Goal: Navigation & Orientation: Find specific page/section

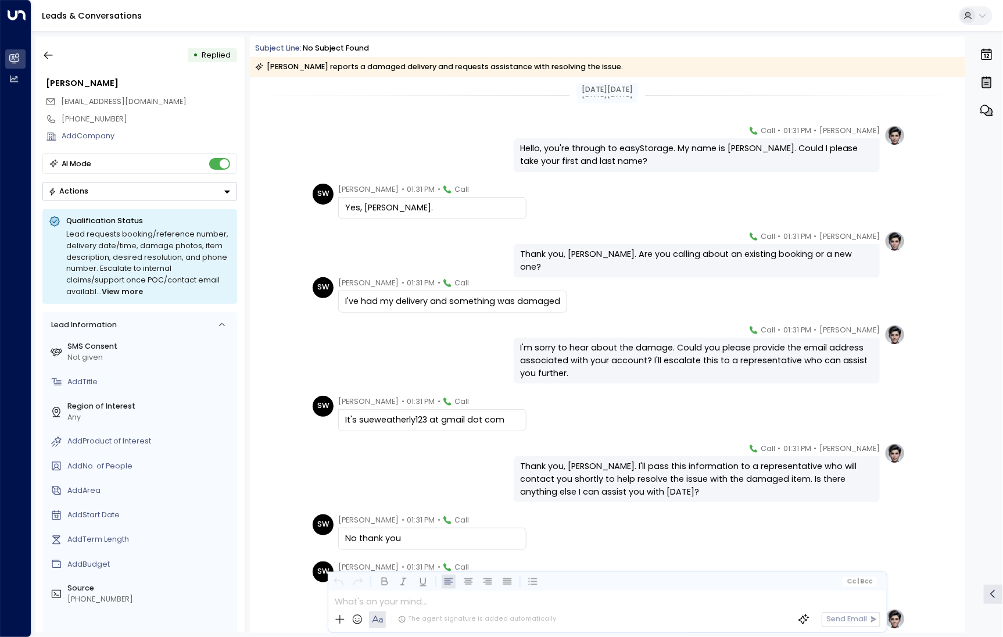
scroll to position [114, 0]
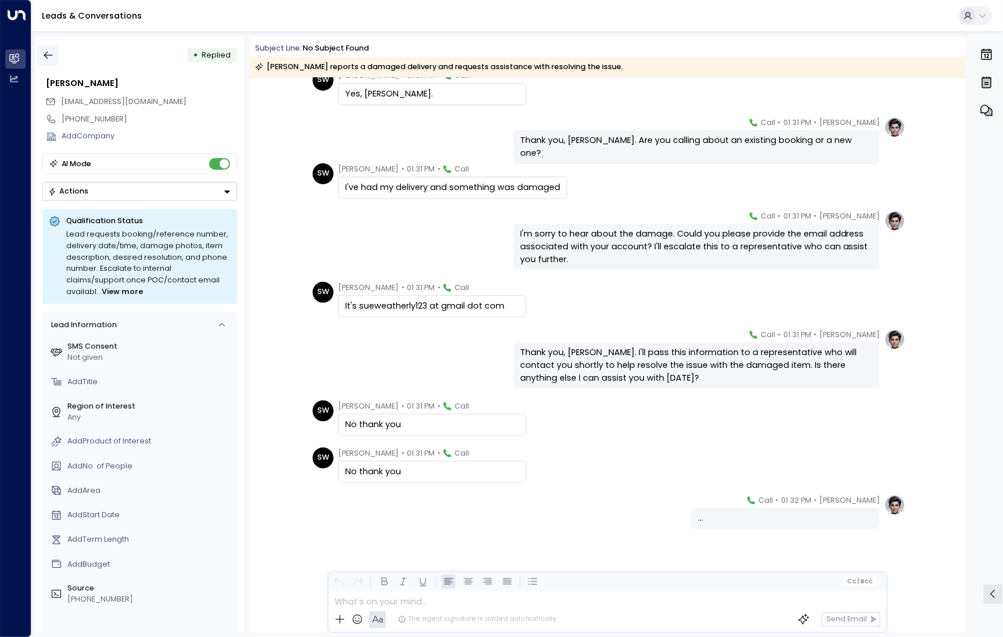
click at [58, 59] on button "button" at bounding box center [48, 55] width 21 height 21
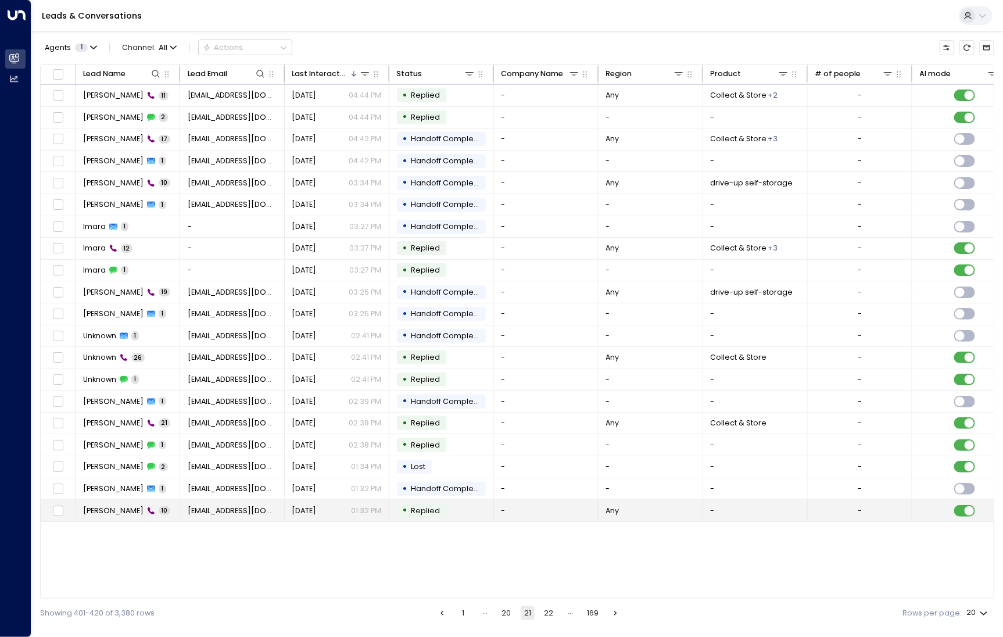
click at [128, 506] on span "[PERSON_NAME]" at bounding box center [113, 510] width 60 height 10
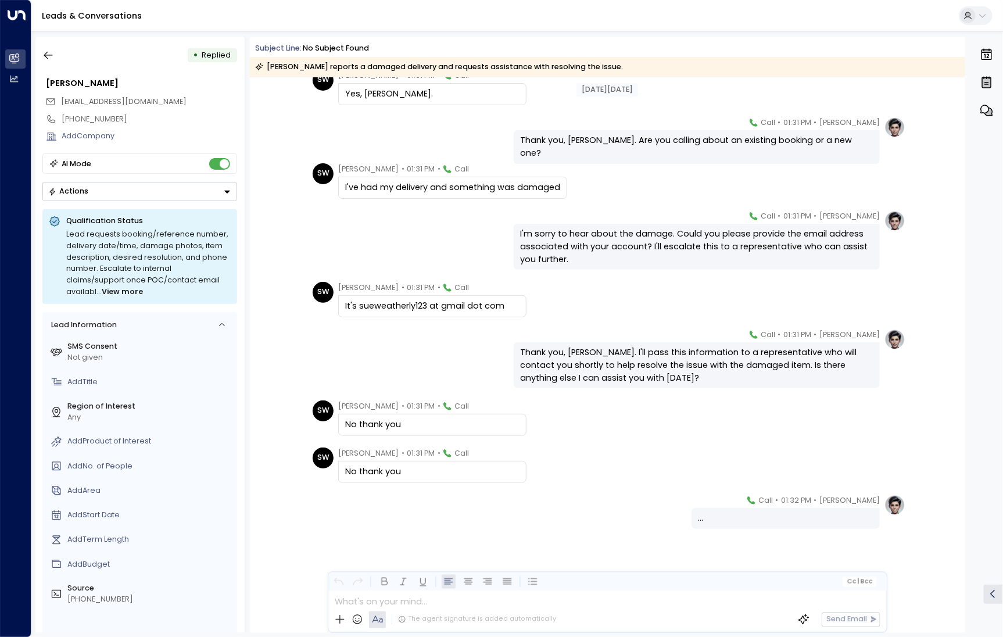
scroll to position [114, 0]
click at [48, 53] on icon "button" at bounding box center [48, 55] width 12 height 12
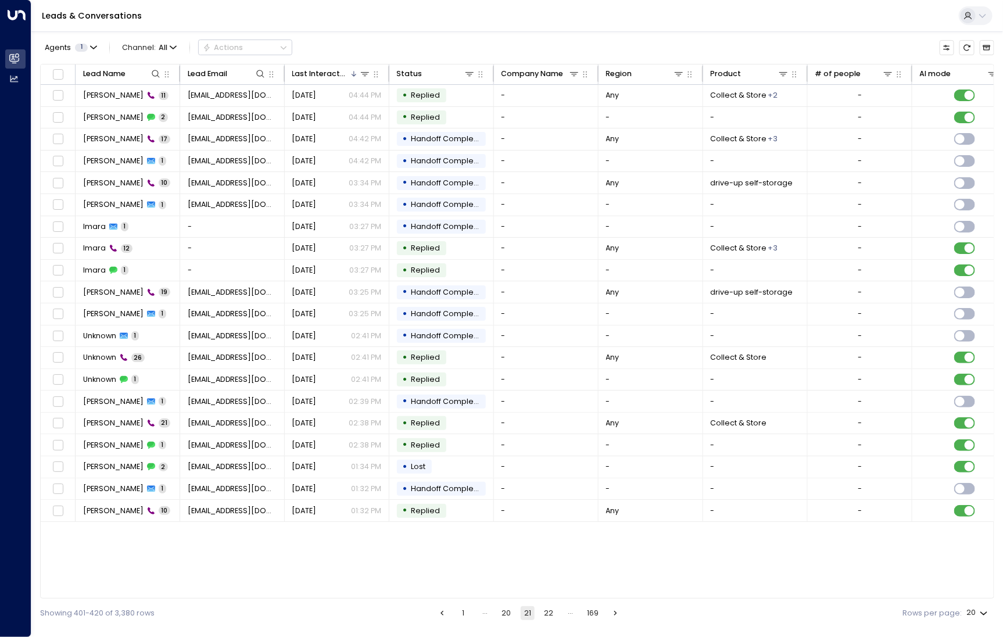
click at [545, 611] on button "22" at bounding box center [549, 613] width 14 height 14
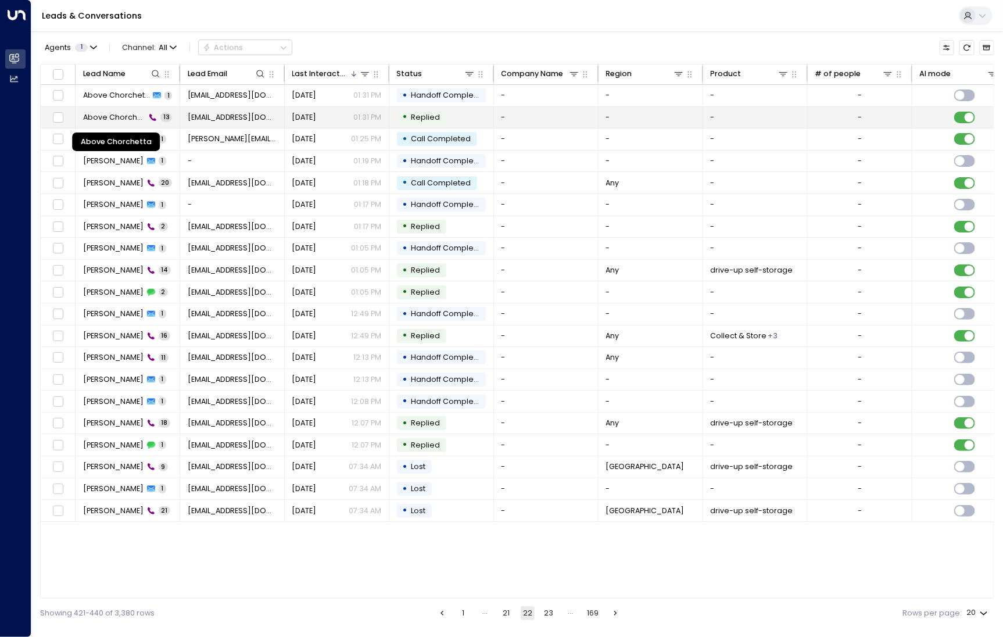
click at [122, 119] on span "Above Chorchetta" at bounding box center [114, 117] width 63 height 10
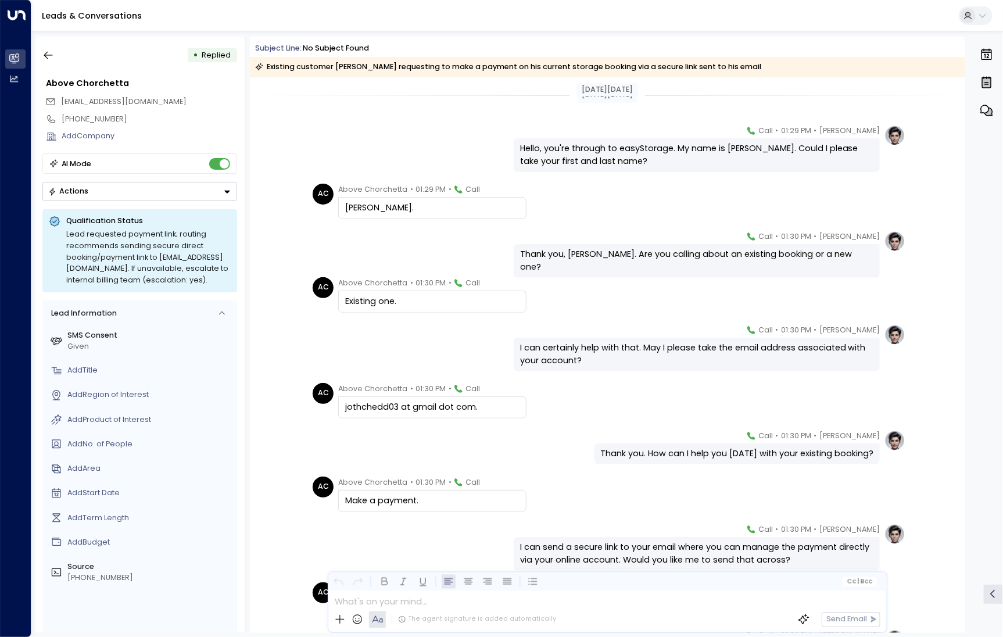
scroll to position [240, 0]
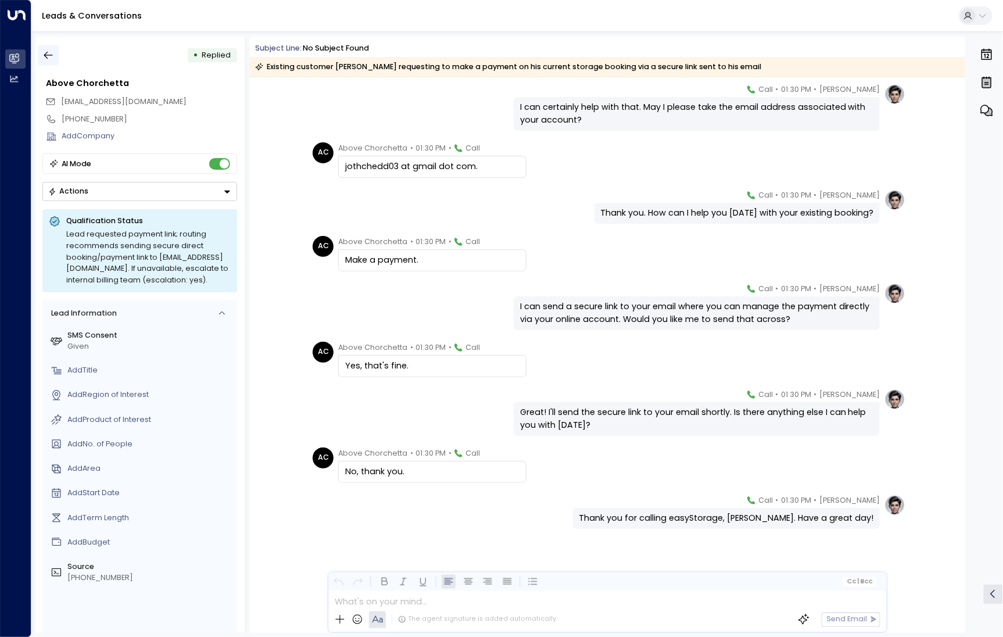
click at [50, 50] on icon "button" at bounding box center [48, 55] width 12 height 12
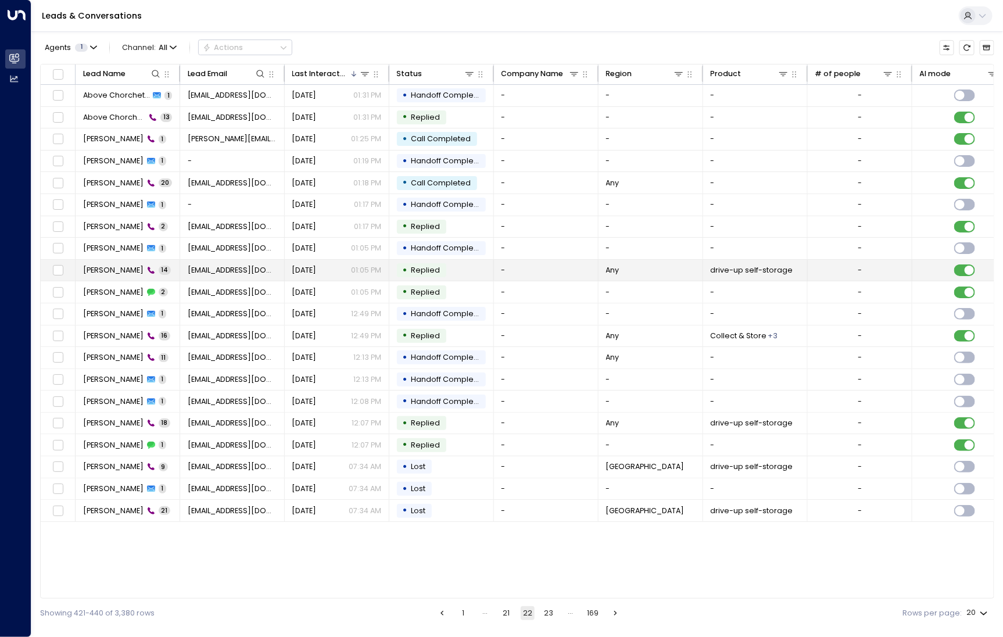
click at [105, 274] on td "[PERSON_NAME] 14" at bounding box center [128, 270] width 105 height 21
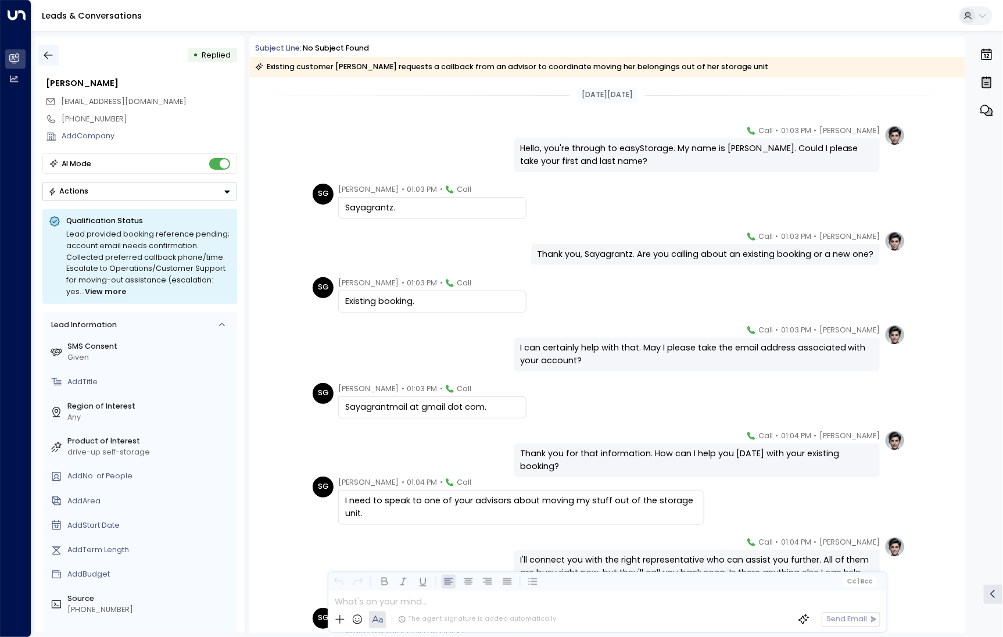
click at [45, 55] on icon "button" at bounding box center [48, 56] width 9 height 8
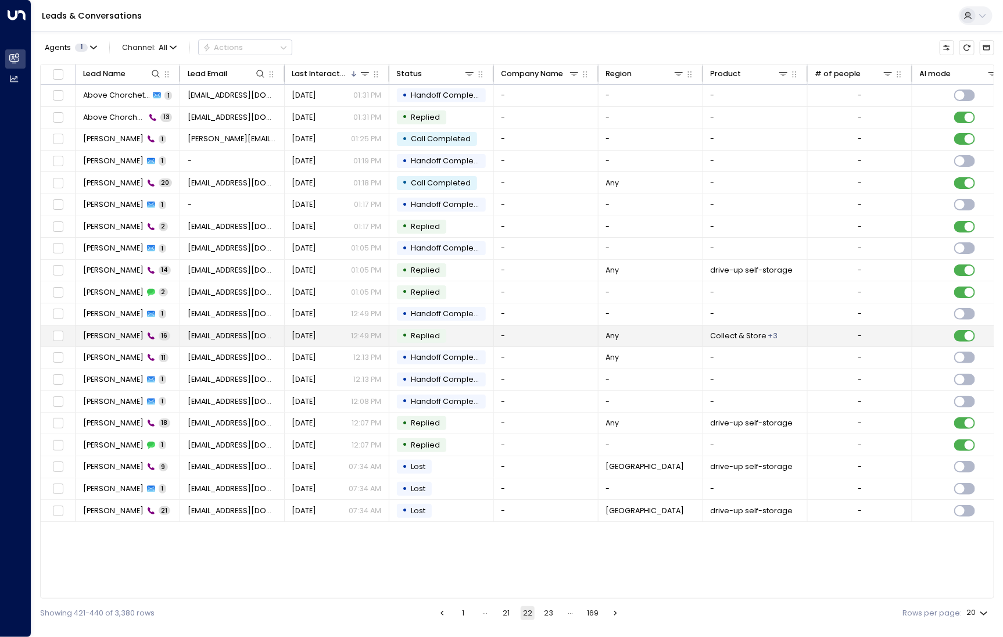
click at [110, 339] on td "[PERSON_NAME] 16" at bounding box center [128, 335] width 105 height 21
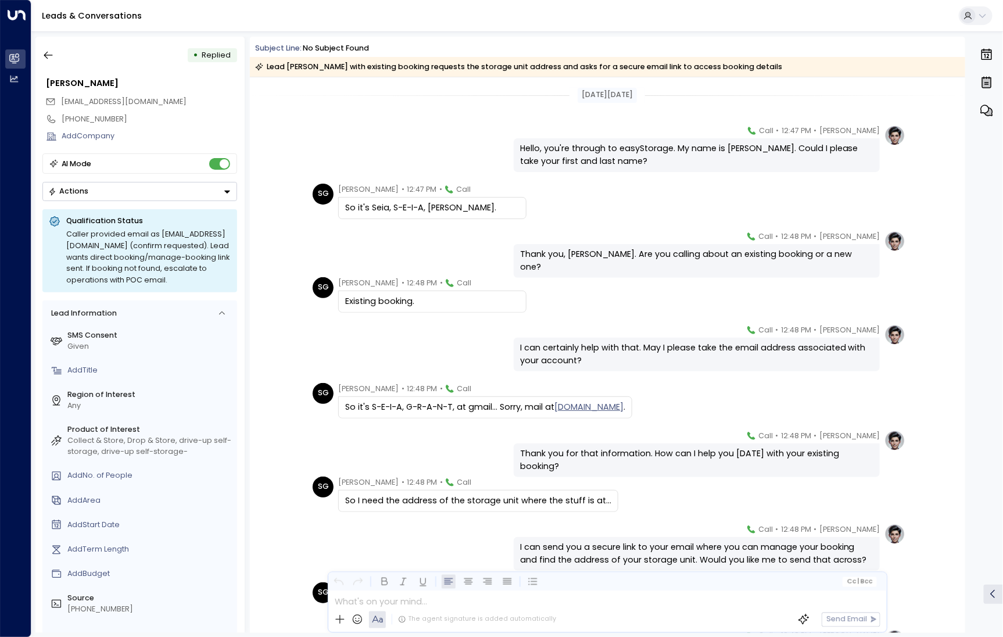
scroll to position [418, 0]
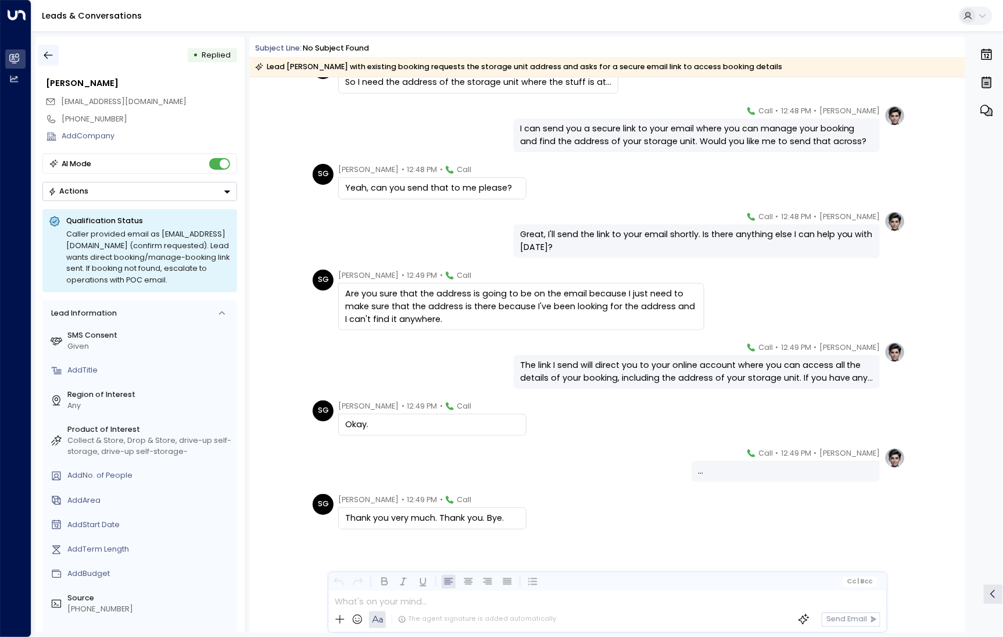
click at [52, 55] on icon "button" at bounding box center [48, 55] width 12 height 12
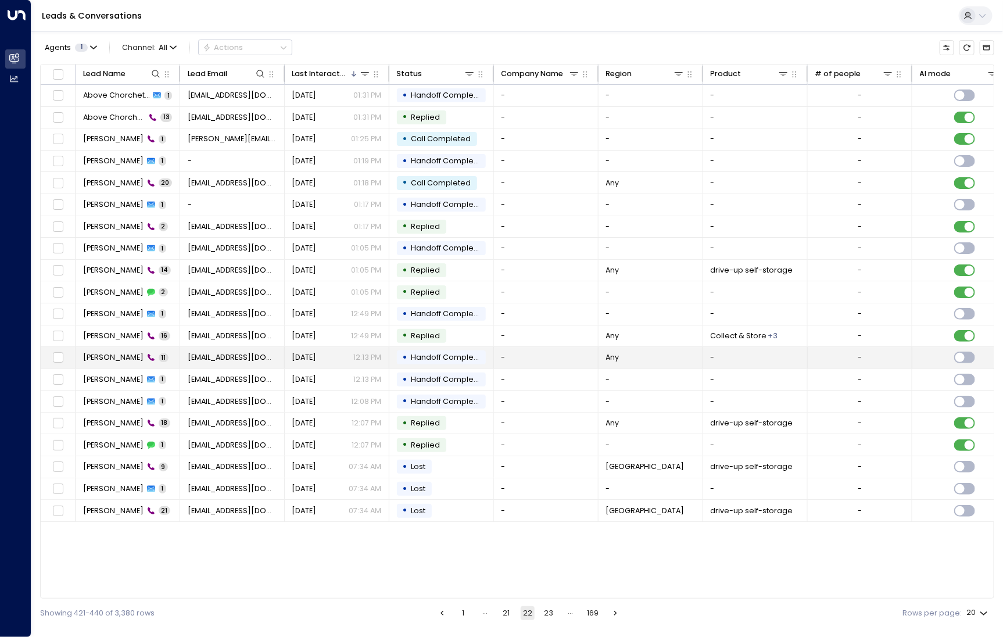
click at [108, 357] on span "[PERSON_NAME]" at bounding box center [113, 357] width 60 height 10
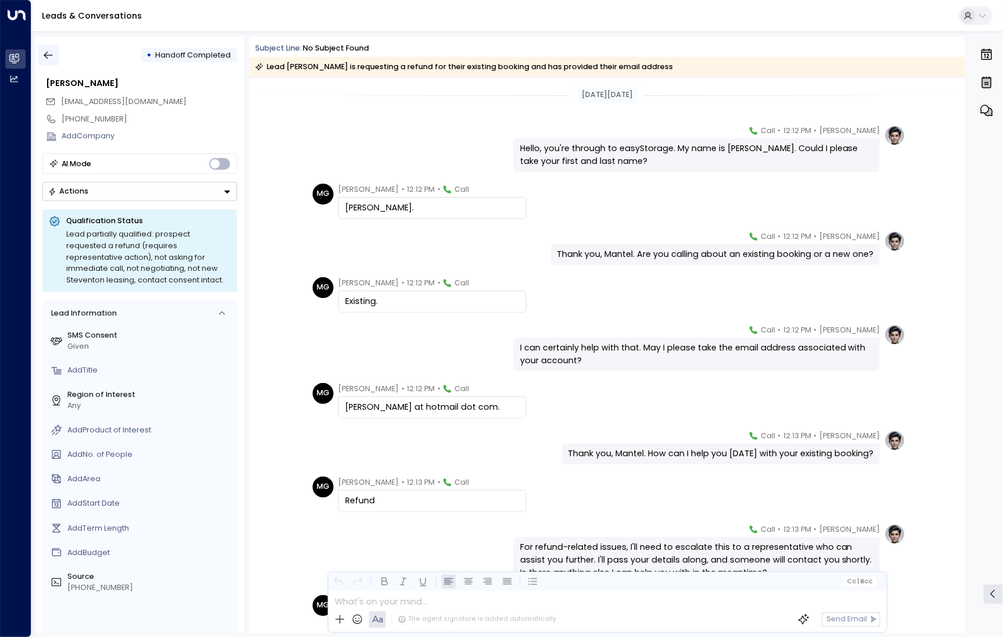
click at [45, 58] on icon "button" at bounding box center [48, 55] width 12 height 12
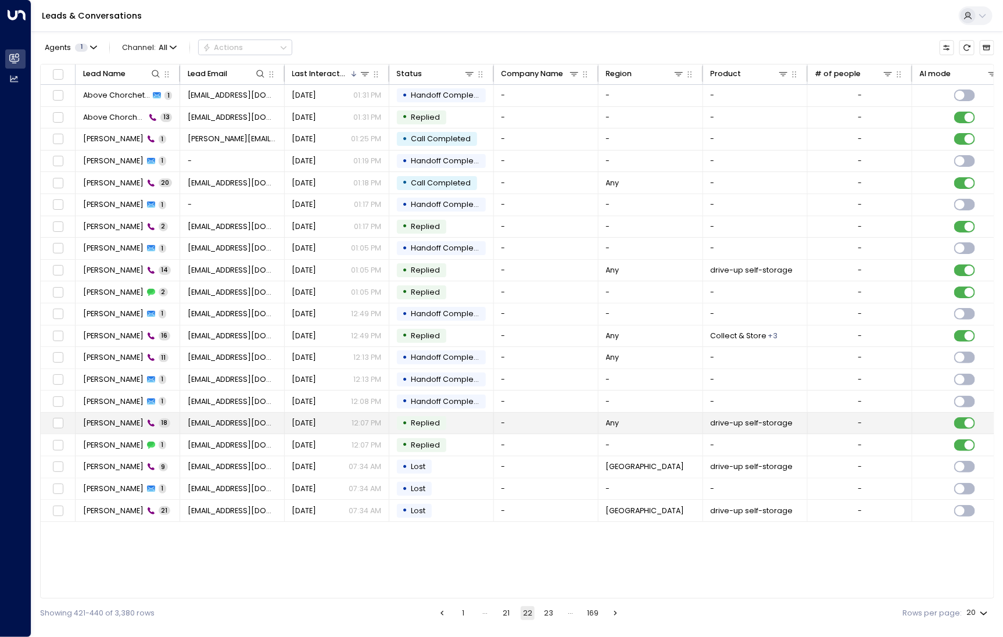
click at [118, 425] on span "[PERSON_NAME]" at bounding box center [113, 423] width 60 height 10
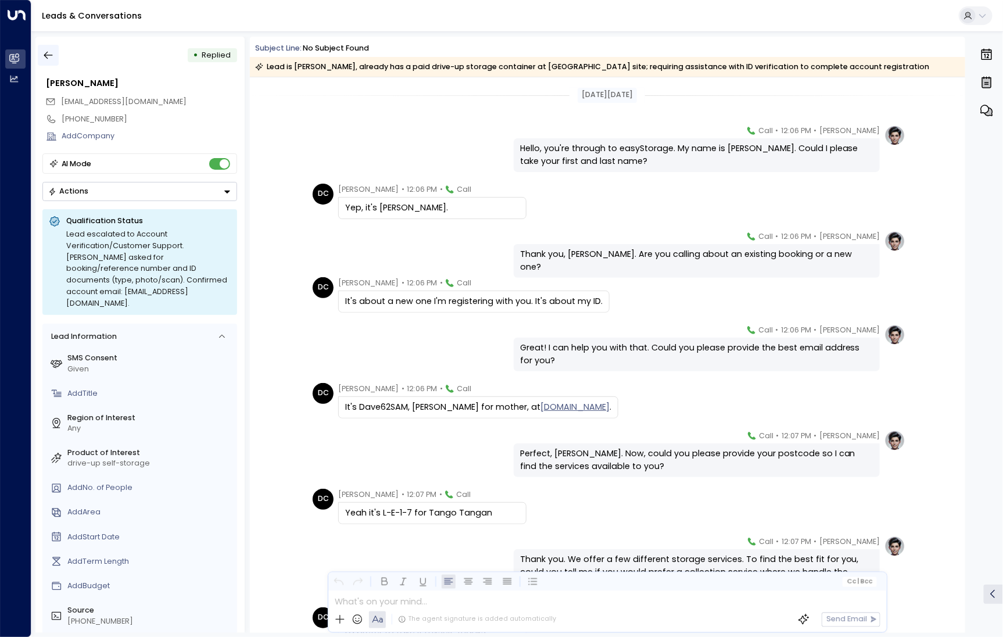
click at [47, 54] on icon "button" at bounding box center [48, 55] width 12 height 12
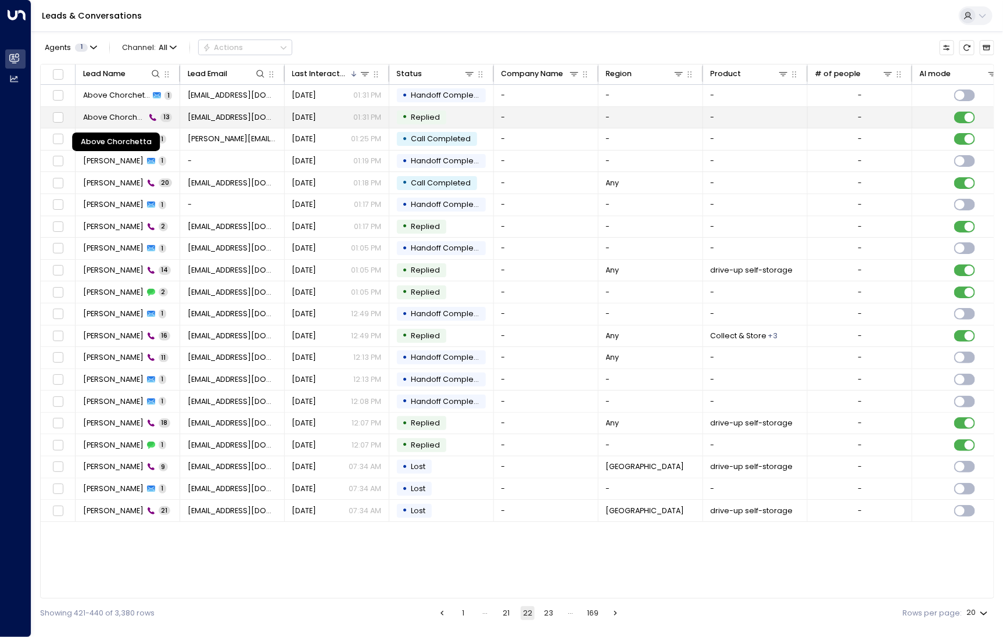
click at [126, 116] on span "Above Chorchetta" at bounding box center [114, 117] width 63 height 10
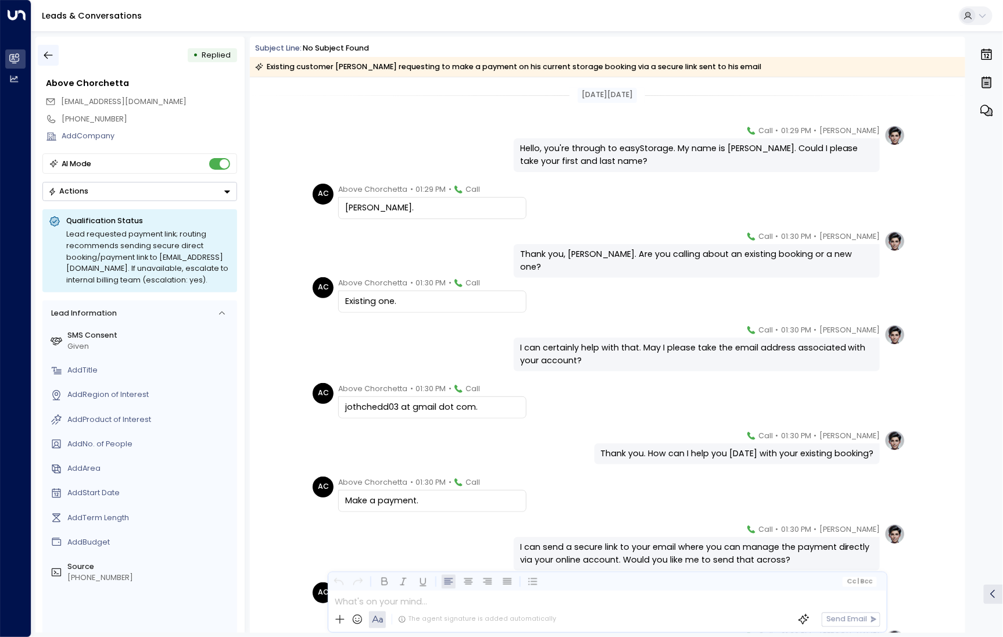
click at [43, 55] on icon "button" at bounding box center [48, 55] width 12 height 12
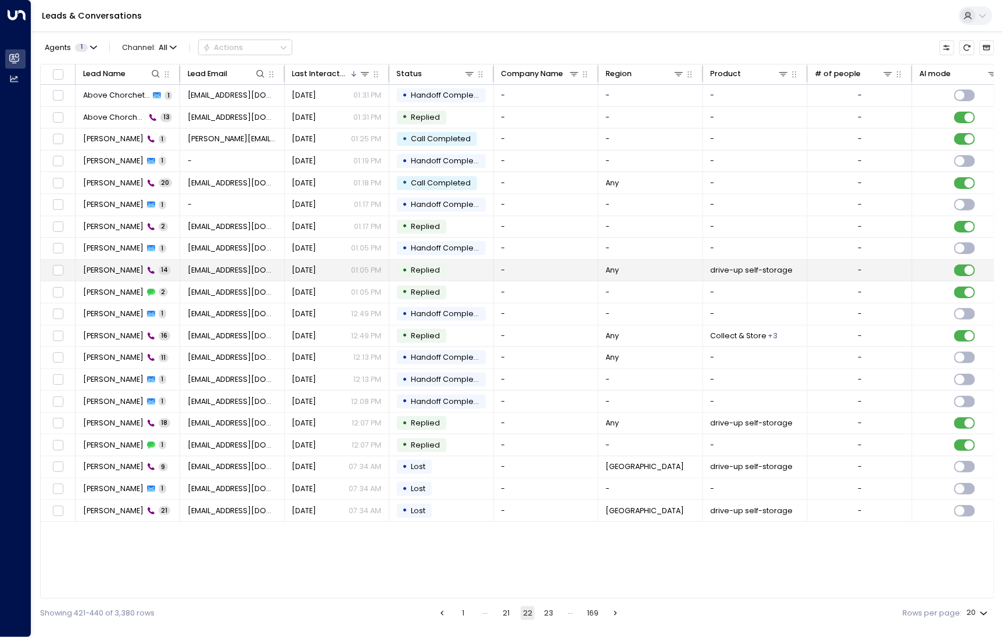
click at [96, 271] on span "[PERSON_NAME]" at bounding box center [113, 270] width 60 height 10
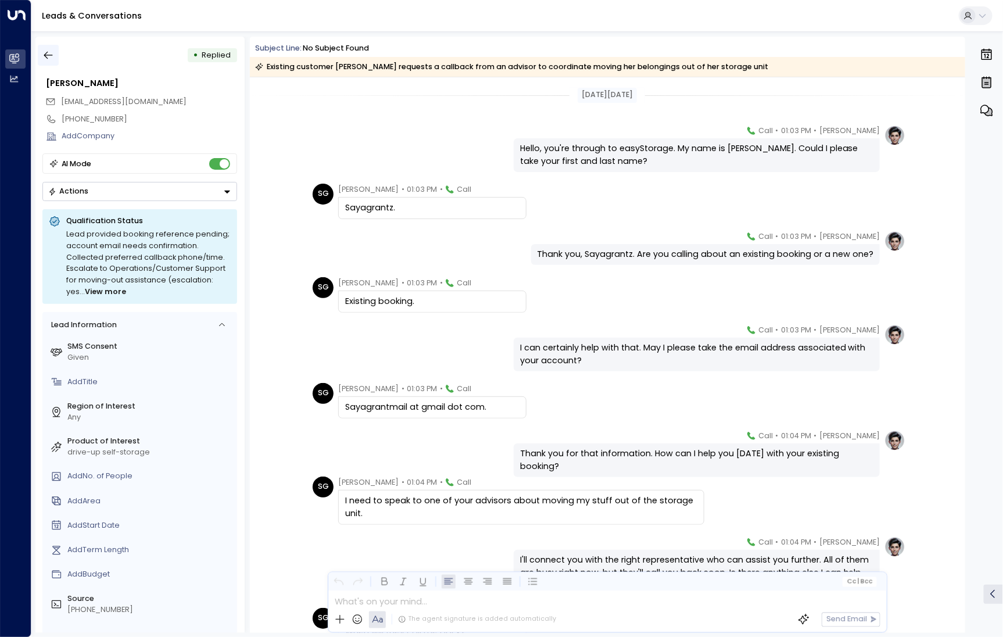
click at [48, 49] on button "button" at bounding box center [48, 55] width 21 height 21
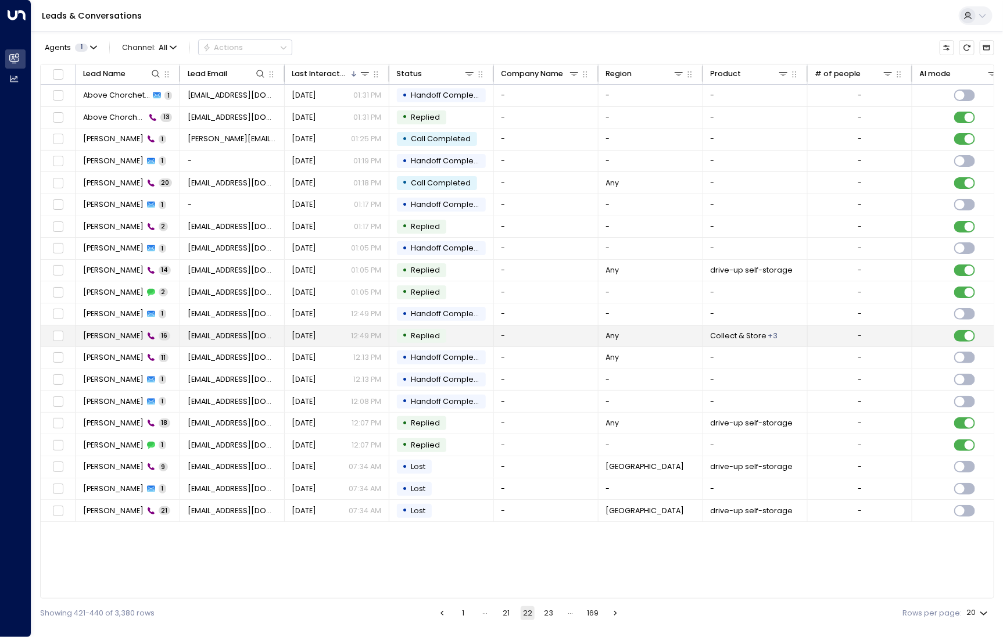
click at [91, 337] on span "[PERSON_NAME]" at bounding box center [113, 335] width 60 height 10
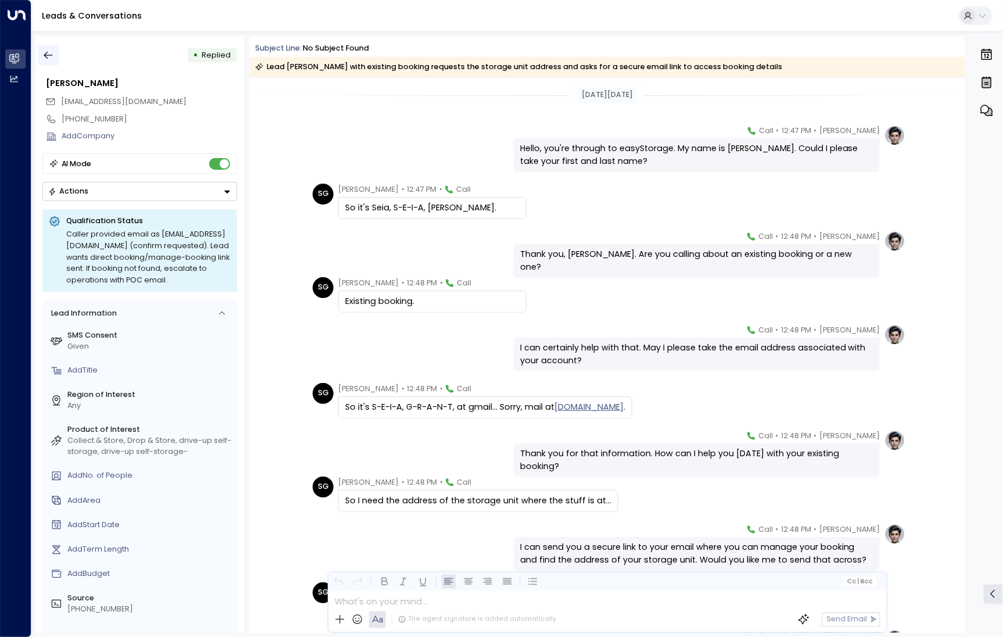
click at [55, 57] on button "button" at bounding box center [48, 55] width 21 height 21
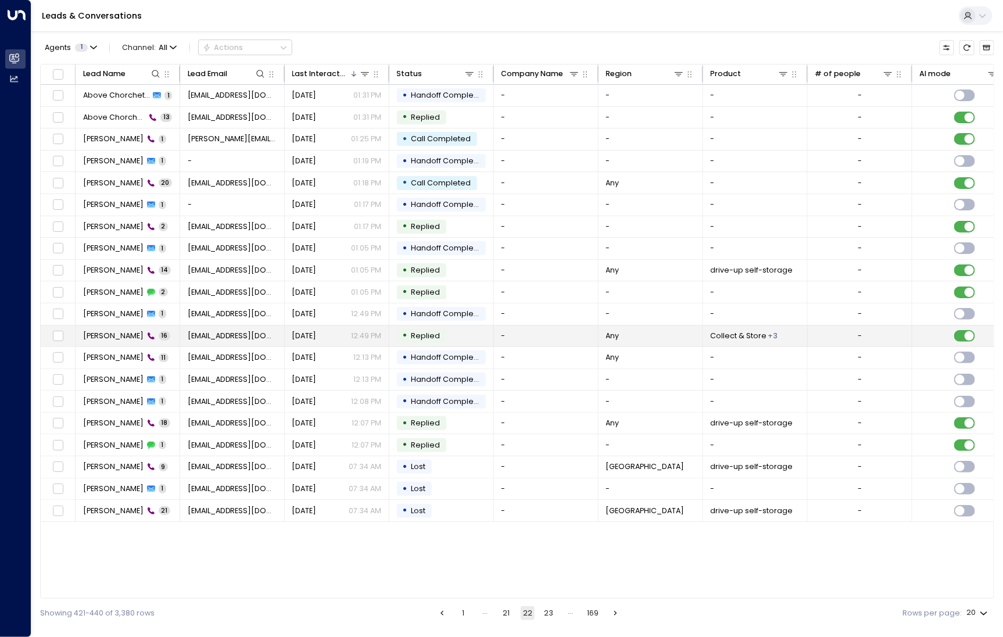
click at [94, 339] on td "[PERSON_NAME] 16" at bounding box center [128, 335] width 105 height 21
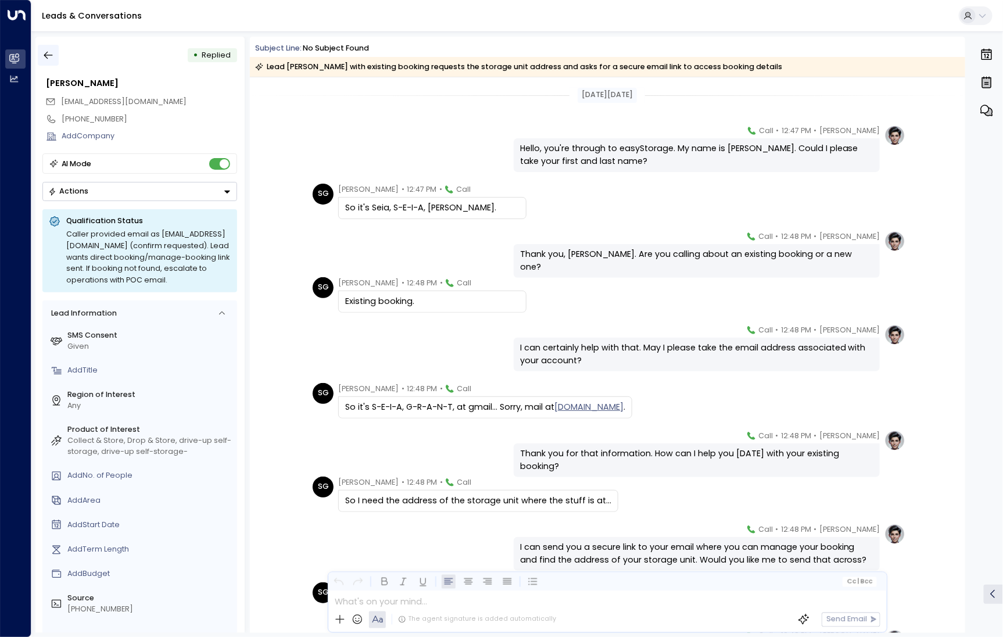
click at [45, 54] on icon "button" at bounding box center [48, 56] width 9 height 8
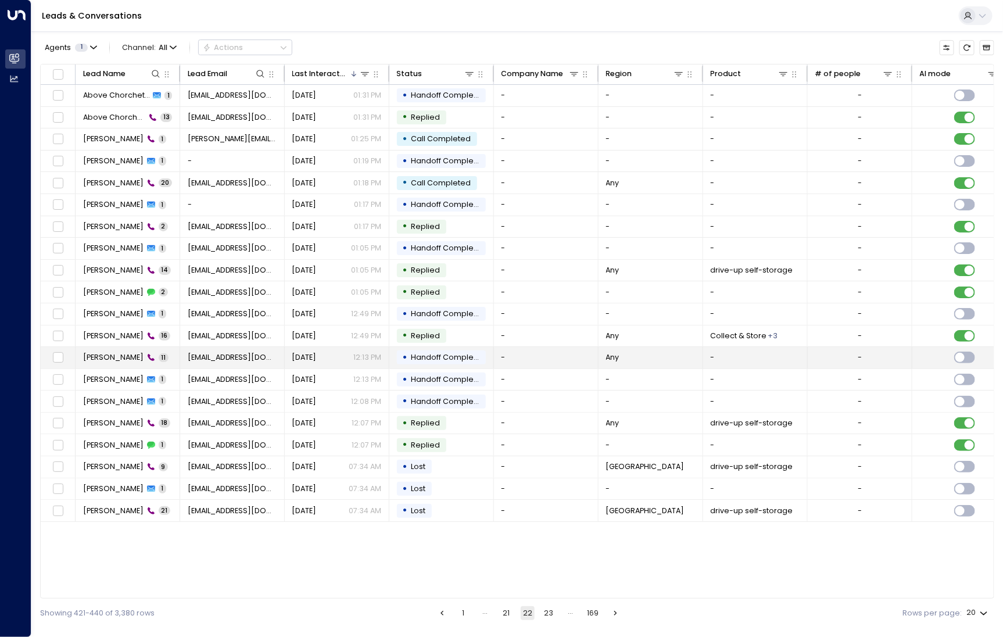
click at [113, 354] on span "[PERSON_NAME]" at bounding box center [113, 357] width 60 height 10
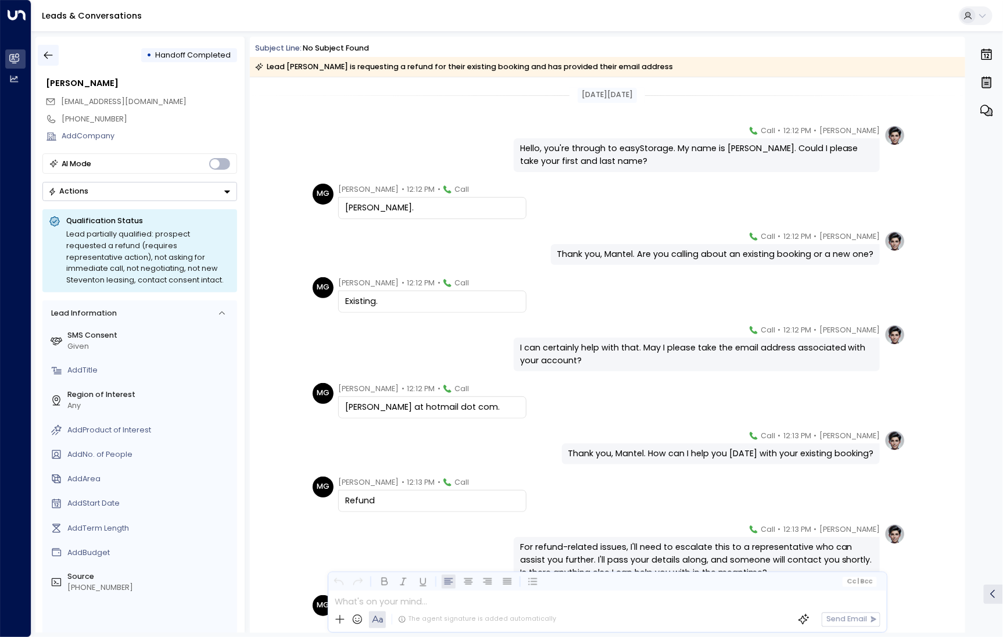
click at [55, 57] on button "button" at bounding box center [48, 55] width 21 height 21
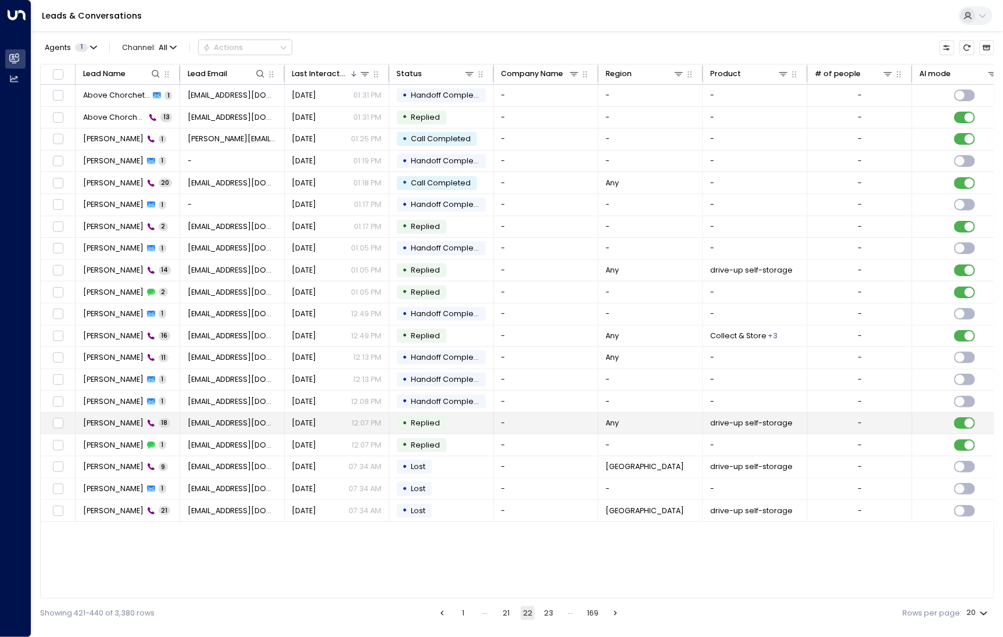
click at [110, 422] on span "[PERSON_NAME]" at bounding box center [113, 423] width 60 height 10
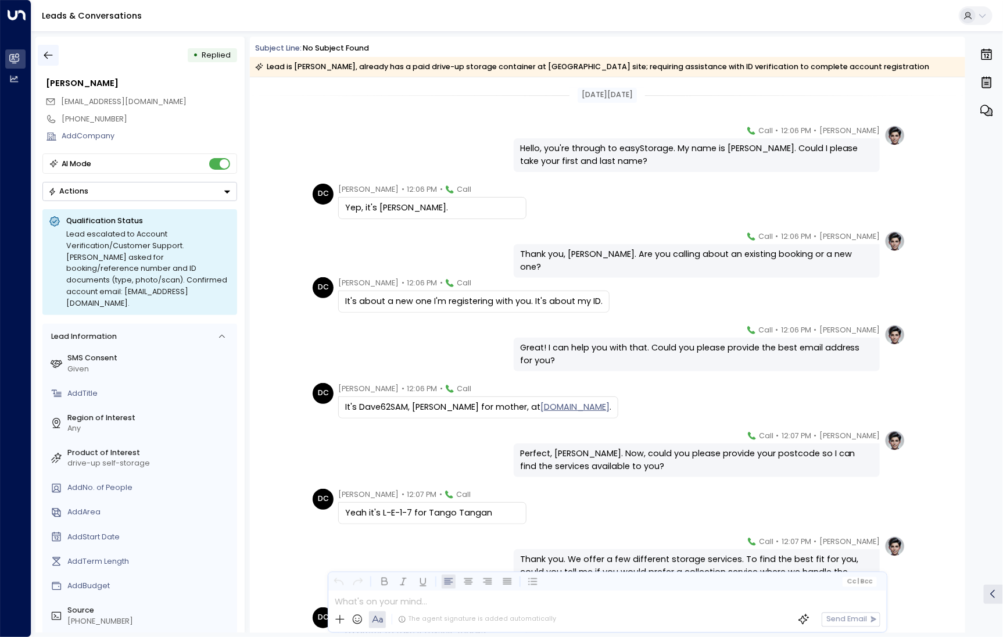
click at [49, 60] on icon "button" at bounding box center [48, 55] width 12 height 12
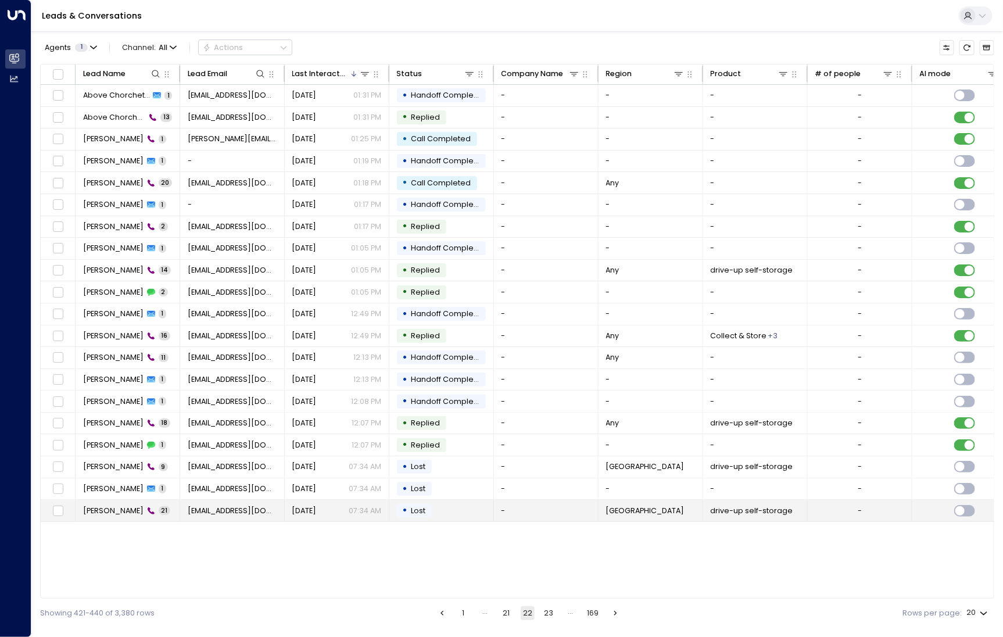
click at [107, 512] on td "[PERSON_NAME] 21" at bounding box center [128, 510] width 105 height 21
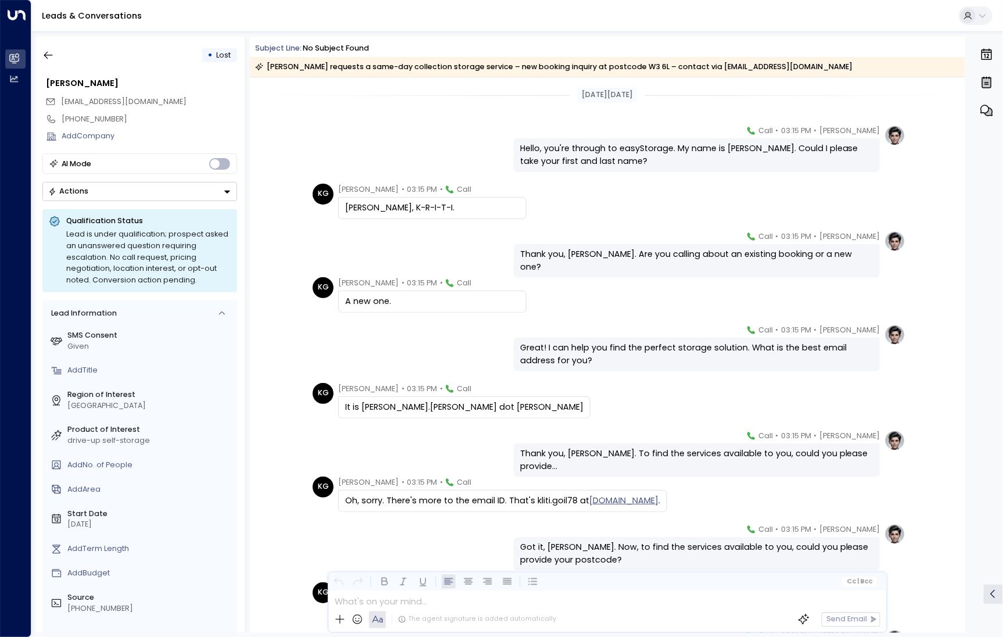
click at [64, 44] on div "• Lost [PERSON_NAME] [EMAIL_ADDRESS][DOMAIN_NAME] [PHONE_NUMBER] Add Company AI…" at bounding box center [139, 335] width 209 height 596
click at [56, 59] on button "button" at bounding box center [48, 55] width 21 height 21
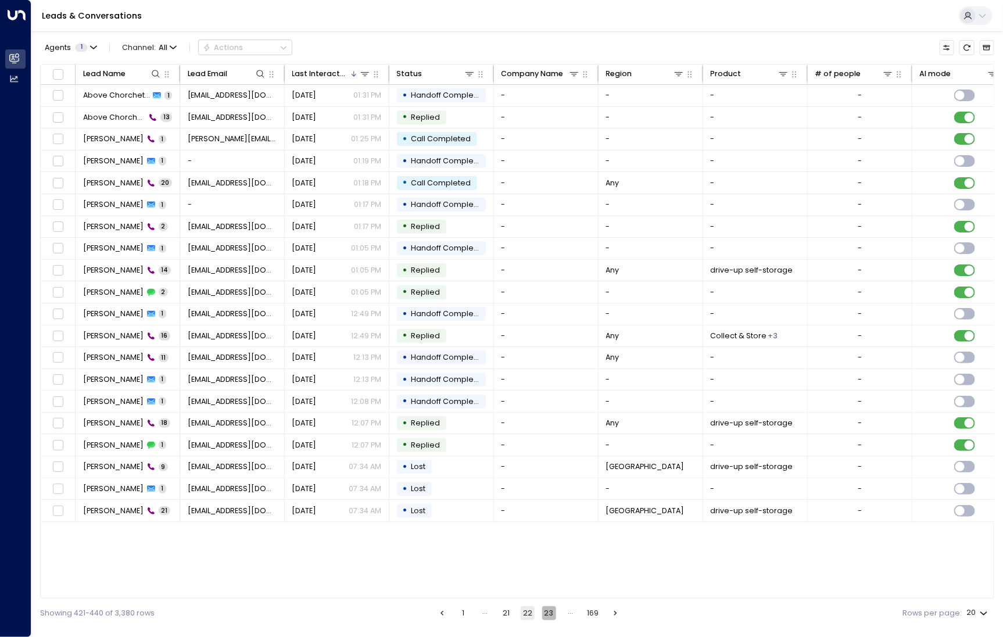
click at [545, 616] on button "23" at bounding box center [549, 613] width 14 height 14
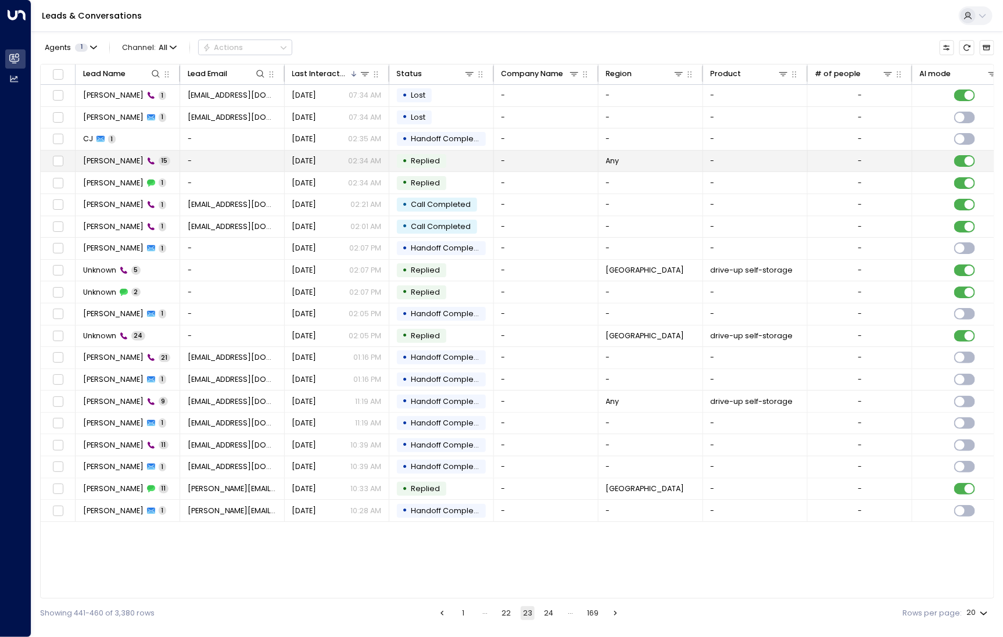
click at [103, 152] on td "[PERSON_NAME] 15" at bounding box center [128, 160] width 105 height 21
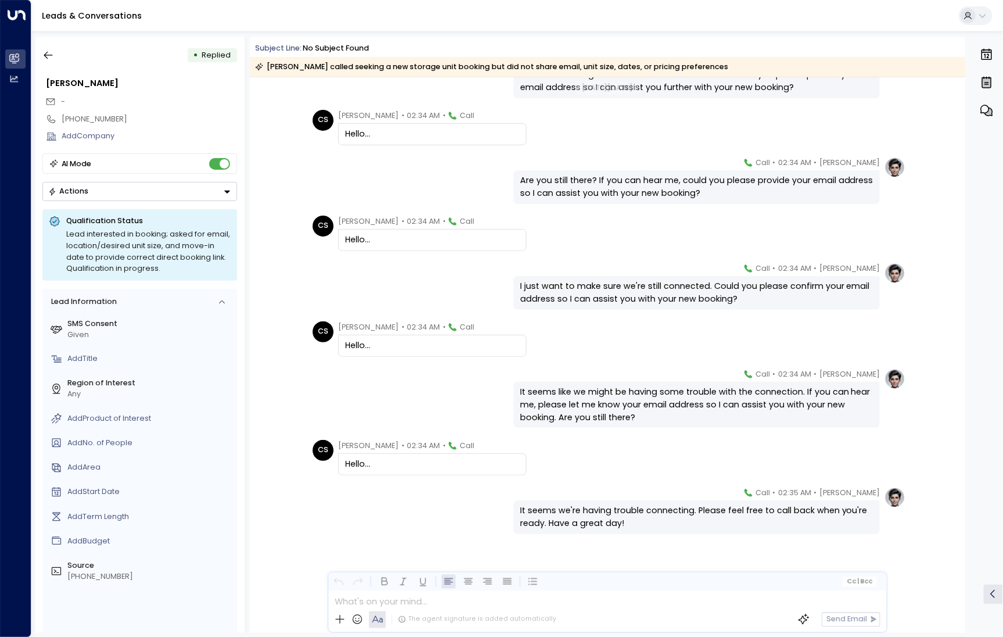
scroll to position [383, 0]
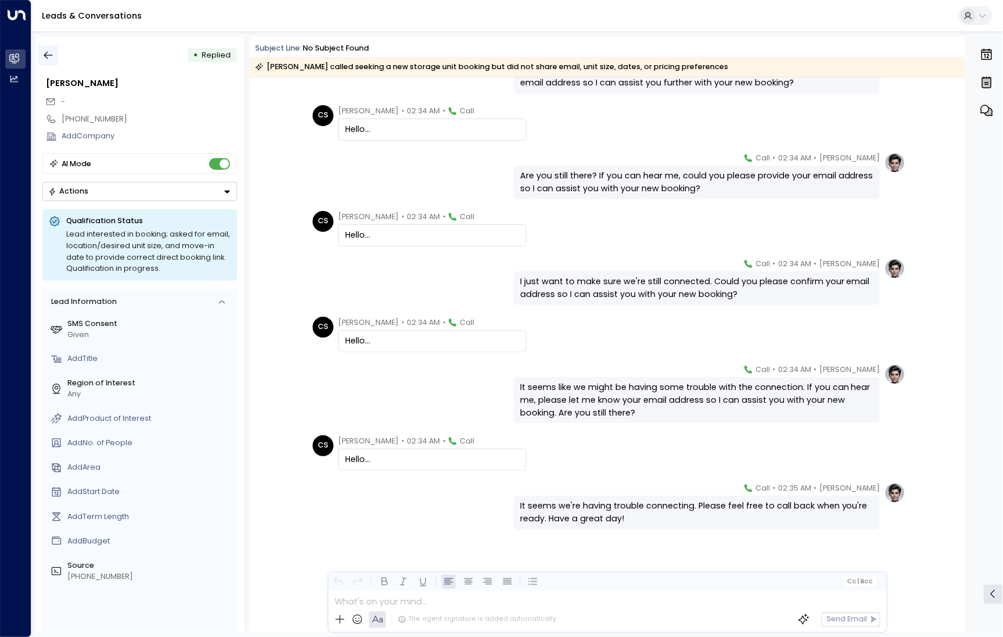
click at [55, 57] on button "button" at bounding box center [48, 55] width 21 height 21
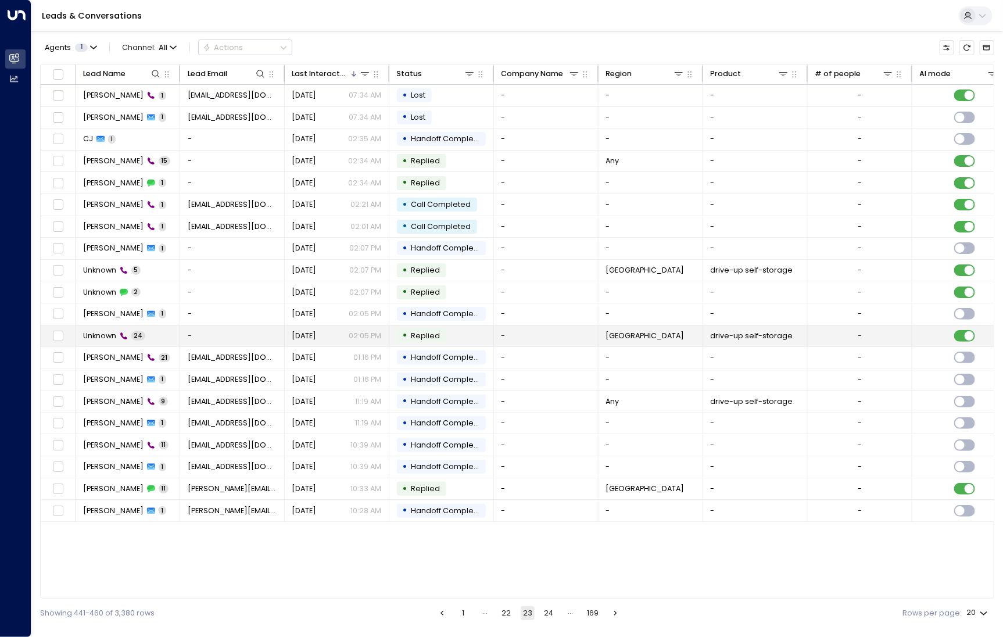
click at [96, 330] on span "Unknown" at bounding box center [99, 335] width 33 height 10
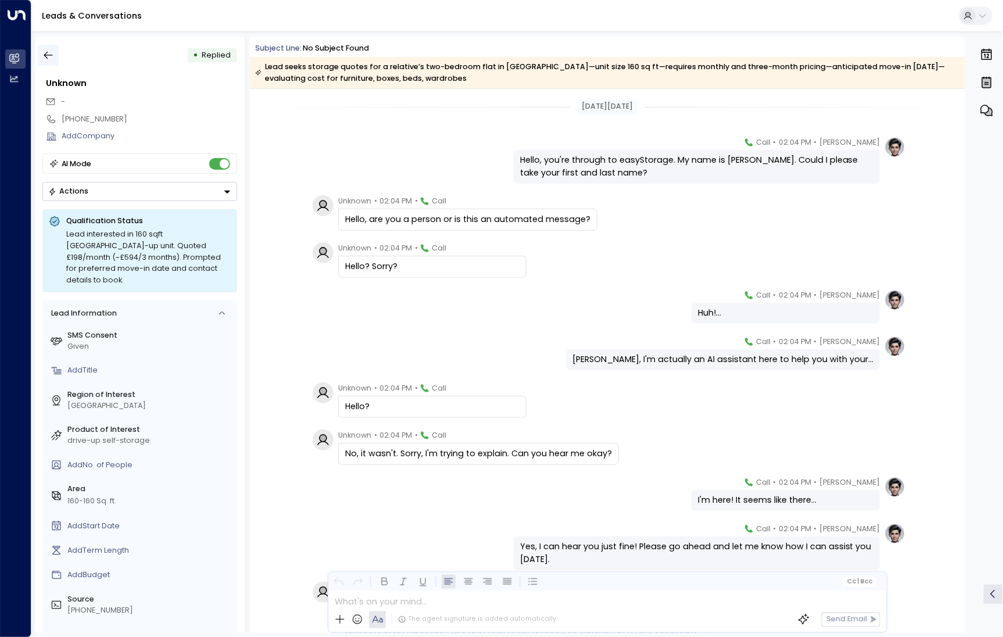
click at [49, 53] on icon "button" at bounding box center [48, 55] width 12 height 12
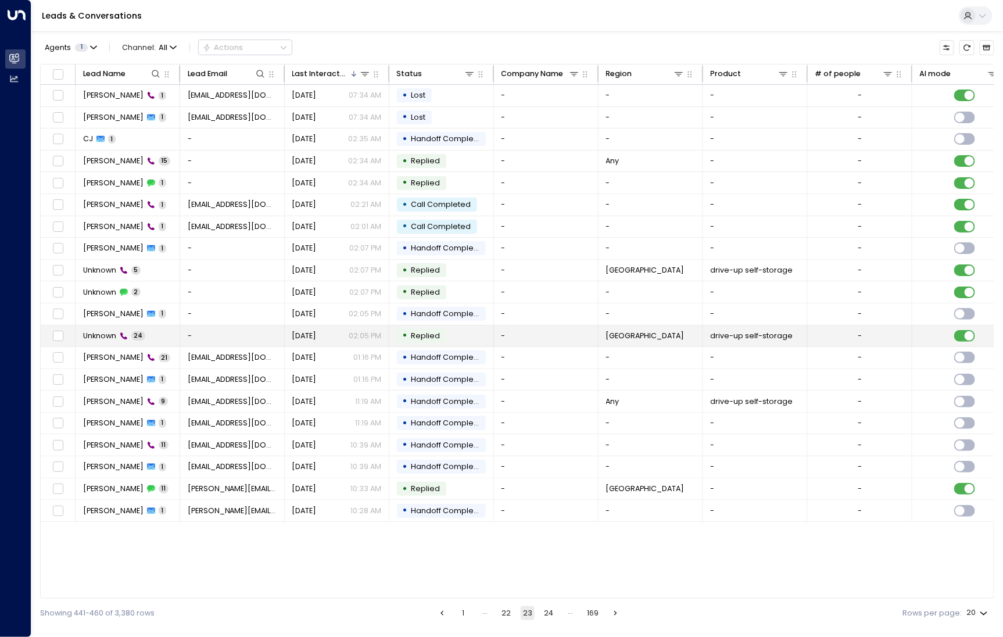
click at [105, 337] on span "Unknown" at bounding box center [99, 335] width 33 height 10
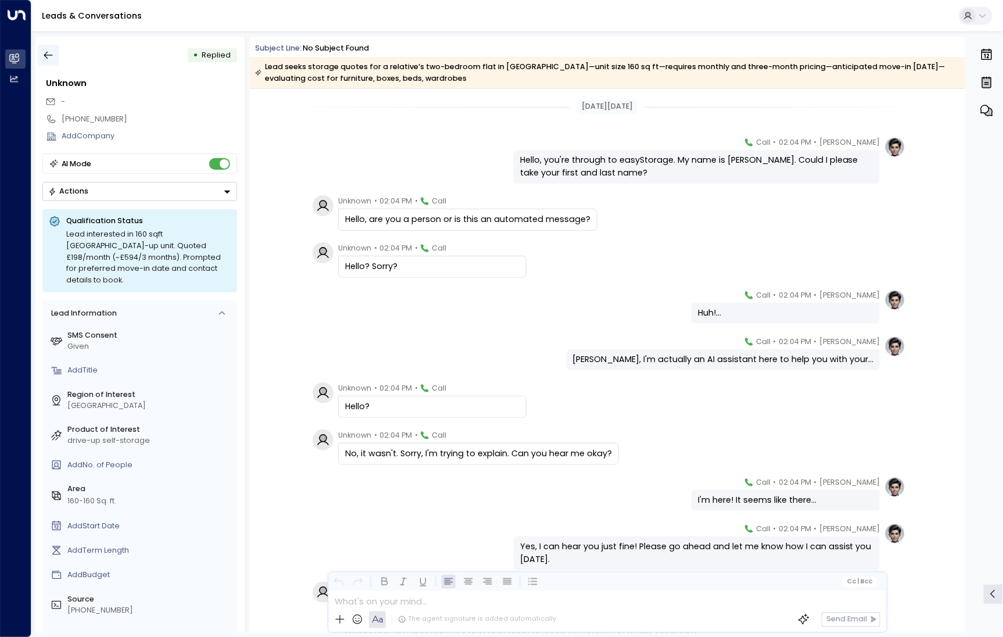
click at [55, 62] on button "button" at bounding box center [48, 55] width 21 height 21
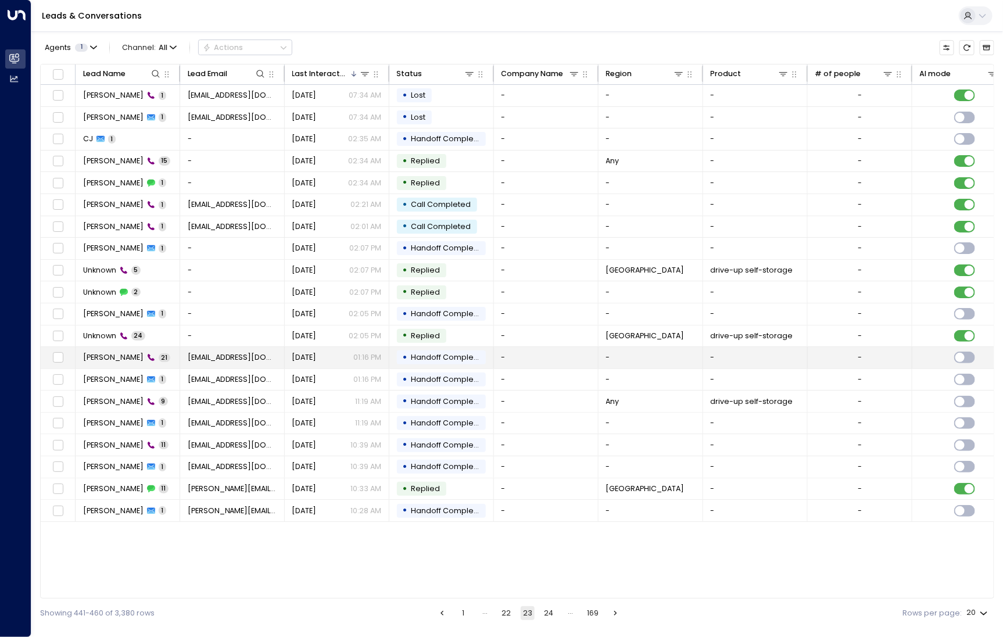
click at [95, 347] on td "[PERSON_NAME] 21" at bounding box center [128, 357] width 105 height 21
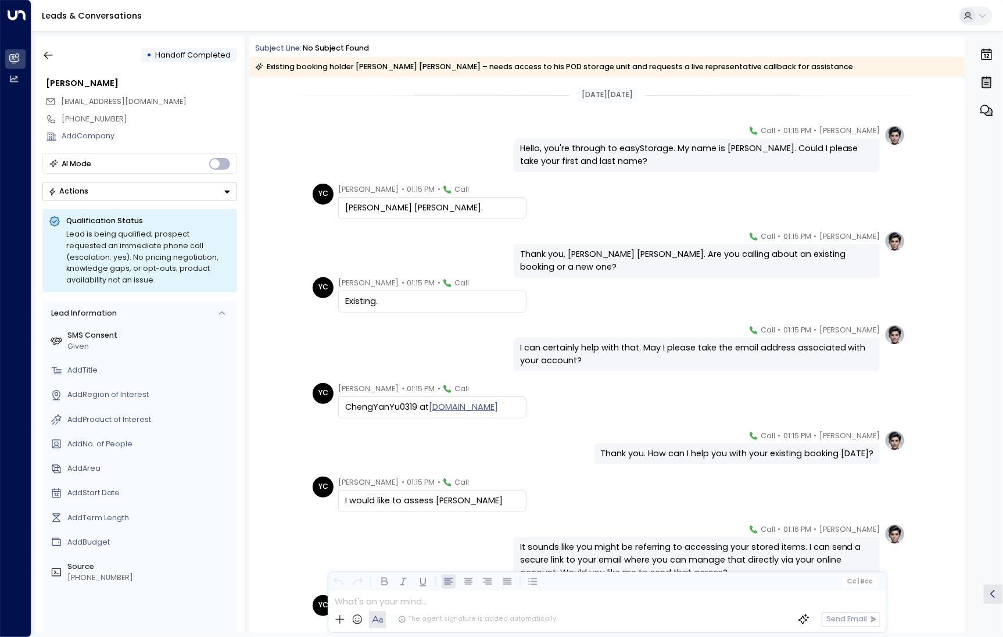
scroll to position [10, 0]
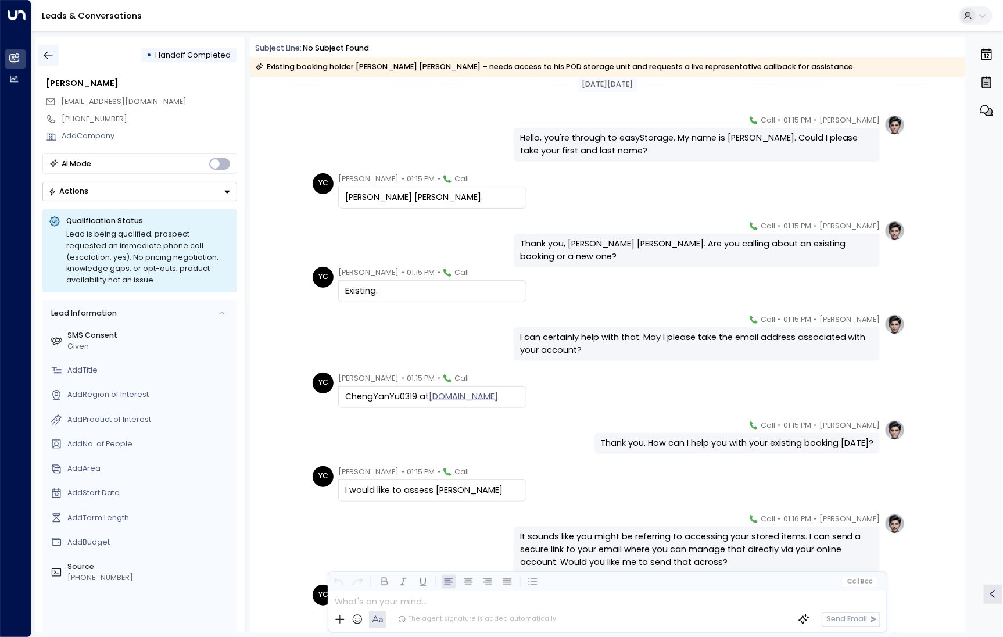
click at [49, 49] on icon "button" at bounding box center [48, 55] width 12 height 12
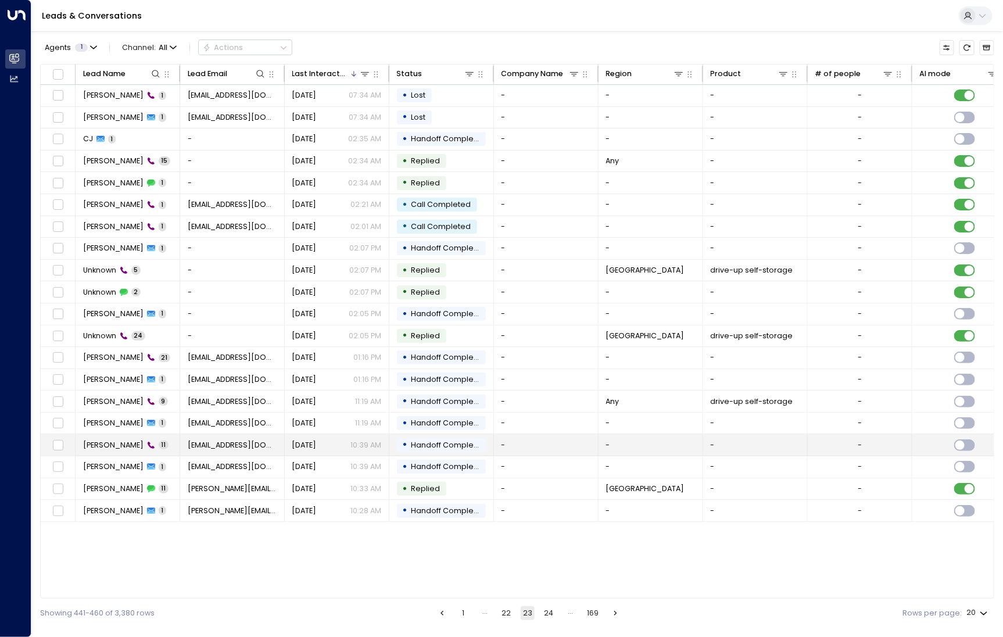
click at [115, 445] on span "[PERSON_NAME]" at bounding box center [113, 445] width 60 height 10
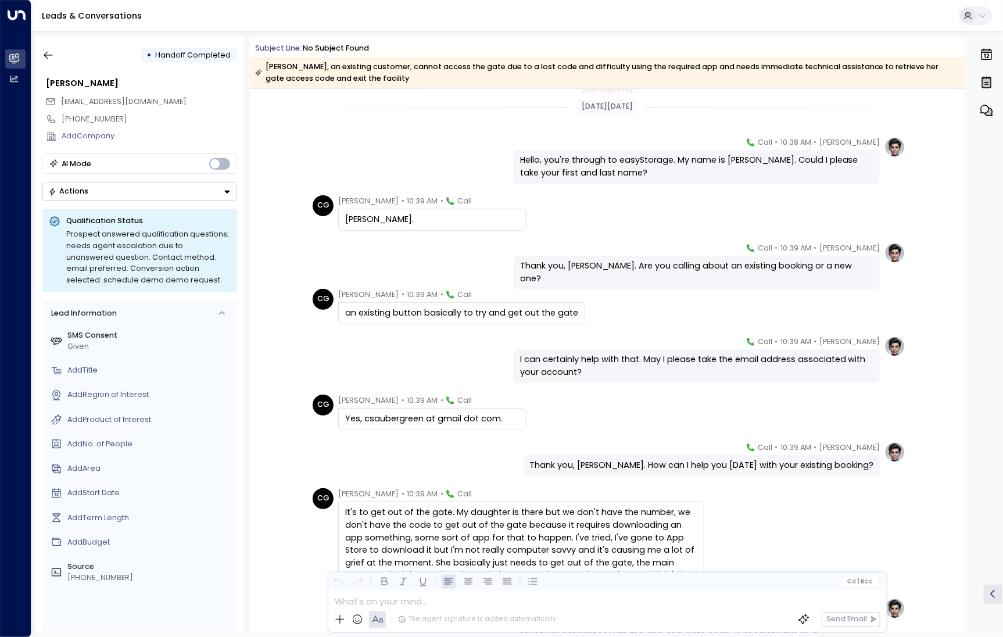
scroll to position [222, 0]
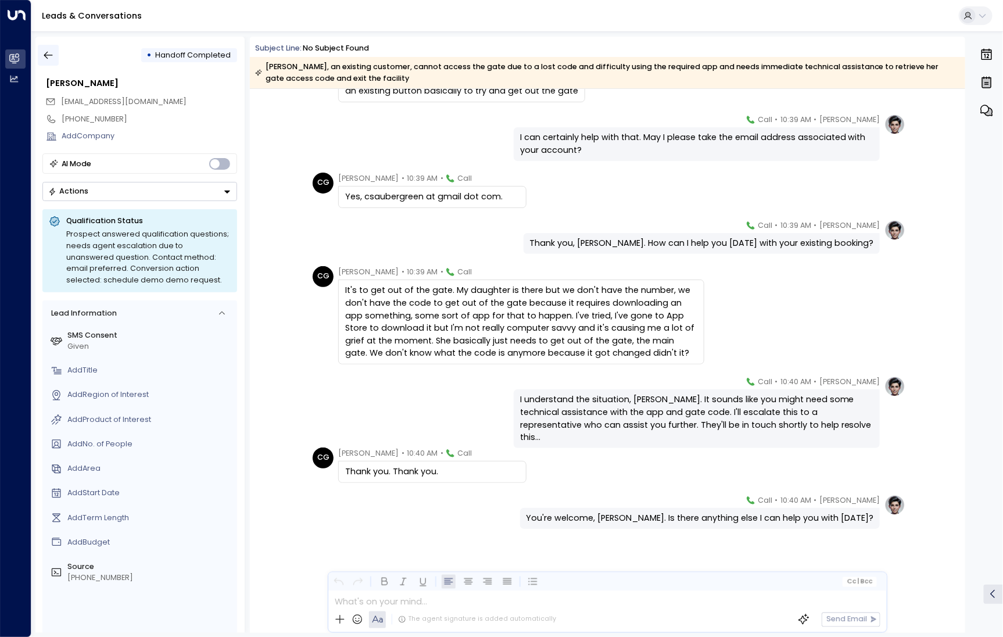
click at [52, 55] on icon "button" at bounding box center [48, 56] width 9 height 8
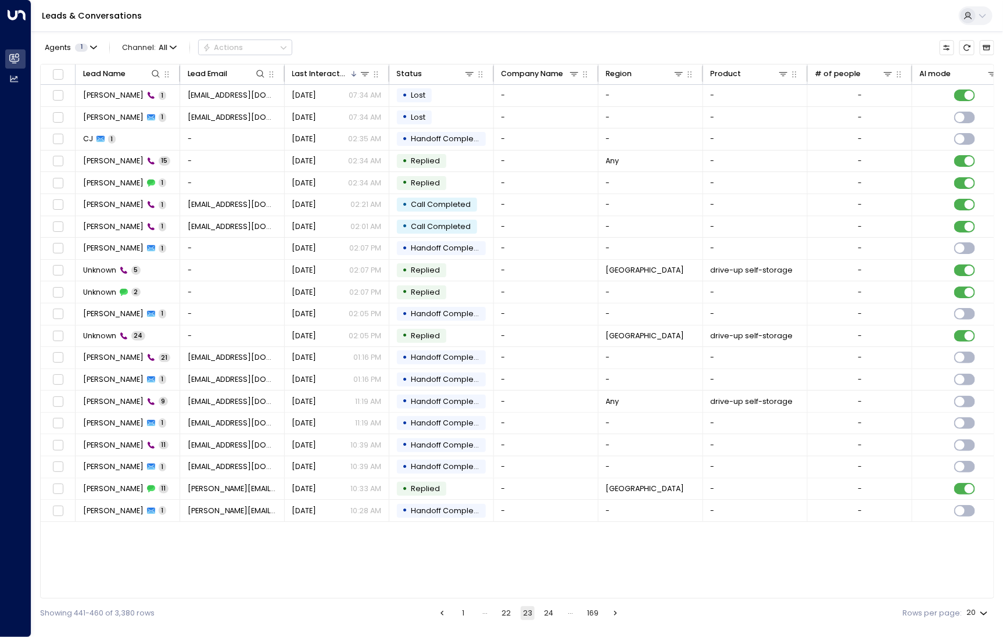
click at [553, 610] on button "24" at bounding box center [549, 613] width 14 height 14
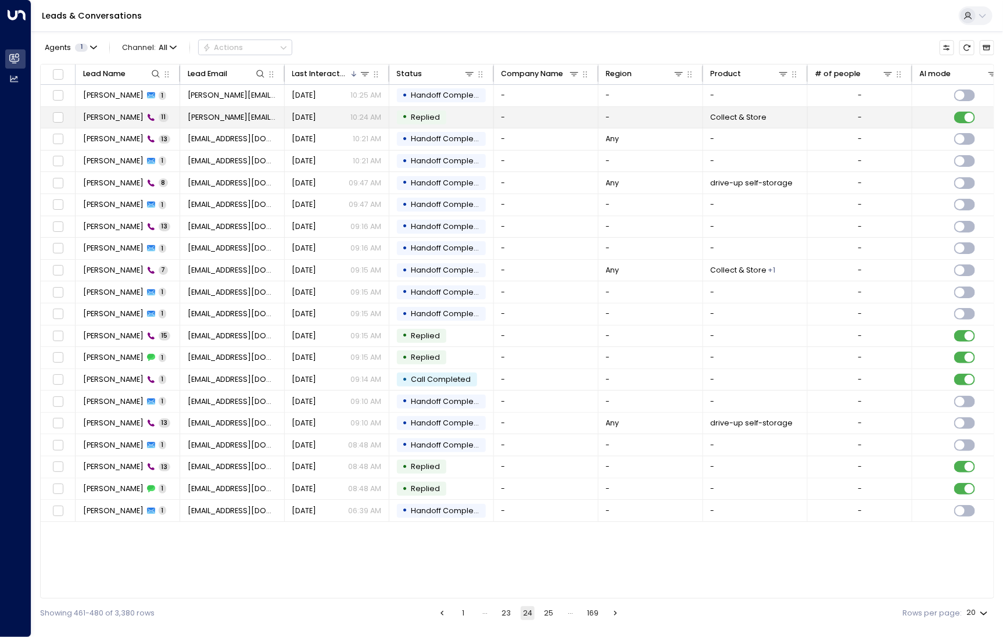
click at [125, 118] on span "[PERSON_NAME]" at bounding box center [113, 117] width 60 height 10
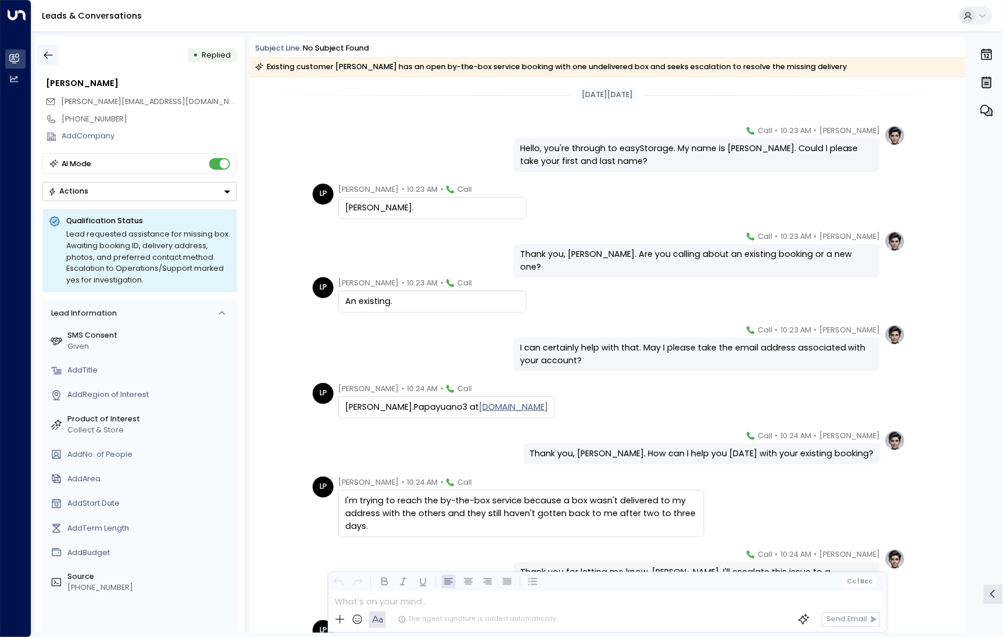
click at [42, 48] on button "button" at bounding box center [48, 55] width 21 height 21
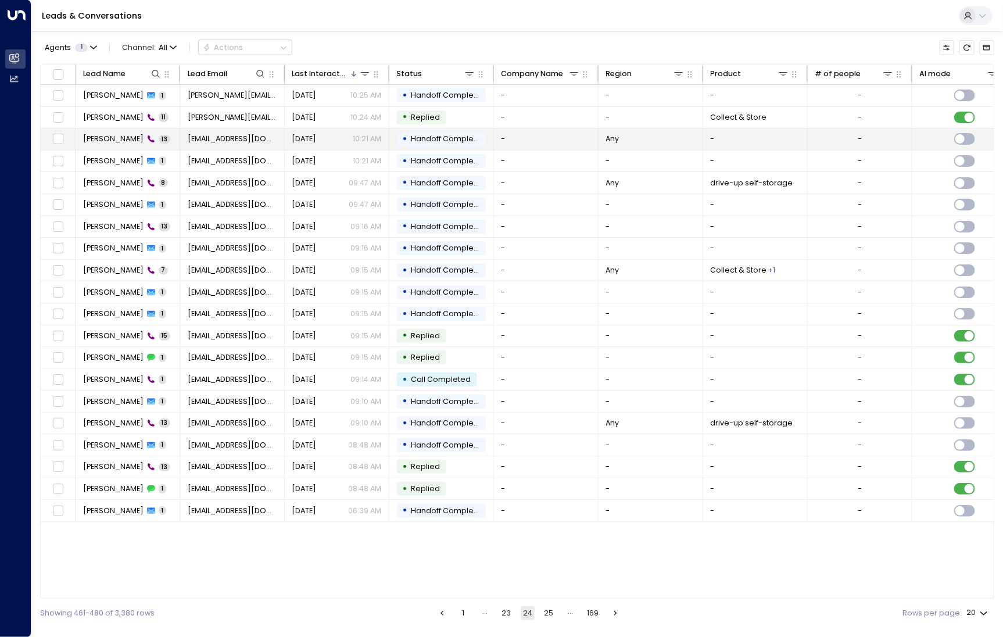
click at [104, 139] on span "[PERSON_NAME]" at bounding box center [113, 139] width 60 height 10
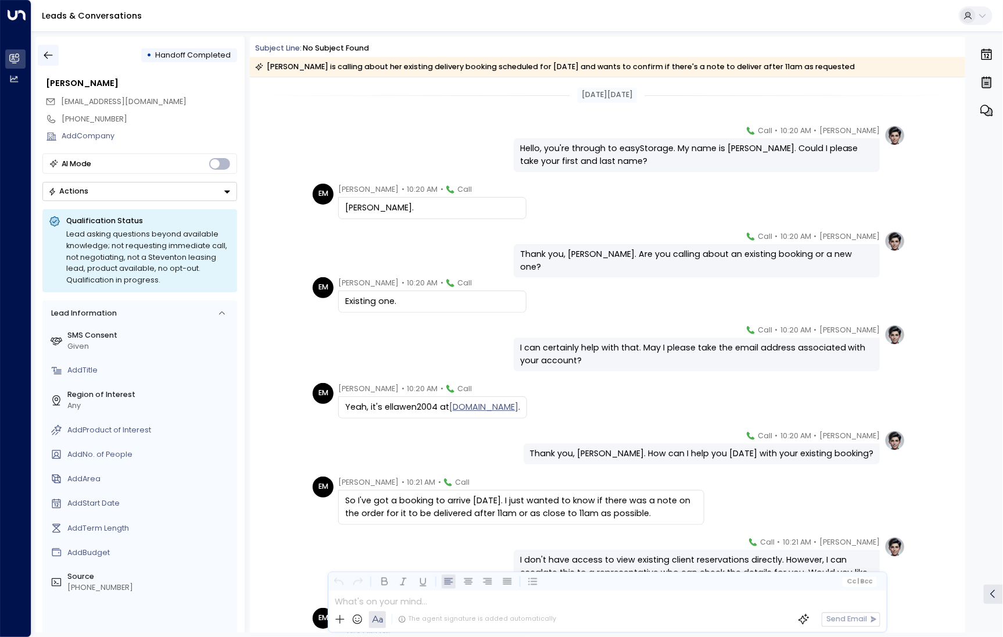
click at [55, 59] on button "button" at bounding box center [48, 55] width 21 height 21
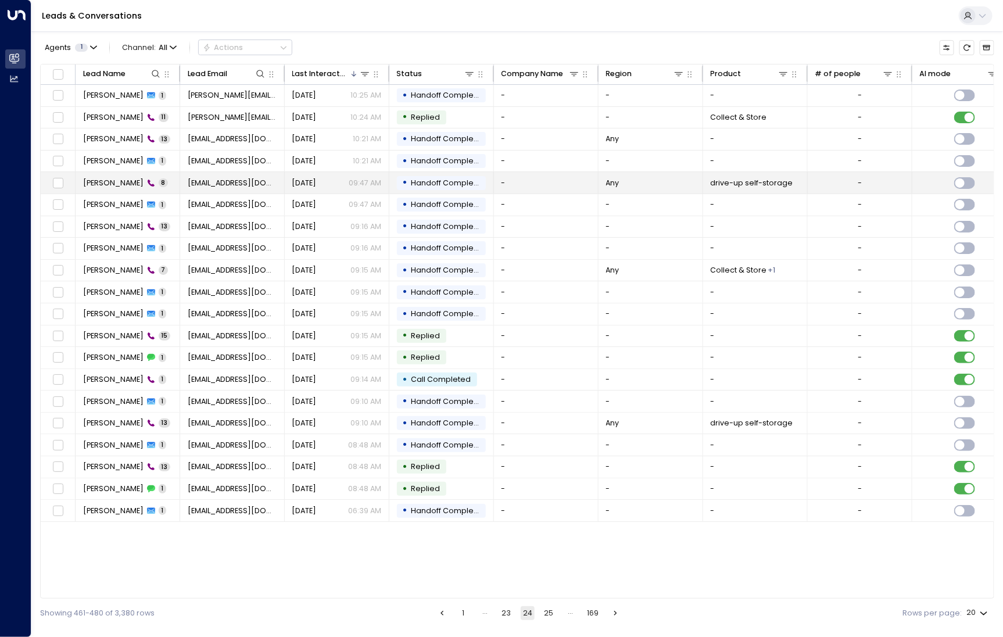
click at [103, 187] on td "[PERSON_NAME] 8" at bounding box center [128, 182] width 105 height 21
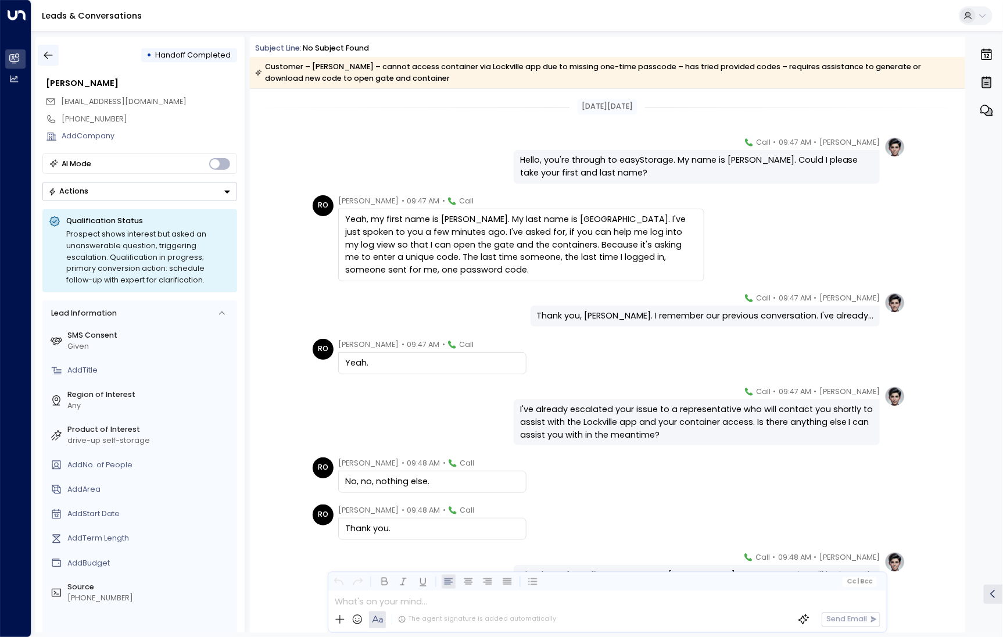
click at [46, 56] on icon "button" at bounding box center [48, 55] width 12 height 12
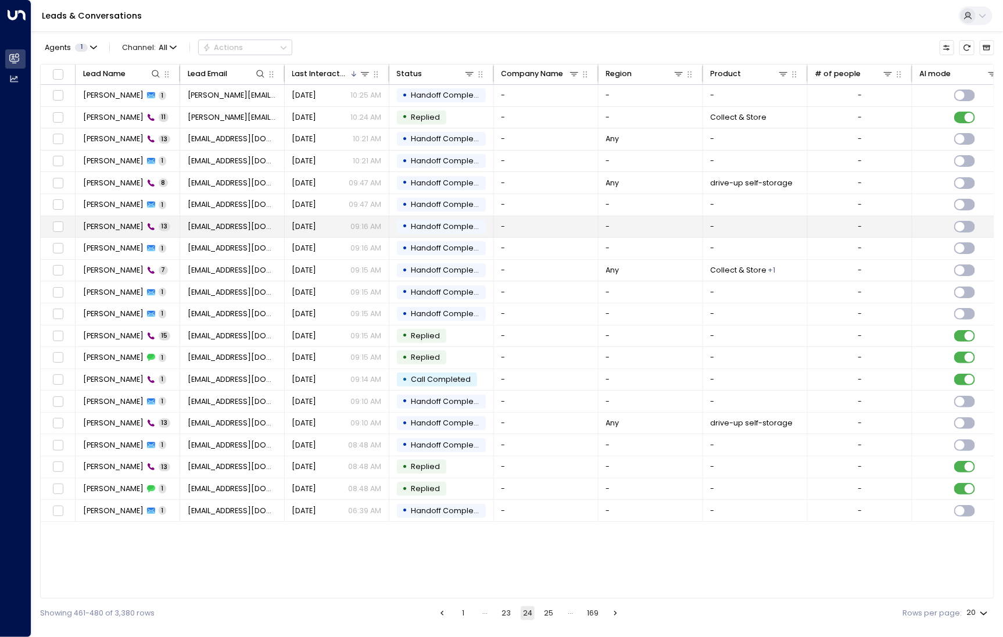
click at [97, 222] on span "[PERSON_NAME]" at bounding box center [113, 226] width 60 height 10
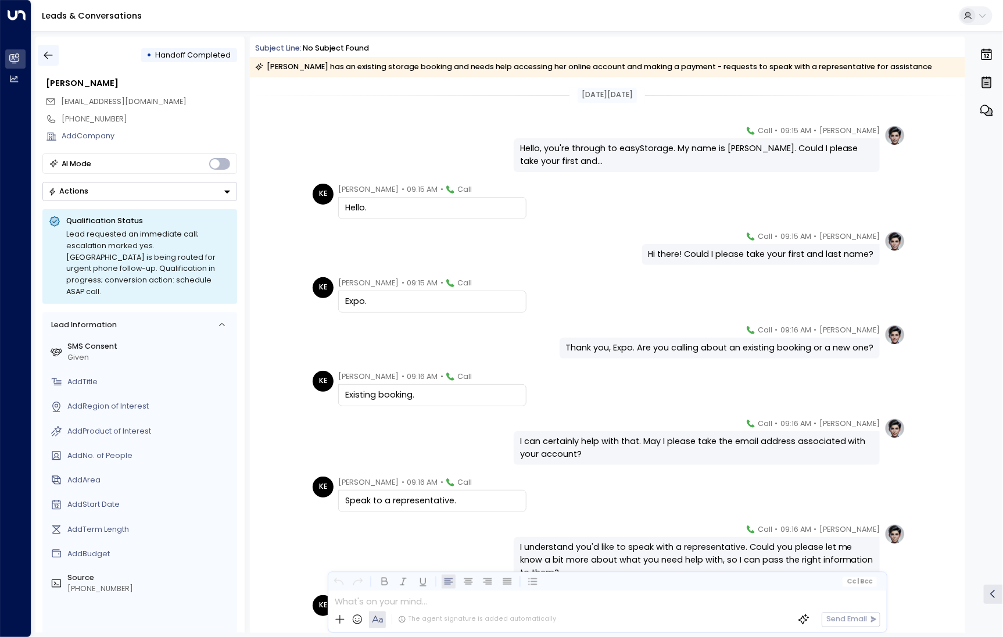
click at [50, 51] on icon "button" at bounding box center [48, 55] width 12 height 12
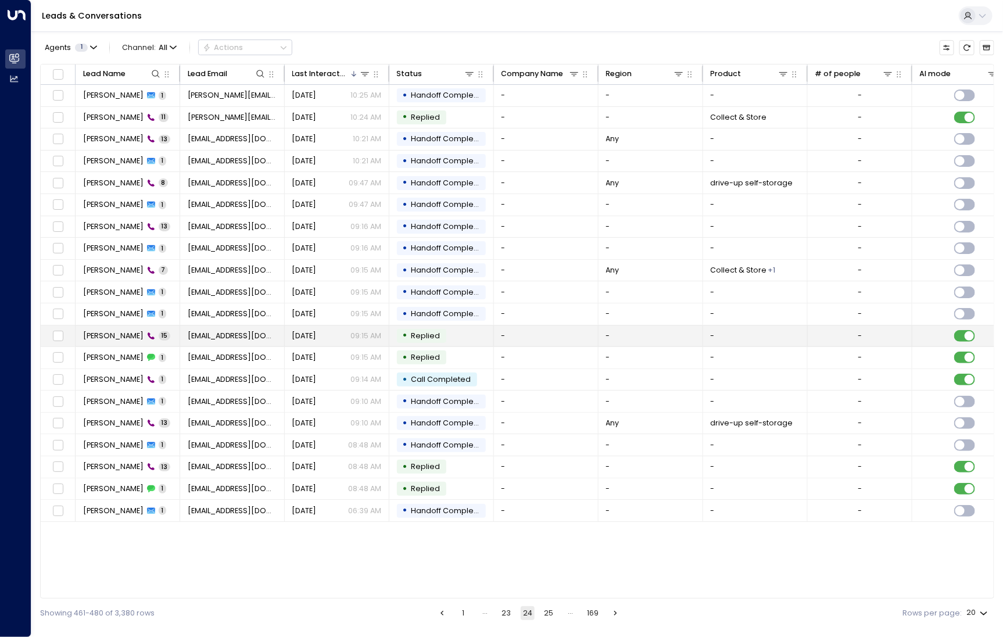
click at [103, 330] on span "[PERSON_NAME]" at bounding box center [113, 335] width 60 height 10
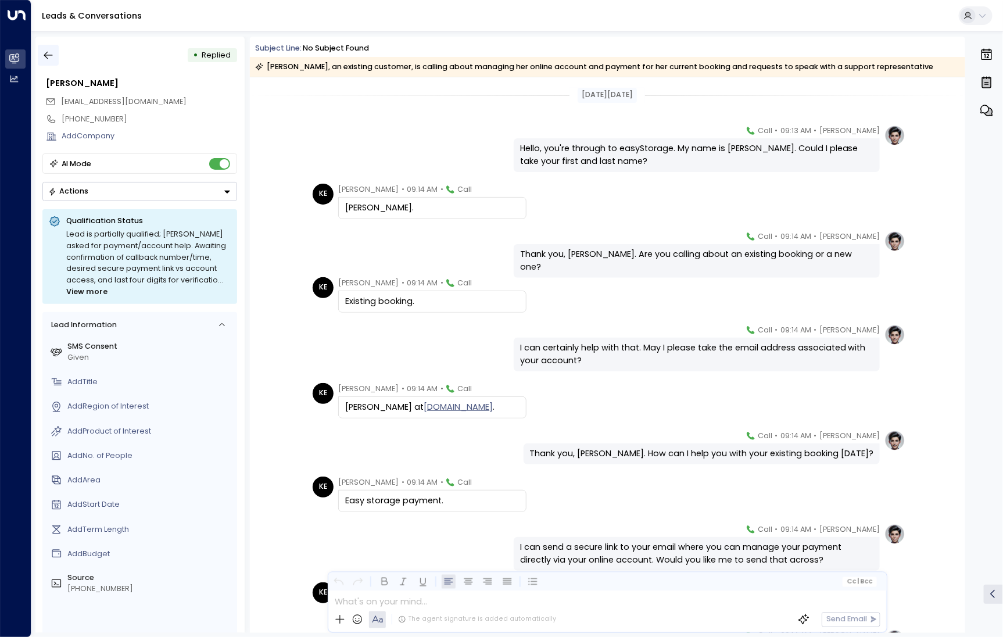
click at [53, 59] on icon "button" at bounding box center [48, 55] width 12 height 12
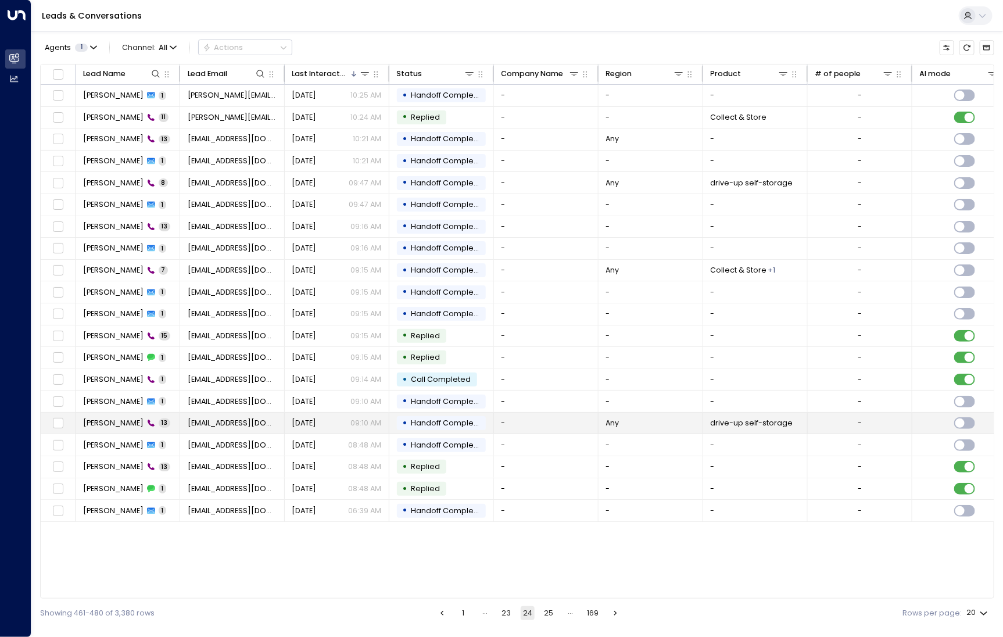
click at [103, 421] on span "[PERSON_NAME]" at bounding box center [113, 423] width 60 height 10
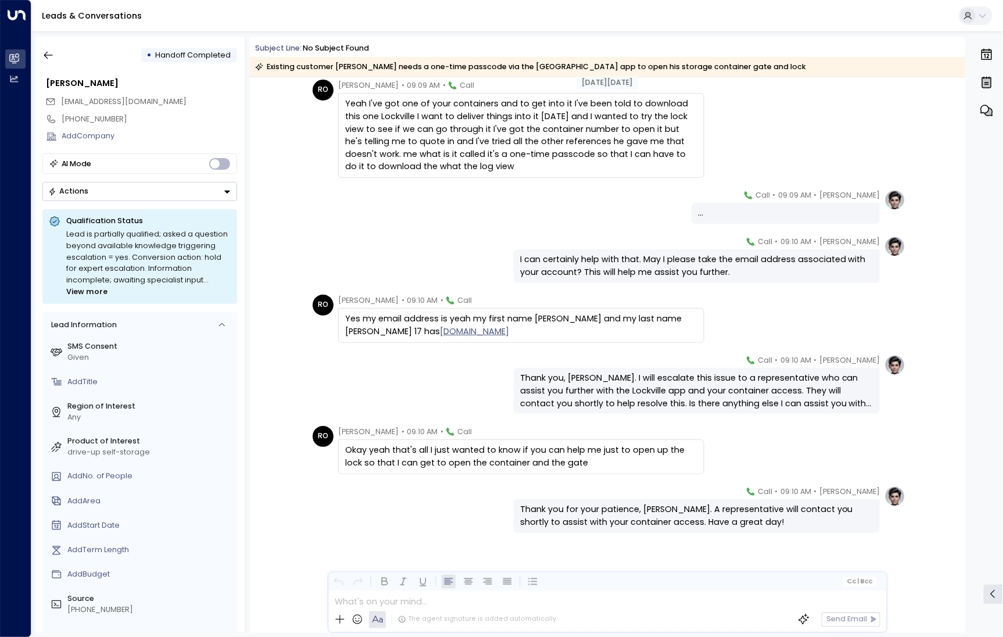
scroll to position [342, 0]
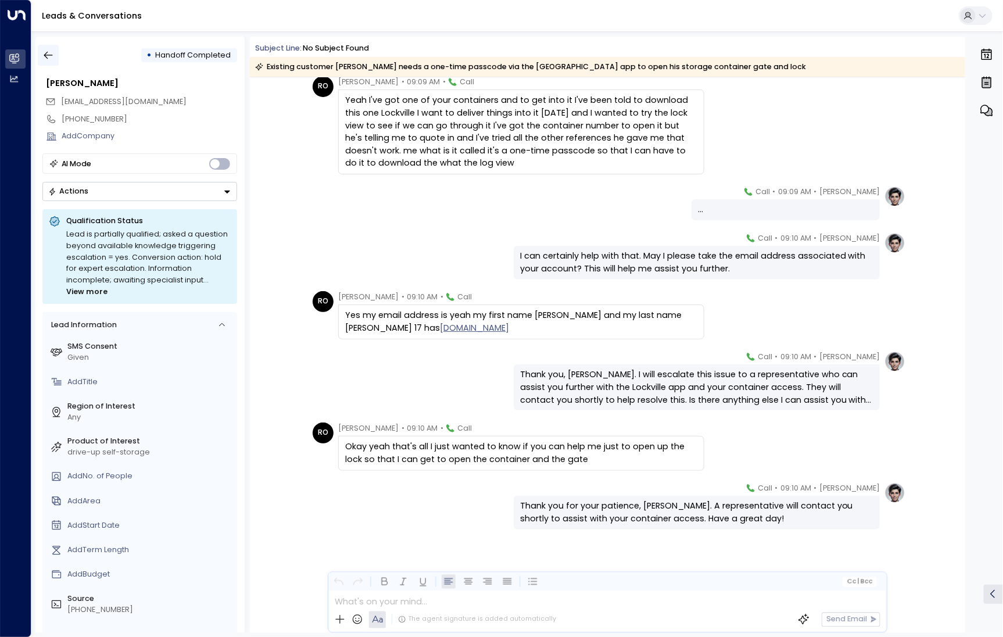
click at [42, 48] on button "button" at bounding box center [48, 55] width 21 height 21
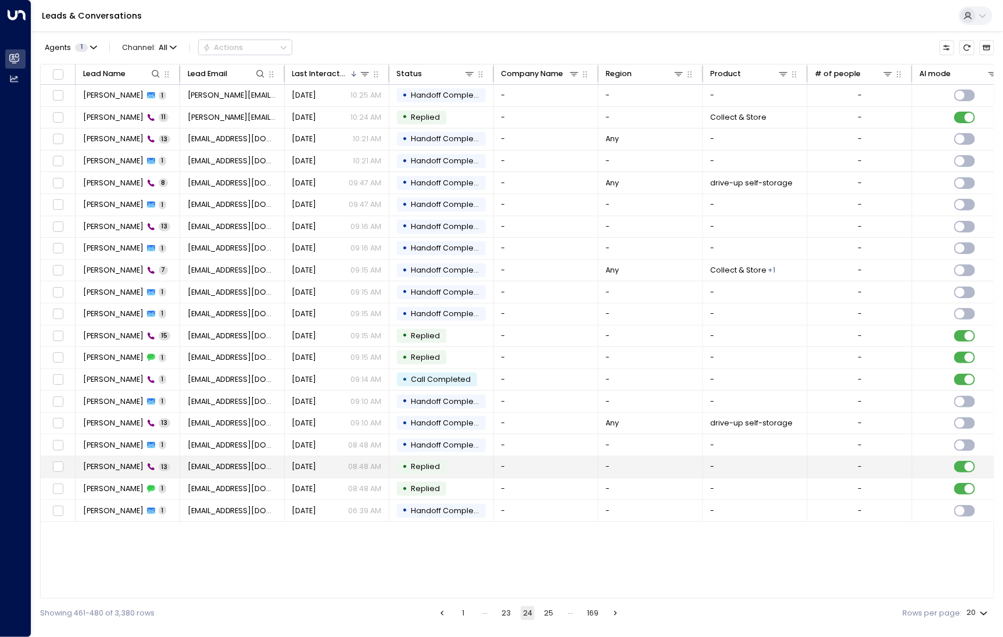
click at [101, 470] on td "[PERSON_NAME] 13" at bounding box center [128, 466] width 105 height 21
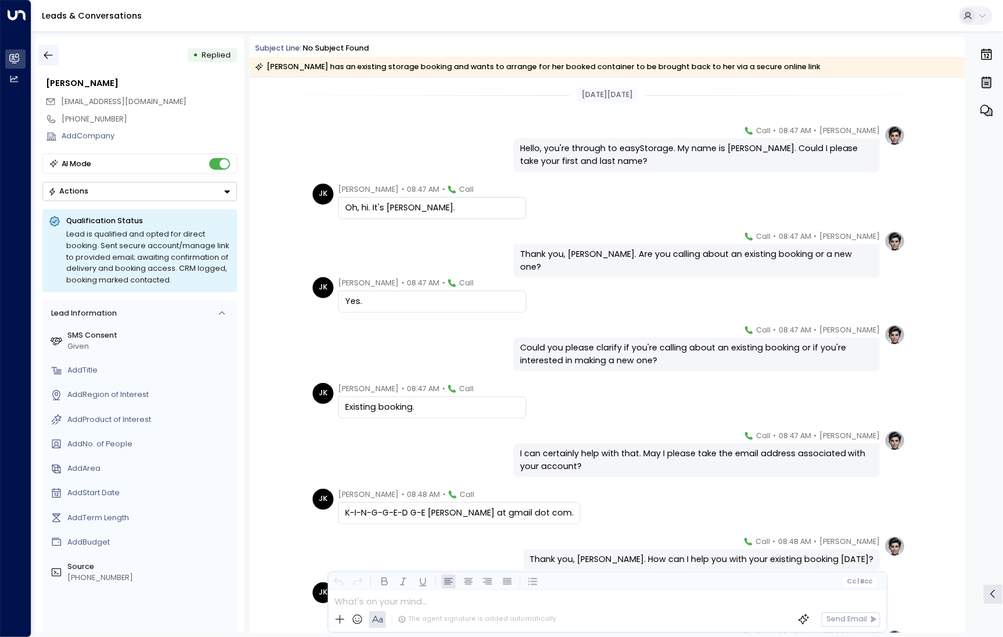
click at [40, 60] on button "button" at bounding box center [48, 55] width 21 height 21
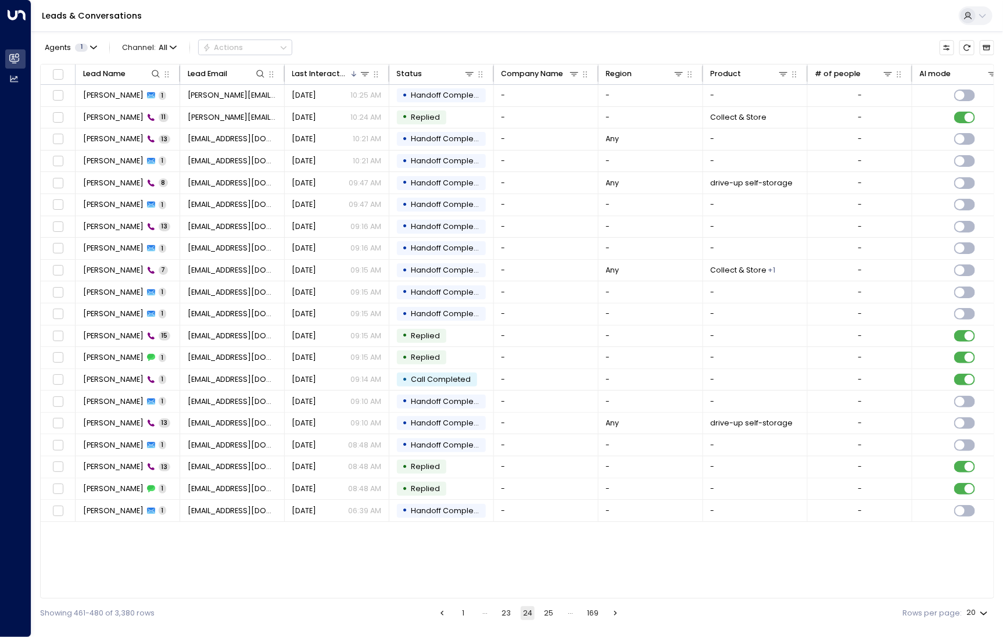
click at [547, 619] on button "25" at bounding box center [549, 613] width 14 height 14
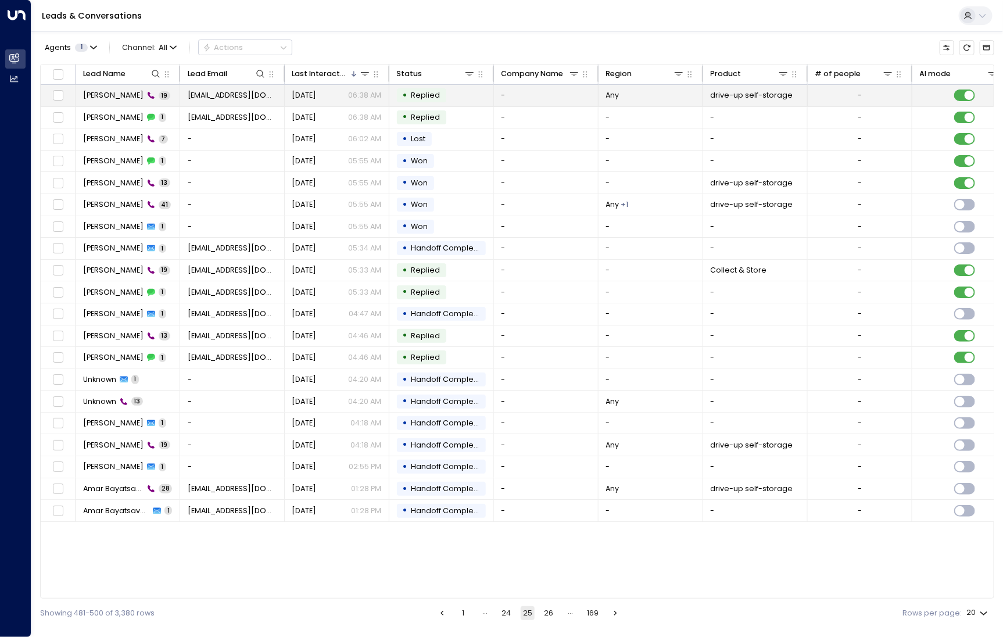
click at [103, 101] on td "[PERSON_NAME] 19" at bounding box center [128, 95] width 105 height 21
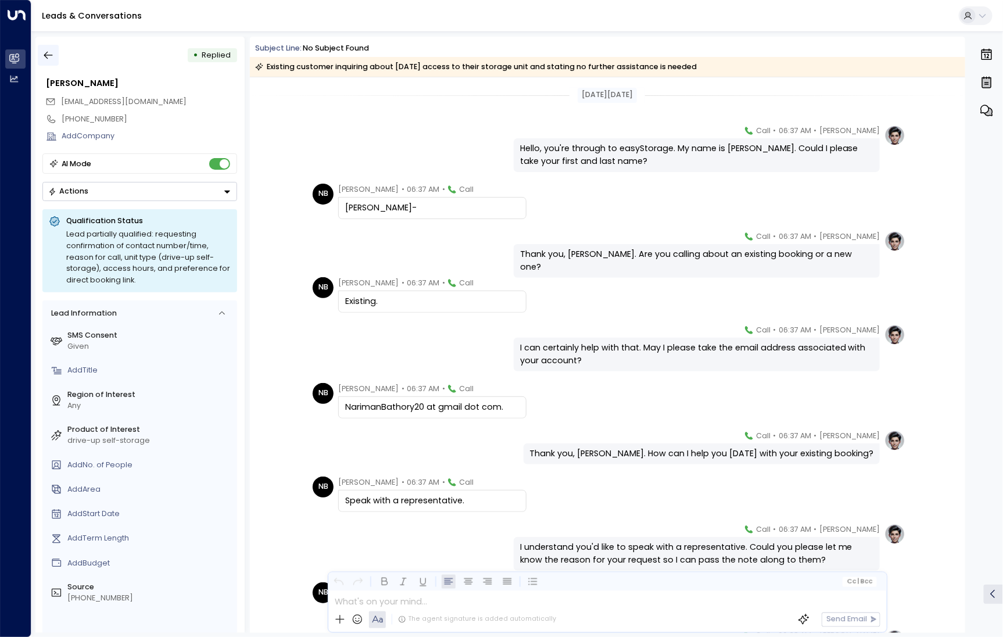
click at [45, 53] on icon "button" at bounding box center [48, 55] width 12 height 12
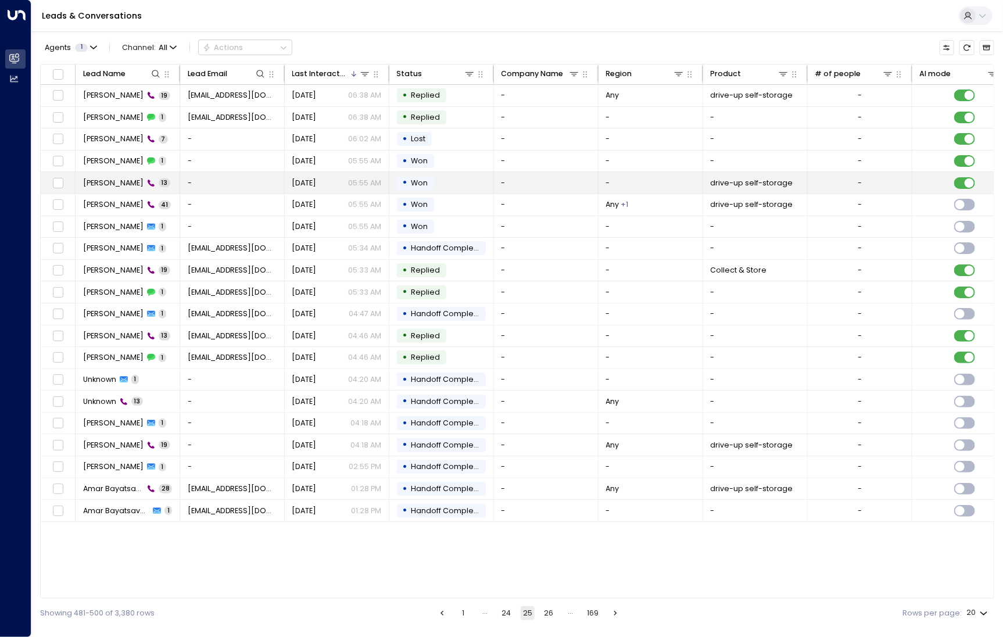
click at [118, 184] on span "[PERSON_NAME]" at bounding box center [113, 183] width 60 height 10
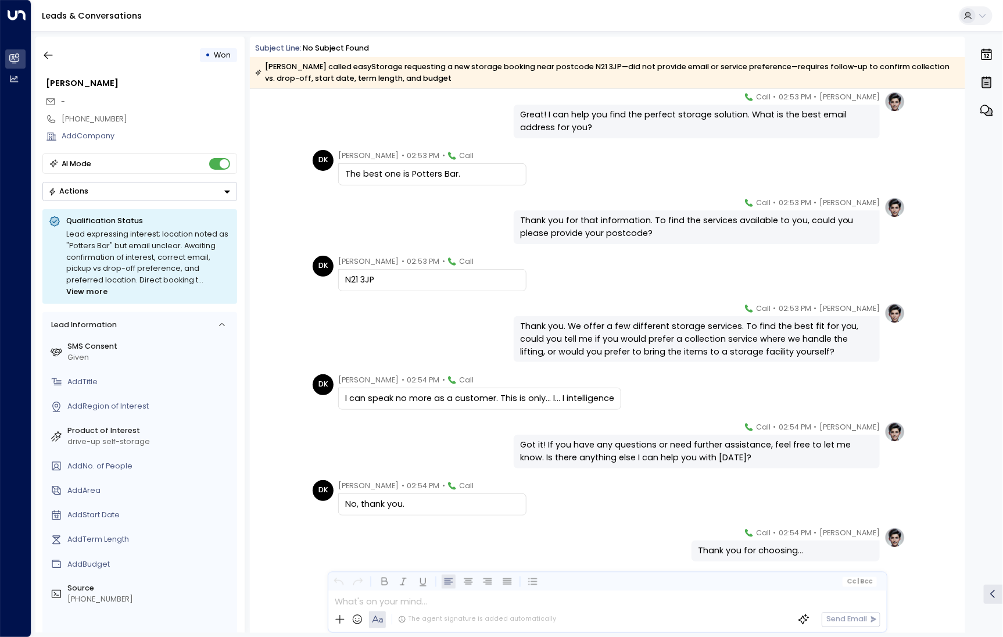
scroll to position [277, 0]
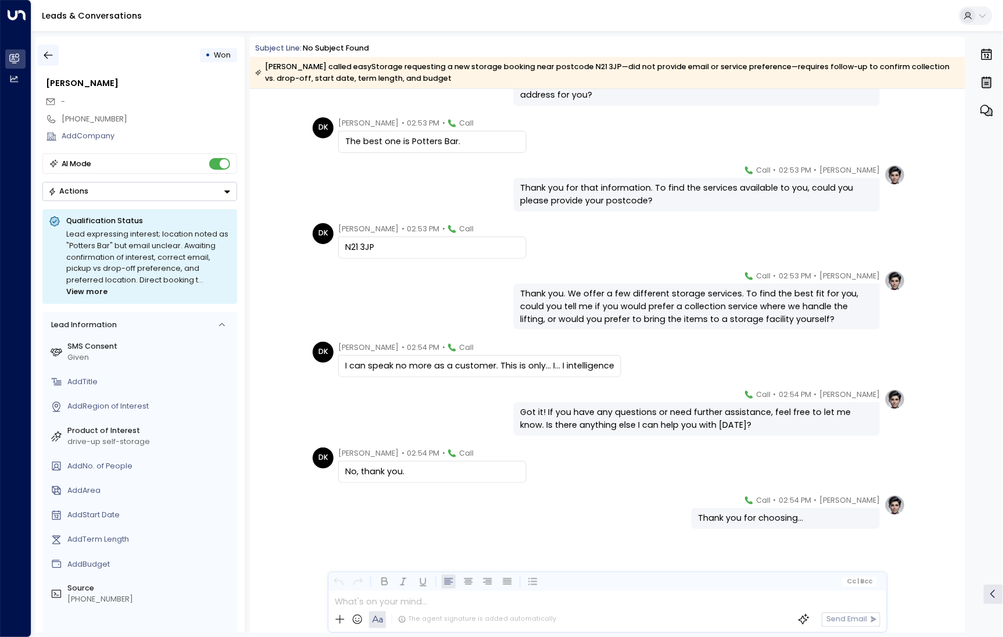
click at [48, 53] on icon "button" at bounding box center [48, 55] width 12 height 12
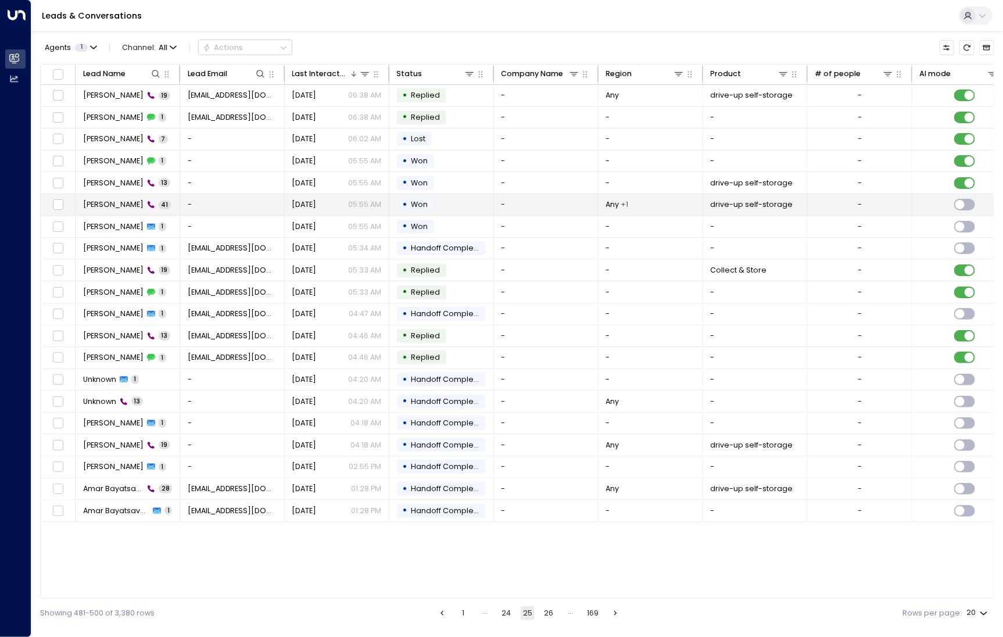
click at [118, 204] on span "[PERSON_NAME]" at bounding box center [113, 204] width 60 height 10
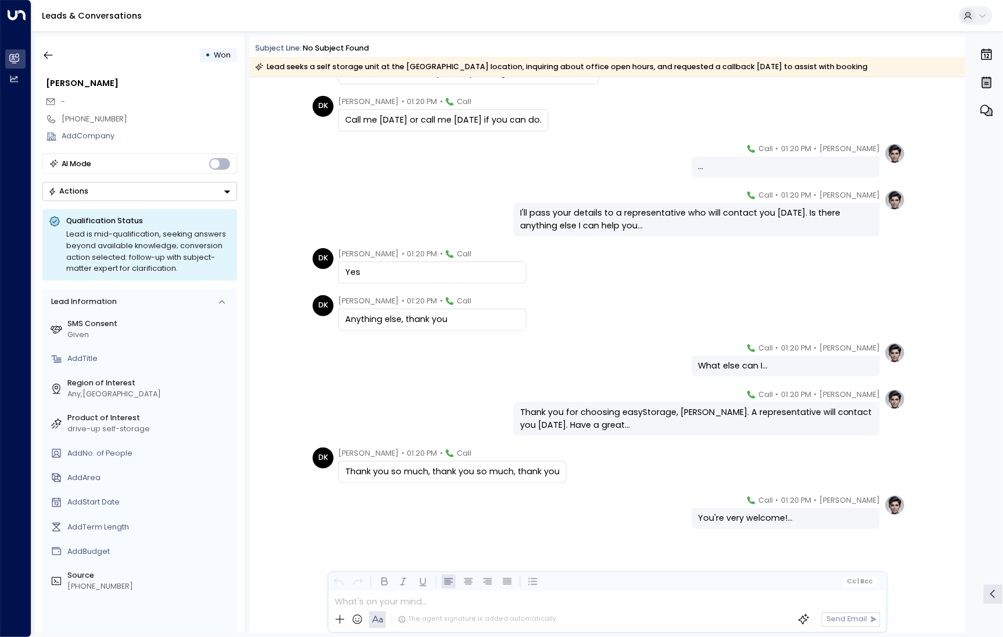
scroll to position [1725, 0]
click at [43, 51] on icon "button" at bounding box center [48, 55] width 12 height 12
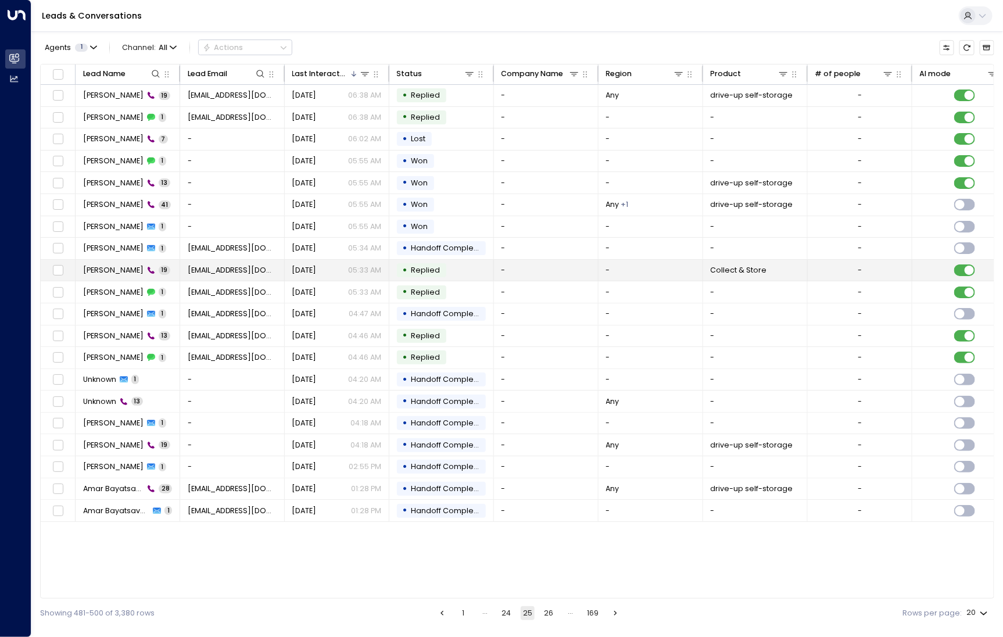
click at [109, 270] on span "[PERSON_NAME]" at bounding box center [113, 270] width 60 height 10
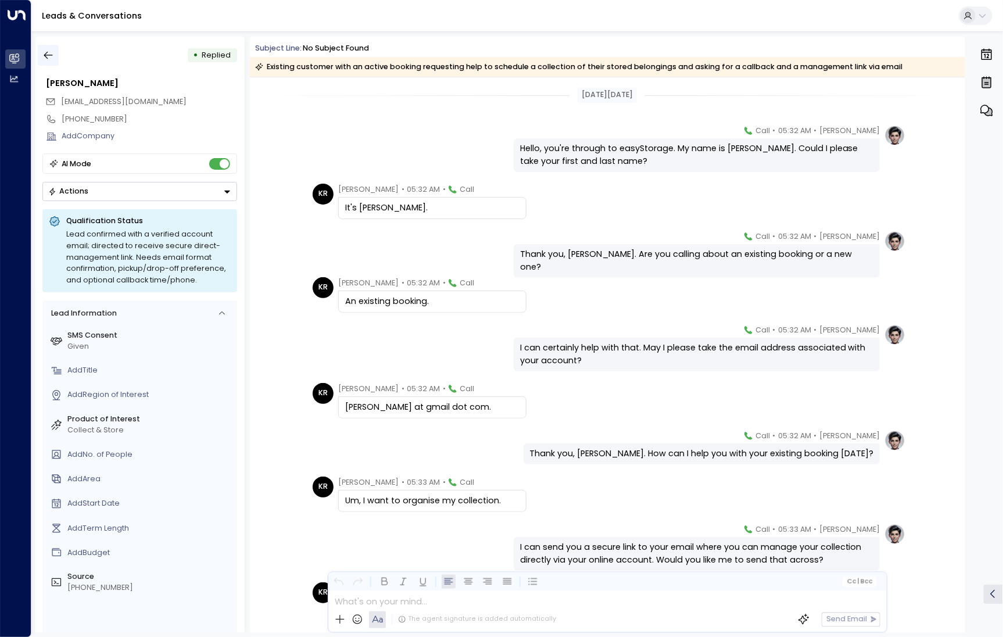
click at [42, 59] on button "button" at bounding box center [48, 55] width 21 height 21
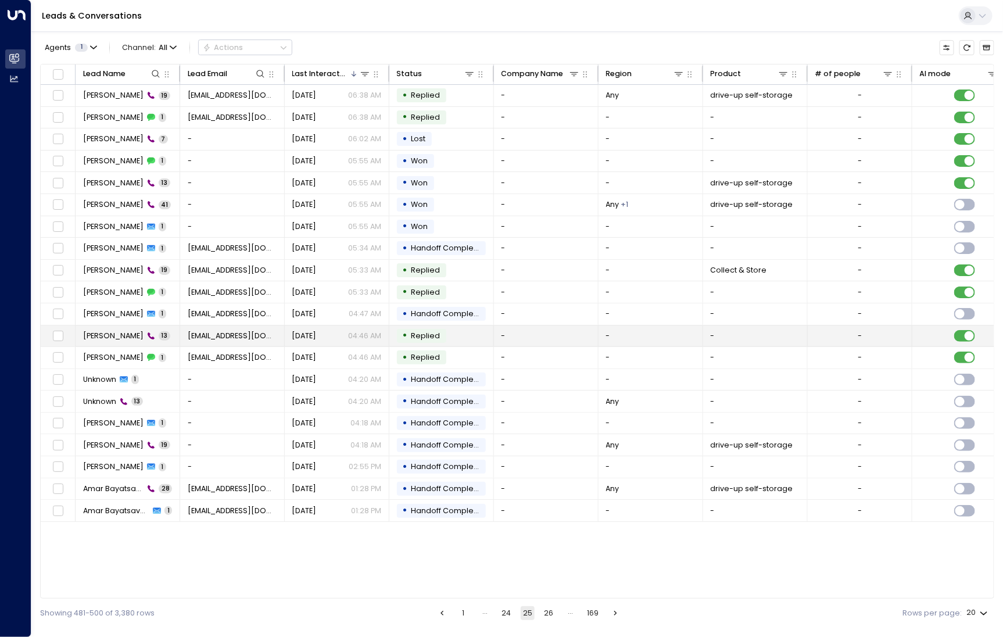
click at [116, 339] on td "Chijimaka Izugoriye 13" at bounding box center [128, 335] width 105 height 21
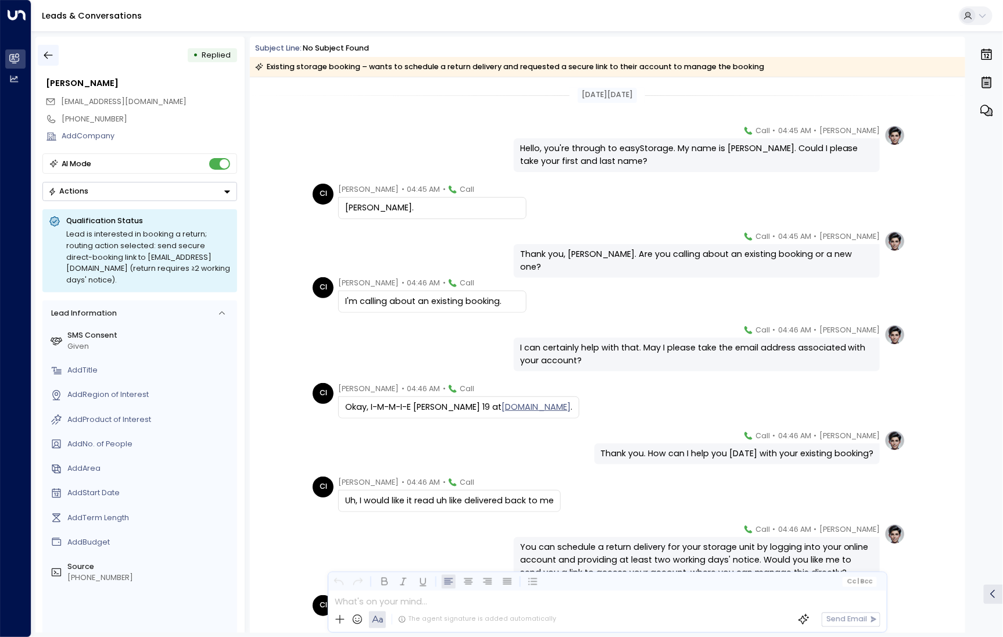
click at [52, 61] on button "button" at bounding box center [48, 55] width 21 height 21
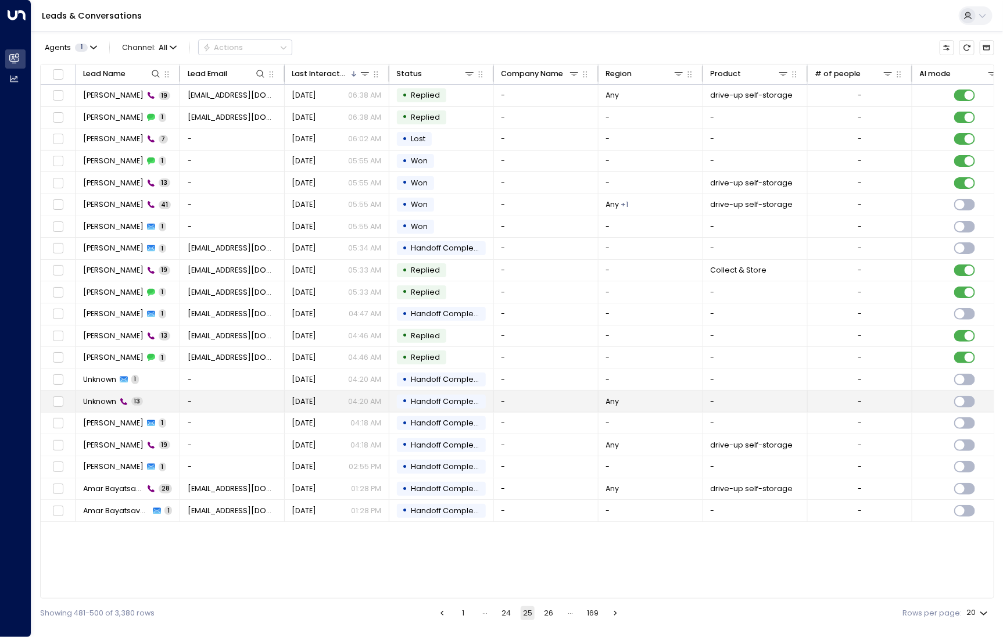
click at [102, 403] on span "Unknown" at bounding box center [99, 401] width 33 height 10
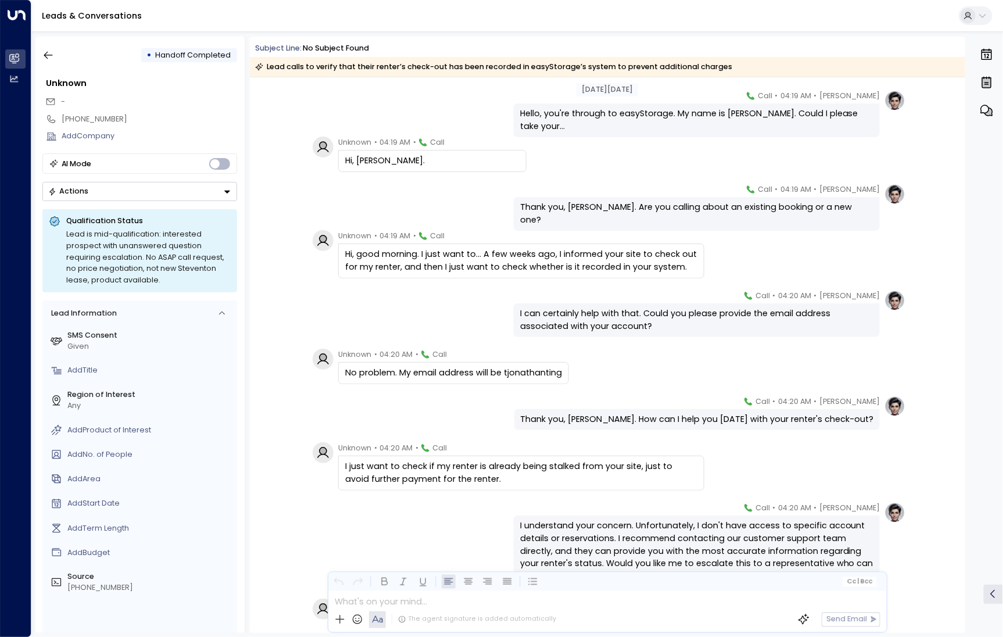
scroll to position [35, 0]
click at [54, 56] on icon "button" at bounding box center [48, 55] width 12 height 12
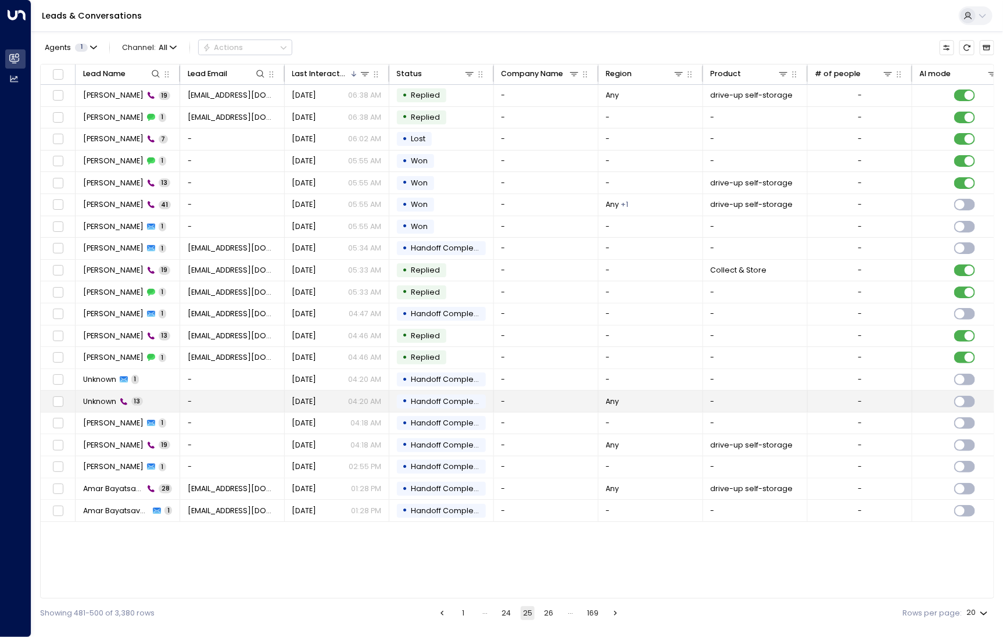
click at [99, 407] on td "Unknown 13" at bounding box center [128, 400] width 105 height 21
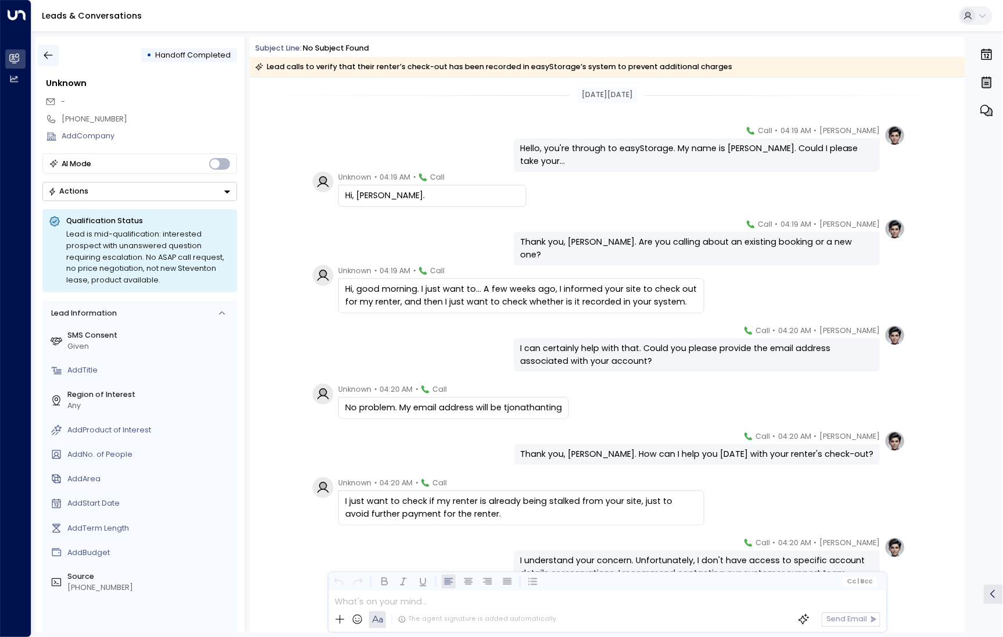
click at [51, 57] on icon "button" at bounding box center [48, 55] width 12 height 12
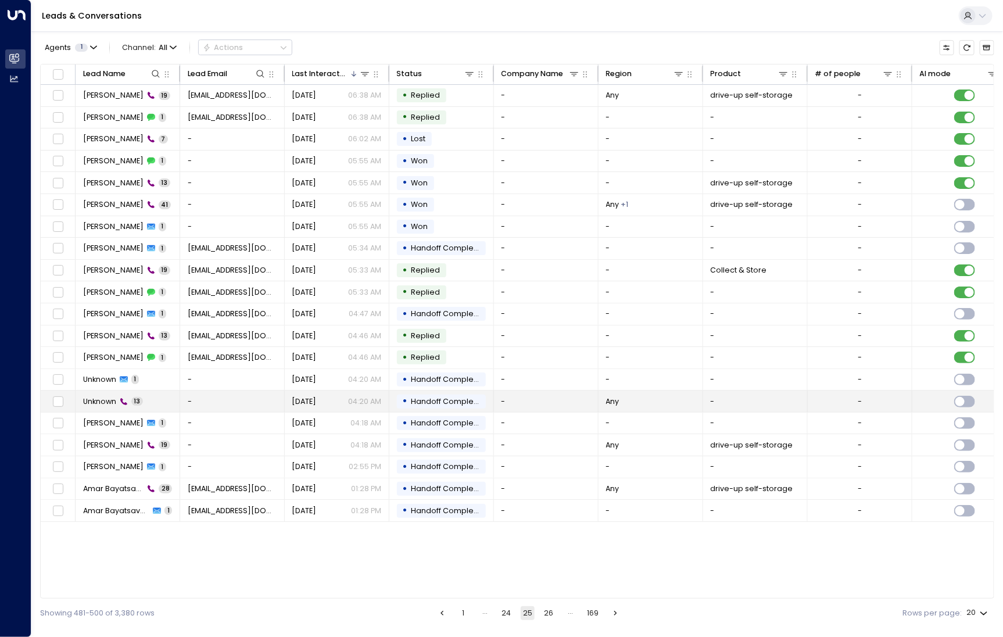
click at [103, 404] on td "Unknown 13" at bounding box center [128, 400] width 105 height 21
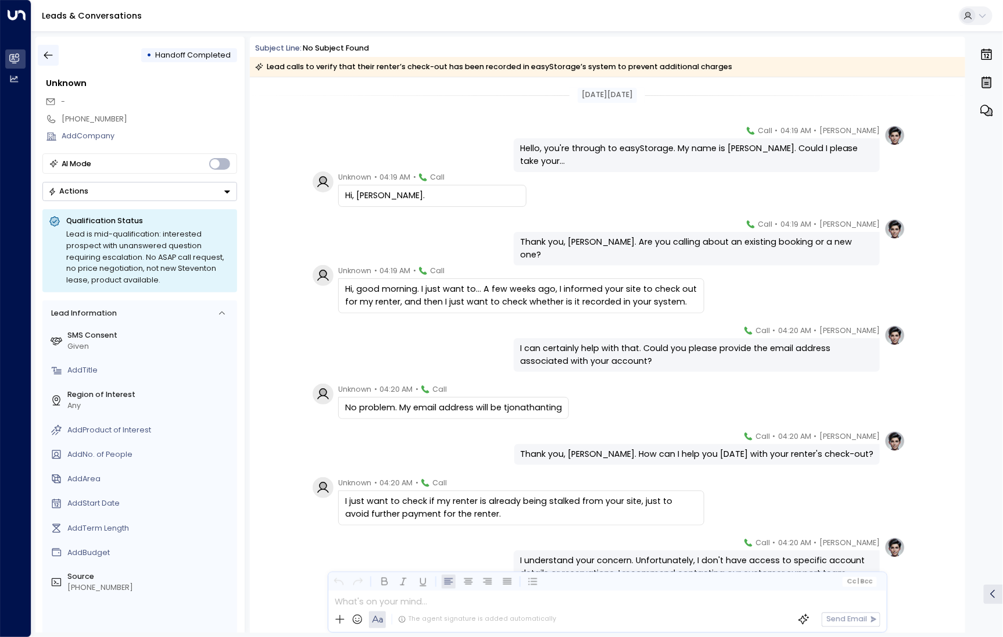
click at [55, 58] on button "button" at bounding box center [48, 55] width 21 height 21
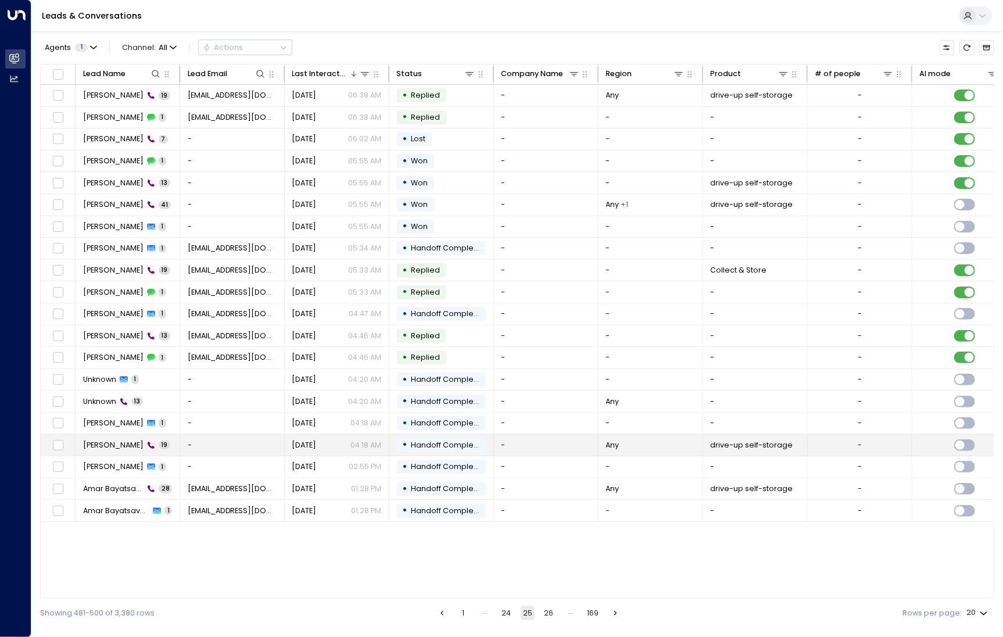
click at [107, 442] on span "[PERSON_NAME]" at bounding box center [113, 445] width 60 height 10
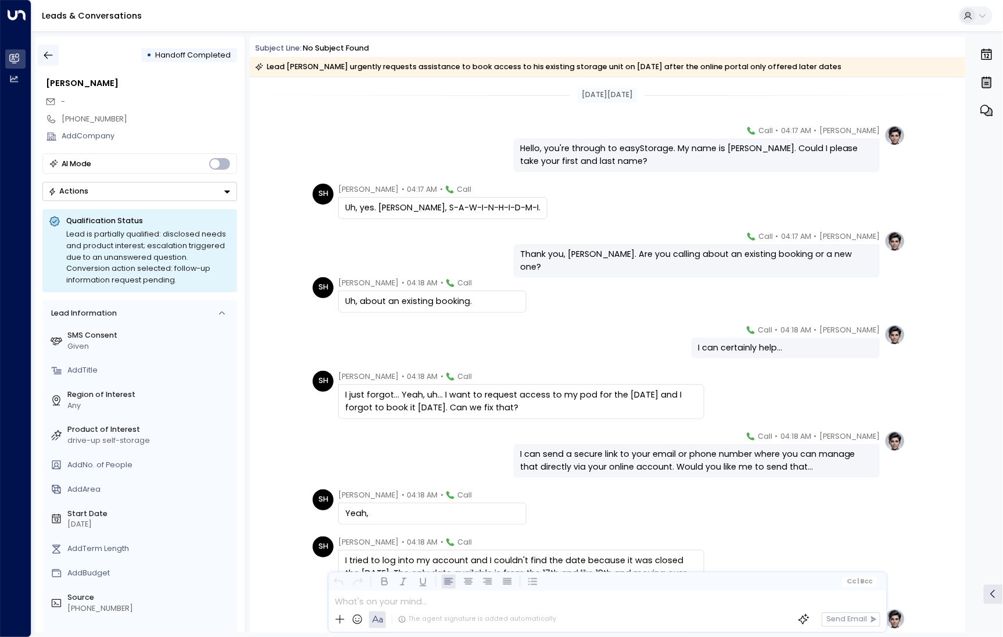
click at [49, 58] on icon "button" at bounding box center [48, 55] width 12 height 12
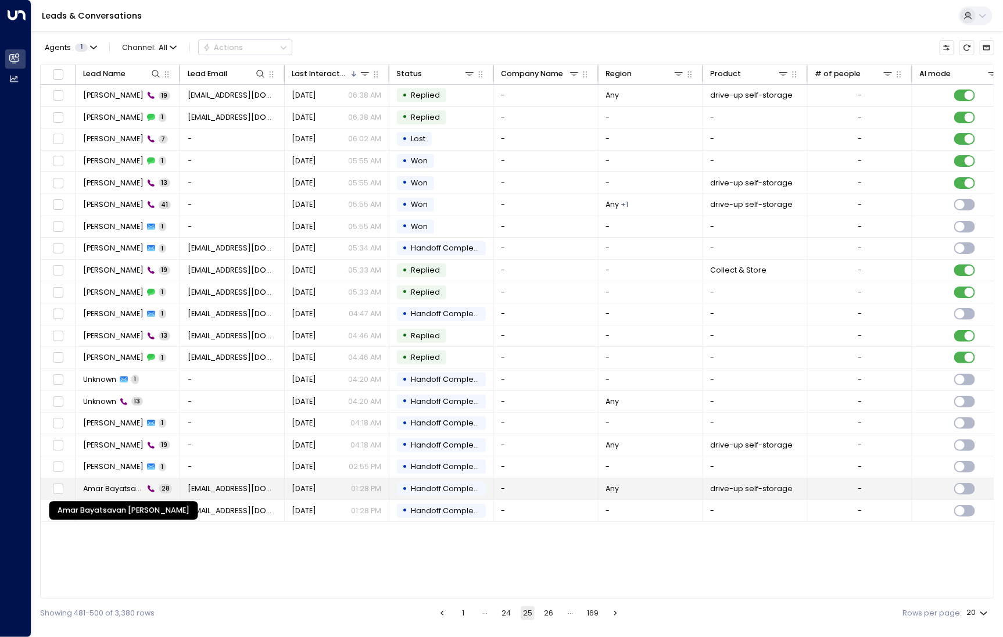
click at [133, 483] on span "Amar Bayatsavan [PERSON_NAME]" at bounding box center [113, 488] width 61 height 10
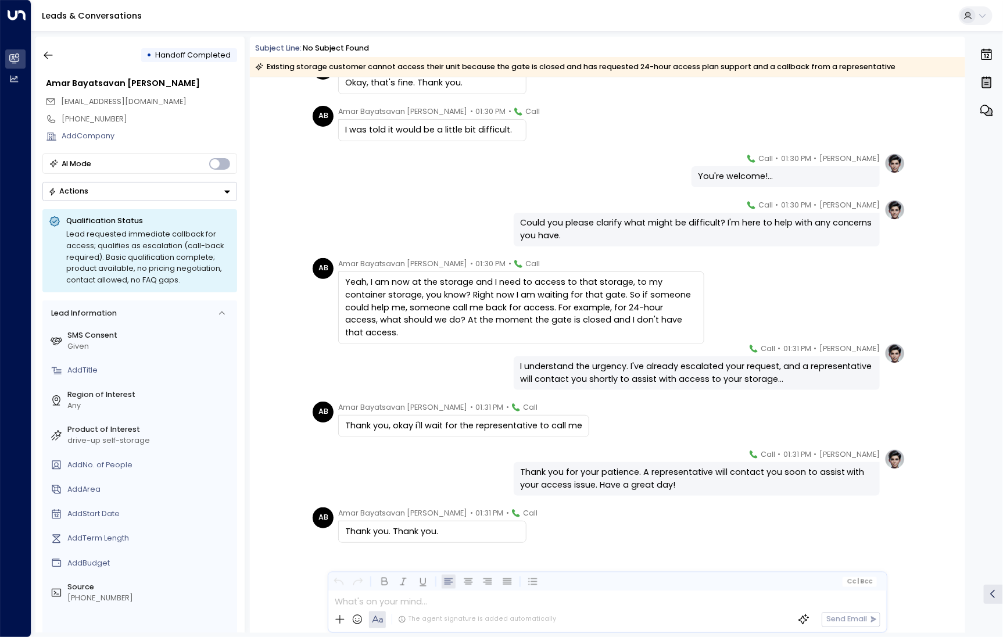
scroll to position [1129, 0]
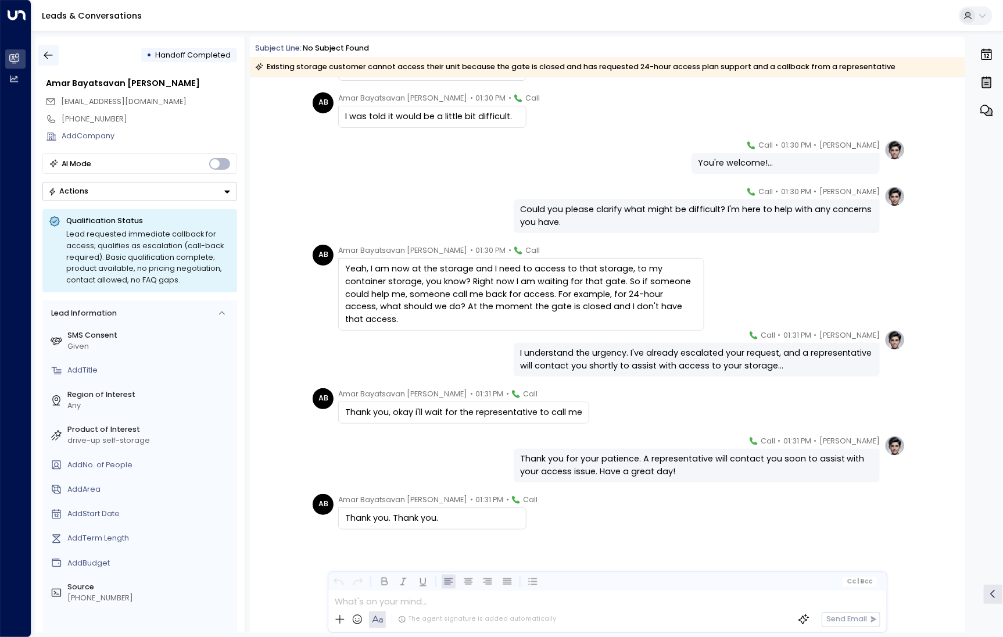
click at [55, 52] on button "button" at bounding box center [48, 55] width 21 height 21
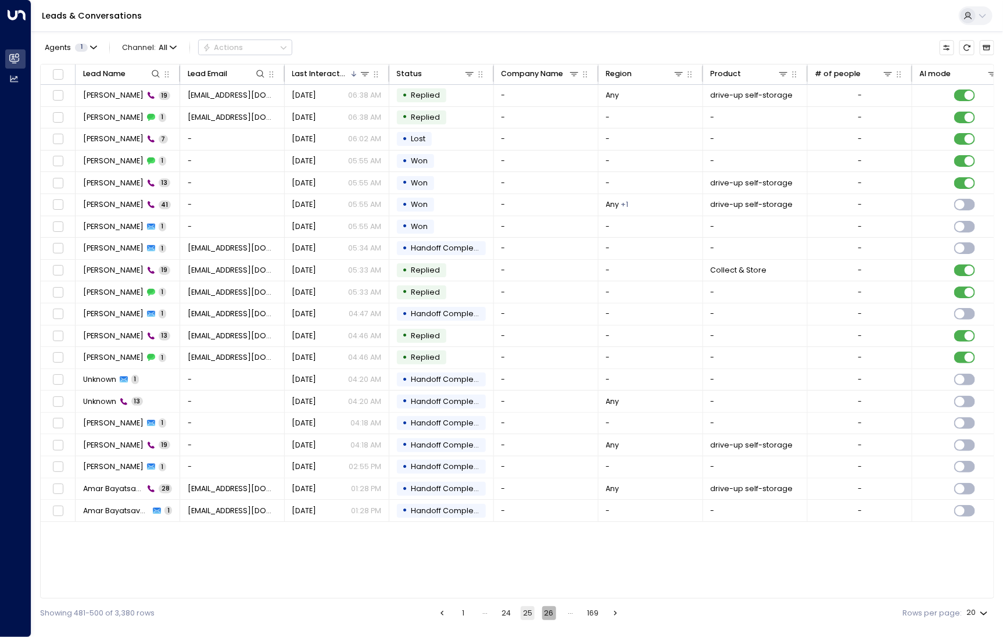
click at [549, 615] on button "26" at bounding box center [549, 613] width 14 height 14
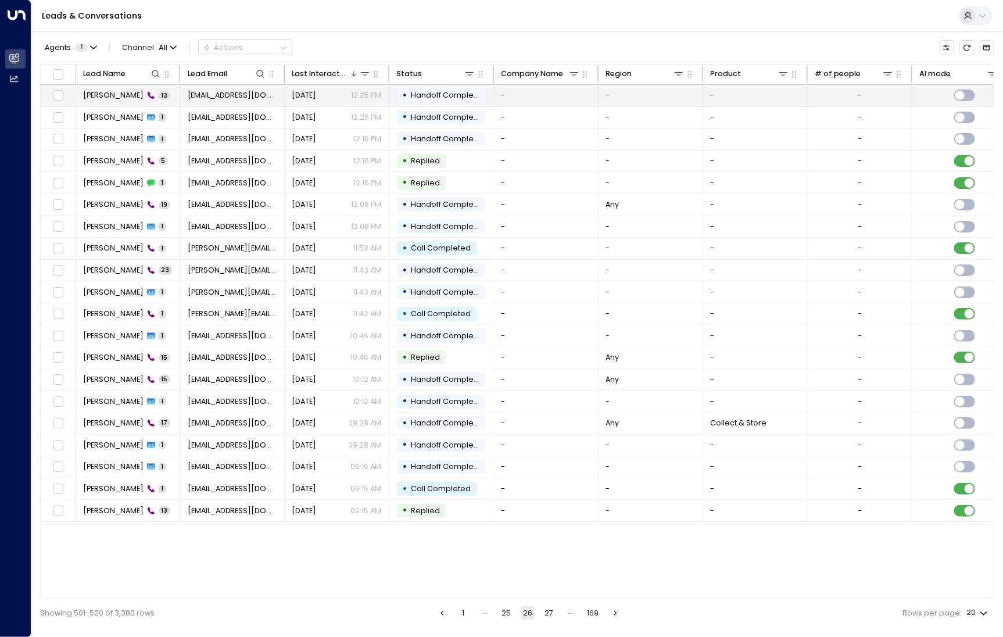
click at [99, 99] on span "[PERSON_NAME]" at bounding box center [113, 95] width 60 height 10
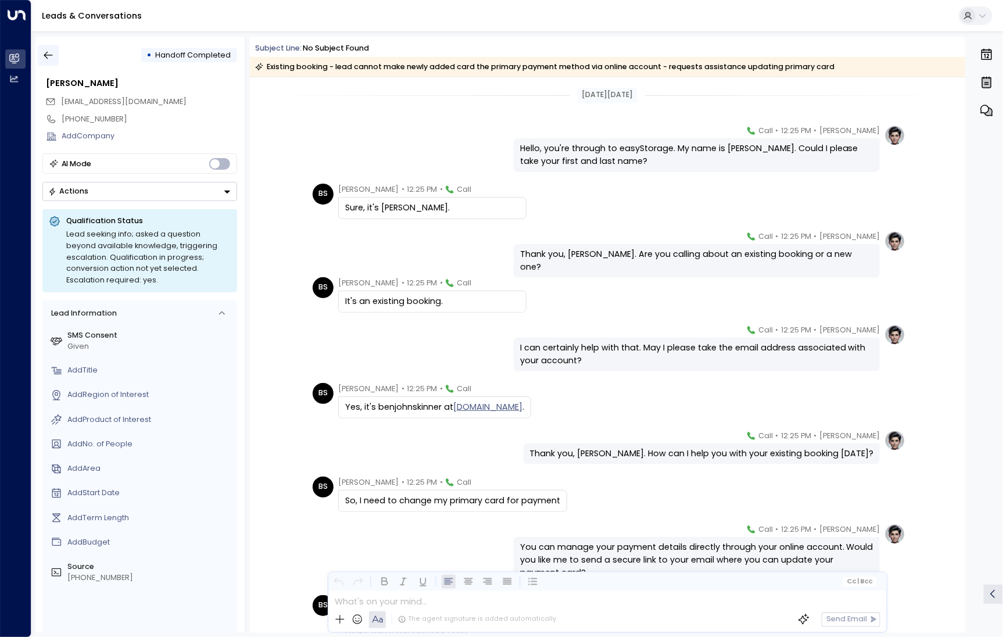
click at [47, 56] on icon "button" at bounding box center [48, 55] width 12 height 12
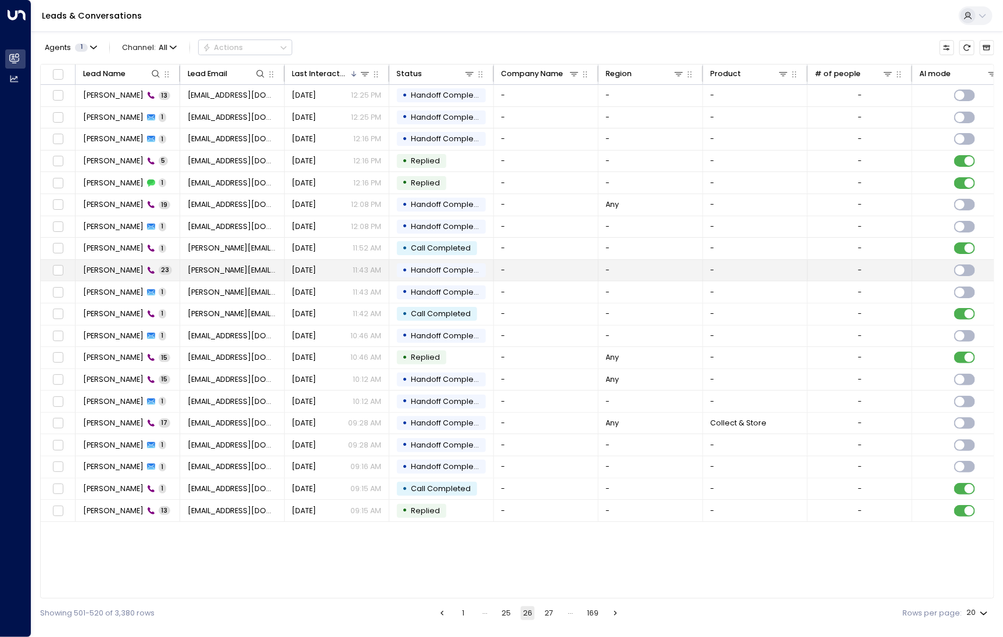
click at [113, 268] on span "[PERSON_NAME]" at bounding box center [113, 270] width 60 height 10
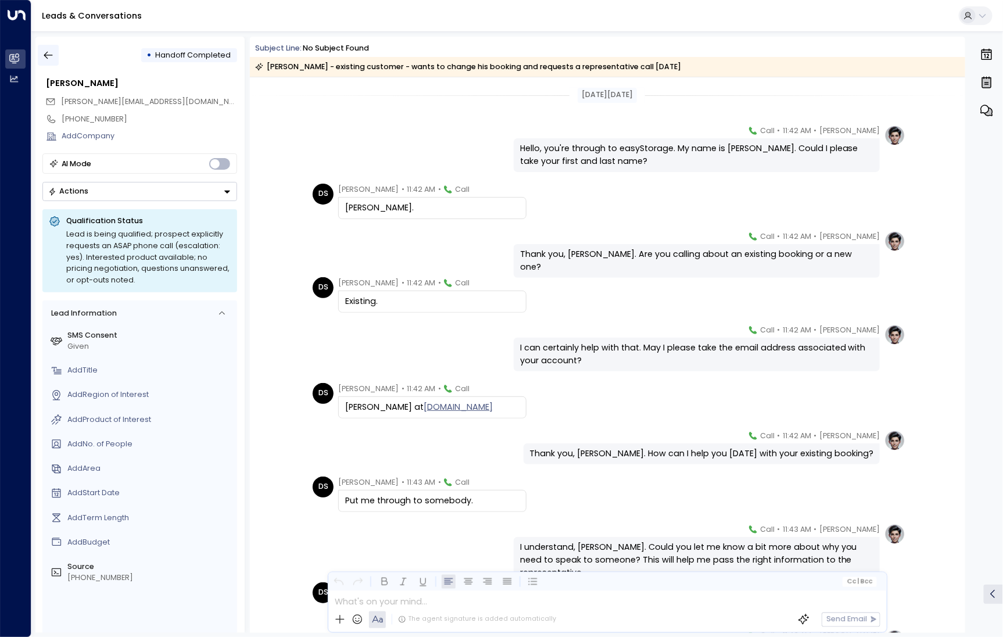
click at [48, 57] on icon "button" at bounding box center [48, 55] width 12 height 12
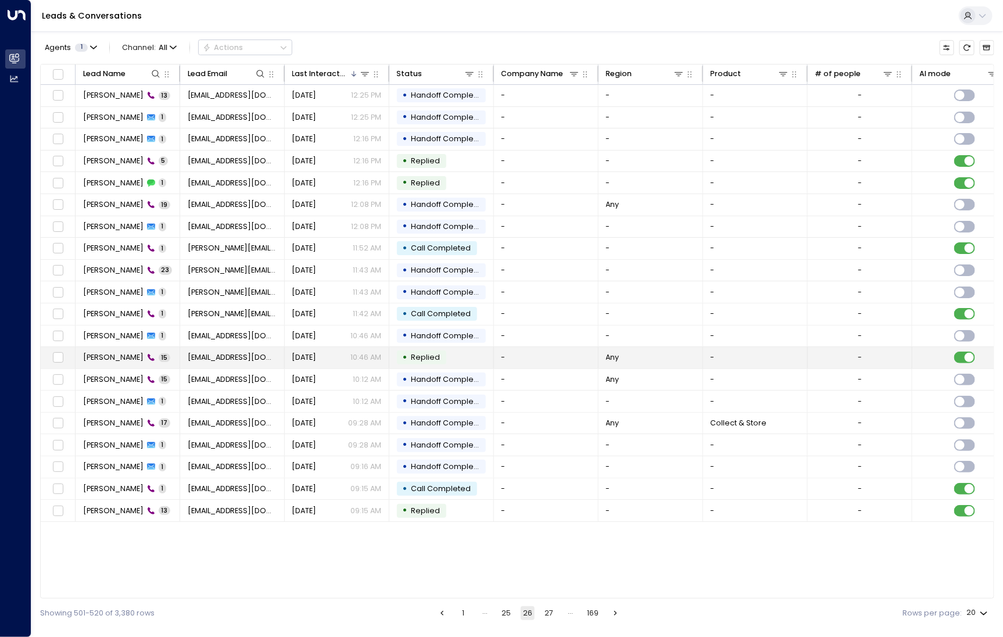
click at [110, 347] on td "[PERSON_NAME] 15" at bounding box center [128, 357] width 105 height 21
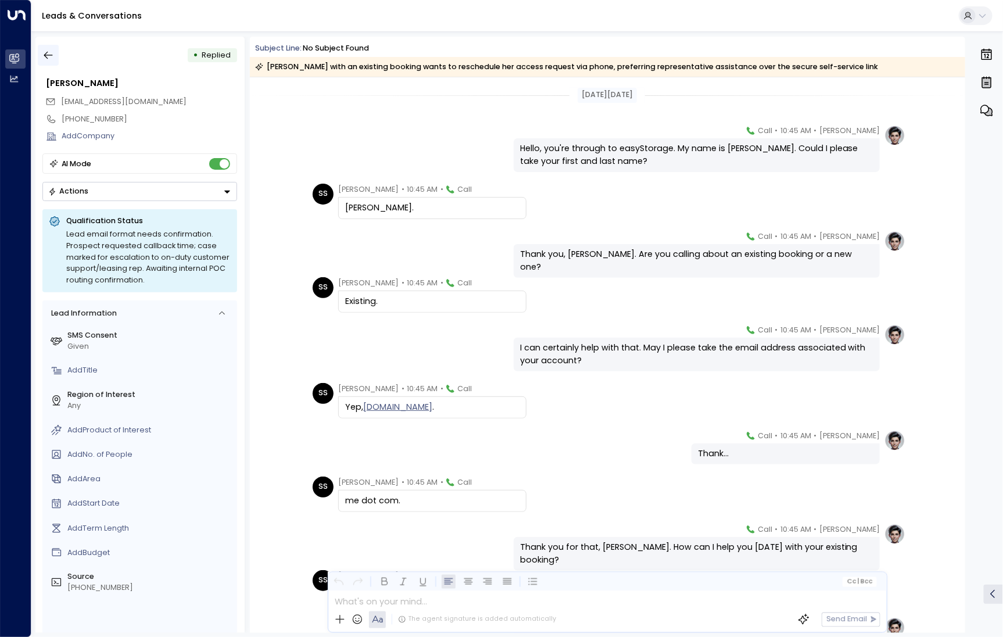
click at [51, 58] on icon "button" at bounding box center [48, 55] width 12 height 12
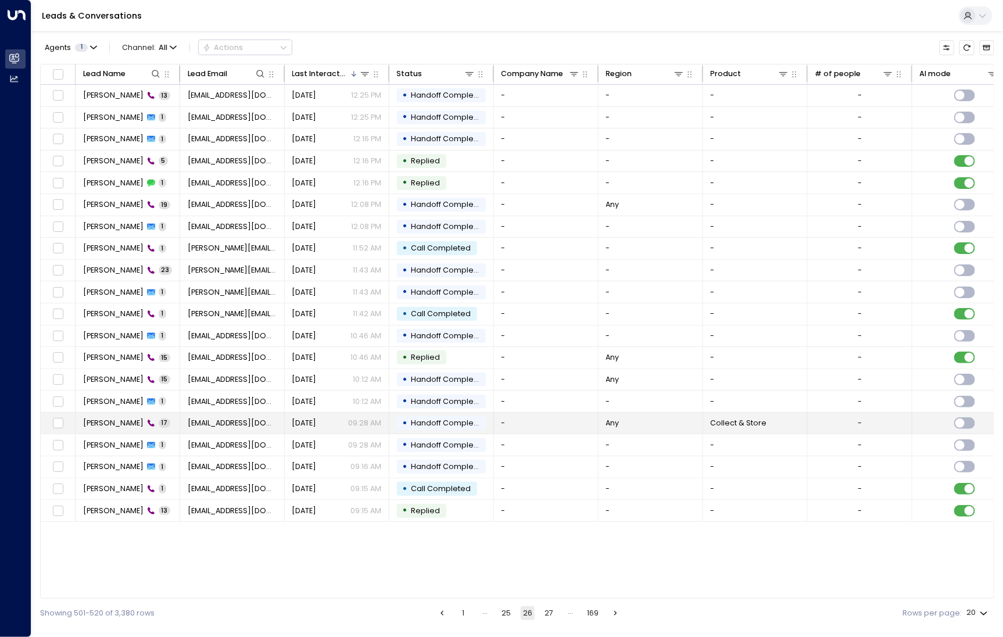
click at [109, 420] on span "[PERSON_NAME]" at bounding box center [113, 423] width 60 height 10
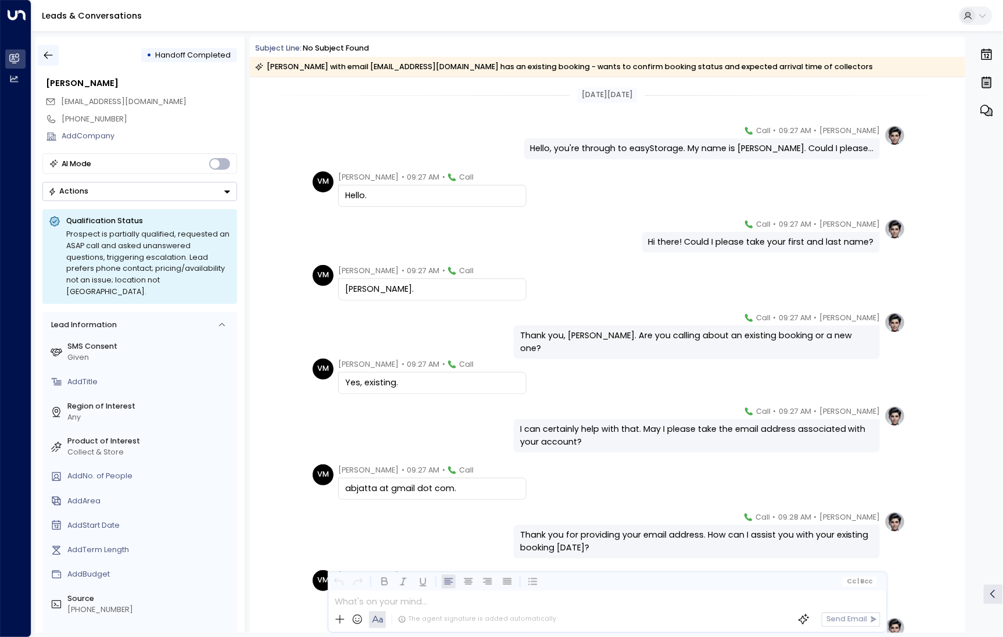
click at [49, 47] on button "button" at bounding box center [48, 55] width 21 height 21
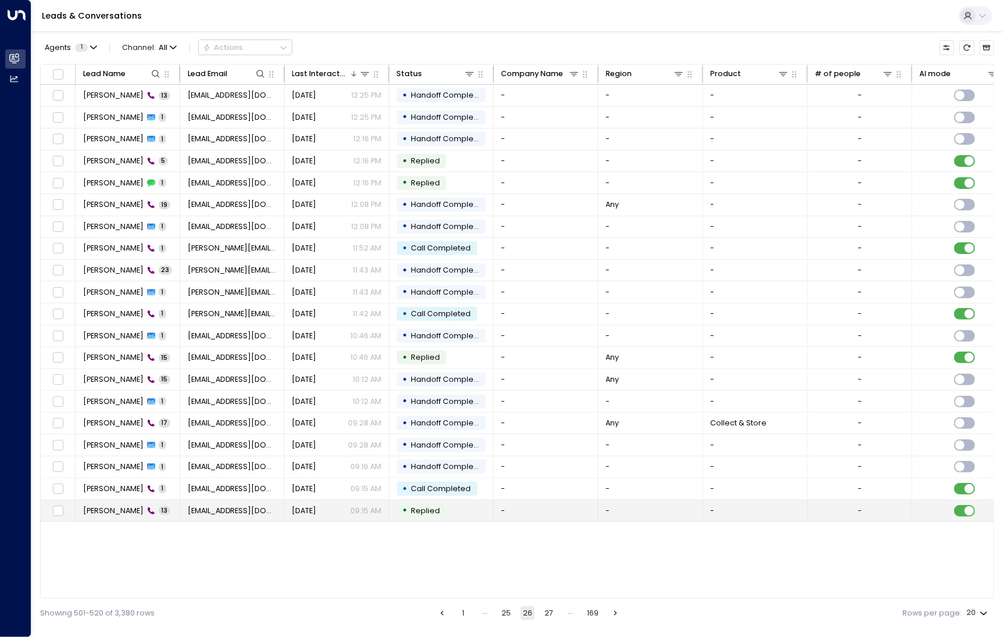
click at [118, 506] on span "[PERSON_NAME]" at bounding box center [113, 510] width 60 height 10
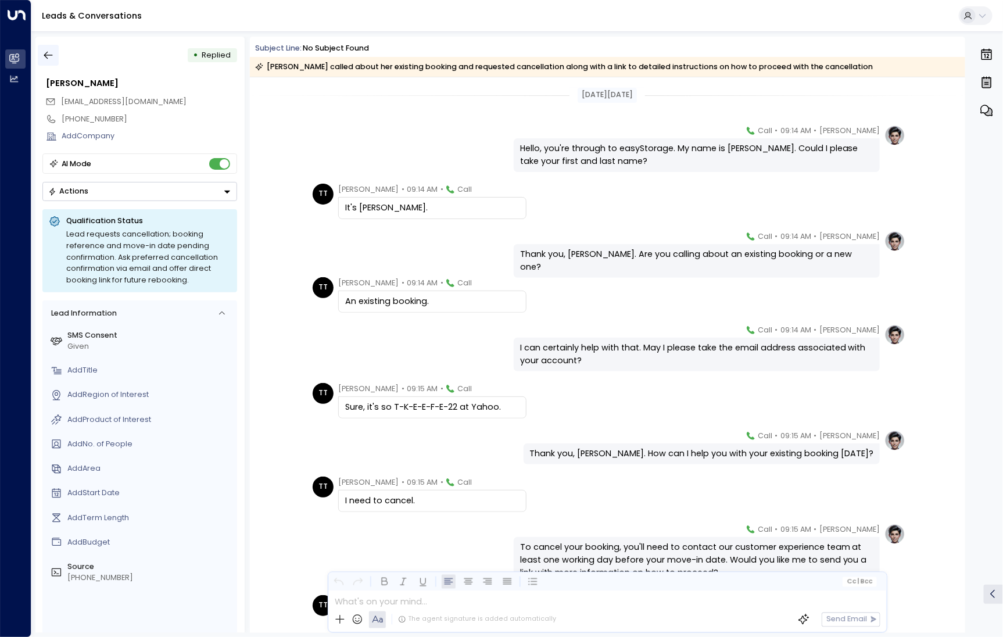
click at [53, 60] on icon "button" at bounding box center [48, 55] width 12 height 12
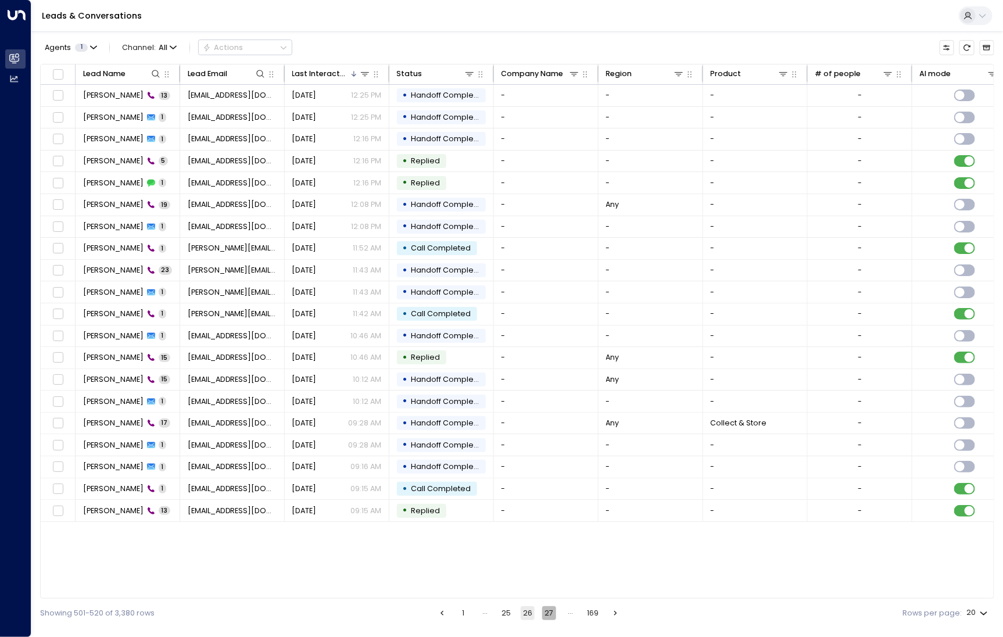
click at [550, 618] on button "27" at bounding box center [549, 613] width 14 height 14
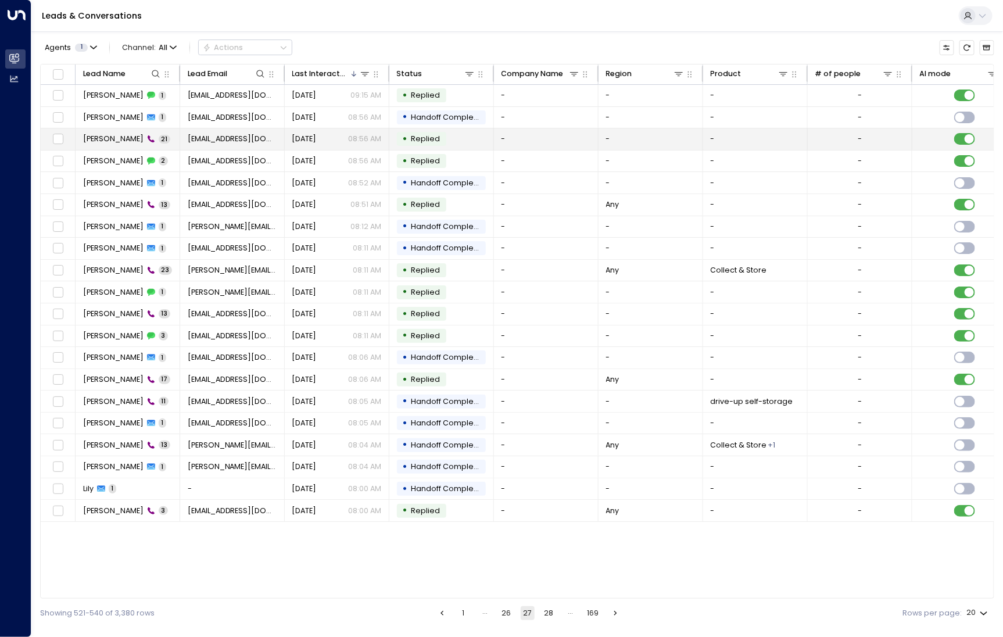
click at [110, 141] on span "[PERSON_NAME]" at bounding box center [113, 139] width 60 height 10
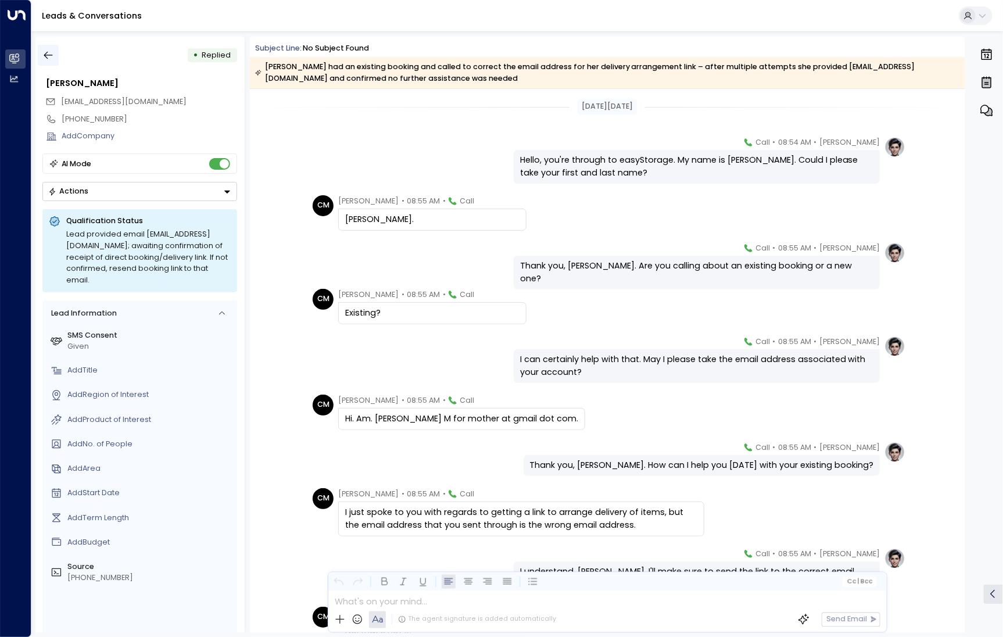
click at [53, 60] on icon "button" at bounding box center [48, 55] width 12 height 12
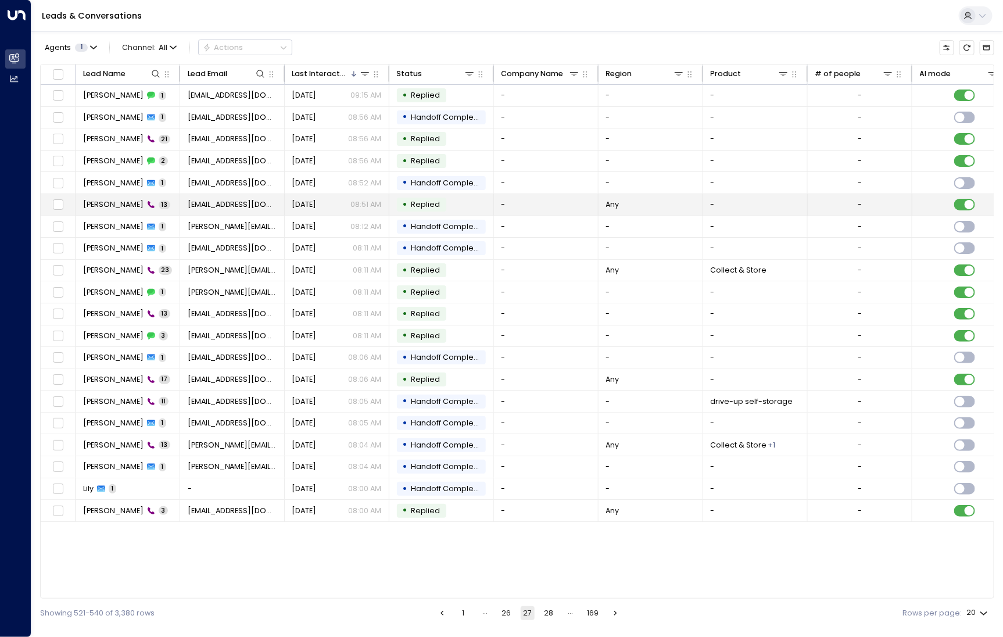
click at [112, 197] on td "[PERSON_NAME] 13" at bounding box center [128, 204] width 105 height 21
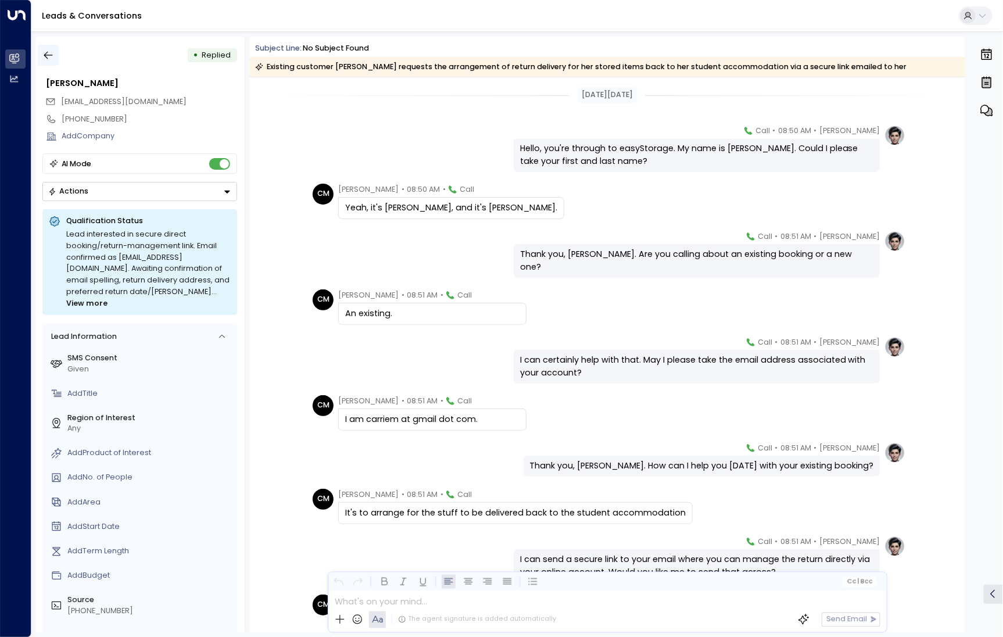
click at [56, 60] on button "button" at bounding box center [48, 55] width 21 height 21
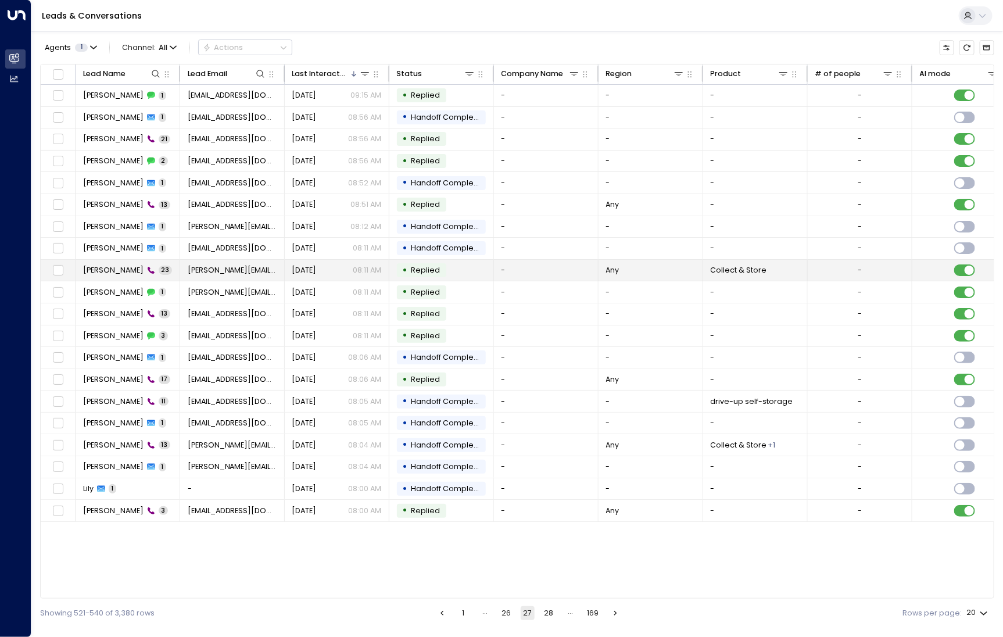
click at [114, 269] on span "[PERSON_NAME]" at bounding box center [113, 270] width 60 height 10
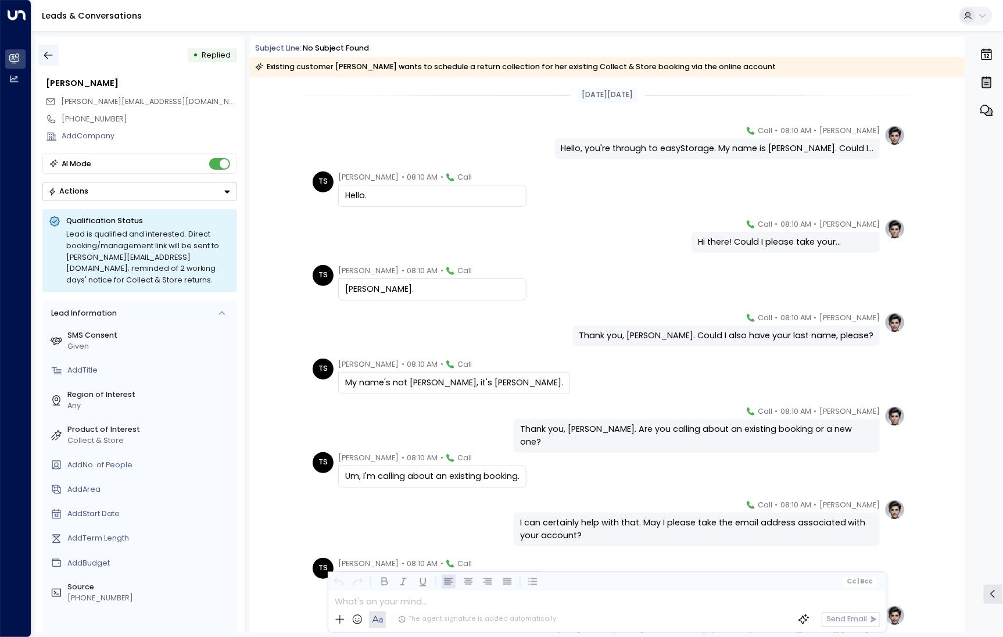
click at [45, 53] on icon "button" at bounding box center [48, 55] width 12 height 12
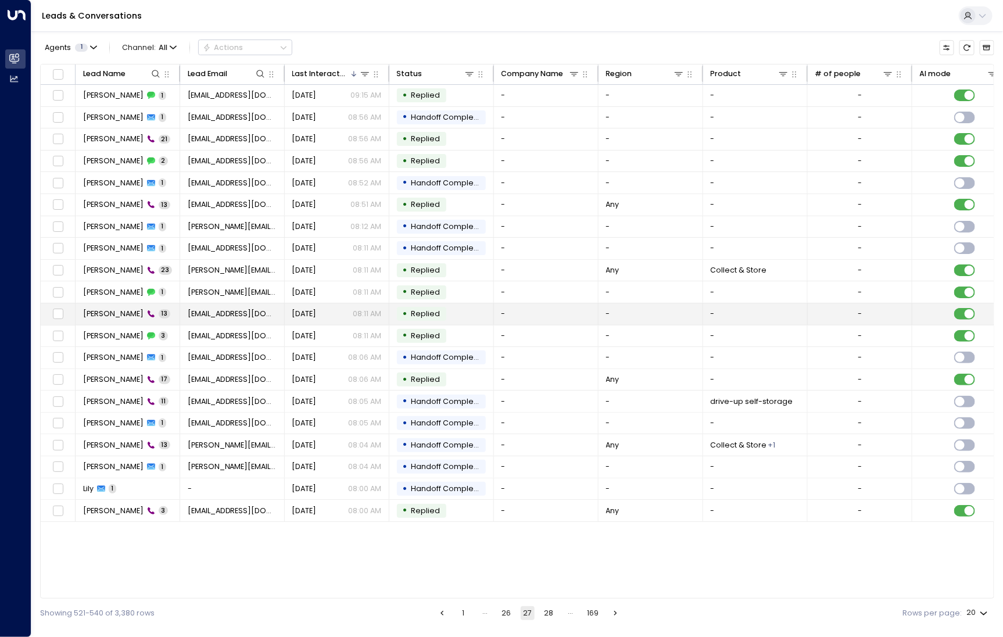
click at [95, 306] on td "[PERSON_NAME] 13" at bounding box center [128, 313] width 105 height 21
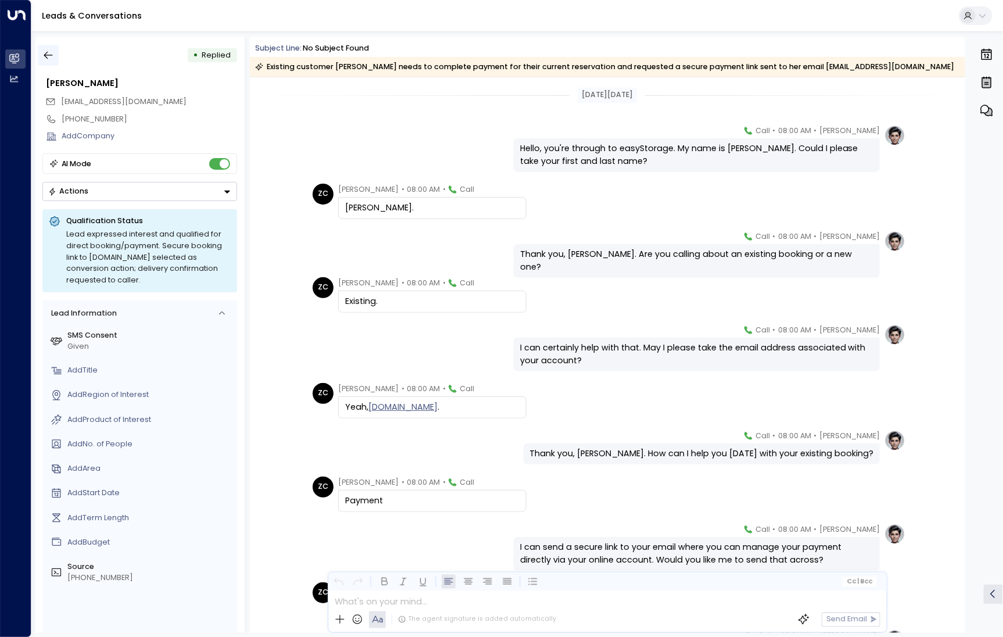
click at [48, 55] on icon "button" at bounding box center [48, 55] width 12 height 12
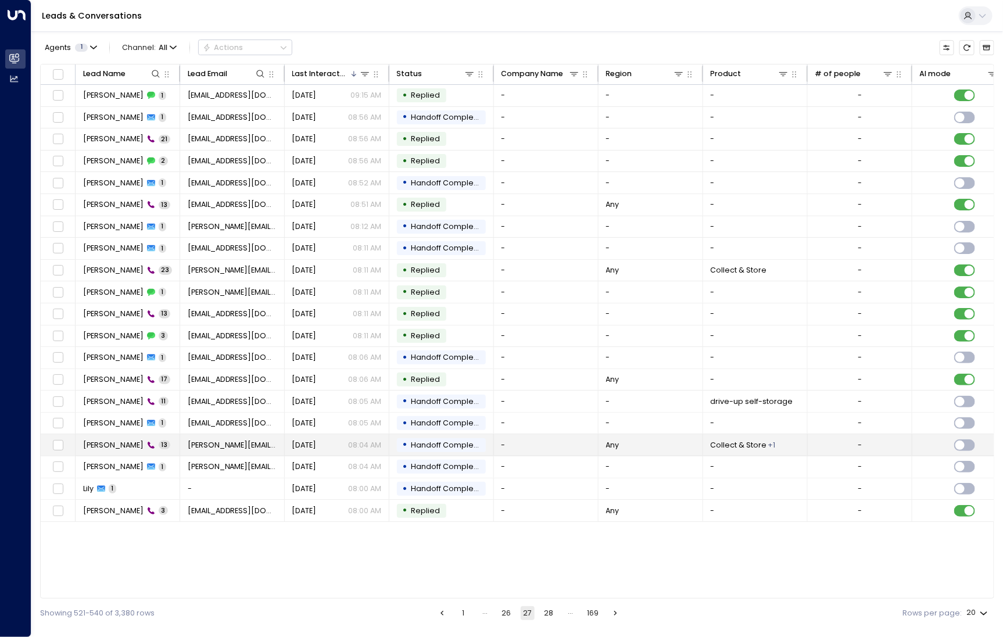
click at [120, 441] on span "[PERSON_NAME]" at bounding box center [113, 445] width 60 height 10
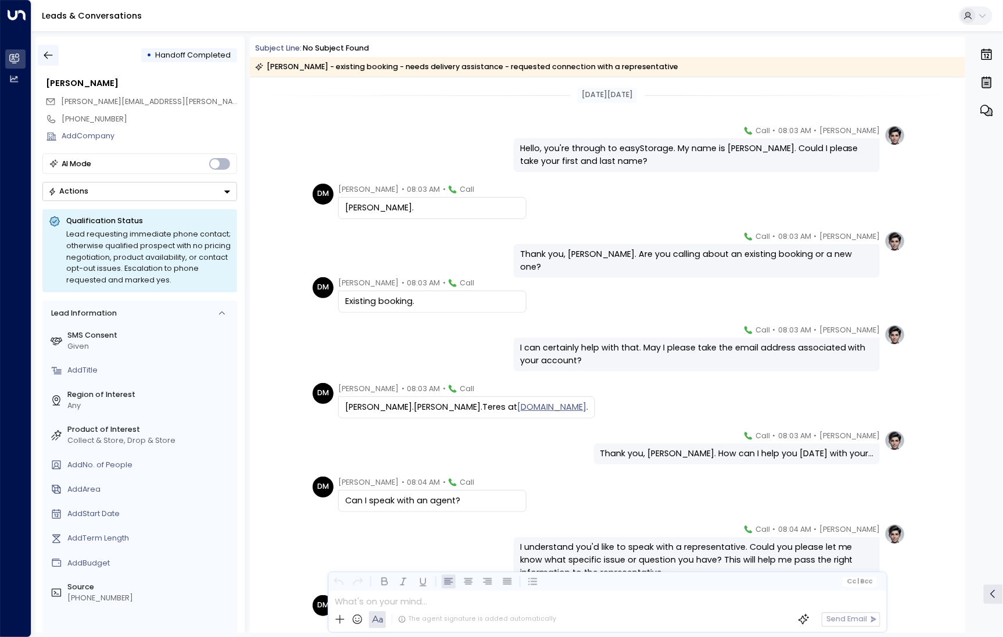
click at [57, 55] on button "button" at bounding box center [48, 55] width 21 height 21
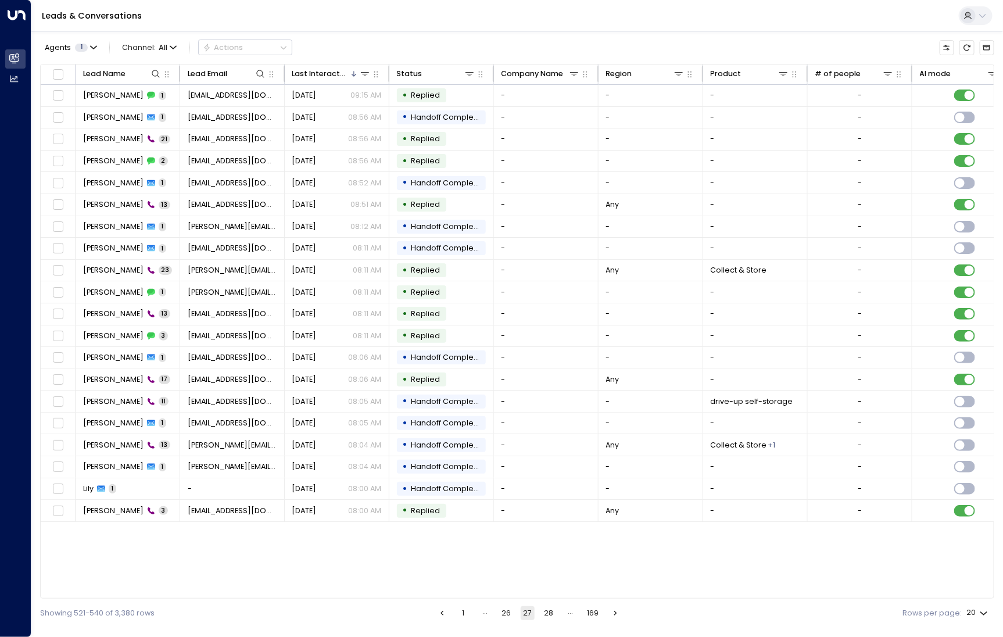
click at [548, 610] on button "28" at bounding box center [549, 613] width 14 height 14
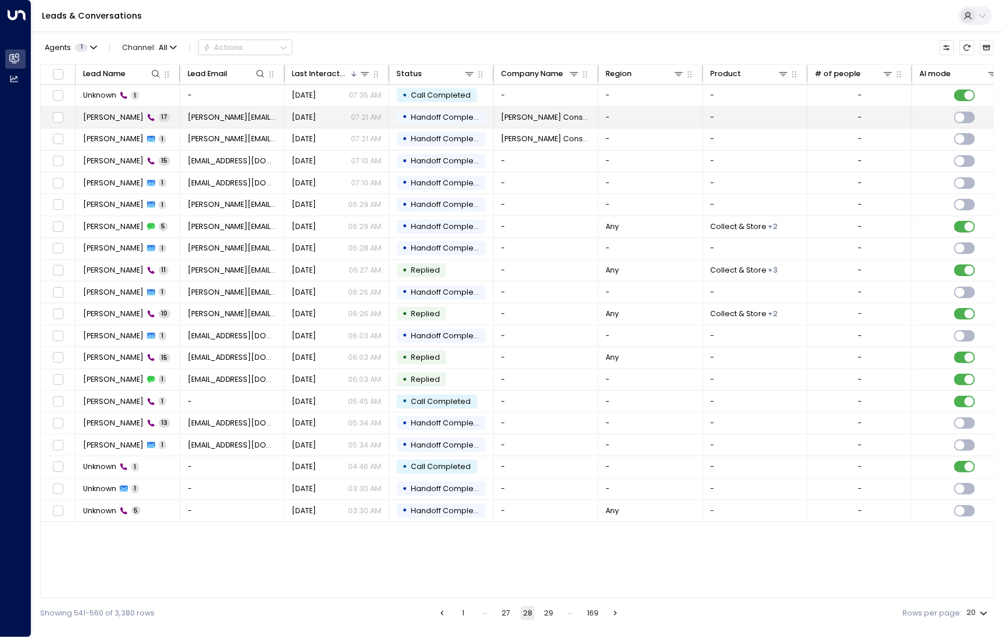
click at [110, 120] on span "[PERSON_NAME]" at bounding box center [113, 117] width 60 height 10
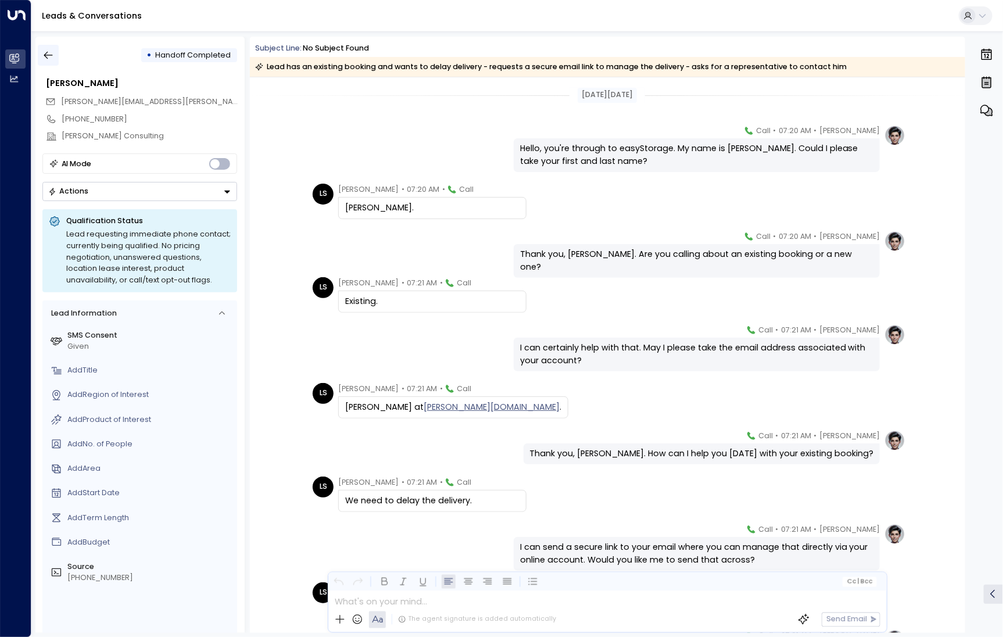
click at [53, 48] on button "button" at bounding box center [48, 55] width 21 height 21
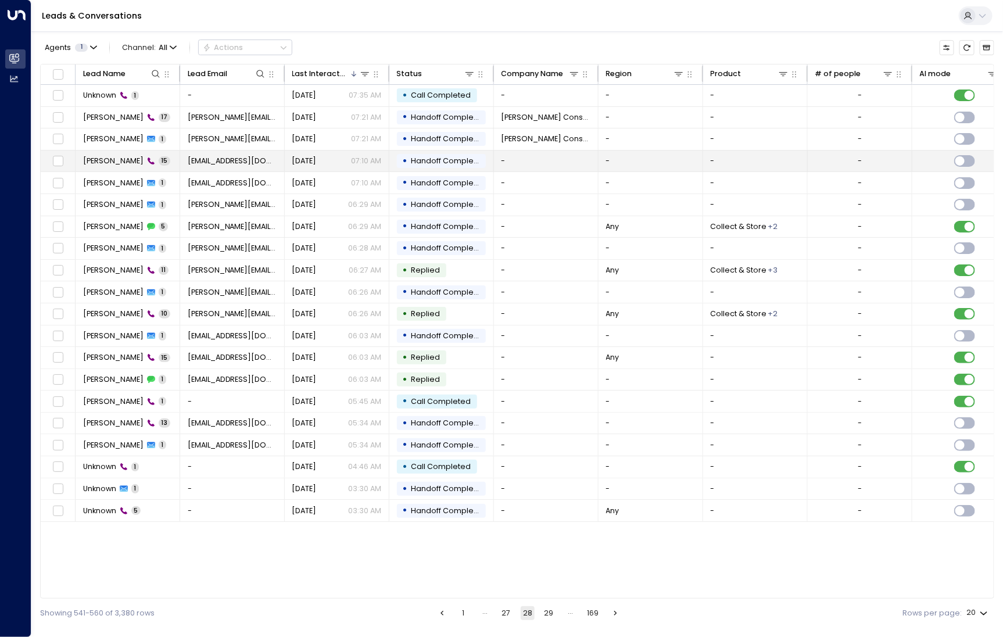
click at [95, 157] on span "[PERSON_NAME]" at bounding box center [113, 161] width 60 height 10
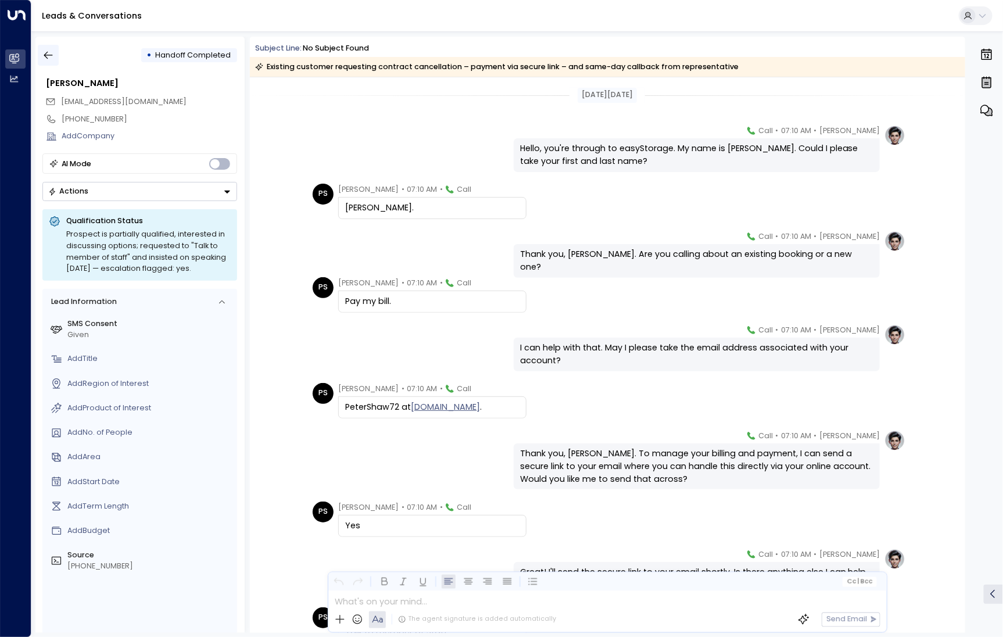
click at [41, 58] on button "button" at bounding box center [48, 55] width 21 height 21
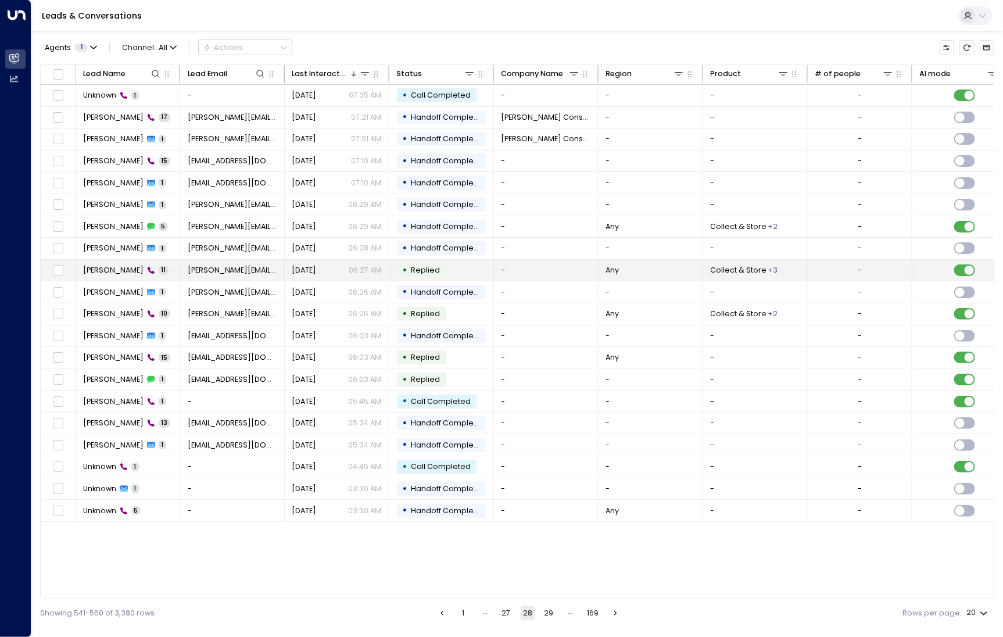
click at [99, 272] on span "[PERSON_NAME]" at bounding box center [113, 270] width 60 height 10
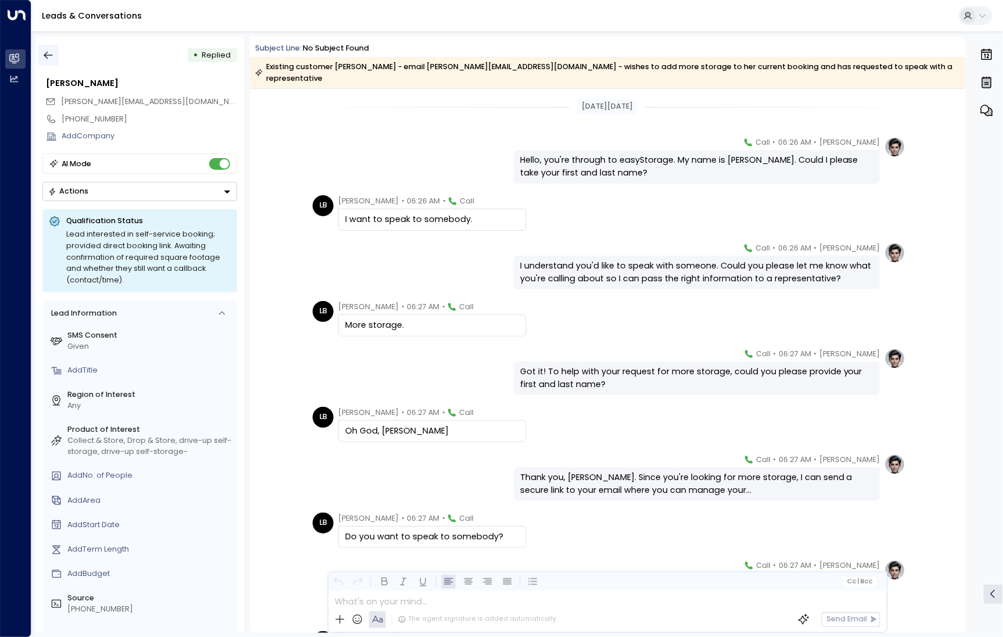
click at [53, 62] on button "button" at bounding box center [48, 55] width 21 height 21
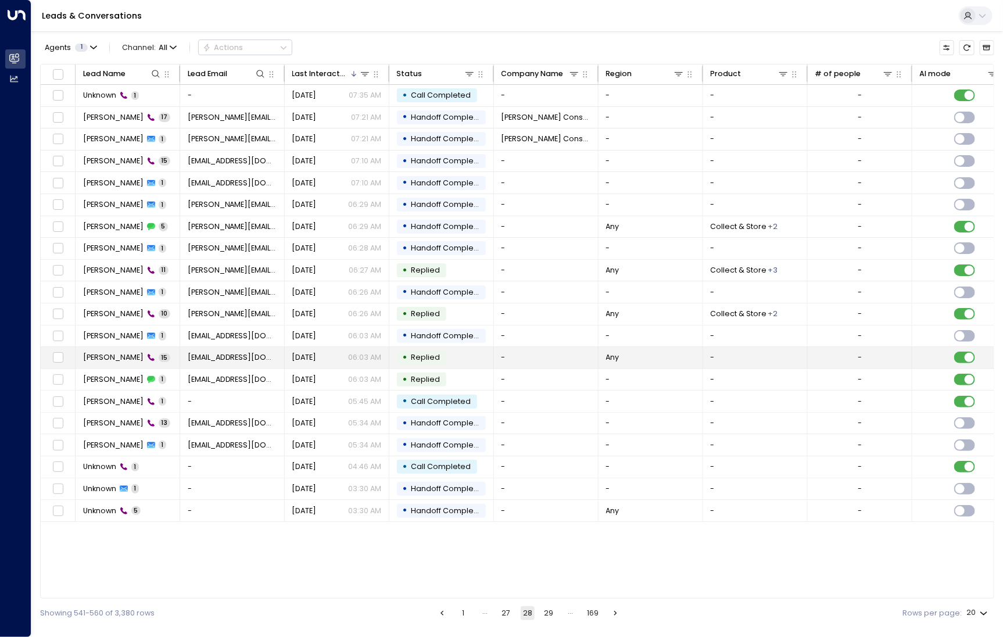
click at [100, 349] on td "Kavona Ash 15" at bounding box center [128, 357] width 105 height 21
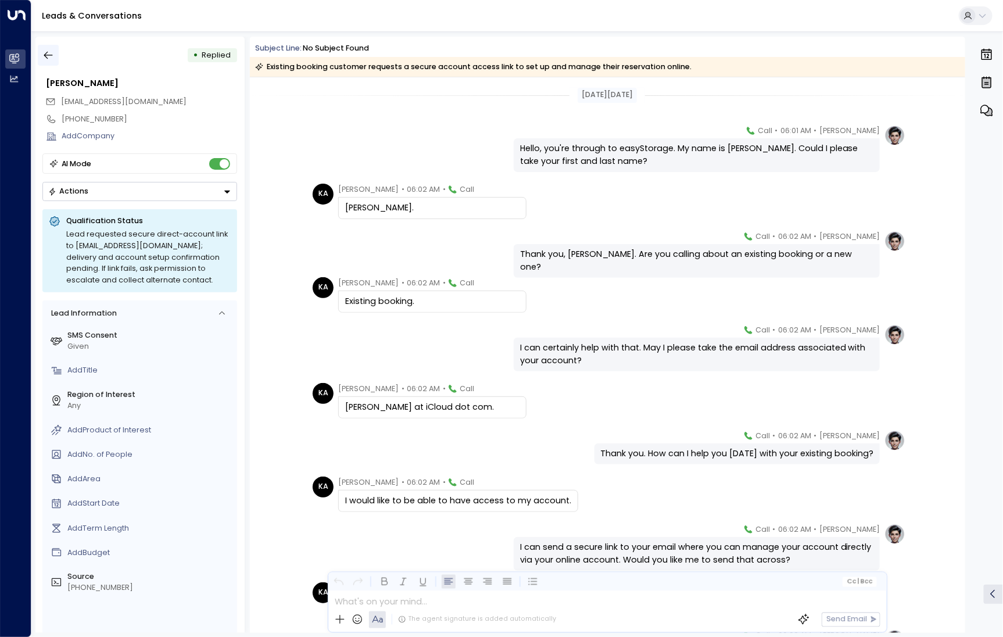
click at [49, 56] on icon "button" at bounding box center [48, 55] width 12 height 12
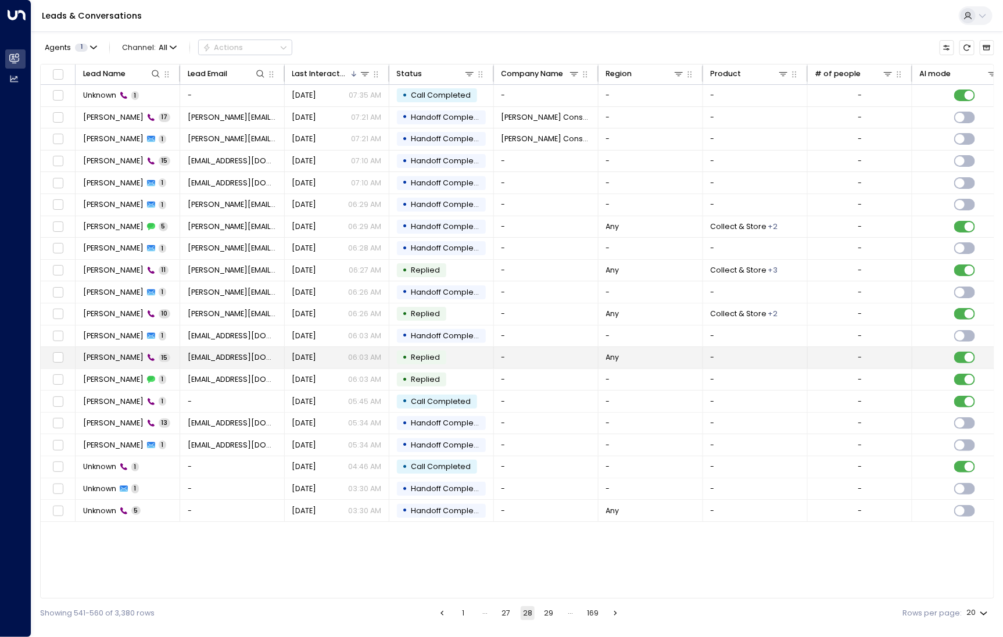
click at [114, 361] on td "Kavona Ash 15" at bounding box center [128, 357] width 105 height 21
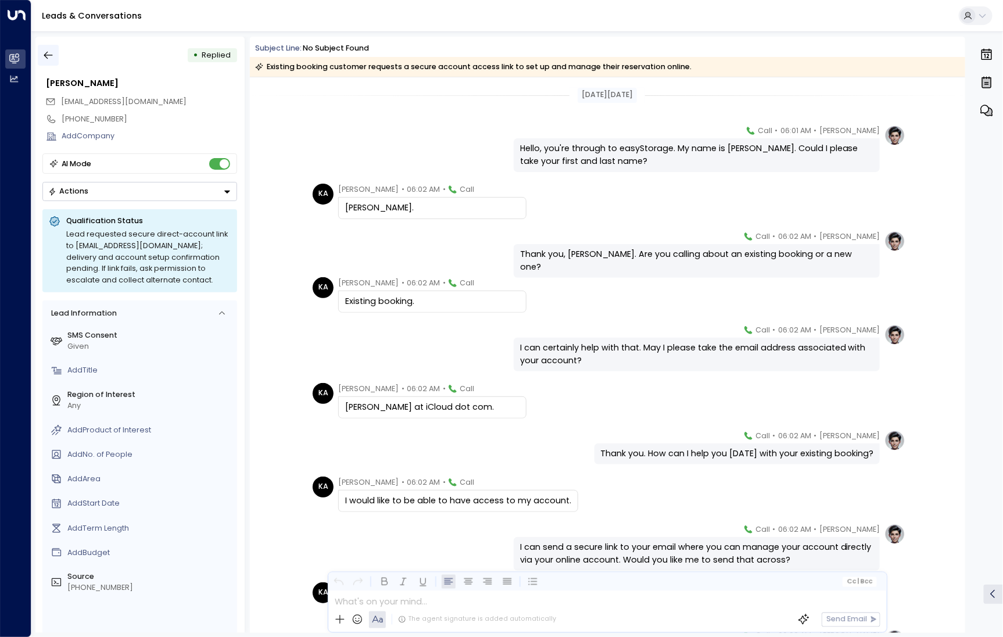
click at [53, 51] on icon "button" at bounding box center [48, 55] width 12 height 12
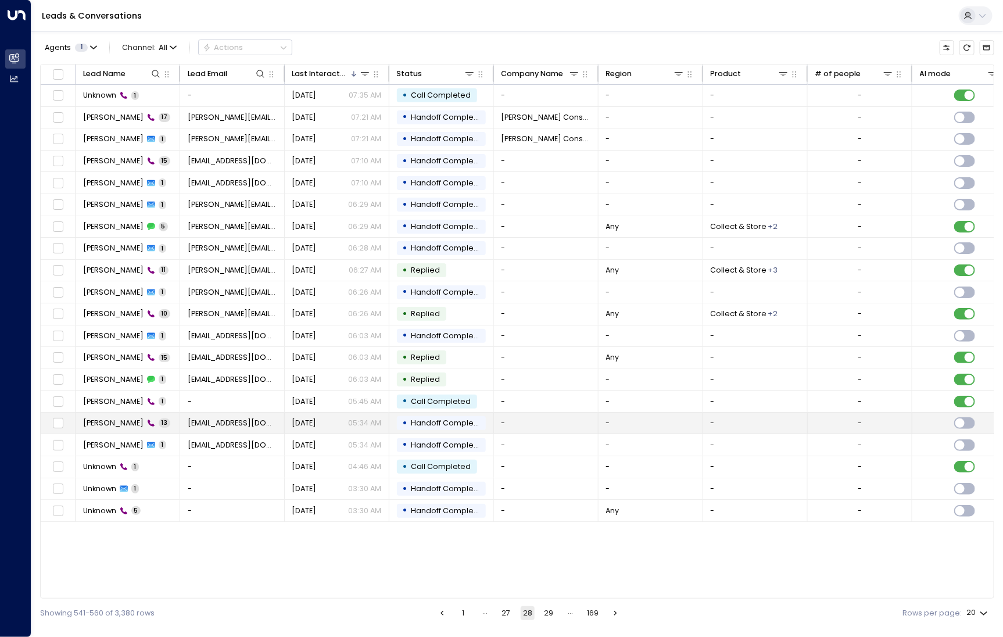
click at [114, 418] on span "[PERSON_NAME]" at bounding box center [113, 423] width 60 height 10
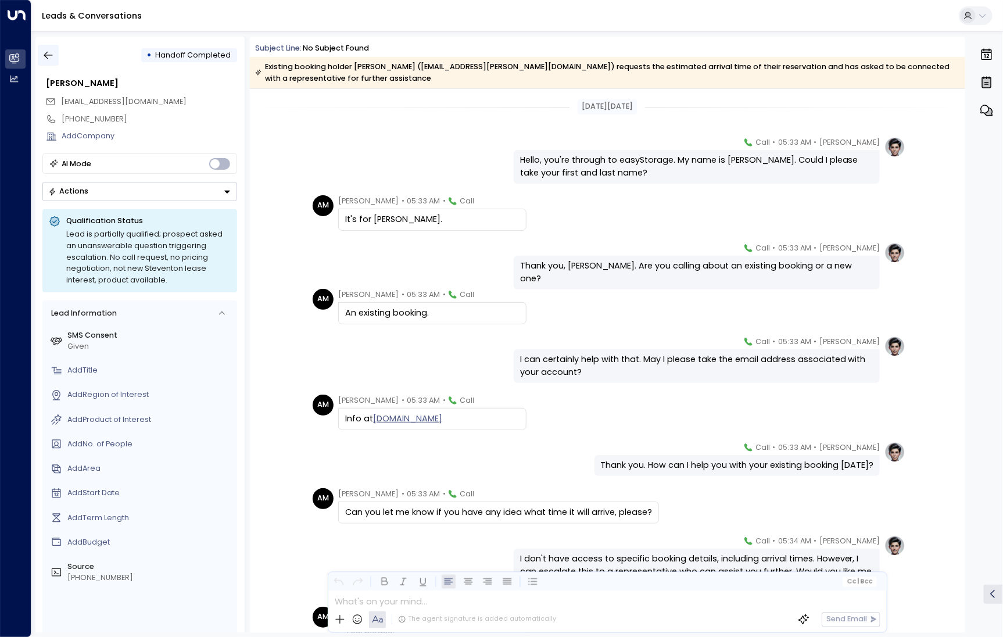
click at [40, 51] on button "button" at bounding box center [48, 55] width 21 height 21
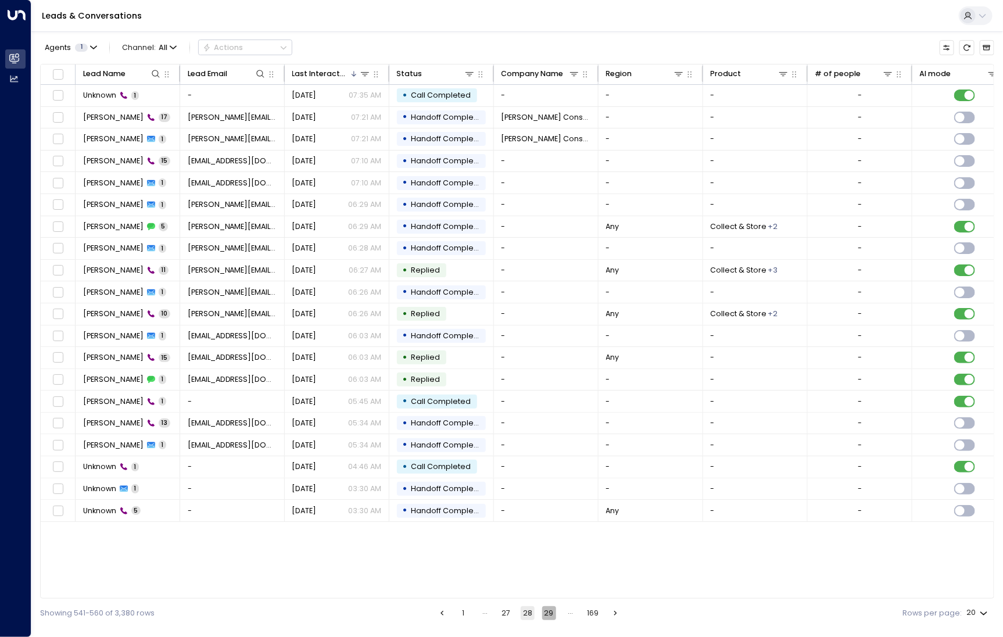
click at [545, 611] on button "29" at bounding box center [549, 613] width 14 height 14
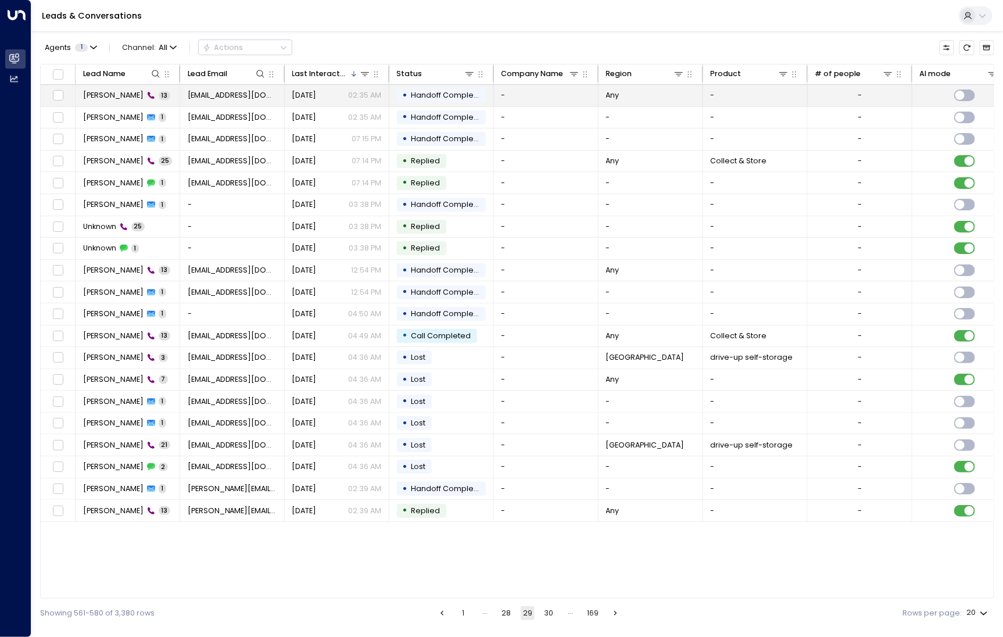
click at [90, 98] on span "[PERSON_NAME]" at bounding box center [113, 95] width 60 height 10
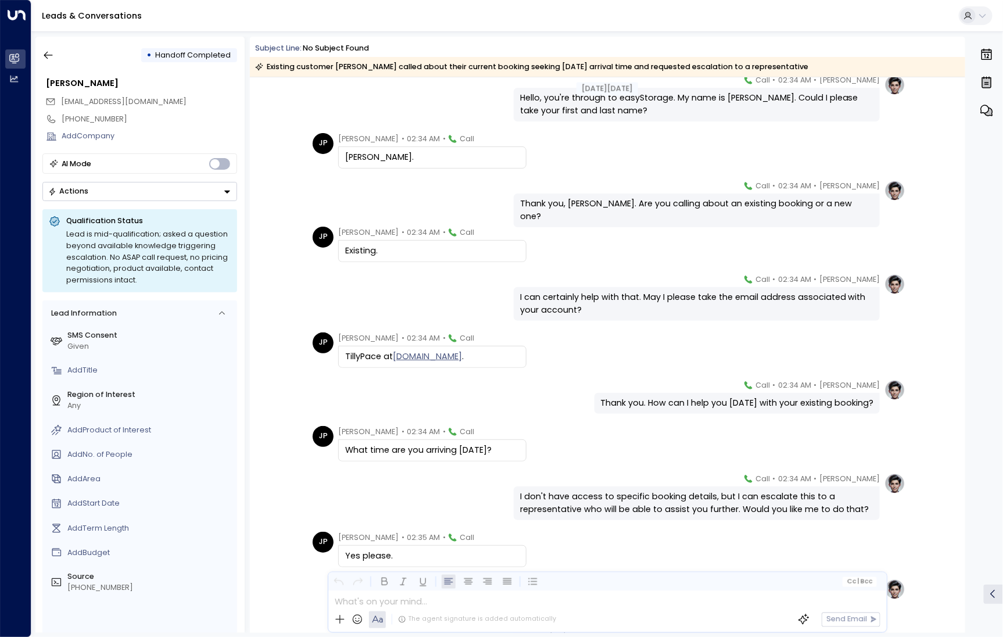
scroll to position [63, 0]
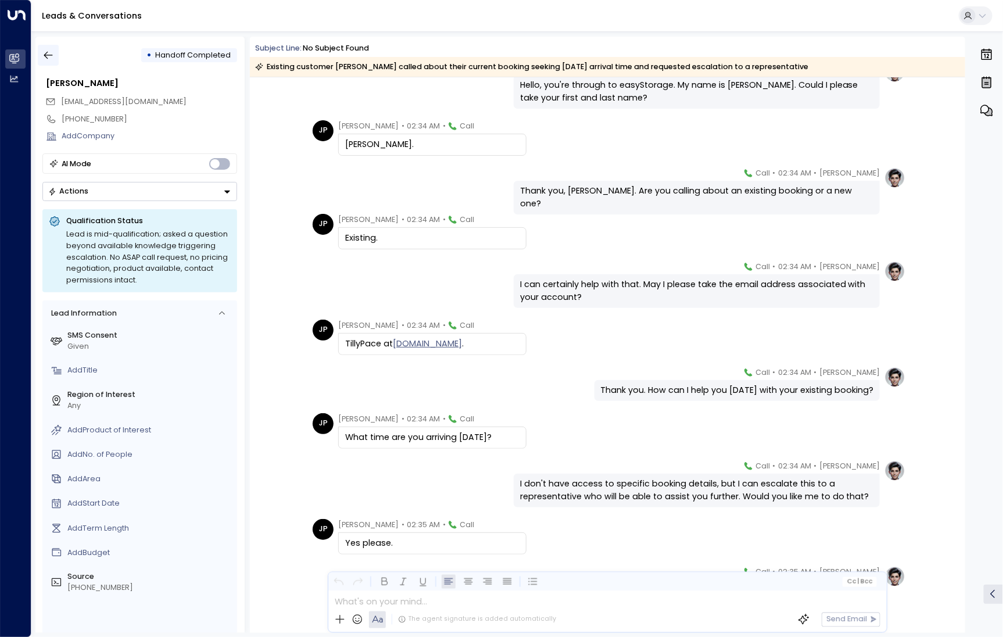
click at [54, 54] on button "button" at bounding box center [48, 55] width 21 height 21
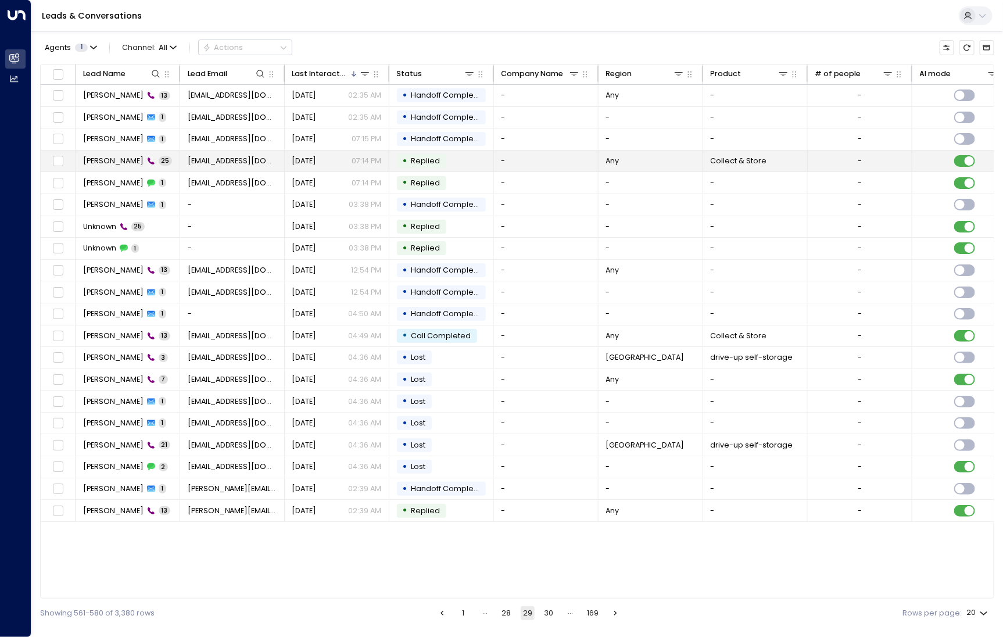
click at [109, 163] on span "[PERSON_NAME]" at bounding box center [113, 161] width 60 height 10
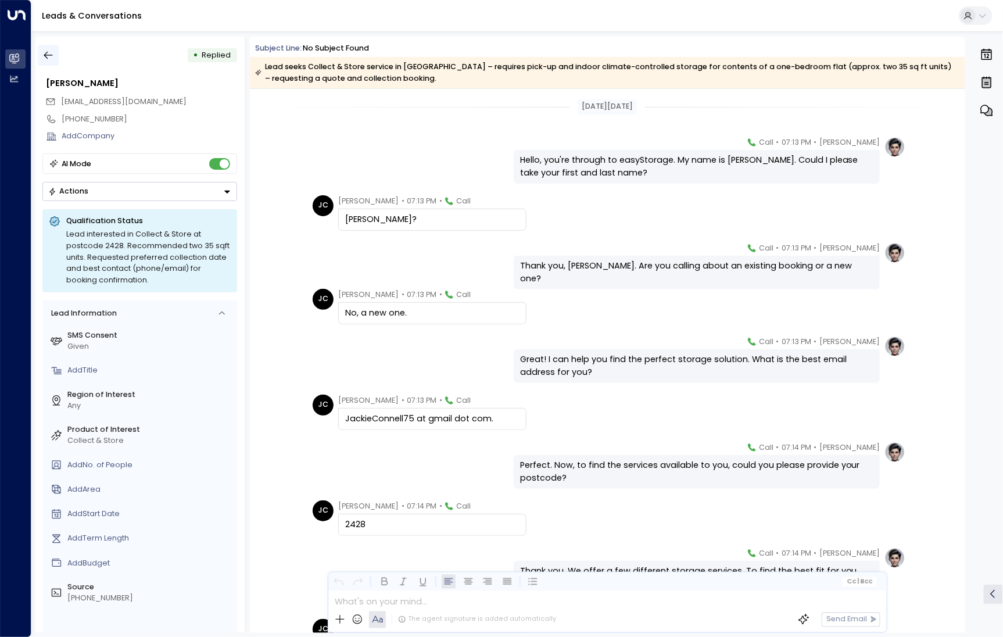
click at [45, 56] on icon "button" at bounding box center [48, 56] width 9 height 8
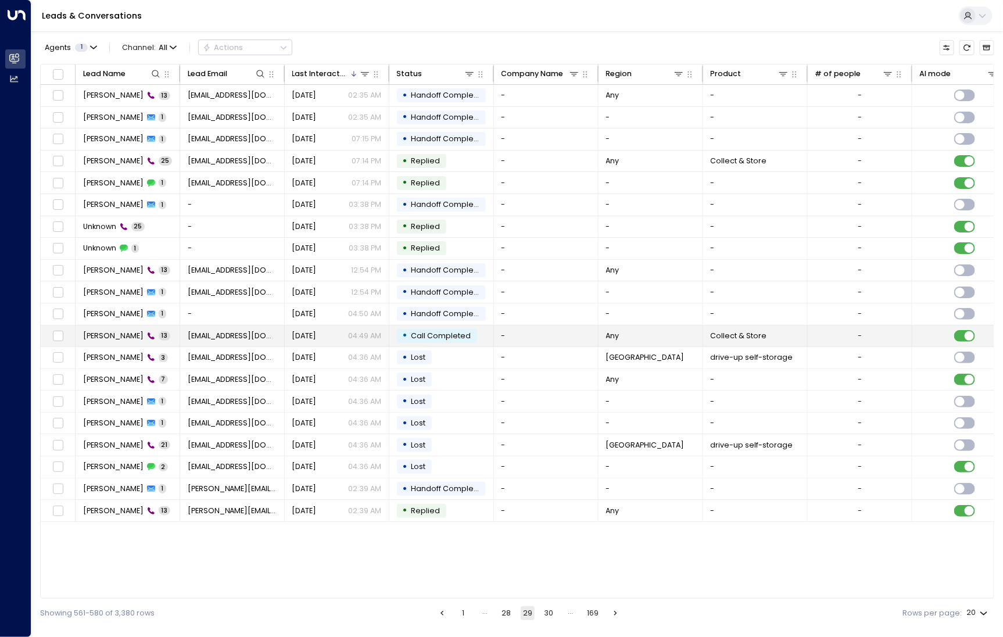
click at [105, 342] on td "[PERSON_NAME] 13" at bounding box center [128, 335] width 105 height 21
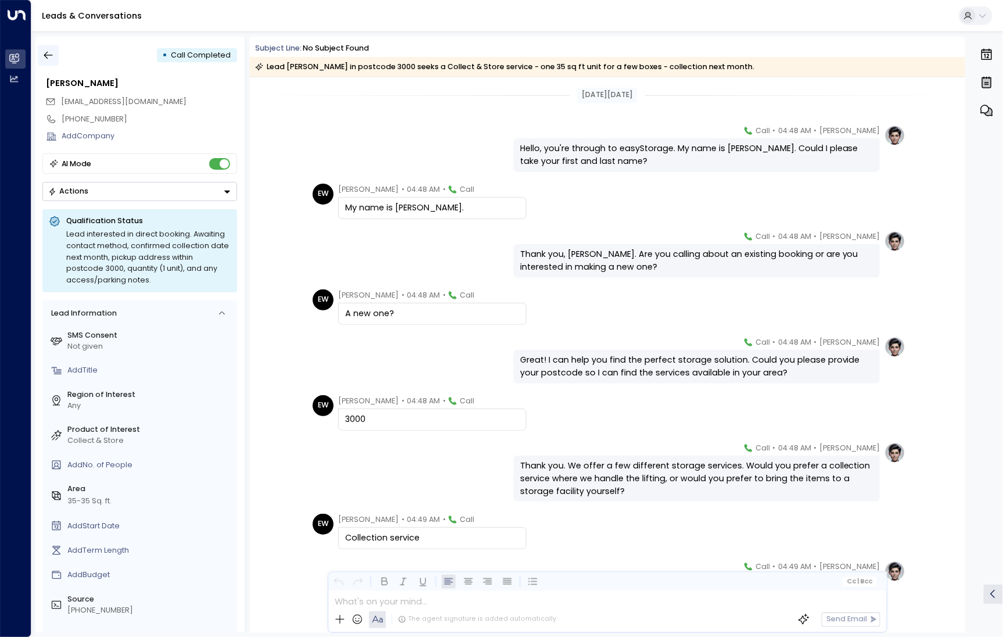
click at [52, 55] on icon "button" at bounding box center [48, 55] width 12 height 12
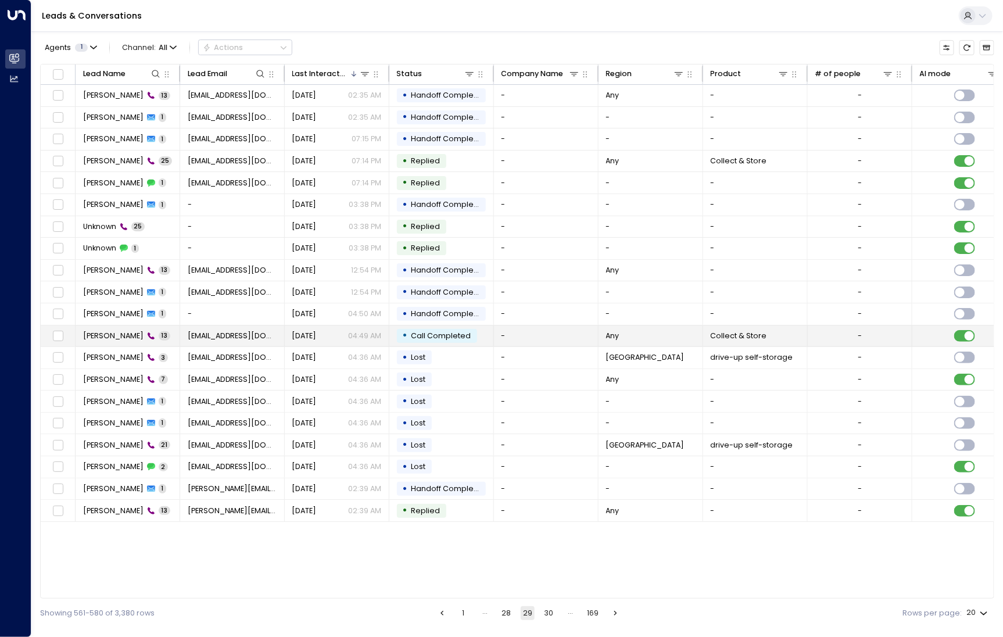
click at [107, 341] on td "[PERSON_NAME] 13" at bounding box center [128, 335] width 105 height 21
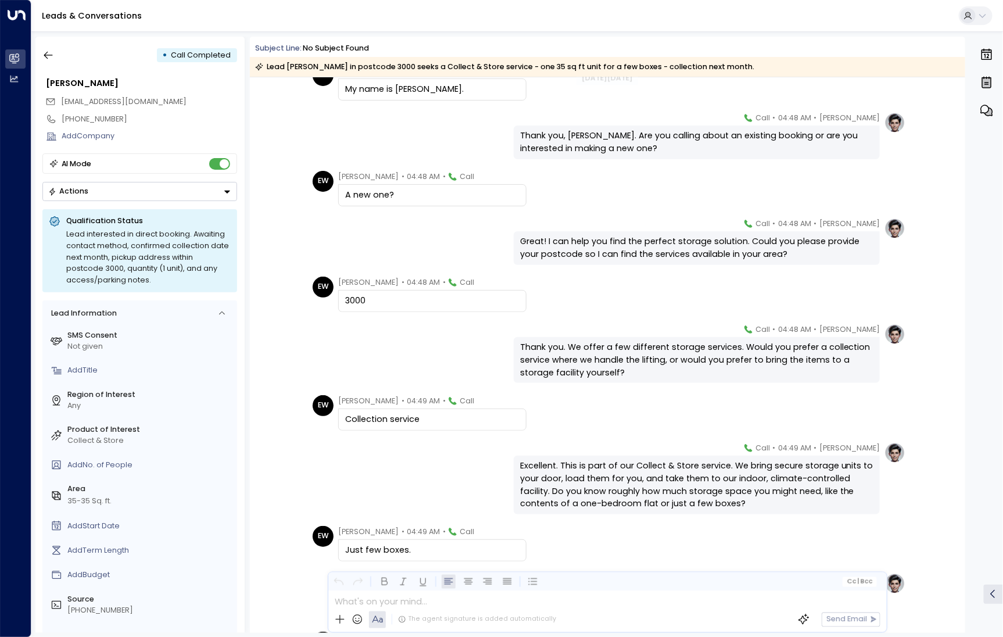
scroll to position [220, 0]
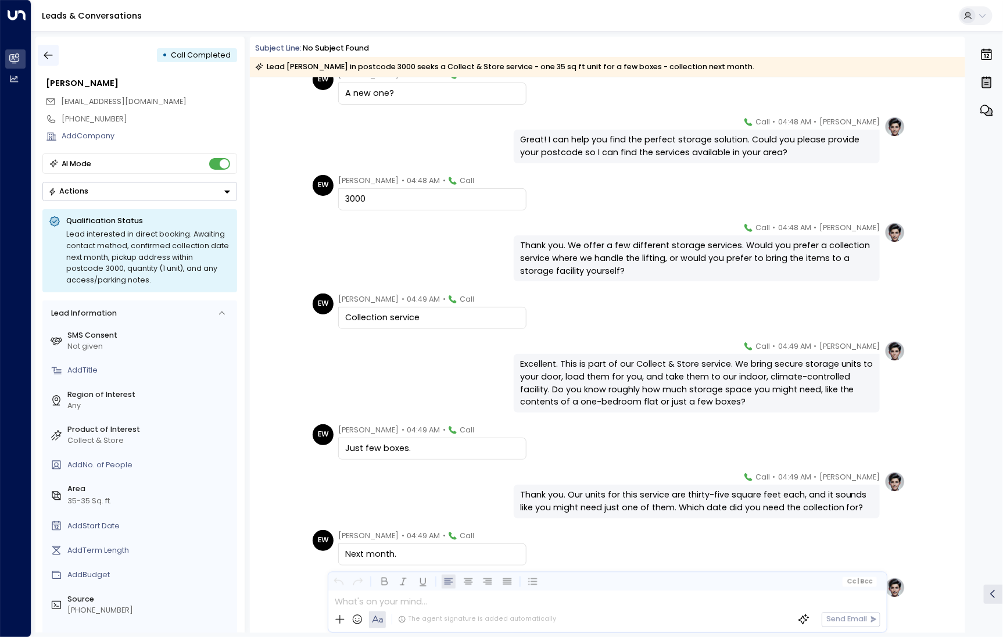
click at [53, 60] on icon "button" at bounding box center [48, 55] width 12 height 12
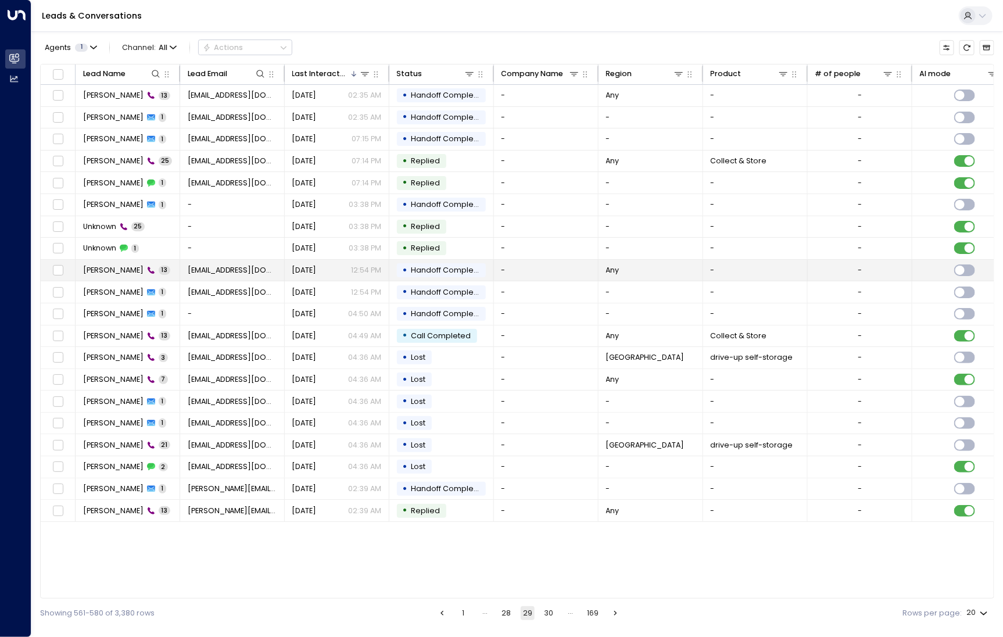
click at [104, 275] on td "[PERSON_NAME] 13" at bounding box center [128, 270] width 105 height 21
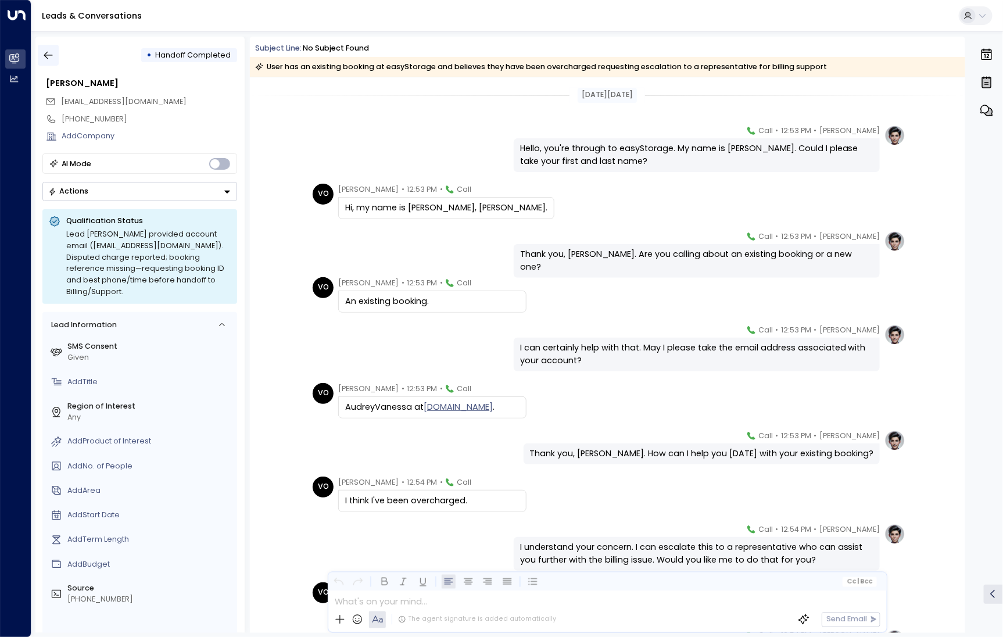
click at [52, 60] on icon "button" at bounding box center [48, 55] width 12 height 12
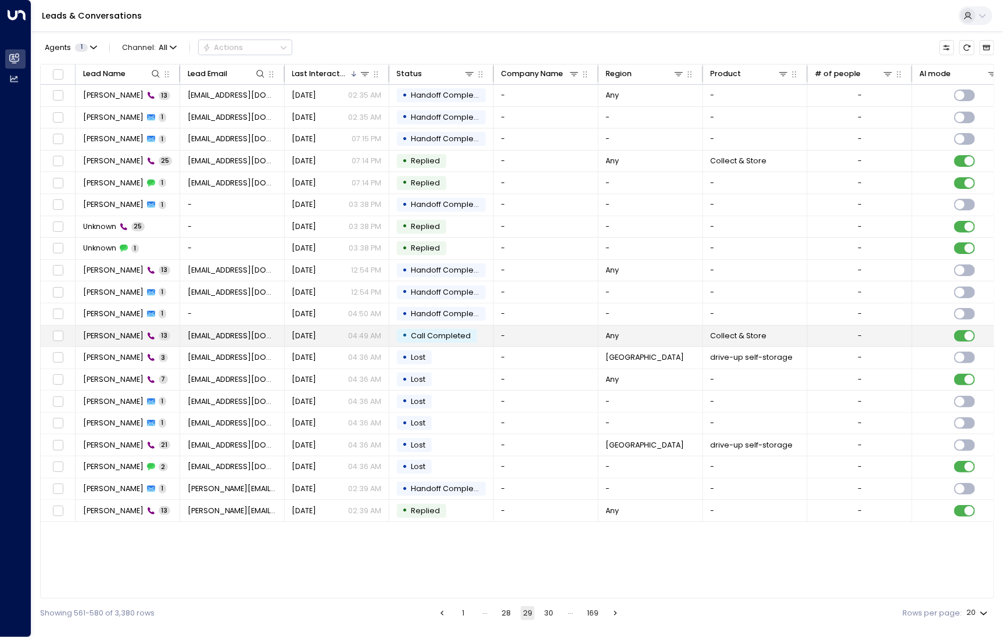
click at [120, 335] on span "[PERSON_NAME]" at bounding box center [113, 335] width 60 height 10
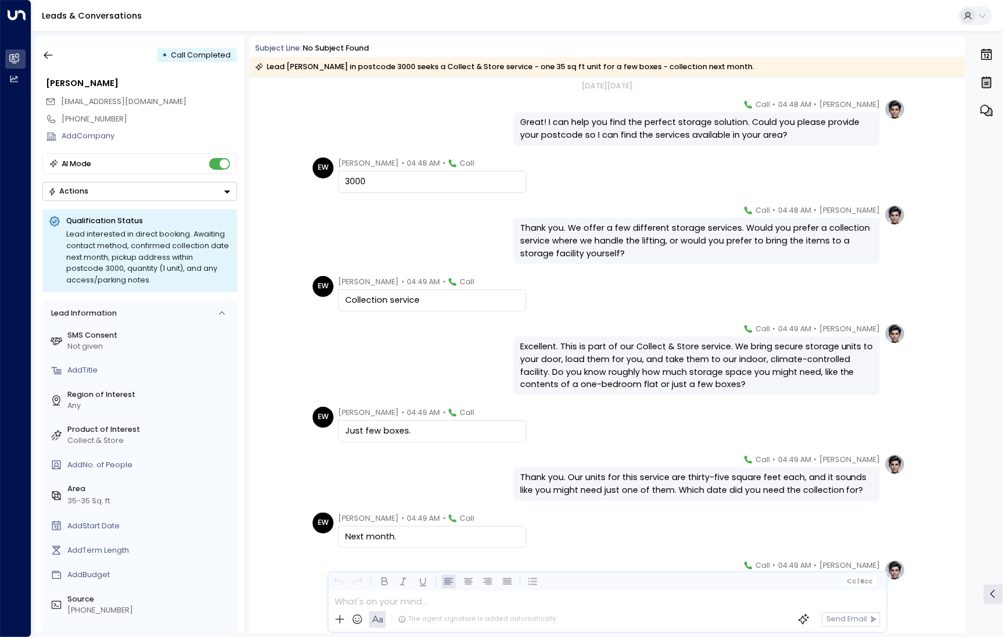
scroll to position [328, 0]
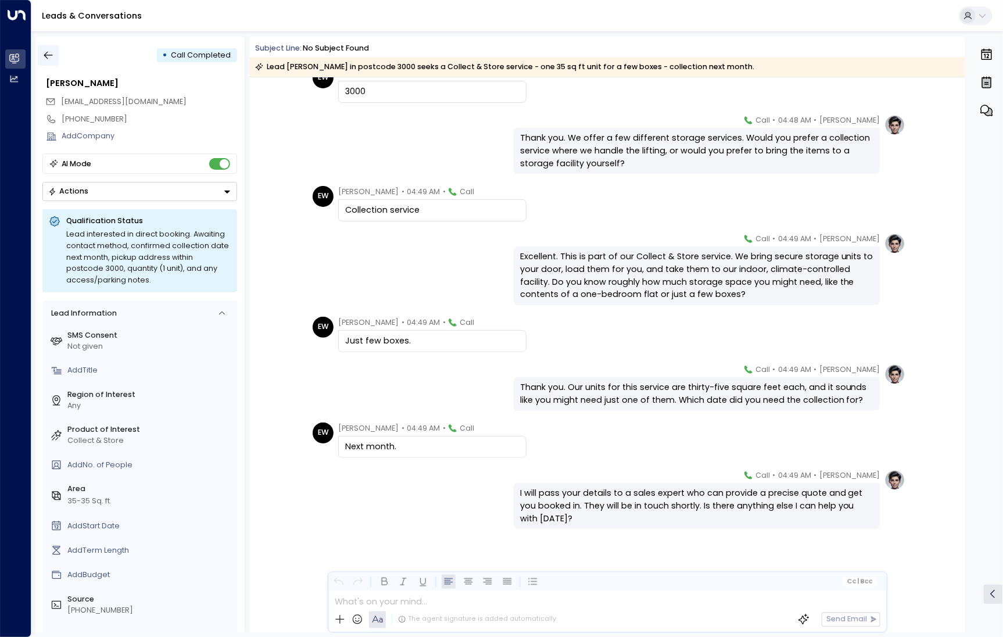
click at [51, 50] on icon "button" at bounding box center [48, 55] width 12 height 12
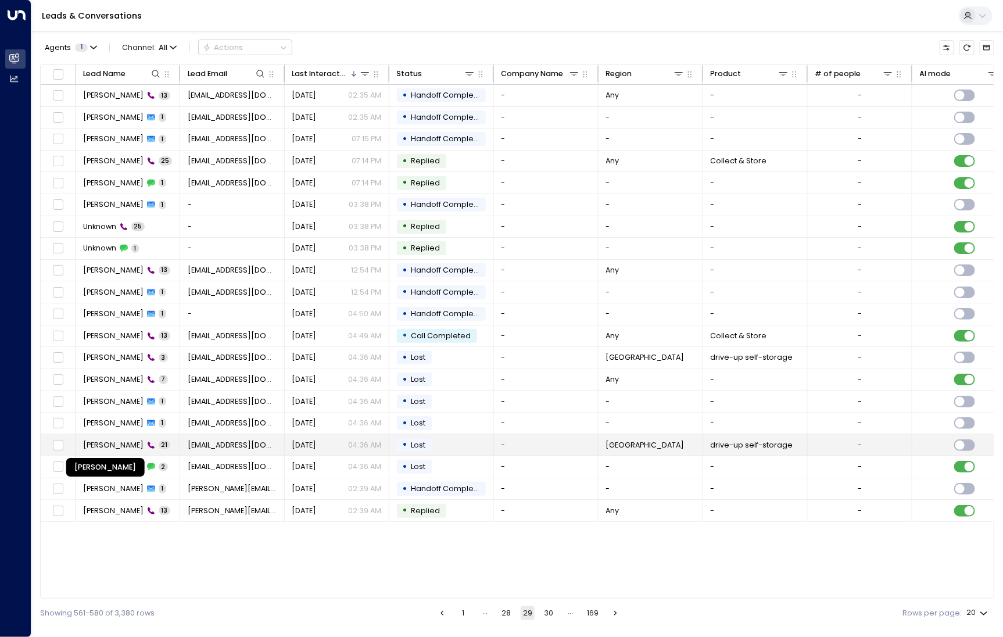
click at [117, 440] on span "[PERSON_NAME]" at bounding box center [113, 445] width 60 height 10
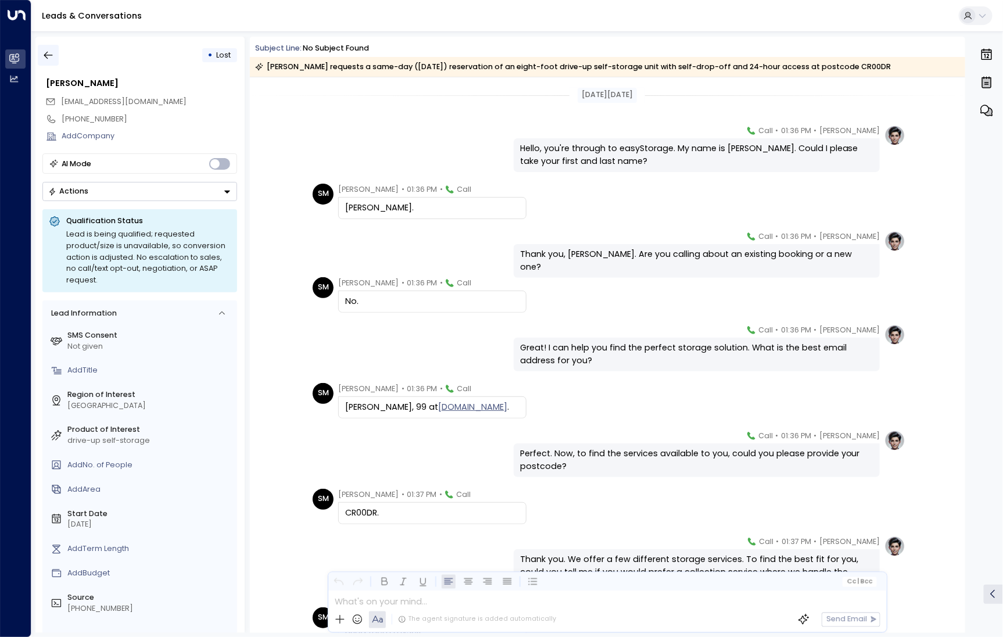
click at [45, 52] on icon "button" at bounding box center [48, 55] width 12 height 12
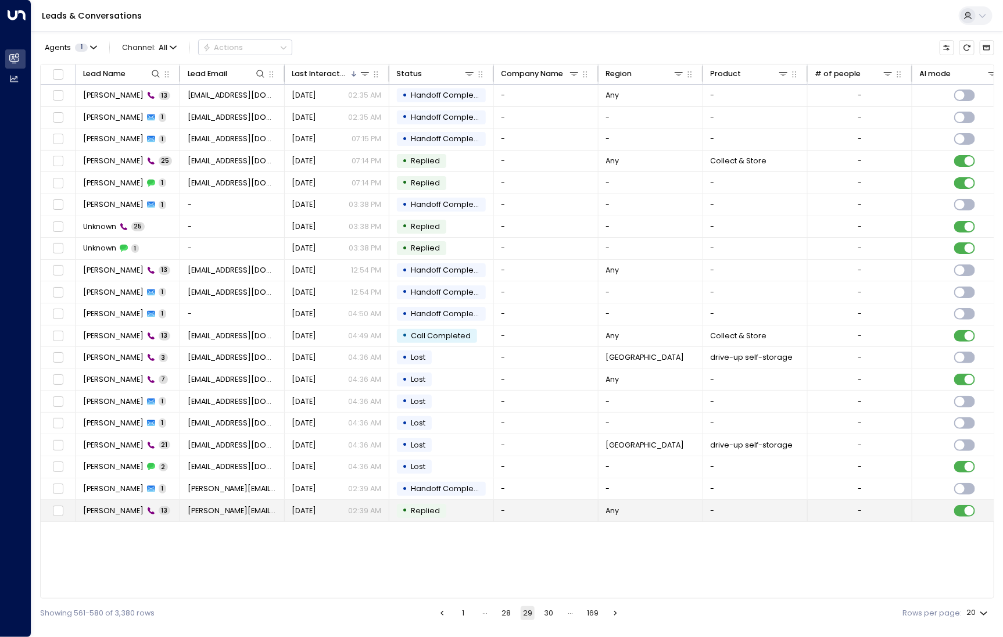
click at [104, 510] on span "[PERSON_NAME]" at bounding box center [113, 510] width 60 height 10
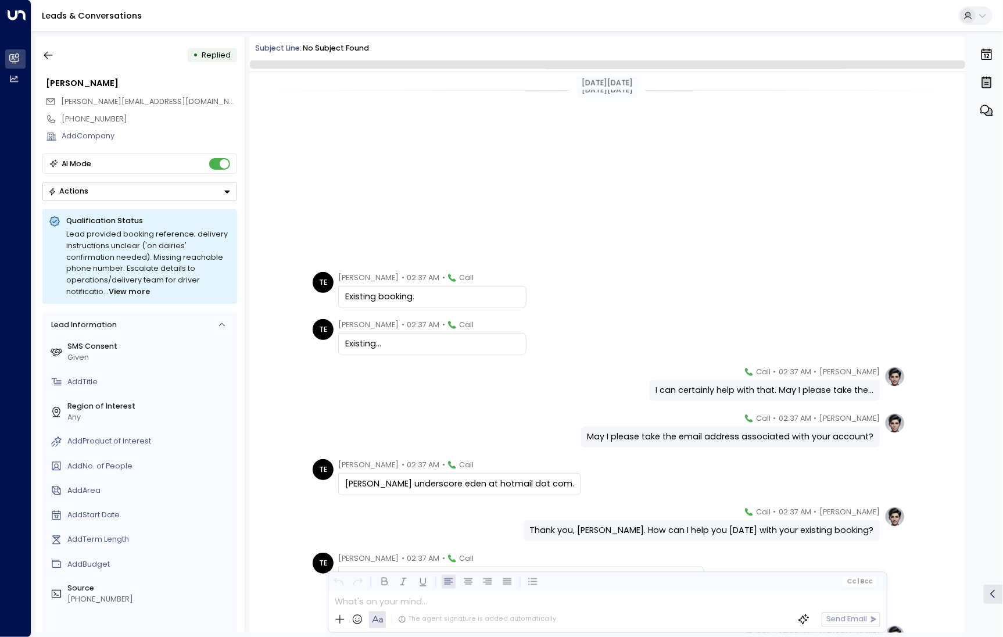
scroll to position [249, 0]
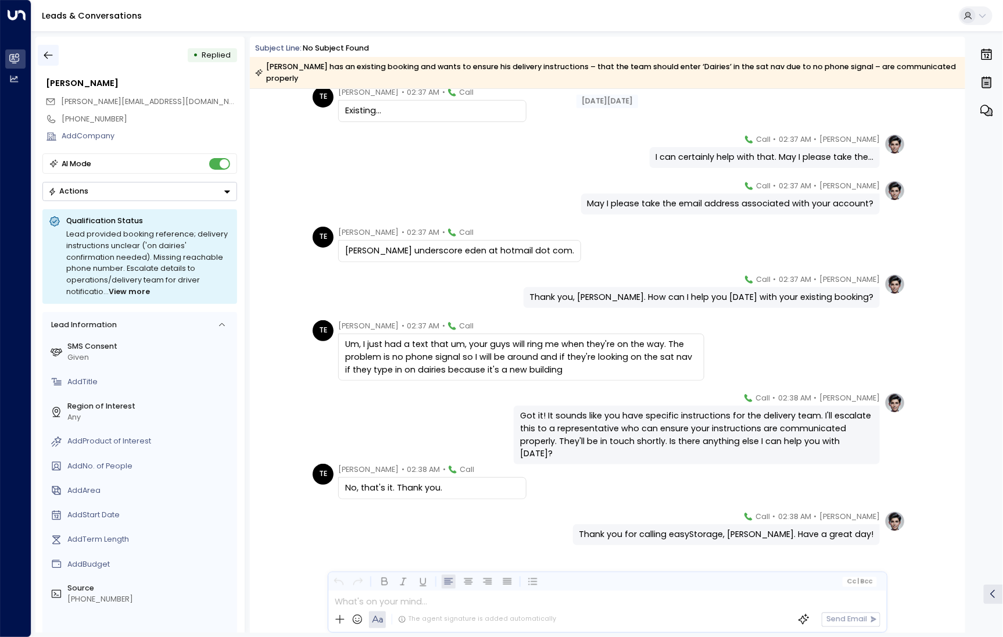
click at [46, 59] on icon "button" at bounding box center [48, 55] width 12 height 12
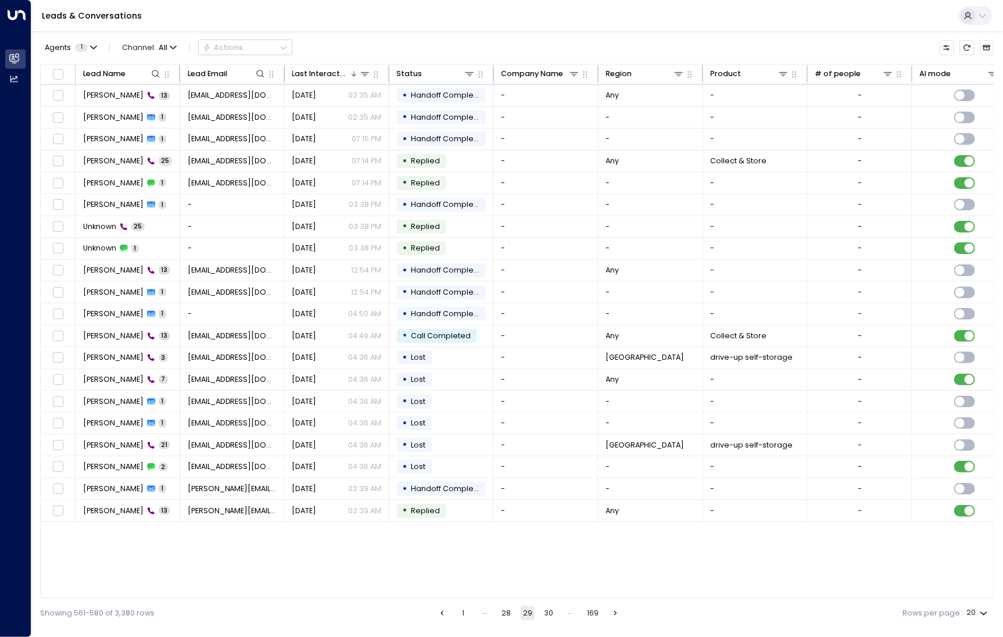
click at [548, 616] on button "30" at bounding box center [549, 613] width 14 height 14
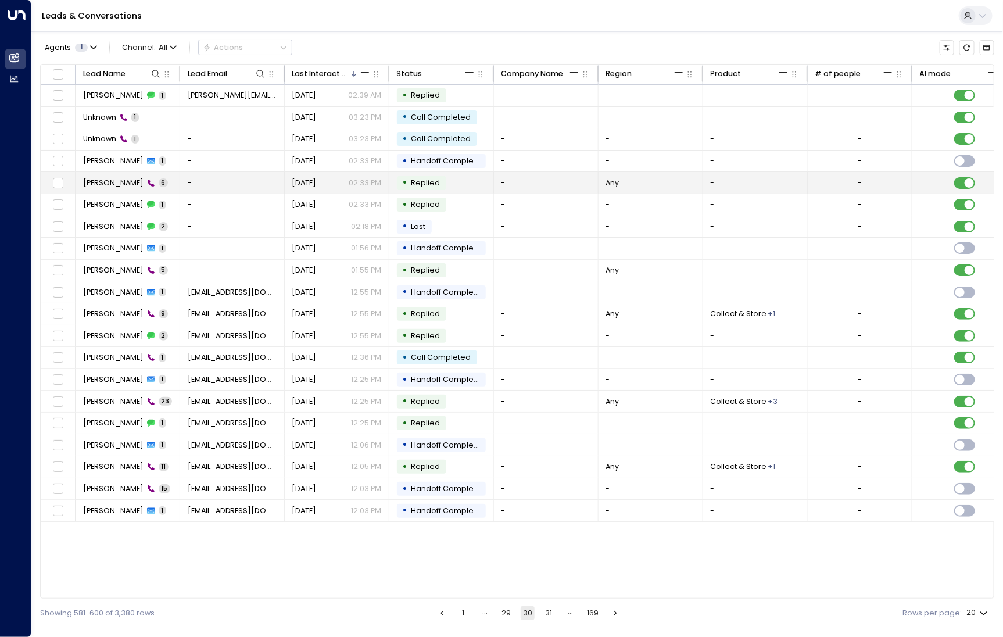
click at [116, 179] on span "[PERSON_NAME]" at bounding box center [113, 183] width 60 height 10
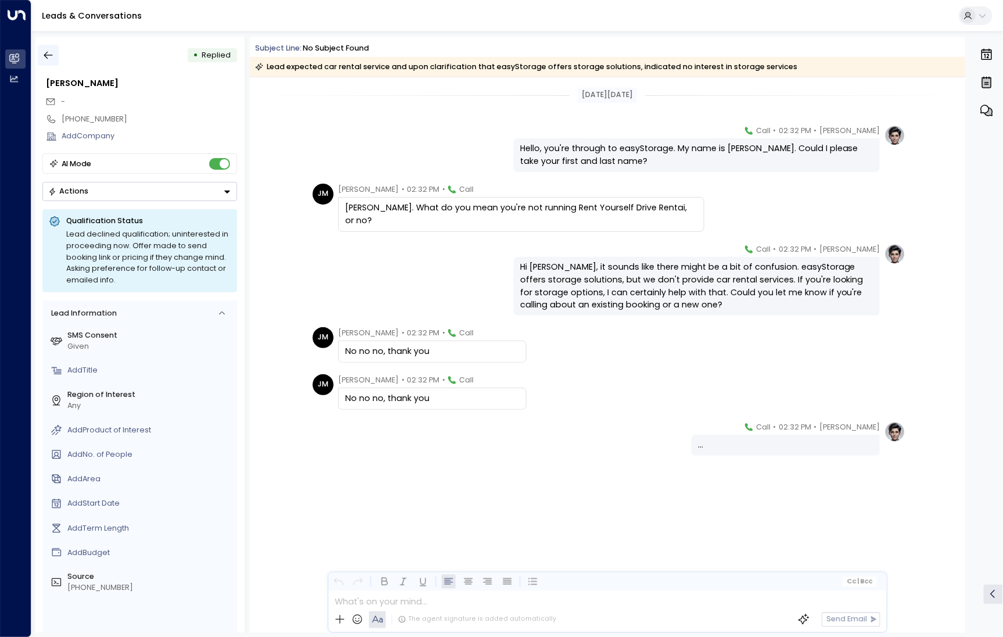
click at [51, 61] on icon "button" at bounding box center [48, 55] width 12 height 12
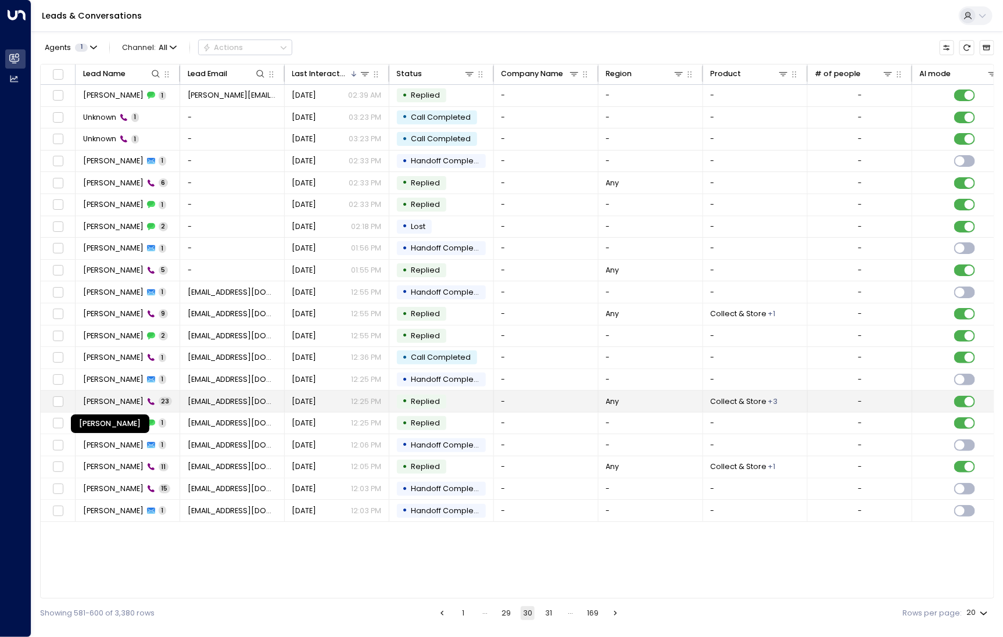
click at [130, 400] on span "[PERSON_NAME]" at bounding box center [113, 401] width 60 height 10
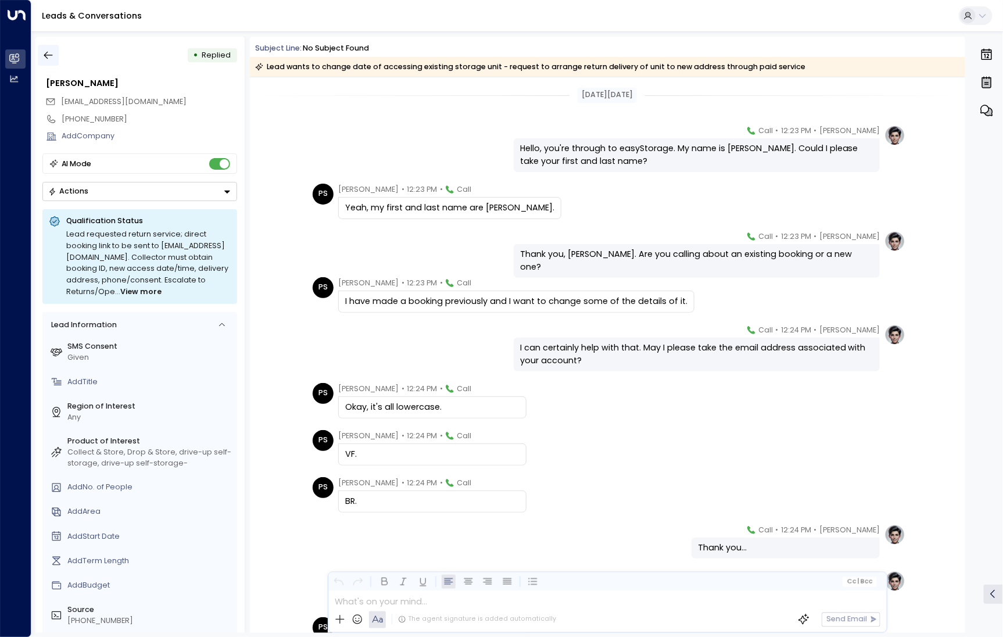
click at [53, 52] on icon "button" at bounding box center [48, 55] width 12 height 12
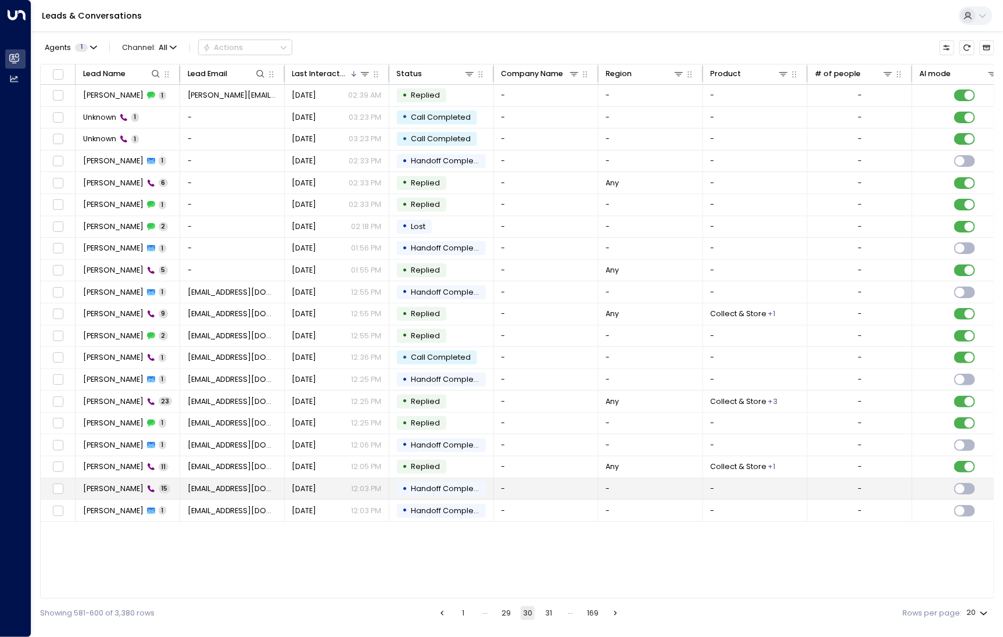
click at [113, 483] on span "[PERSON_NAME]" at bounding box center [113, 488] width 60 height 10
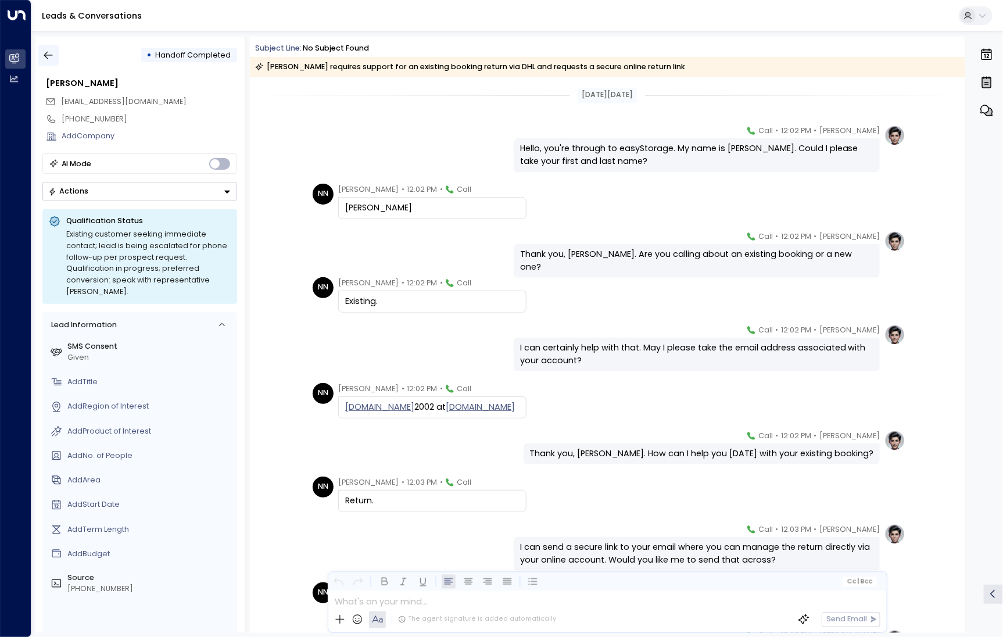
click at [53, 58] on icon "button" at bounding box center [48, 55] width 12 height 12
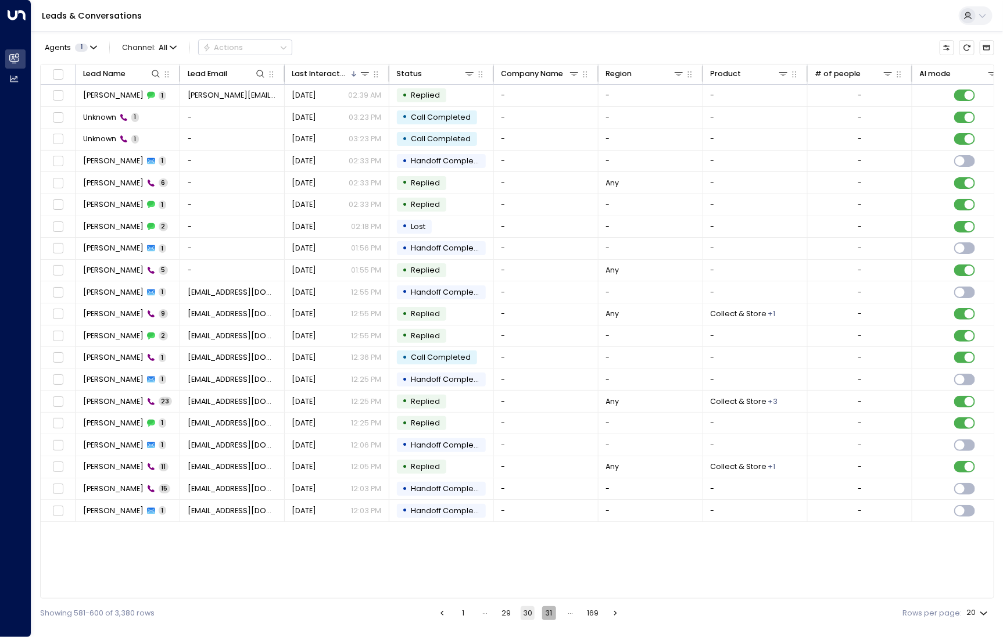
click at [545, 615] on button "31" at bounding box center [549, 613] width 14 height 14
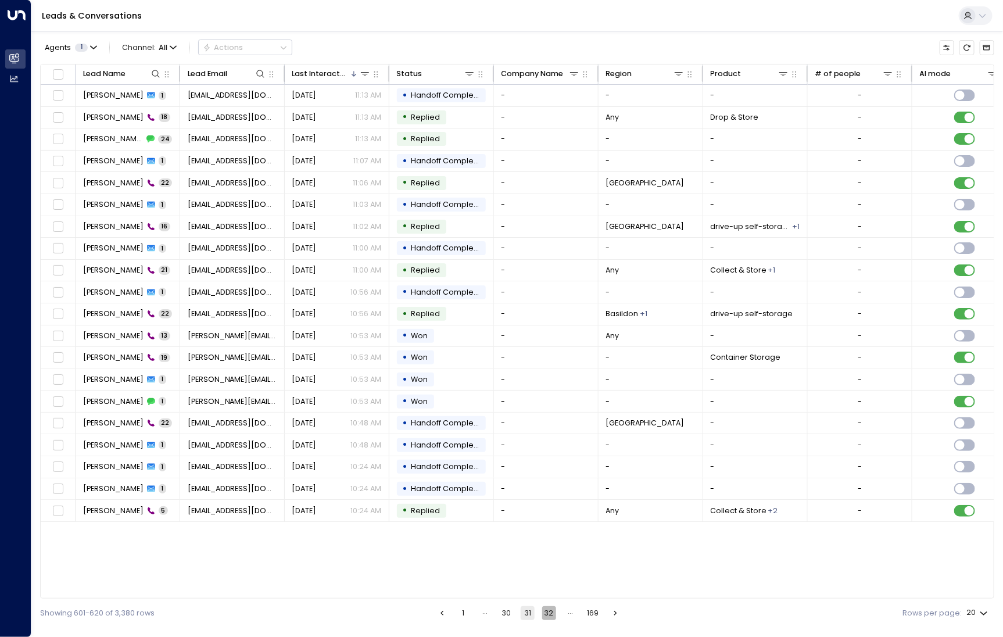
click at [551, 616] on button "32" at bounding box center [549, 613] width 14 height 14
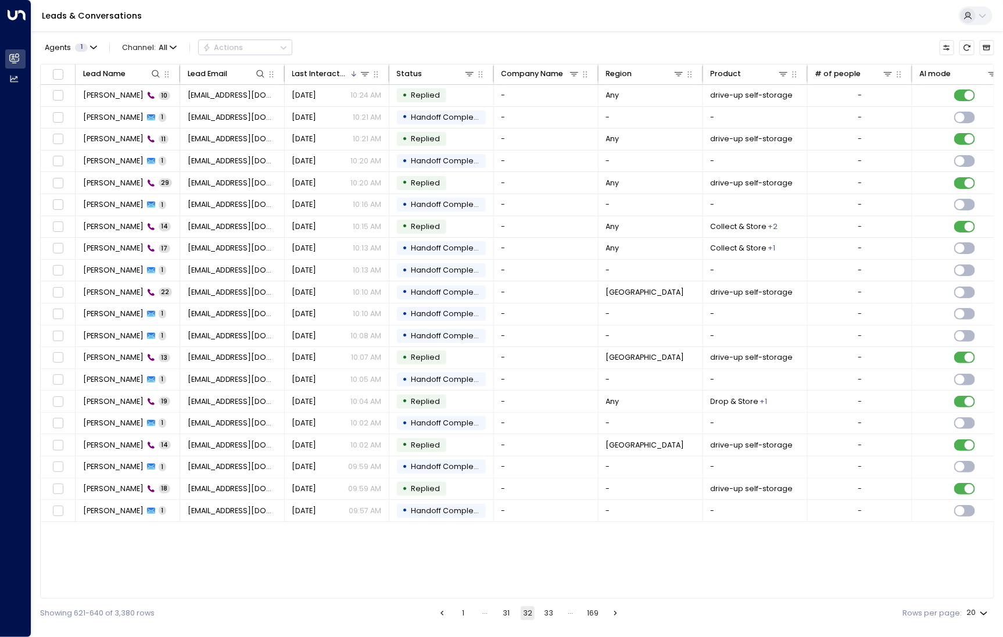
click at [551, 616] on button "33" at bounding box center [549, 613] width 14 height 14
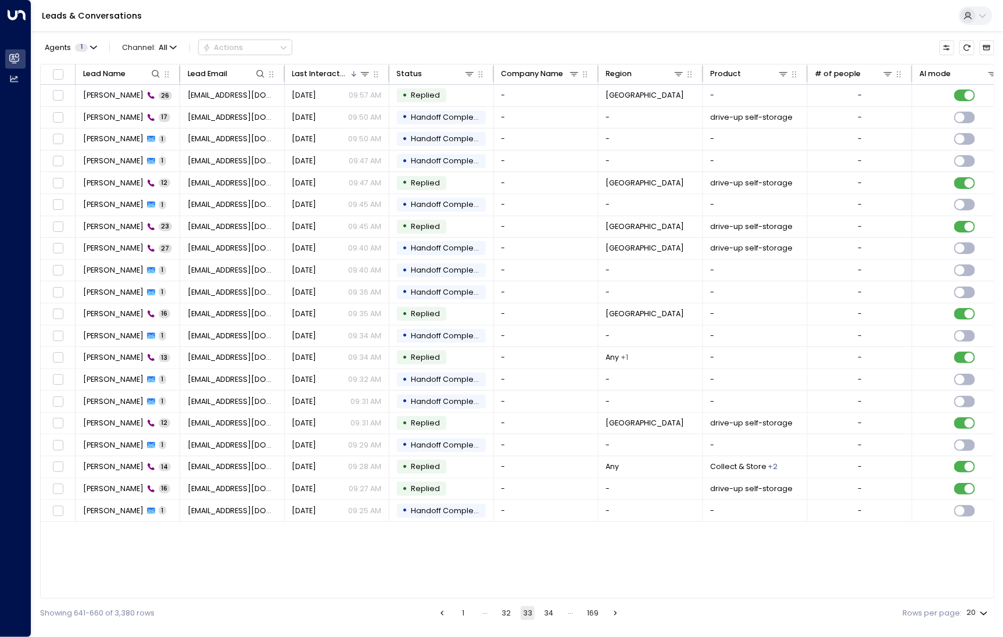
click at [551, 616] on button "34" at bounding box center [549, 613] width 14 height 14
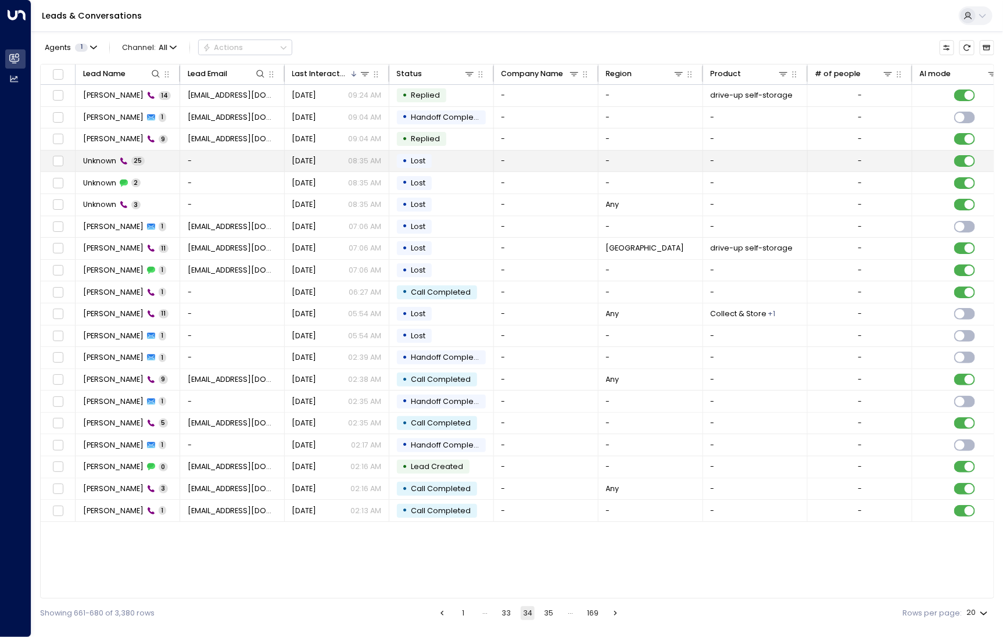
click at [96, 157] on span "Unknown" at bounding box center [99, 161] width 33 height 10
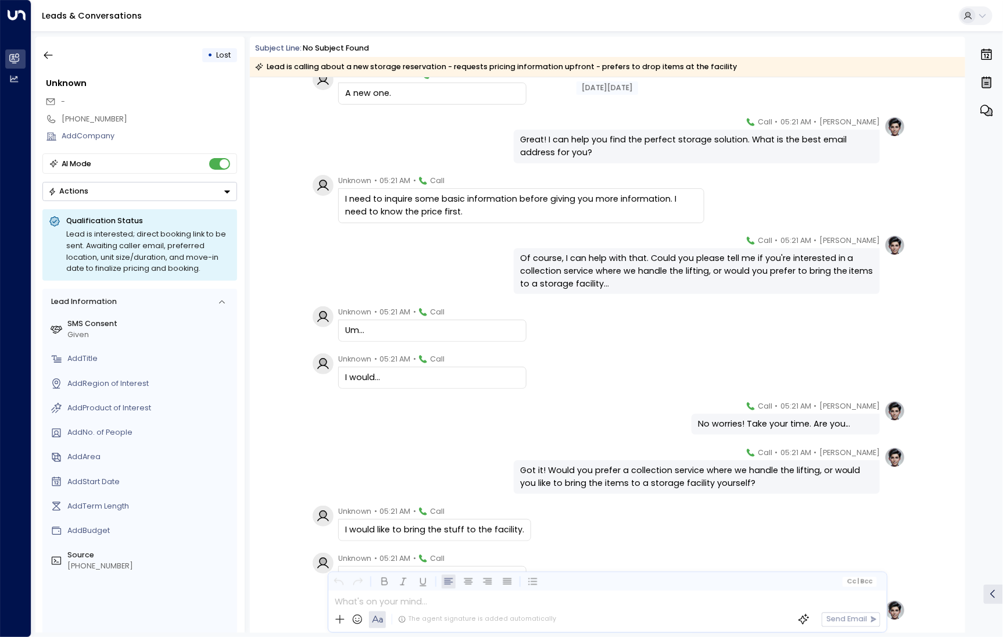
scroll to position [438, 0]
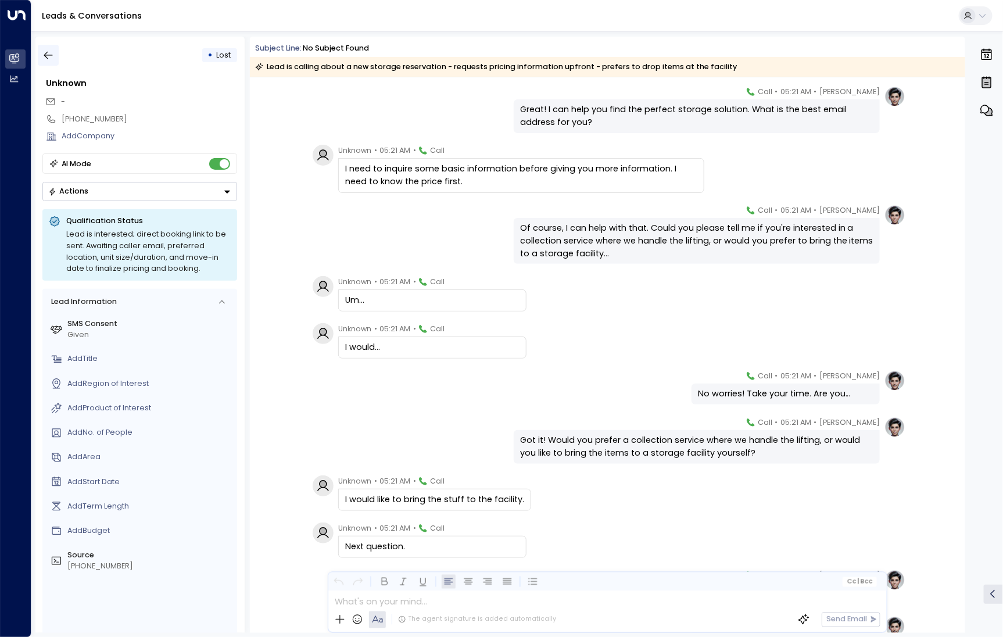
click at [48, 56] on icon "button" at bounding box center [48, 55] width 12 height 12
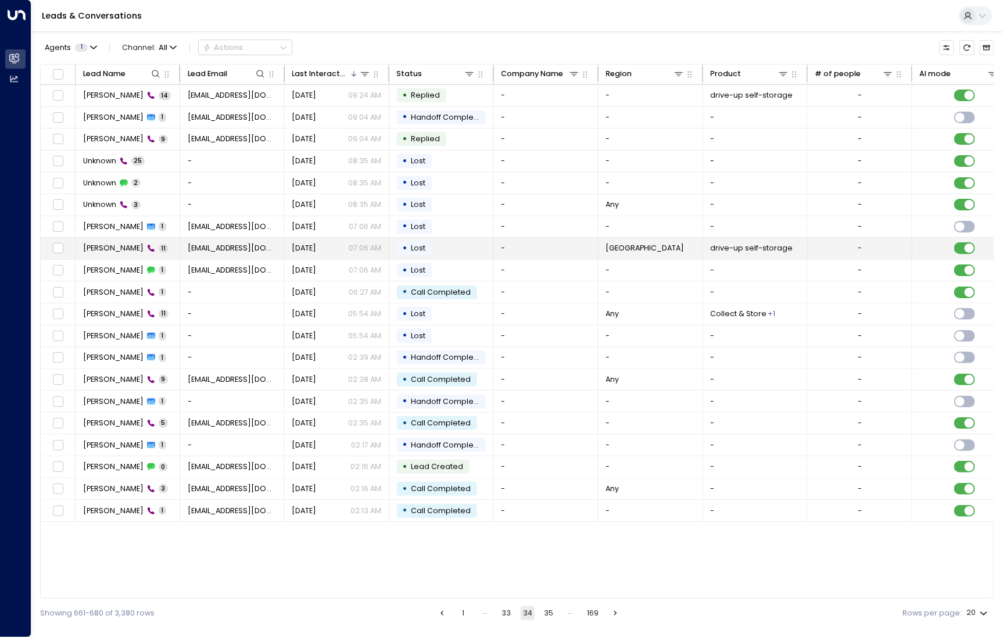
click at [120, 247] on span "[PERSON_NAME]" at bounding box center [113, 248] width 60 height 10
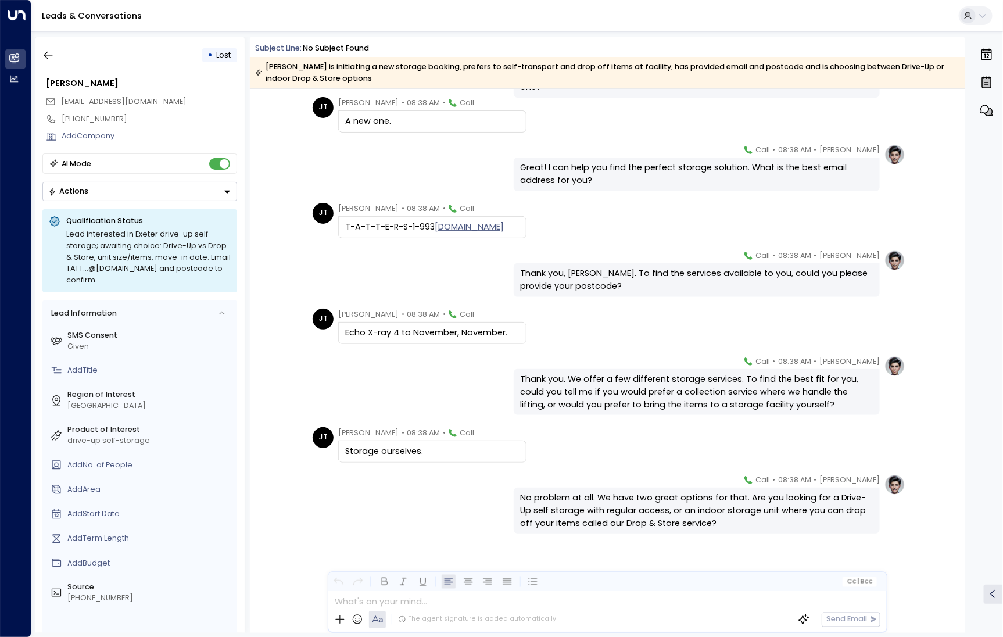
scroll to position [196, 0]
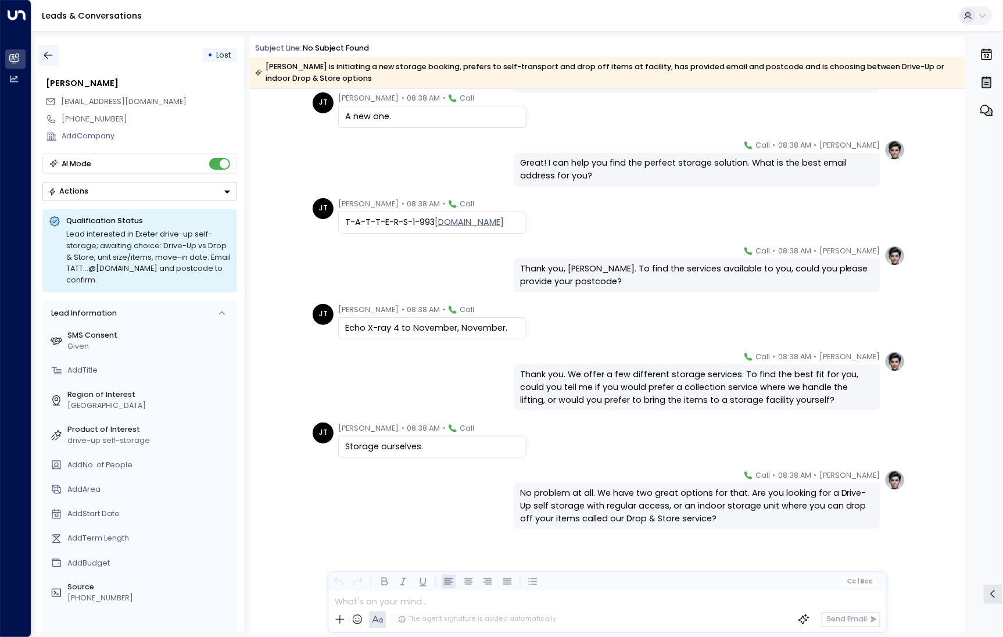
click at [55, 55] on button "button" at bounding box center [48, 55] width 21 height 21
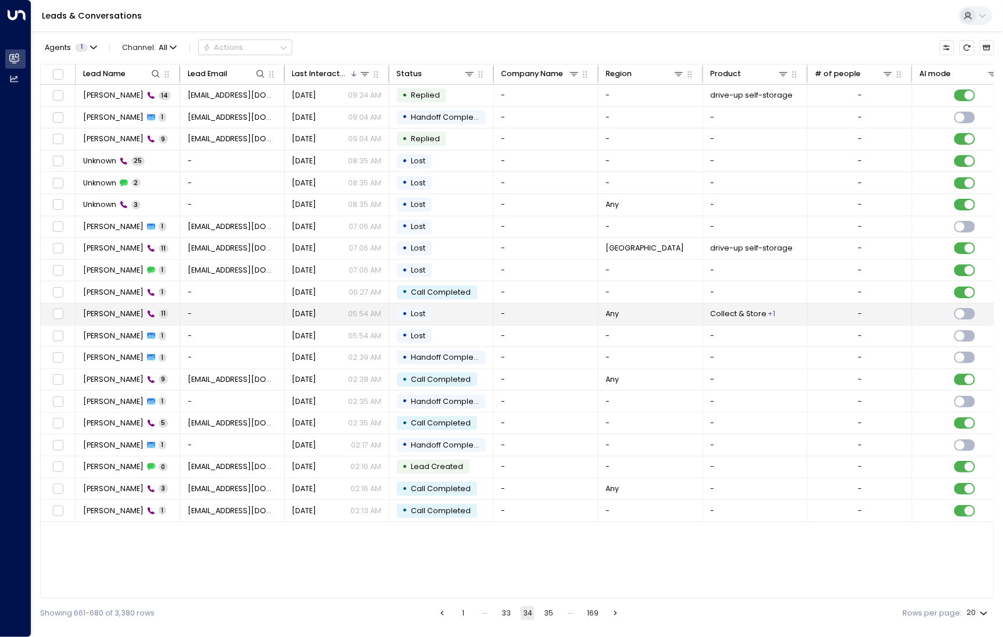
click at [106, 313] on span "[PERSON_NAME]" at bounding box center [113, 313] width 60 height 10
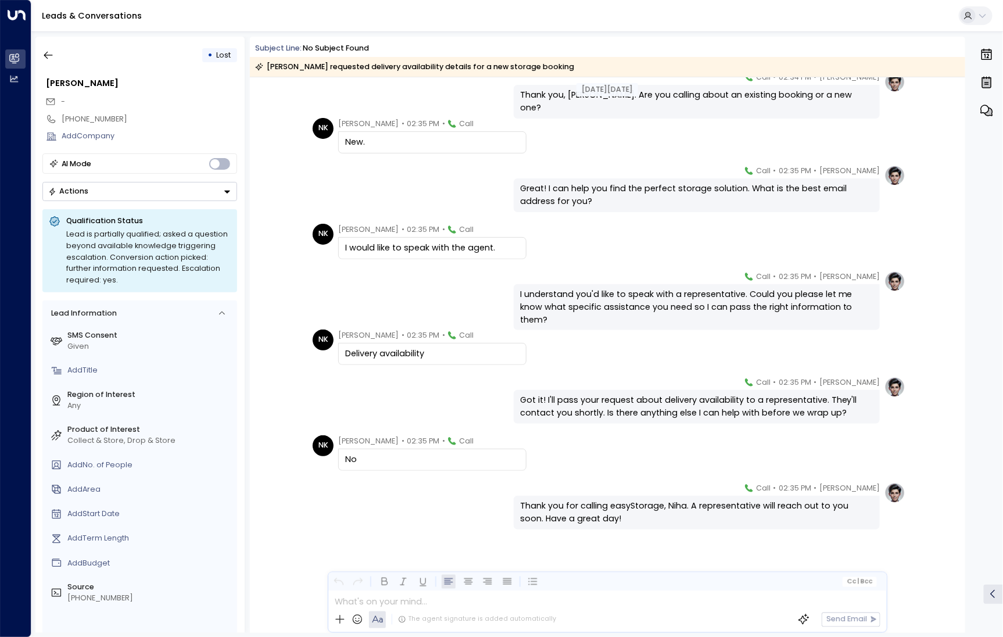
scroll to position [160, 0]
click at [52, 62] on button "button" at bounding box center [48, 55] width 21 height 21
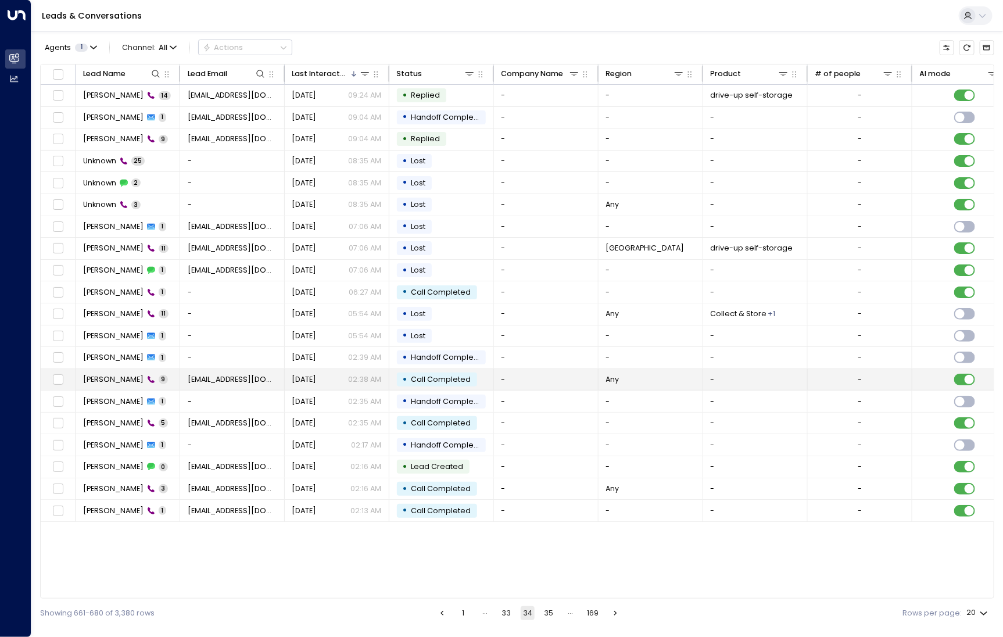
click at [114, 383] on td "[PERSON_NAME] 9" at bounding box center [128, 379] width 105 height 21
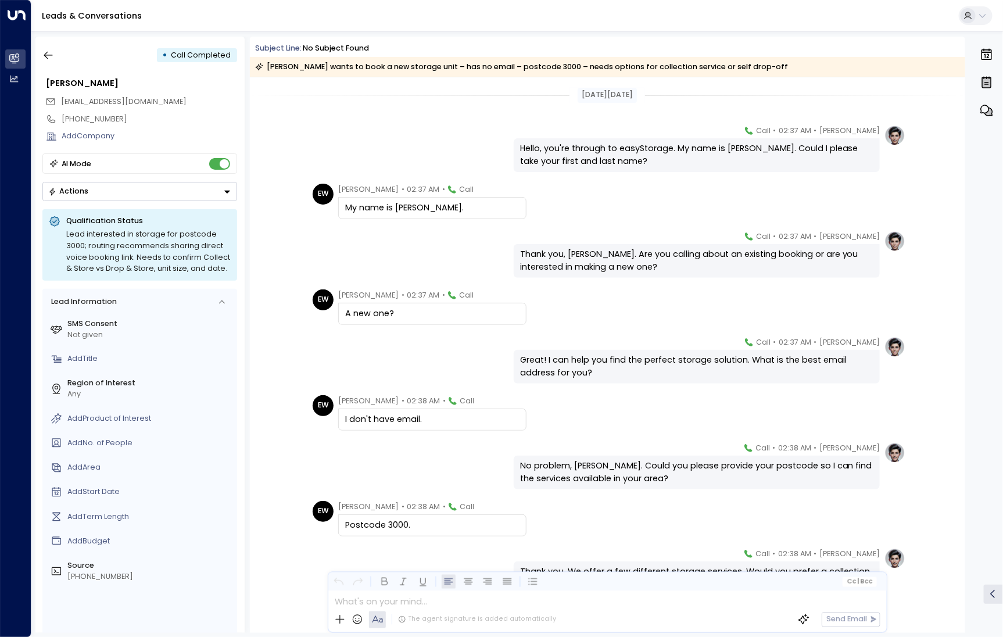
scroll to position [78, 0]
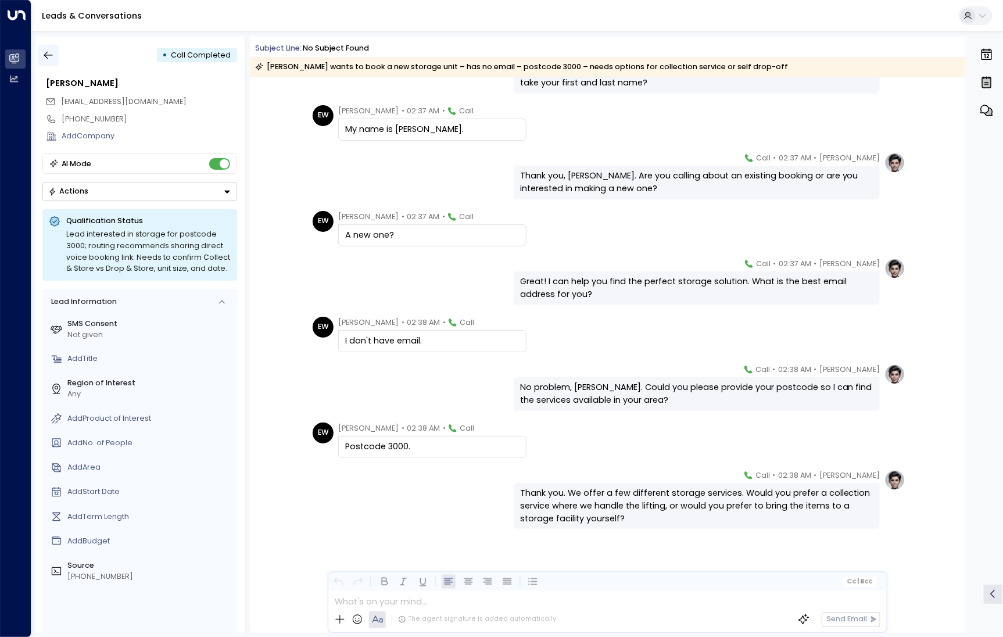
click at [51, 50] on icon "button" at bounding box center [48, 55] width 12 height 12
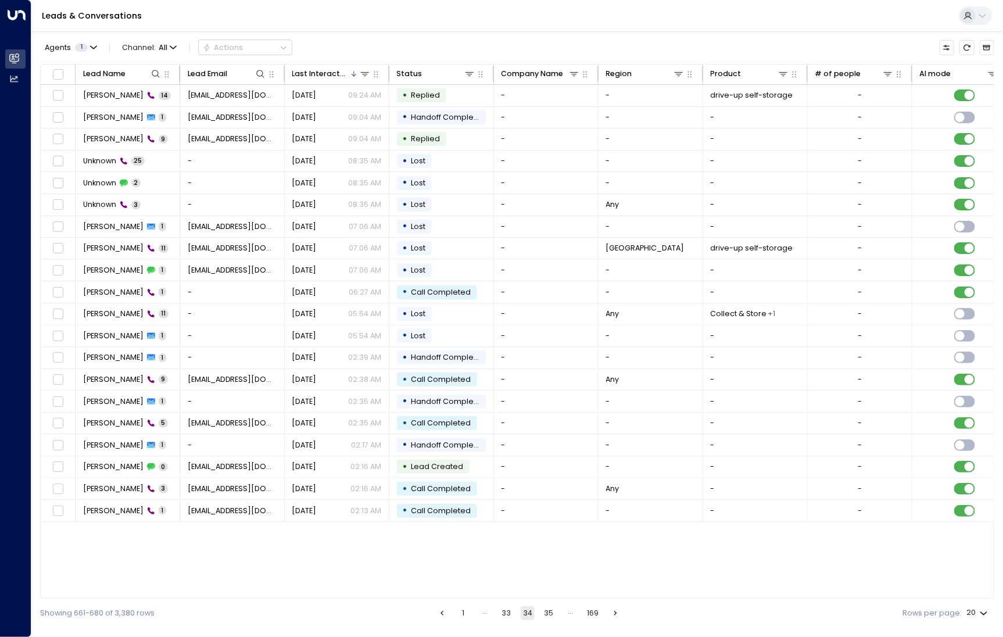
click at [555, 611] on button "35" at bounding box center [549, 613] width 14 height 14
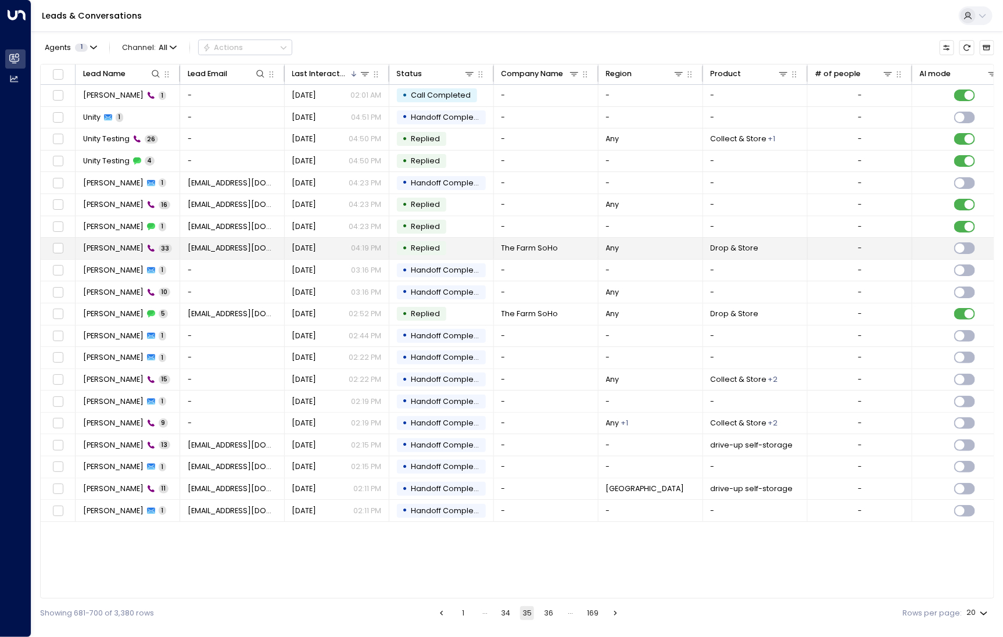
click at [103, 243] on span "[PERSON_NAME]" at bounding box center [113, 248] width 60 height 10
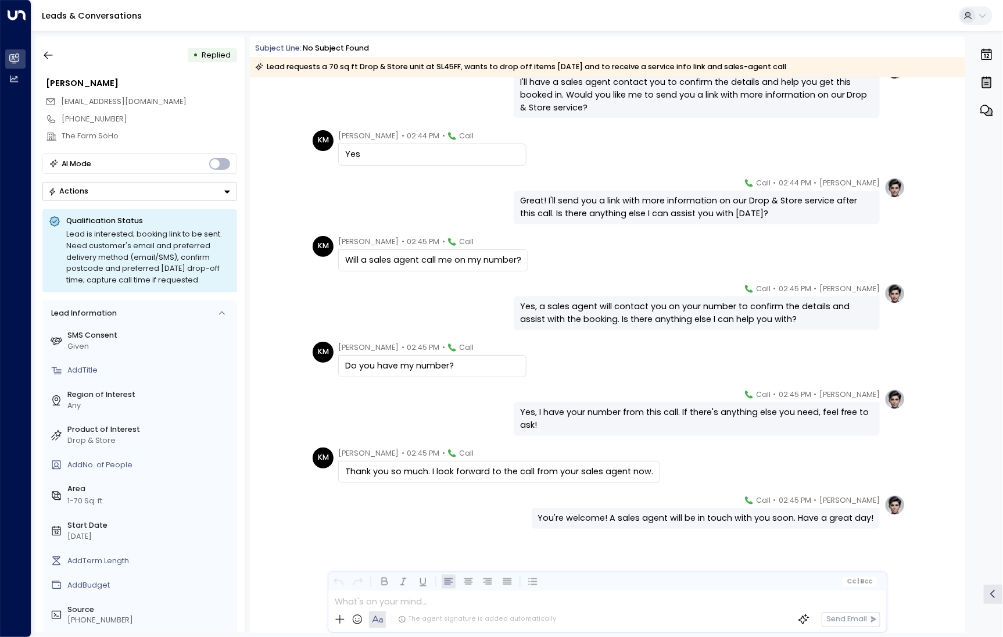
scroll to position [1287, 0]
click at [57, 61] on button "button" at bounding box center [48, 55] width 21 height 21
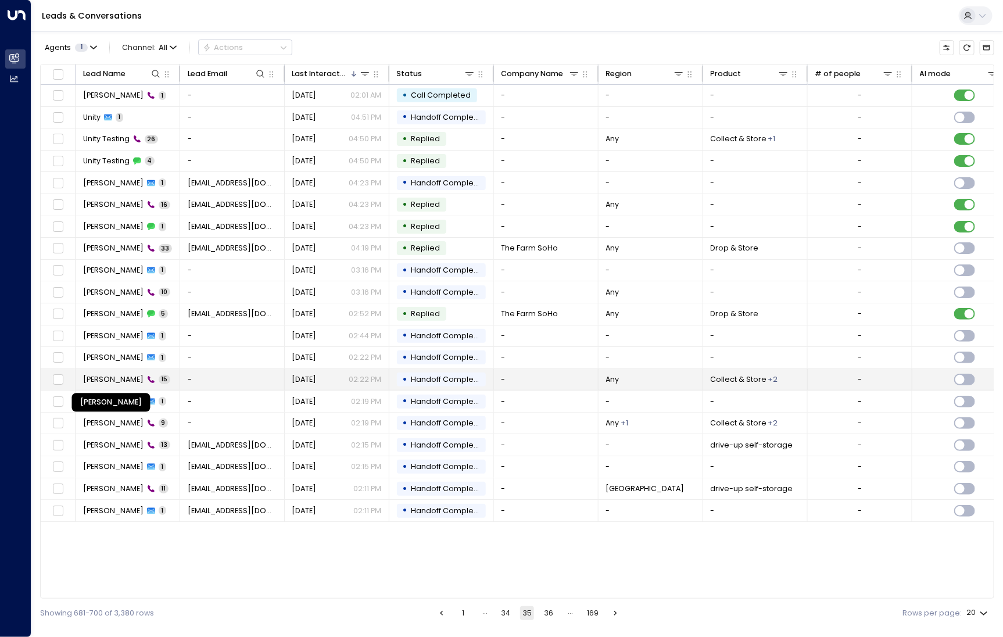
click at [115, 380] on span "[PERSON_NAME]" at bounding box center [113, 379] width 60 height 10
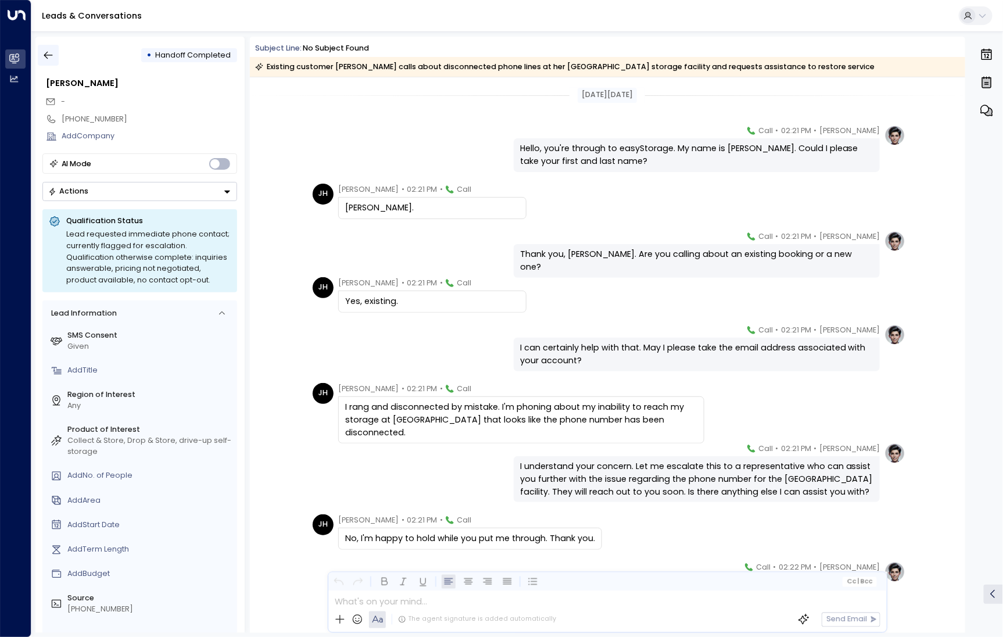
click at [56, 59] on button "button" at bounding box center [48, 55] width 21 height 21
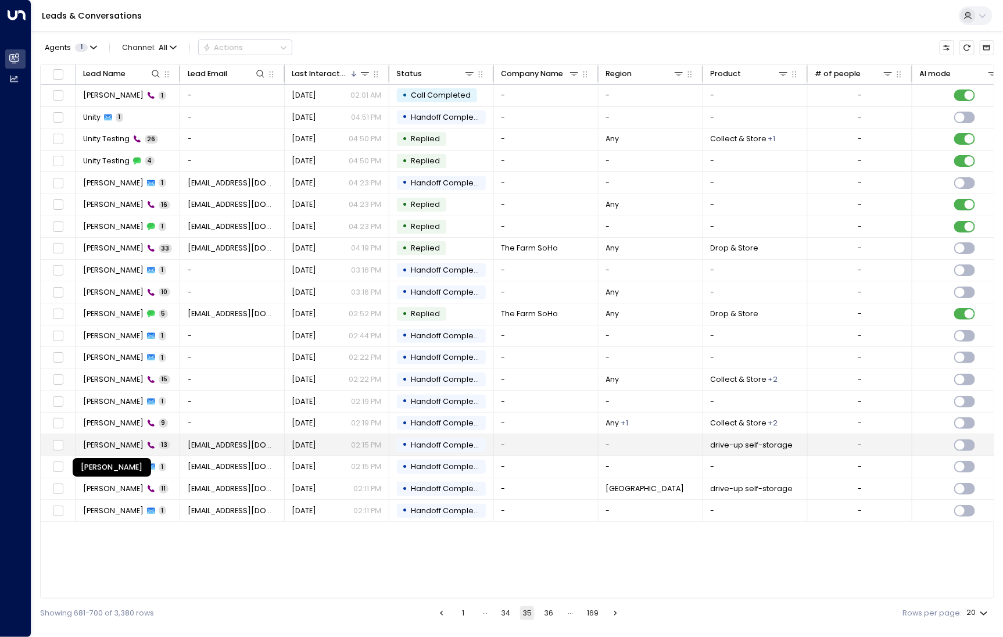
click at [126, 444] on span "[PERSON_NAME]" at bounding box center [113, 445] width 60 height 10
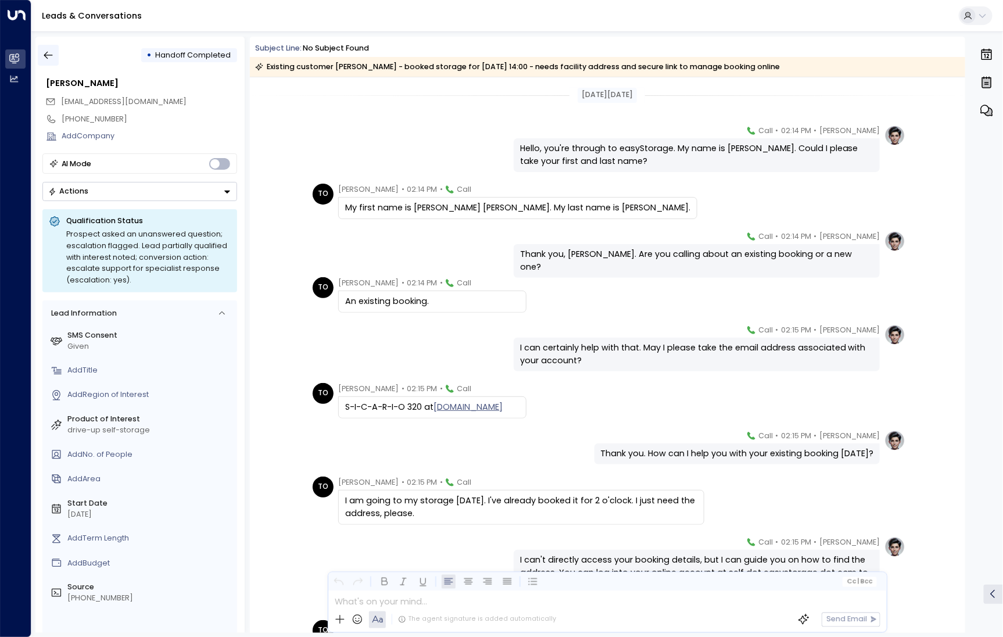
click at [51, 49] on icon "button" at bounding box center [48, 55] width 12 height 12
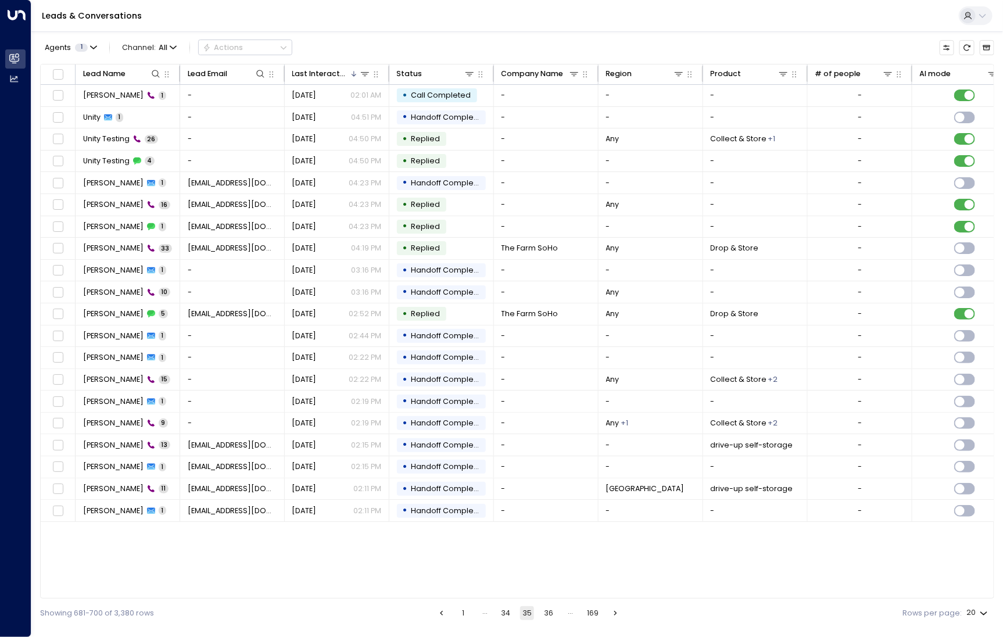
click at [541, 613] on button "36" at bounding box center [548, 613] width 14 height 14
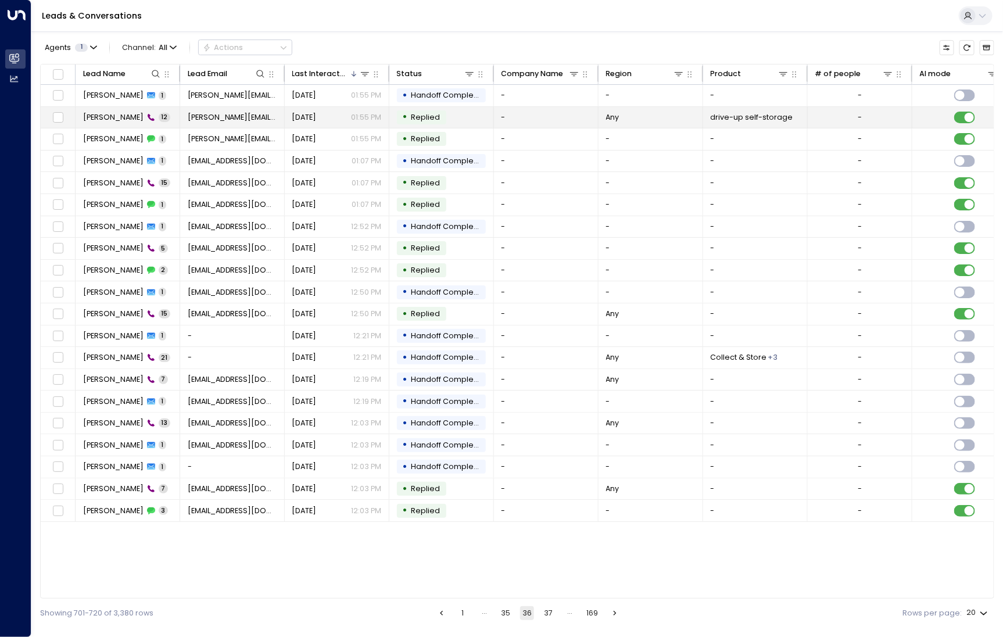
click at [113, 126] on td "[PERSON_NAME] 12" at bounding box center [128, 117] width 105 height 21
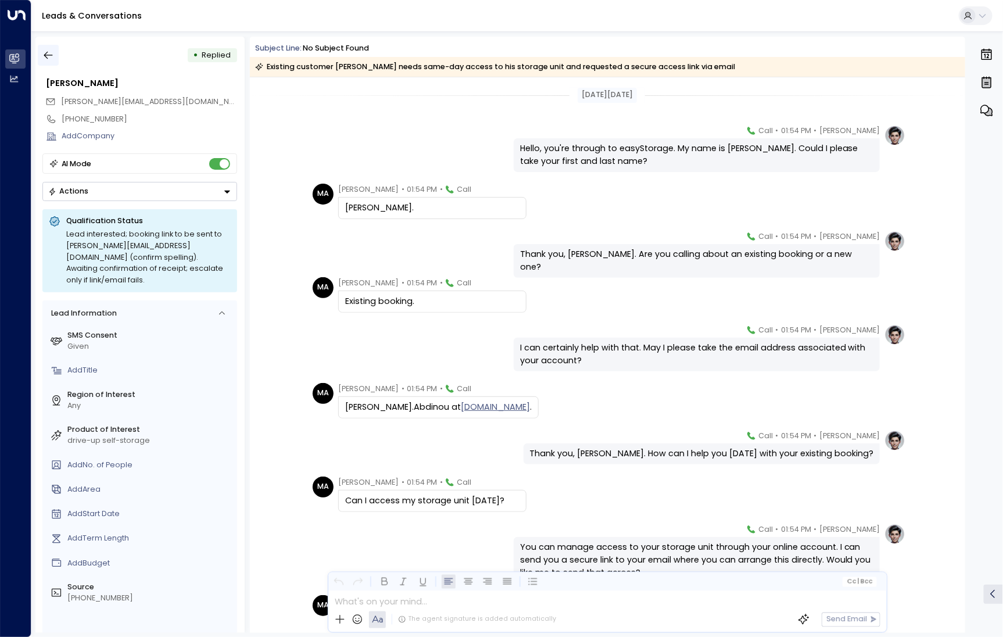
click at [56, 56] on button "button" at bounding box center [48, 55] width 21 height 21
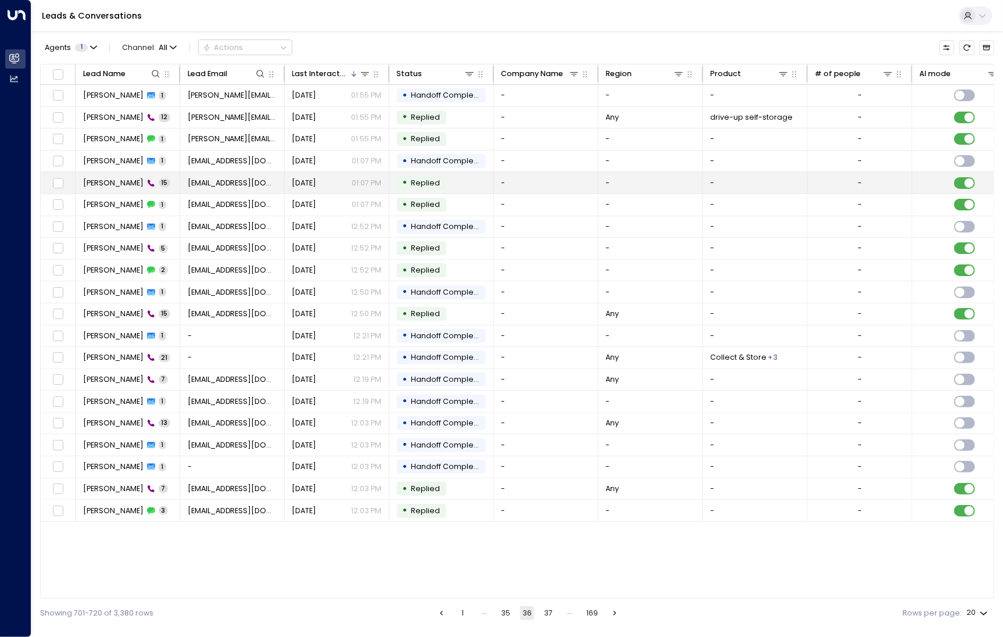
click at [121, 191] on td "[PERSON_NAME] 15" at bounding box center [128, 182] width 105 height 21
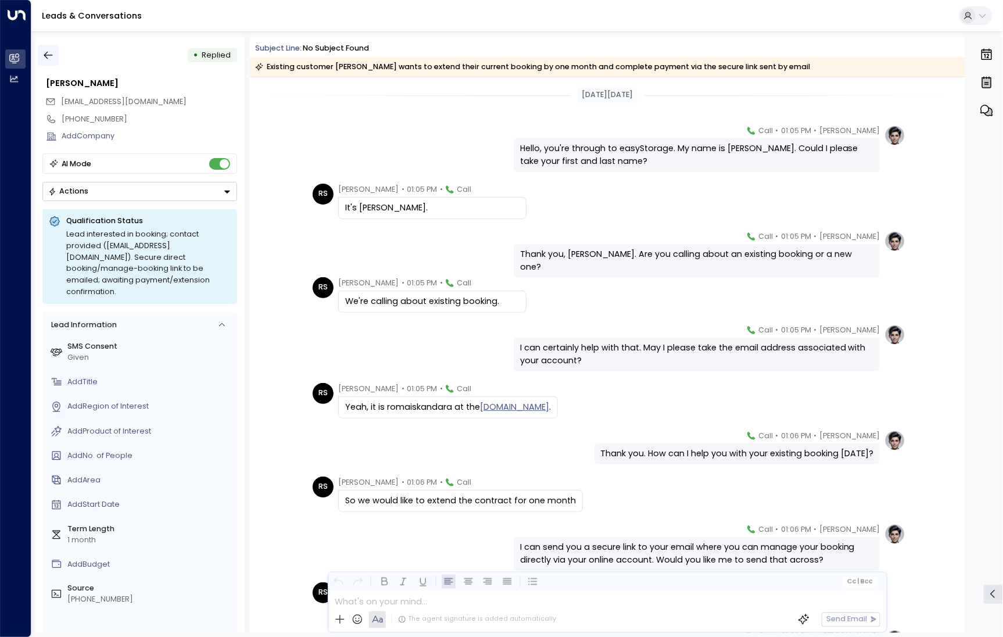
click at [44, 54] on icon "button" at bounding box center [48, 55] width 12 height 12
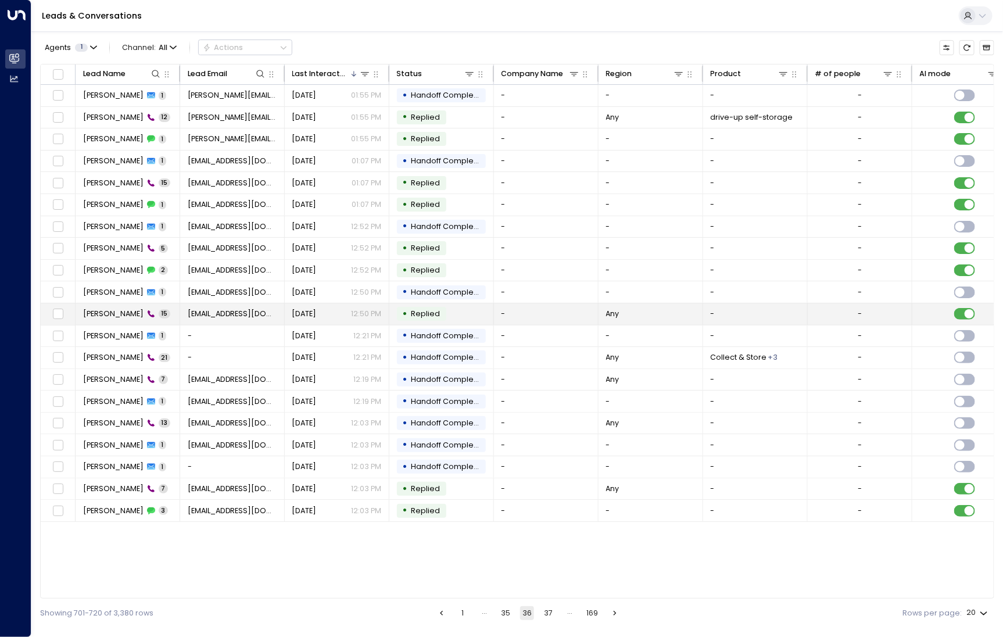
click at [125, 308] on span "[PERSON_NAME]" at bounding box center [113, 313] width 60 height 10
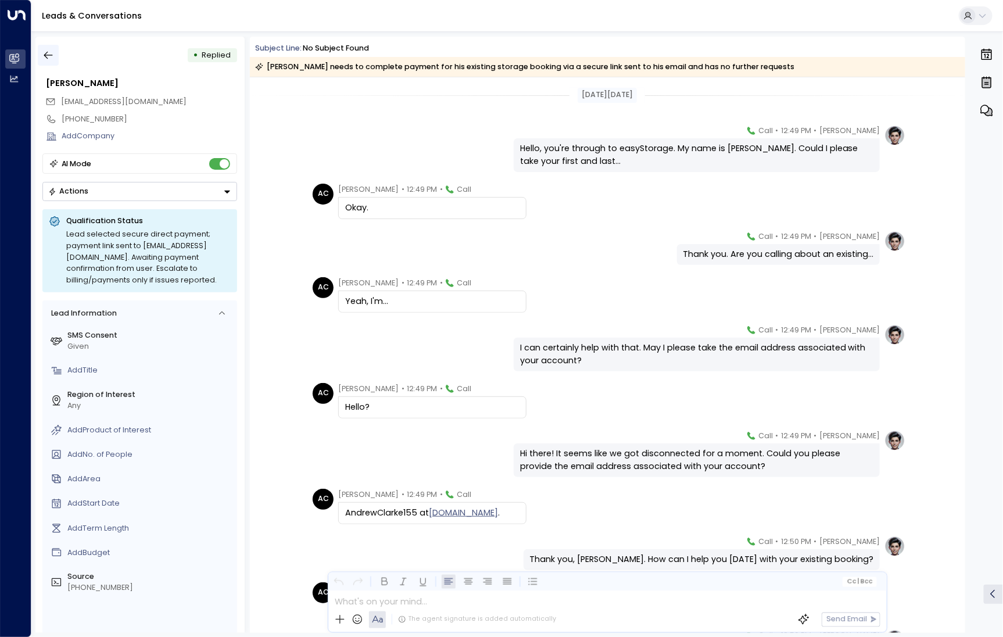
click at [51, 52] on icon "button" at bounding box center [48, 55] width 12 height 12
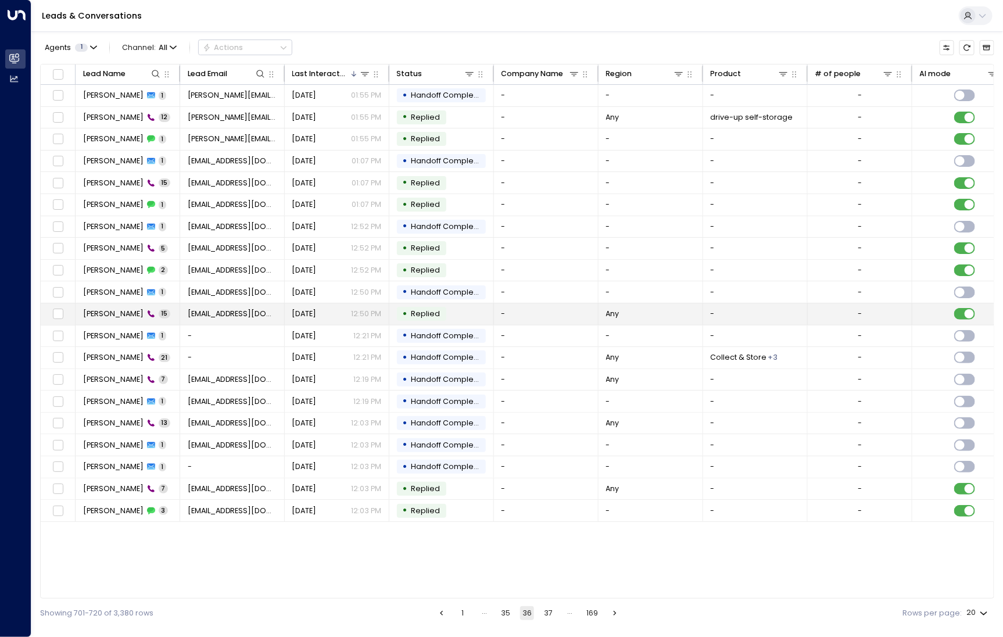
click at [110, 308] on span "[PERSON_NAME]" at bounding box center [113, 313] width 60 height 10
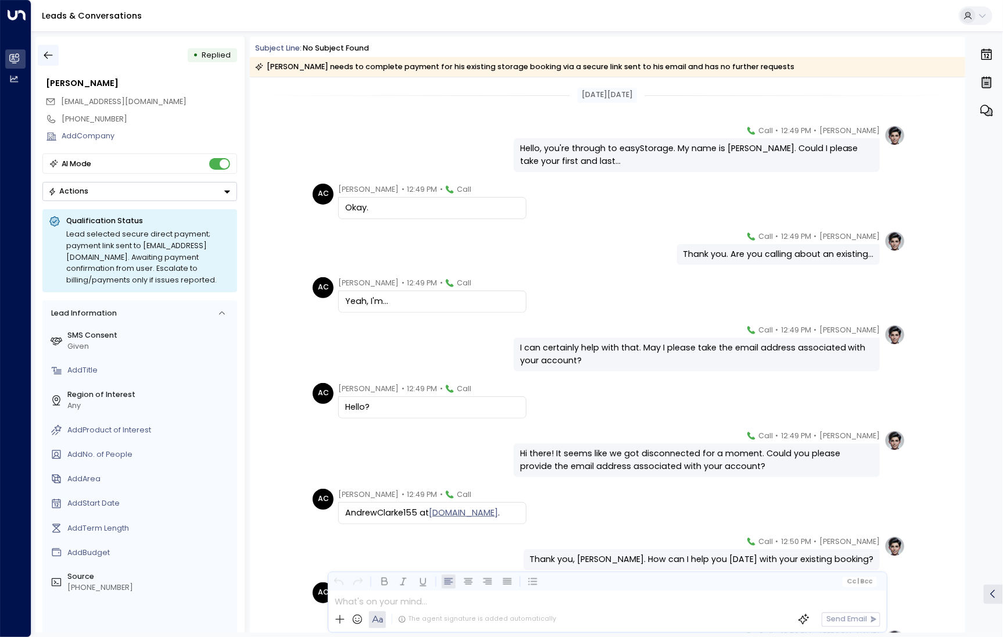
click at [47, 49] on icon "button" at bounding box center [48, 55] width 12 height 12
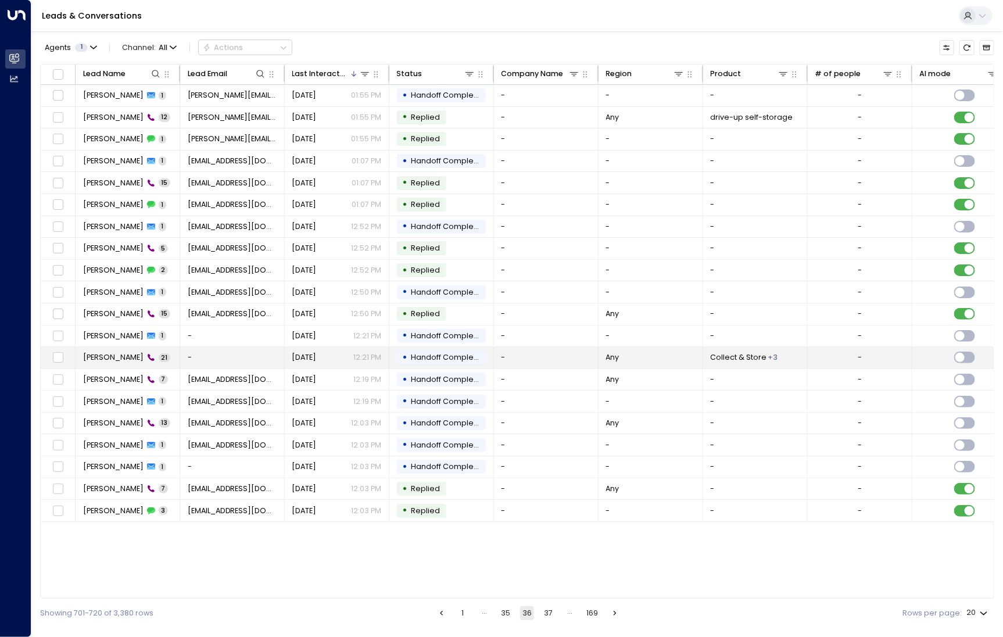
click at [114, 352] on span "[PERSON_NAME]" at bounding box center [113, 357] width 60 height 10
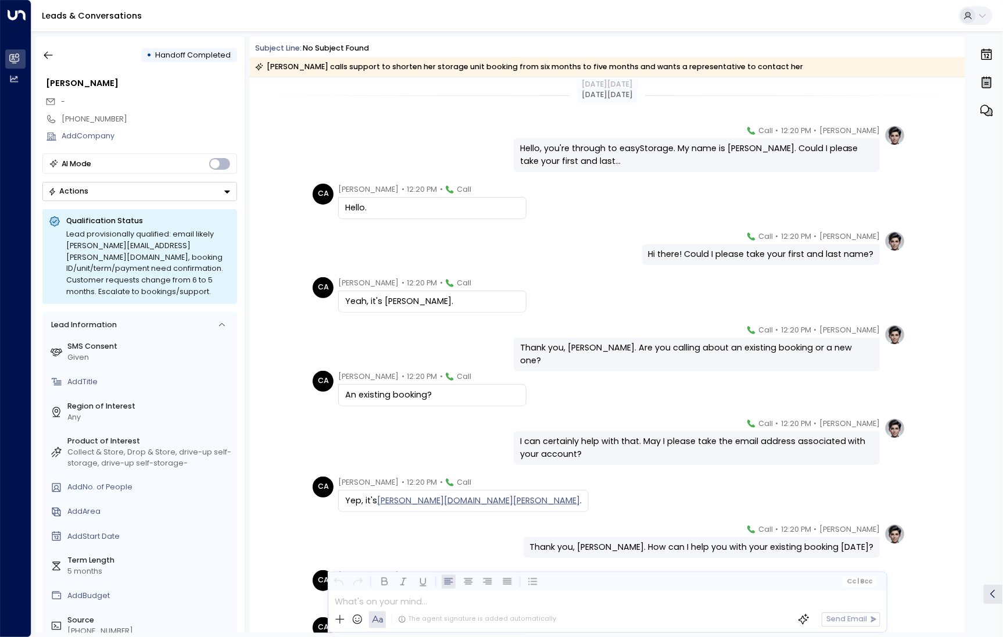
scroll to position [63, 0]
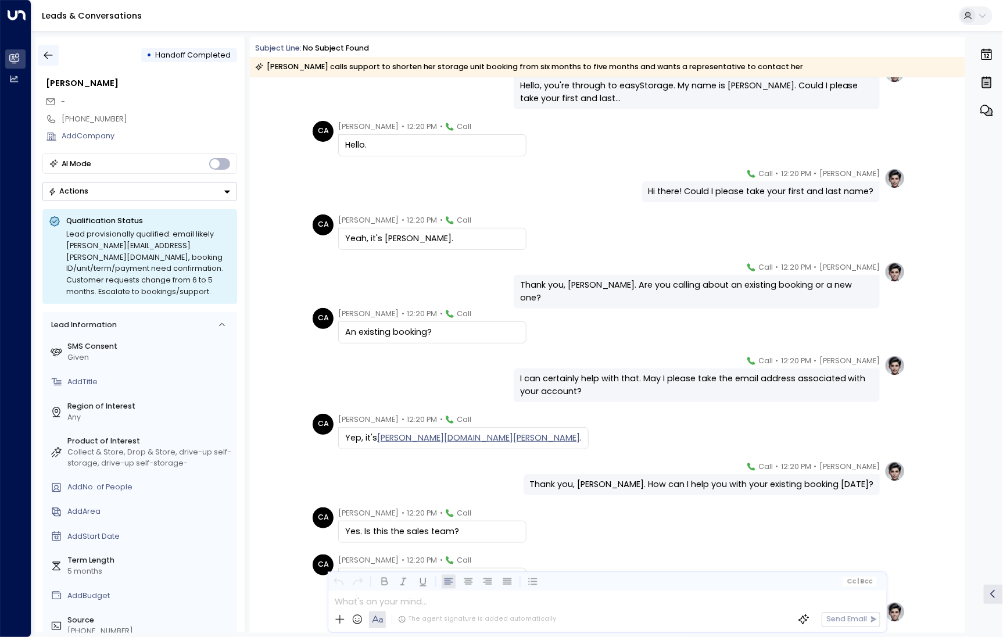
click at [42, 52] on icon "button" at bounding box center [48, 55] width 12 height 12
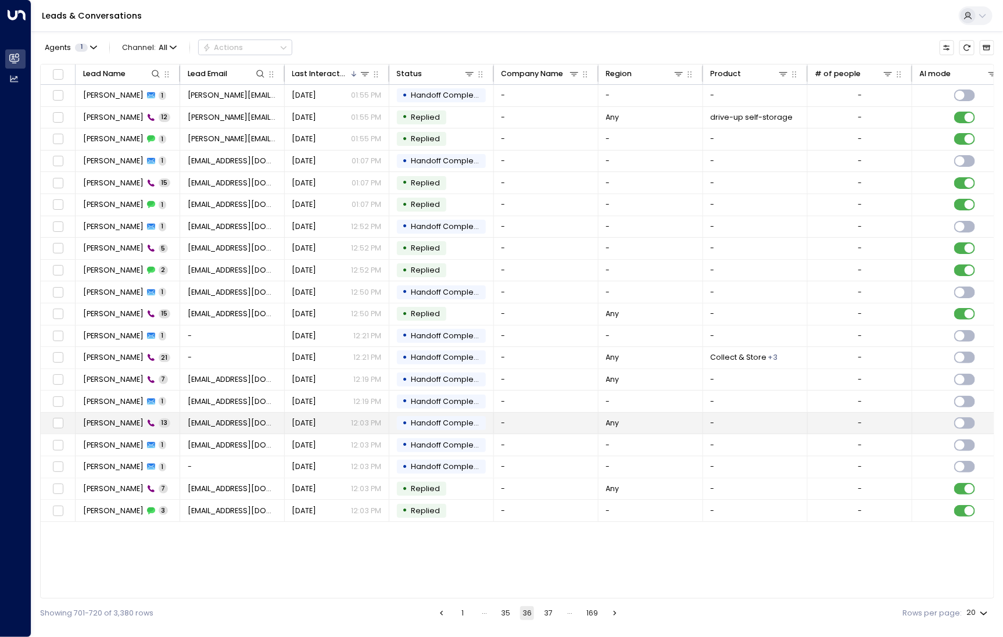
click at [105, 421] on span "[PERSON_NAME]" at bounding box center [113, 423] width 60 height 10
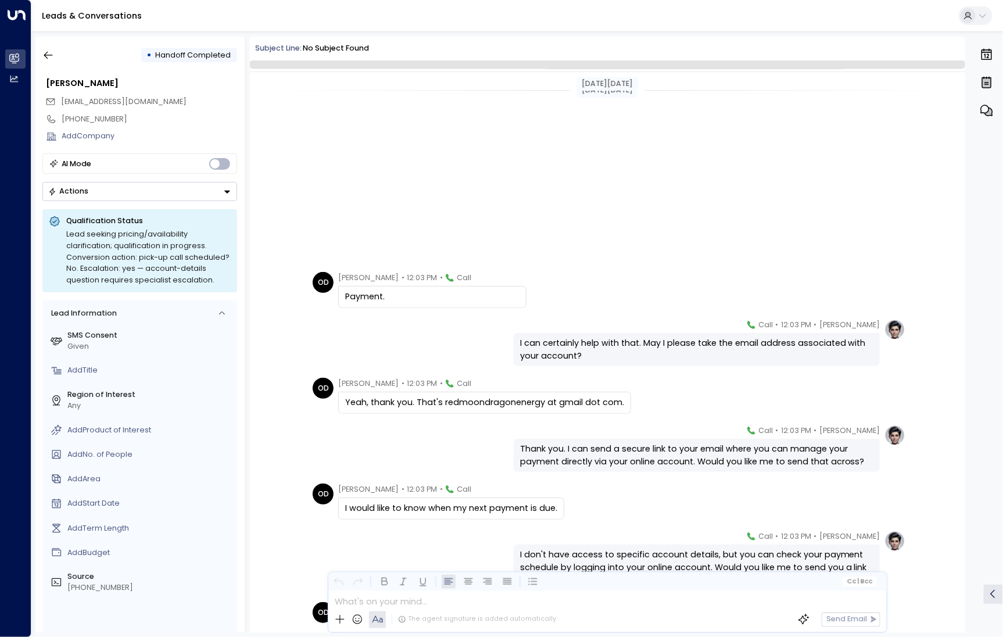
scroll to position [261, 0]
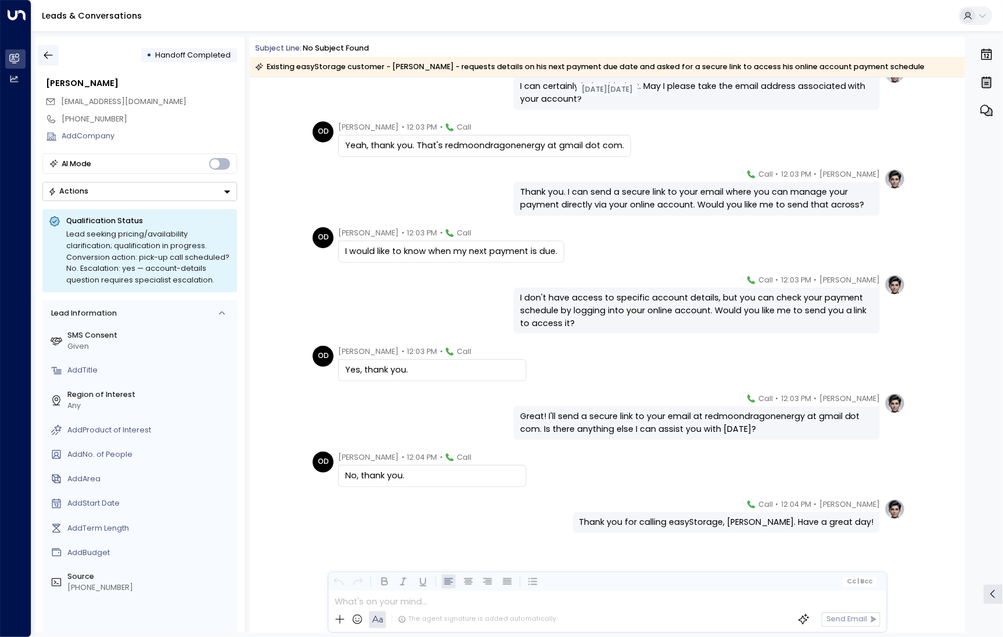
click at [51, 51] on icon "button" at bounding box center [48, 55] width 12 height 12
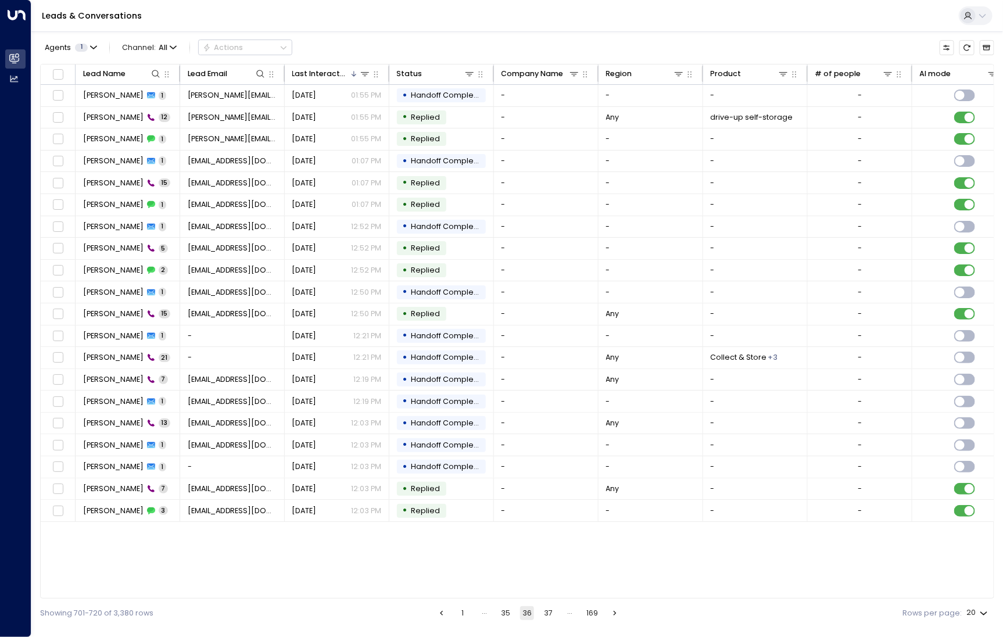
click at [541, 604] on div "Showing 701-720 of 3,380 rows 1 … 35 36 37 … 169 Rows per page: 20 **" at bounding box center [517, 612] width 954 height 28
click at [546, 613] on button "37" at bounding box center [548, 613] width 14 height 14
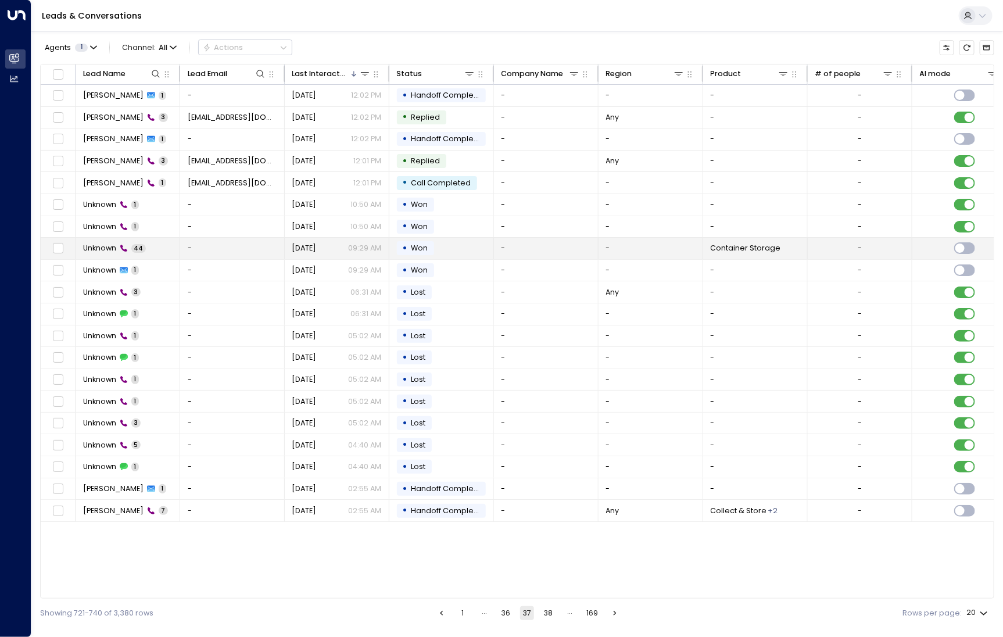
click at [87, 249] on span "Unknown" at bounding box center [99, 248] width 33 height 10
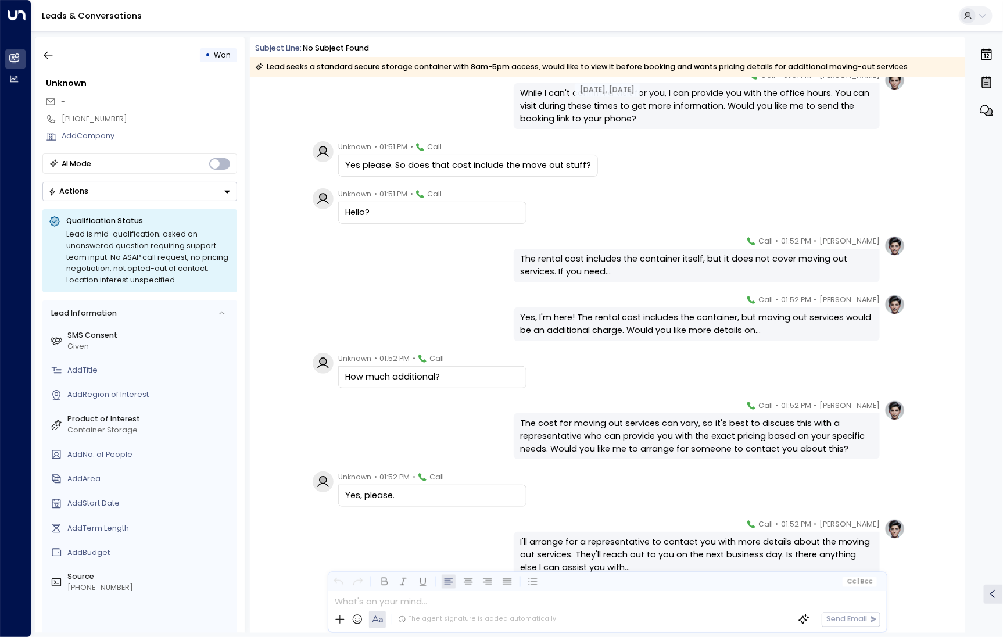
scroll to position [2024, 0]
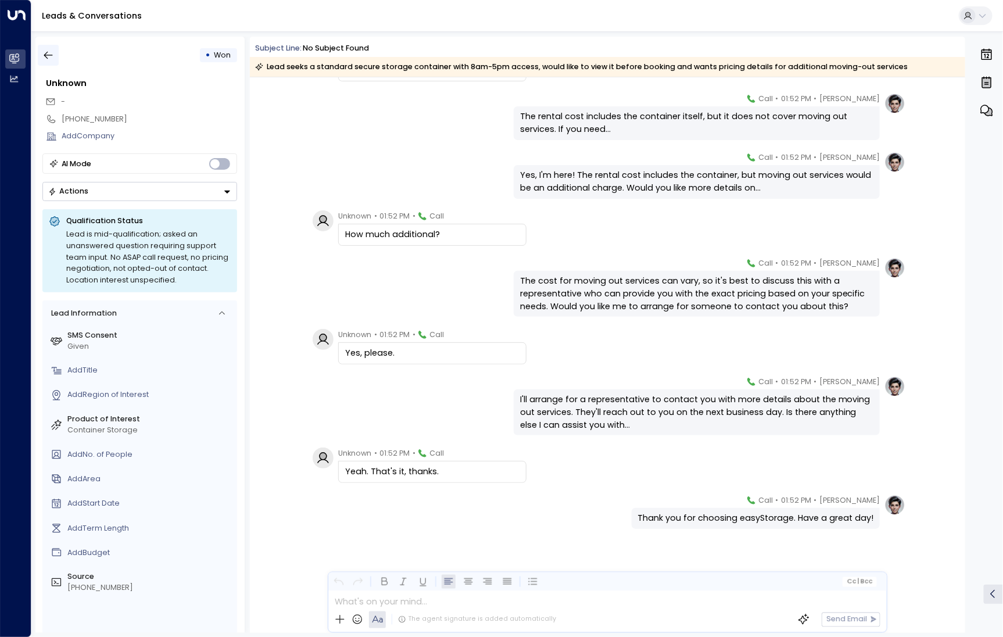
click at [48, 58] on icon "button" at bounding box center [48, 56] width 9 height 8
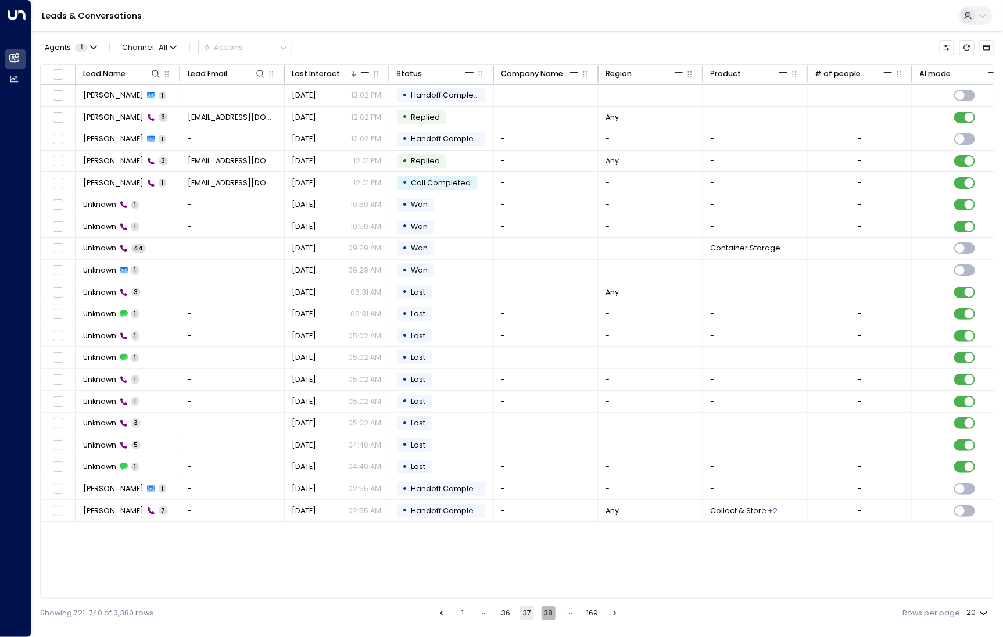
click at [545, 613] on button "38" at bounding box center [548, 613] width 14 height 14
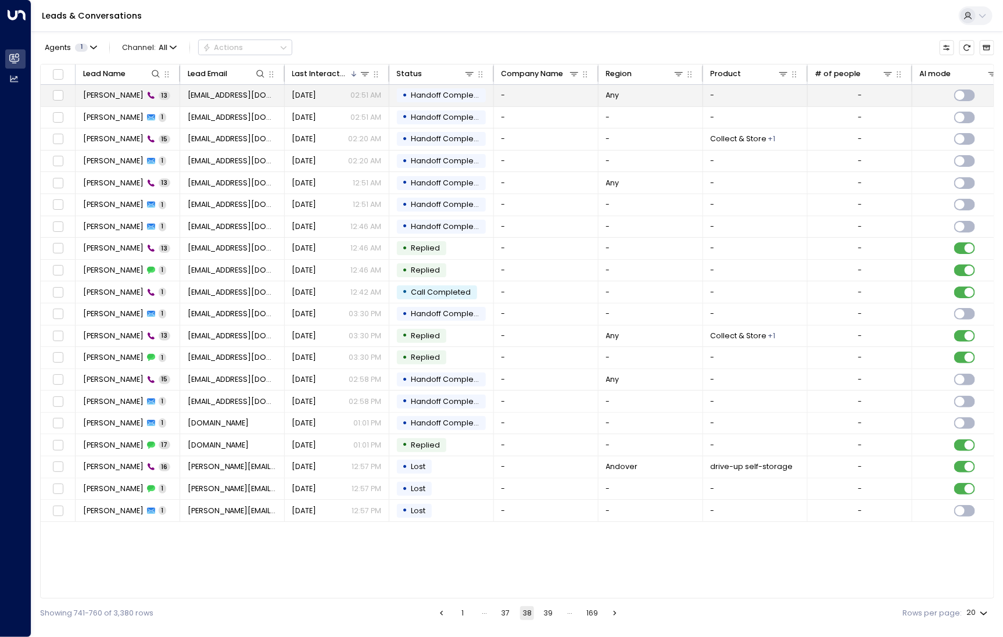
click at [87, 95] on span "[PERSON_NAME]" at bounding box center [113, 95] width 60 height 10
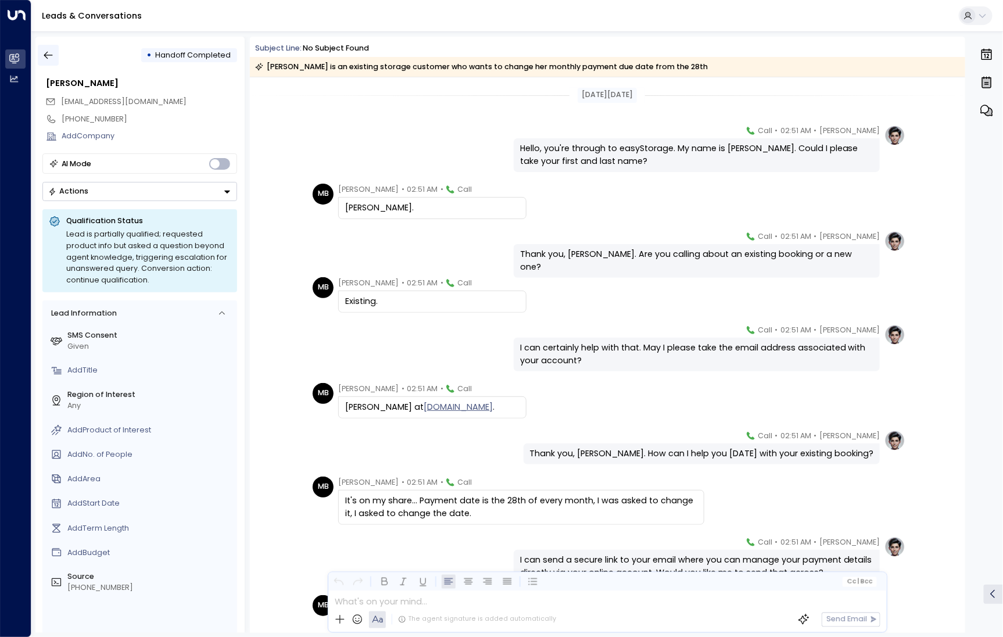
click at [45, 58] on icon "button" at bounding box center [48, 55] width 12 height 12
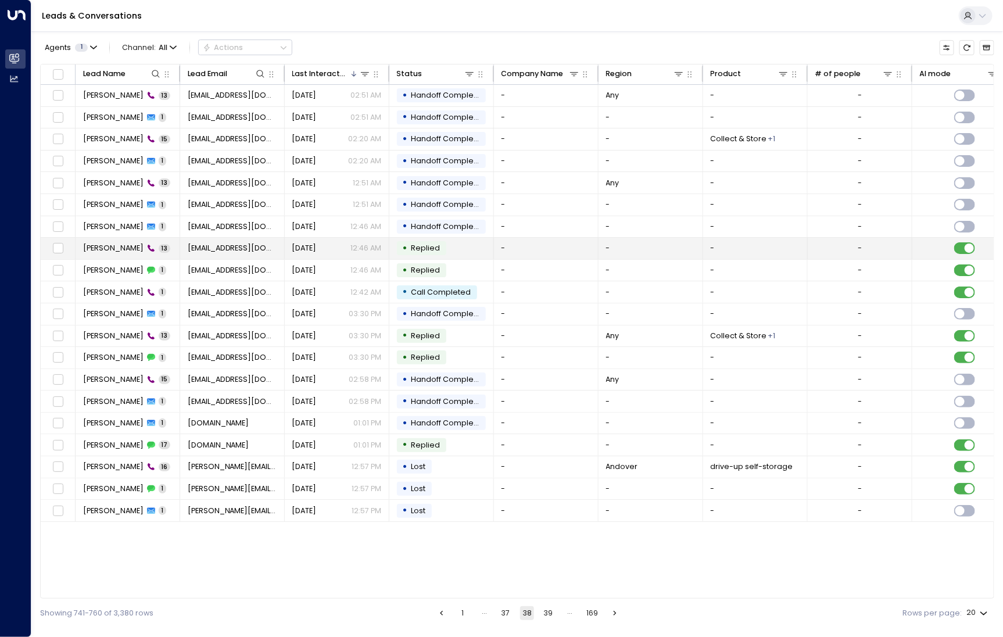
click at [103, 246] on span "[PERSON_NAME]" at bounding box center [113, 248] width 60 height 10
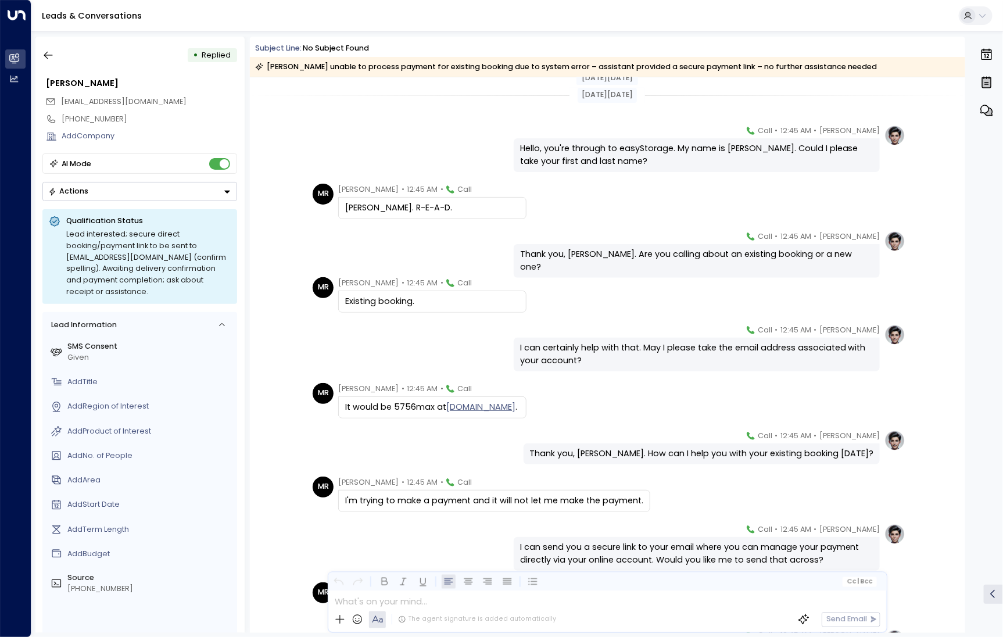
scroll to position [240, 0]
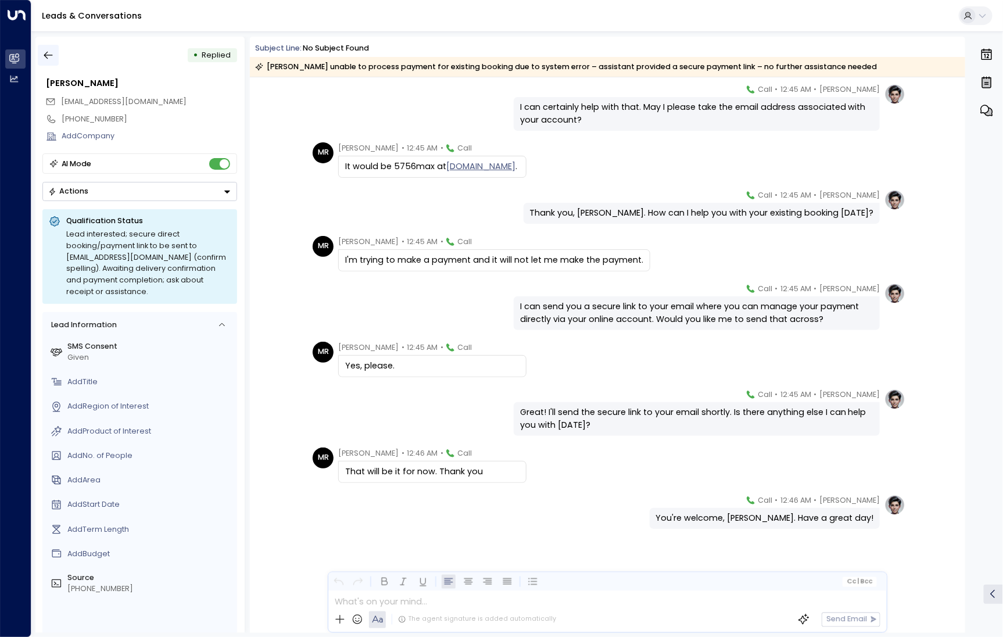
click at [52, 52] on icon "button" at bounding box center [48, 55] width 12 height 12
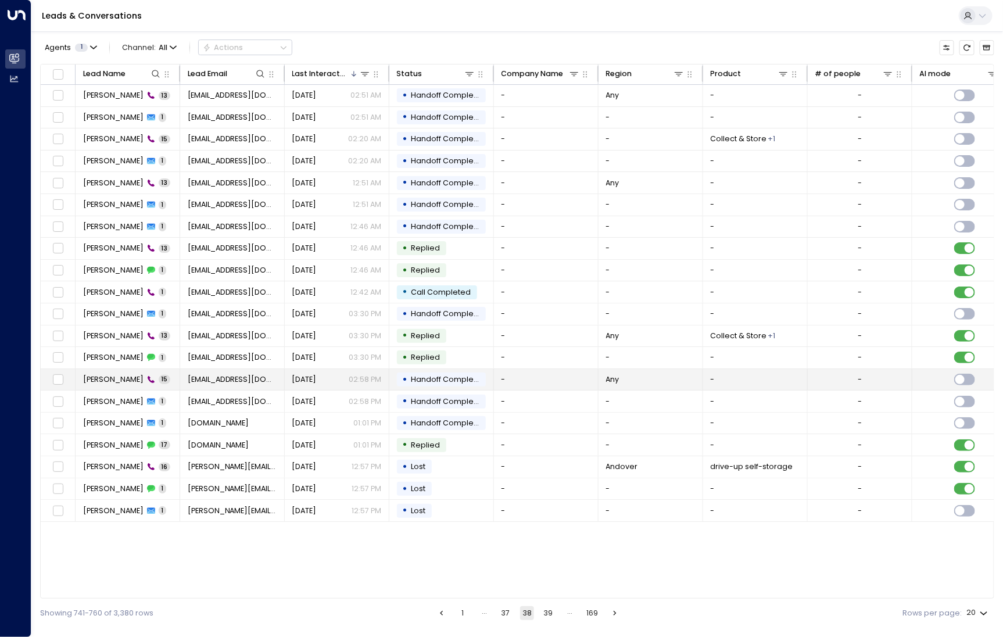
click at [114, 380] on span "[PERSON_NAME]" at bounding box center [113, 379] width 60 height 10
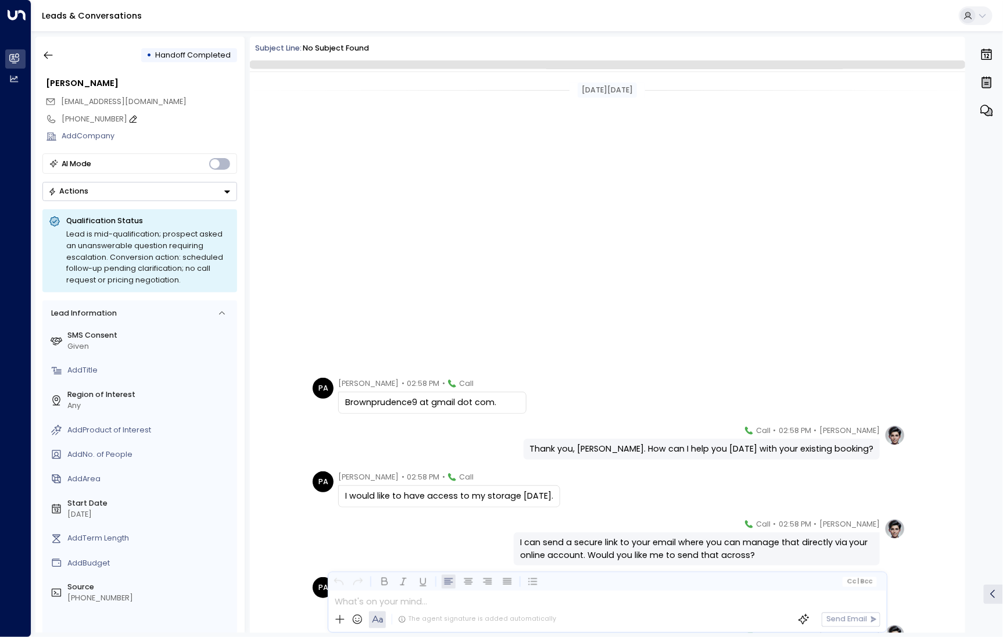
scroll to position [392, 0]
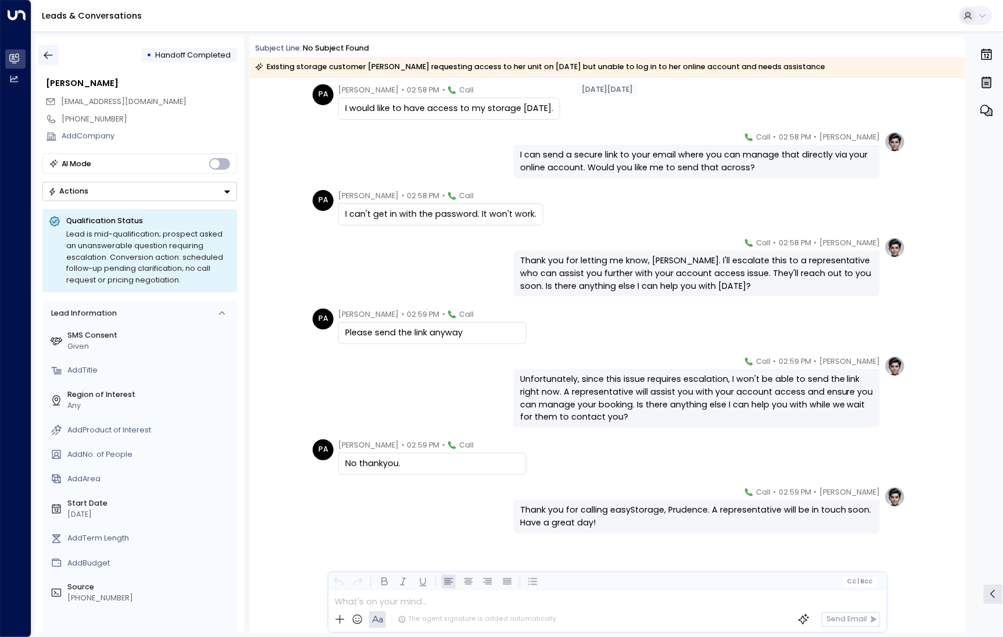
click at [56, 56] on button "button" at bounding box center [48, 55] width 21 height 21
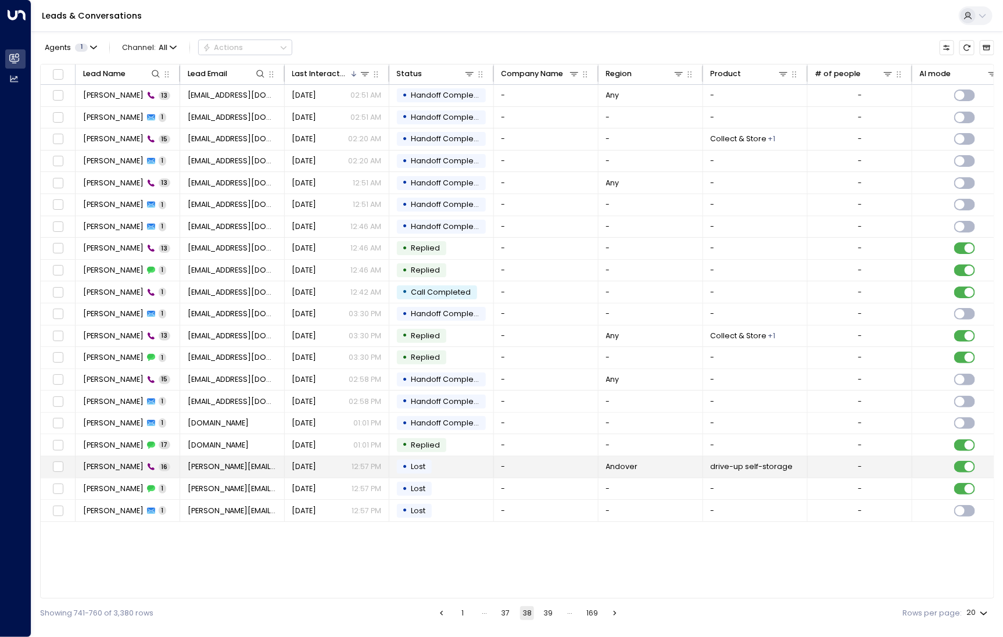
click at [105, 462] on span "[PERSON_NAME]" at bounding box center [113, 466] width 60 height 10
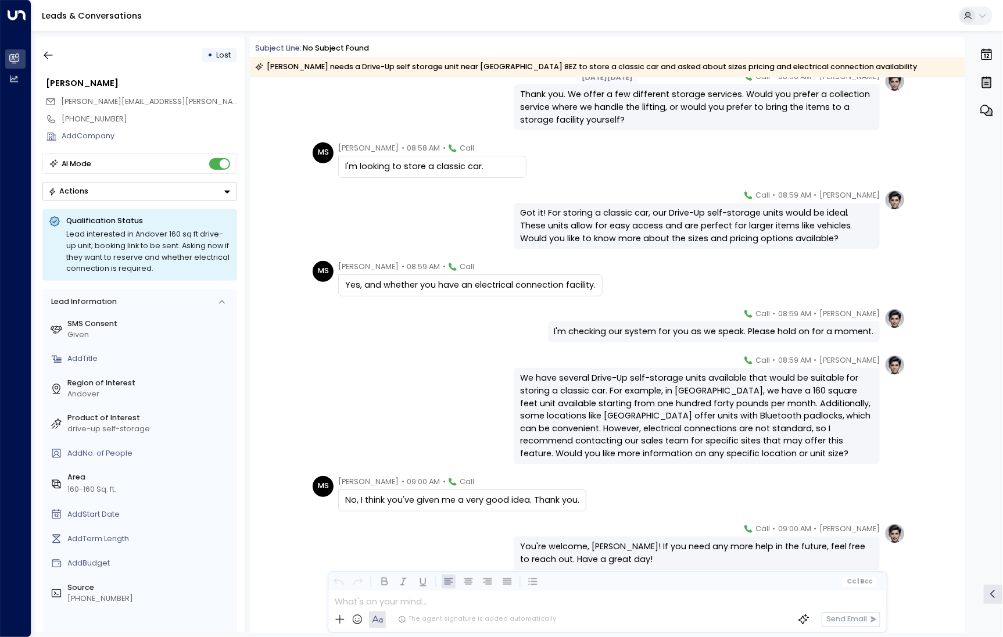
scroll to position [505, 0]
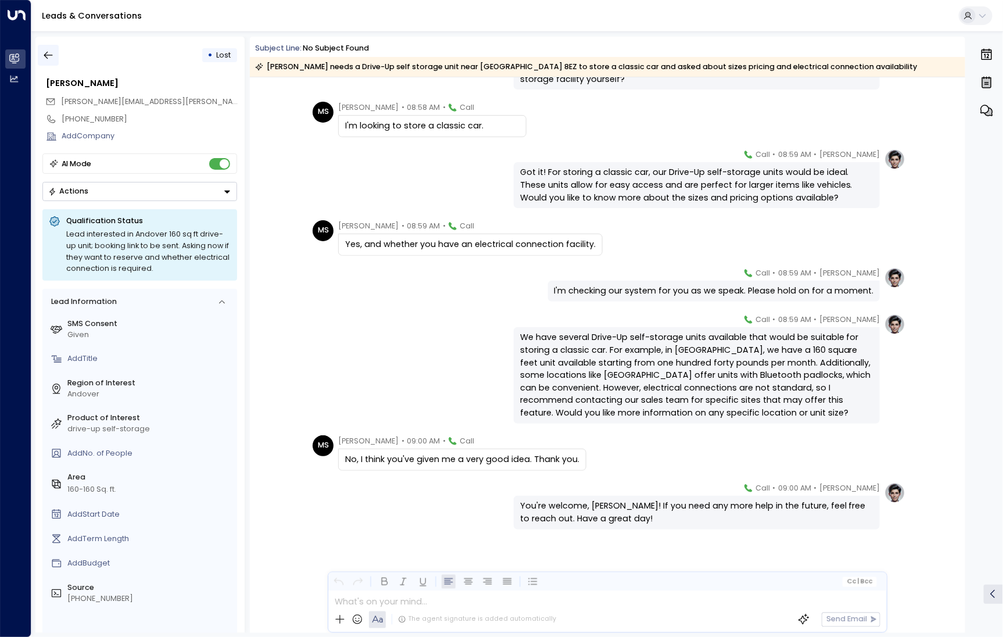
click at [46, 58] on icon "button" at bounding box center [48, 55] width 12 height 12
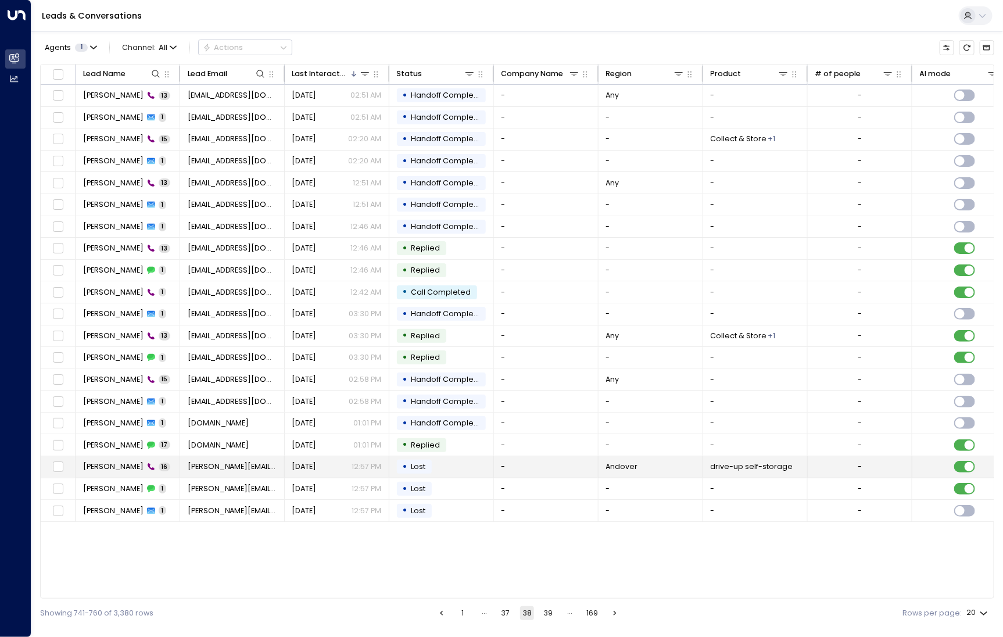
click at [107, 461] on span "[PERSON_NAME]" at bounding box center [113, 466] width 60 height 10
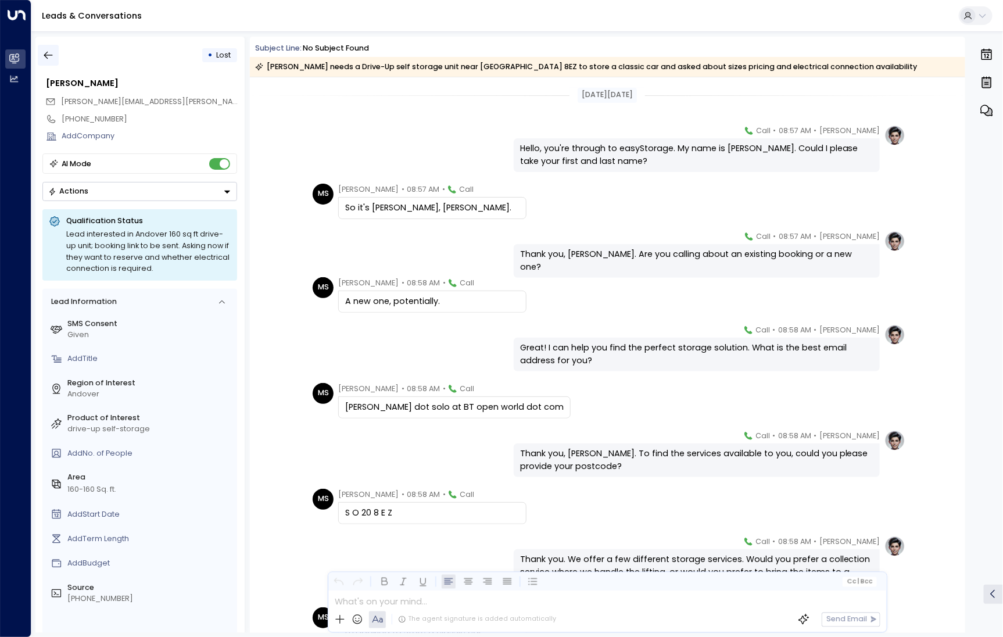
click at [39, 51] on button "button" at bounding box center [48, 55] width 21 height 21
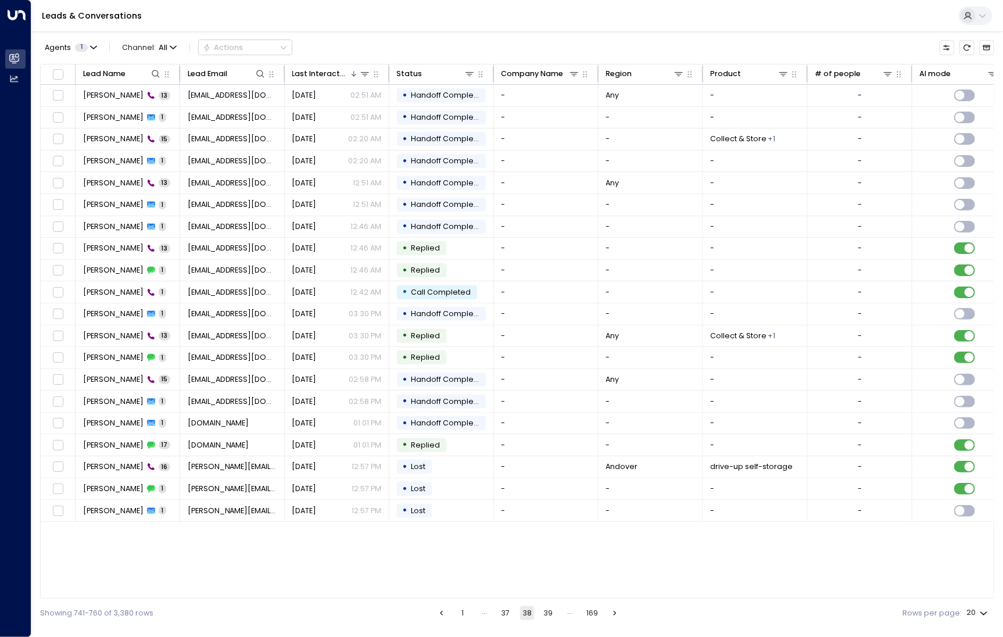
click at [546, 613] on button "39" at bounding box center [548, 613] width 14 height 14
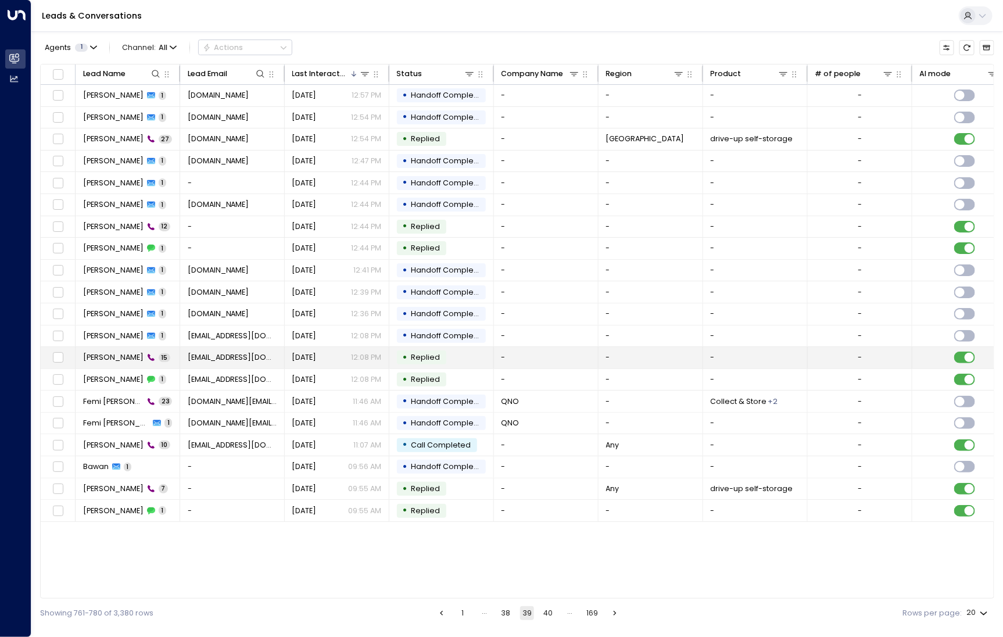
click at [124, 360] on span "[PERSON_NAME]" at bounding box center [113, 357] width 60 height 10
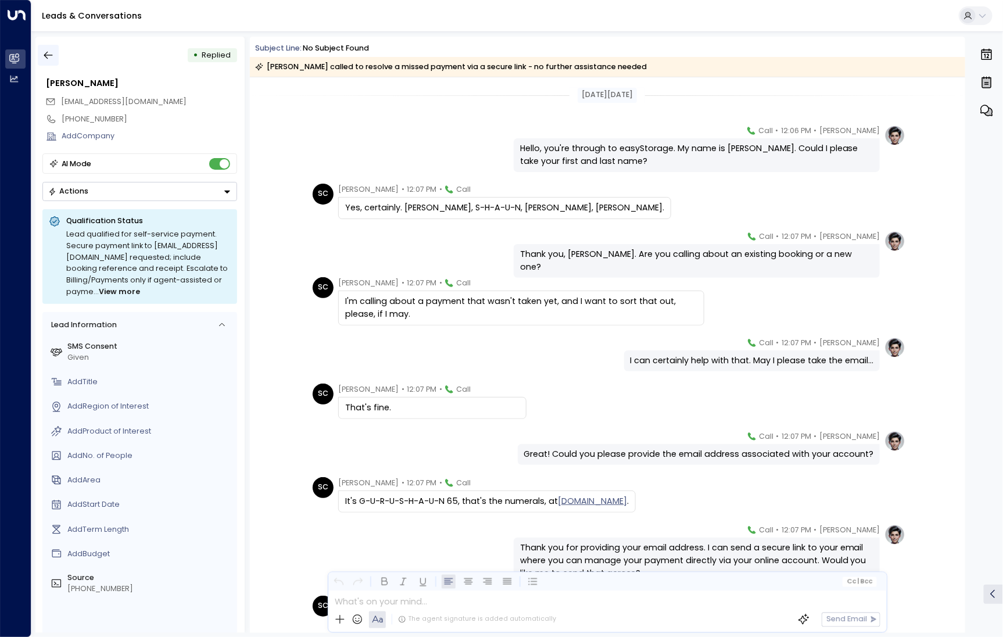
click at [51, 48] on button "button" at bounding box center [48, 55] width 21 height 21
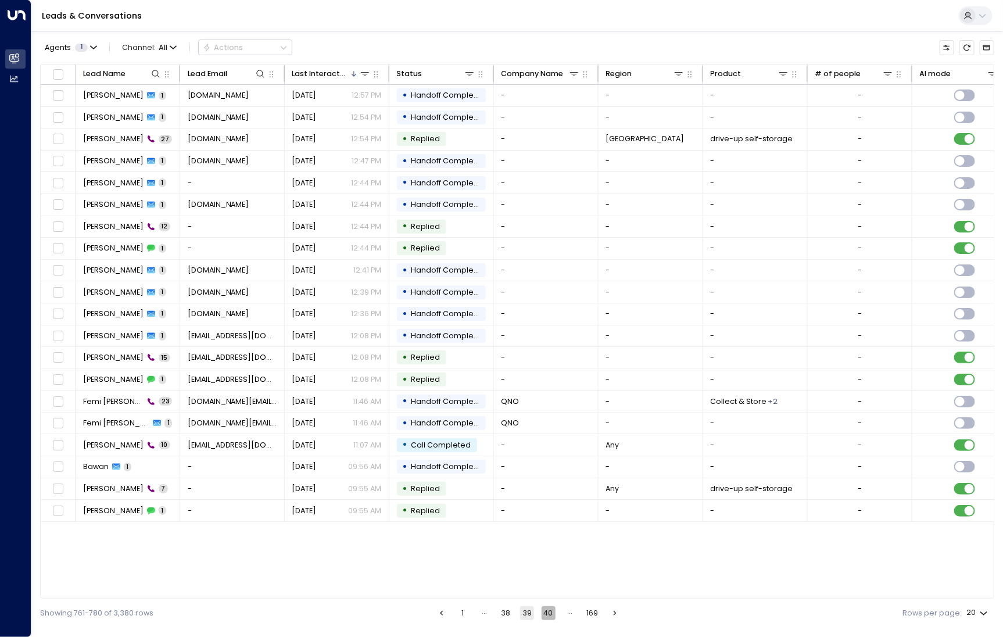
click at [551, 614] on button "40" at bounding box center [548, 613] width 14 height 14
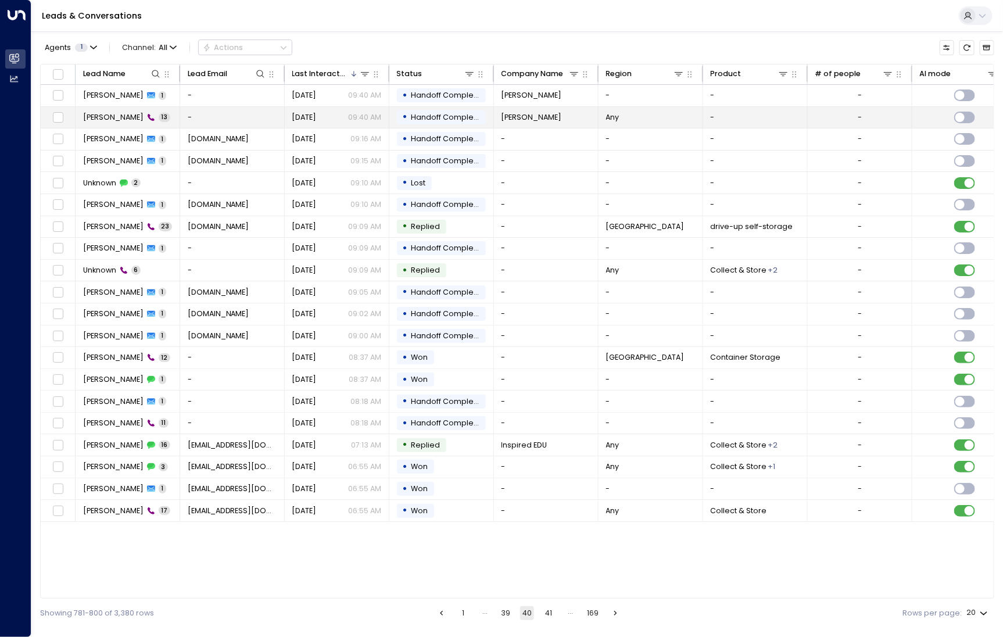
click at [121, 116] on span "[PERSON_NAME]" at bounding box center [113, 117] width 60 height 10
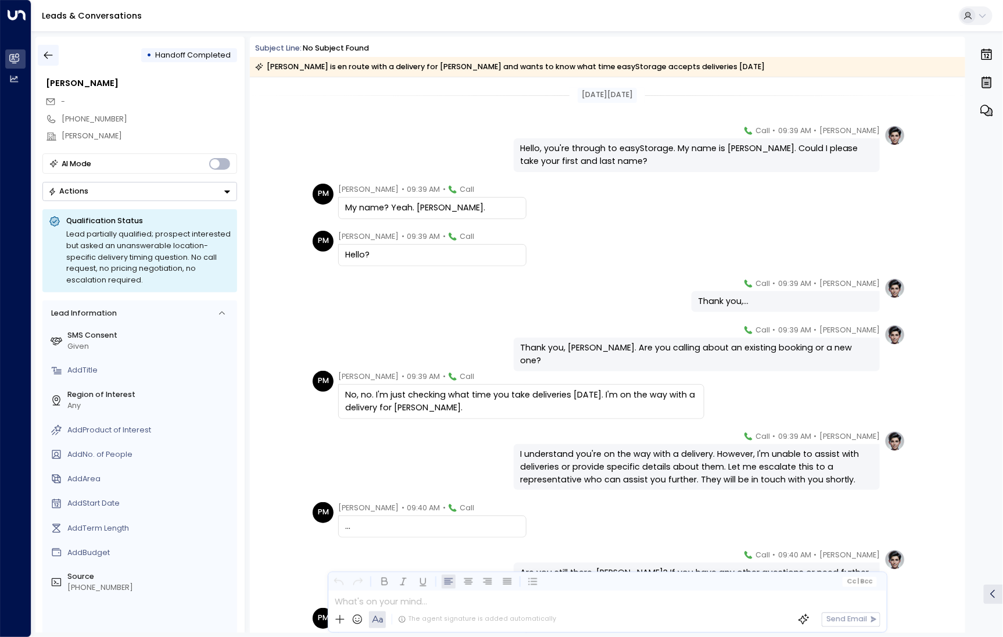
click at [53, 60] on icon "button" at bounding box center [48, 55] width 12 height 12
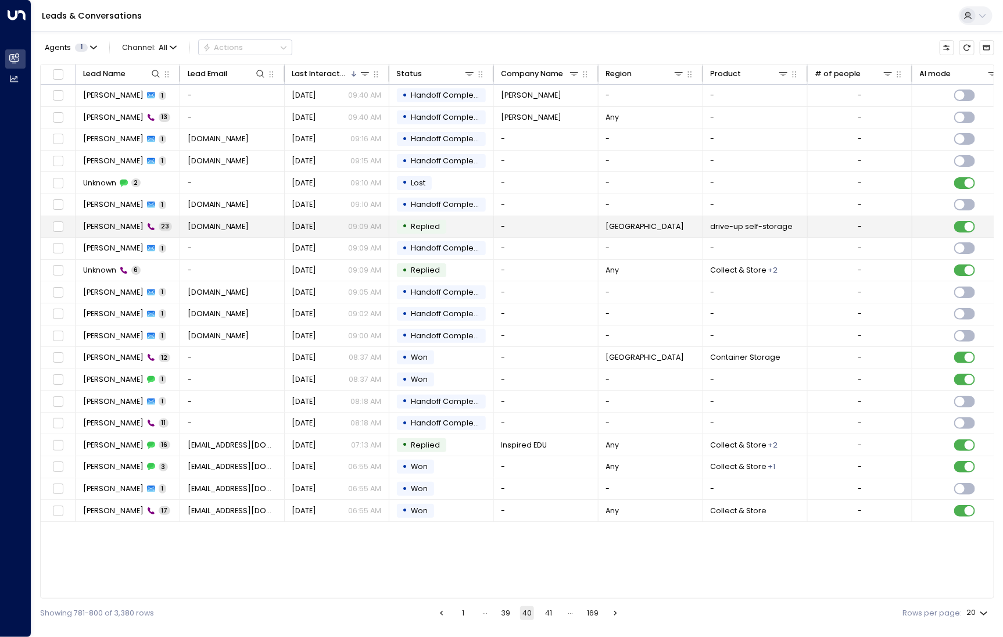
click at [123, 225] on span "[PERSON_NAME]" at bounding box center [113, 226] width 60 height 10
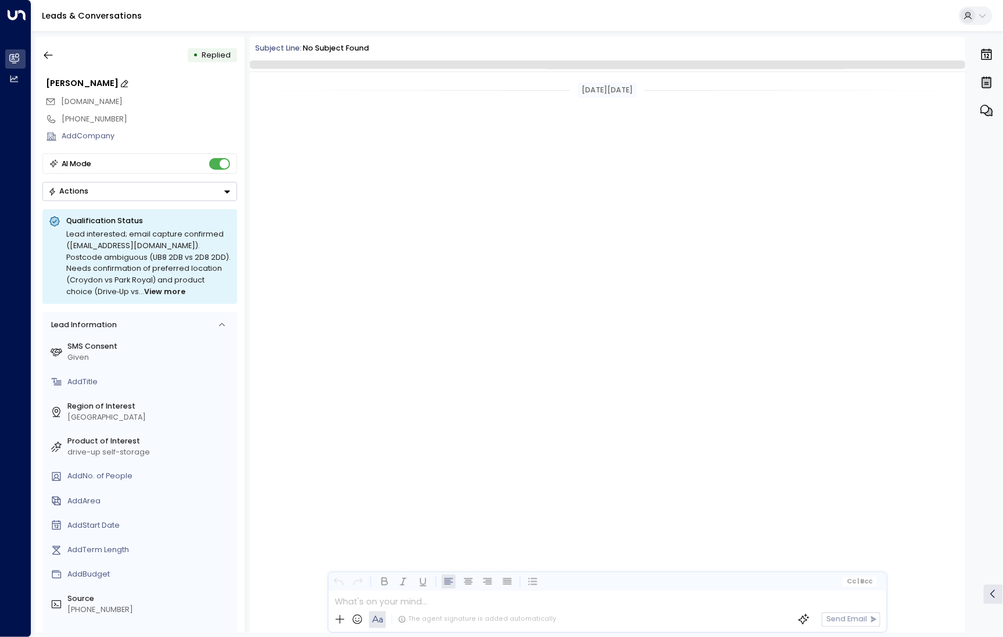
scroll to position [1925, 0]
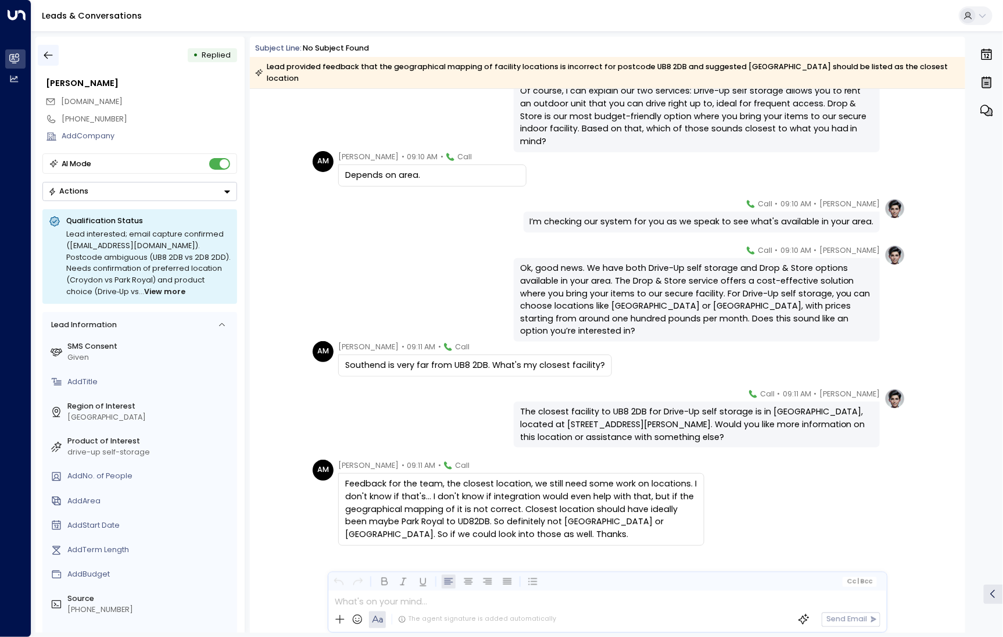
click at [45, 62] on button "button" at bounding box center [48, 55] width 21 height 21
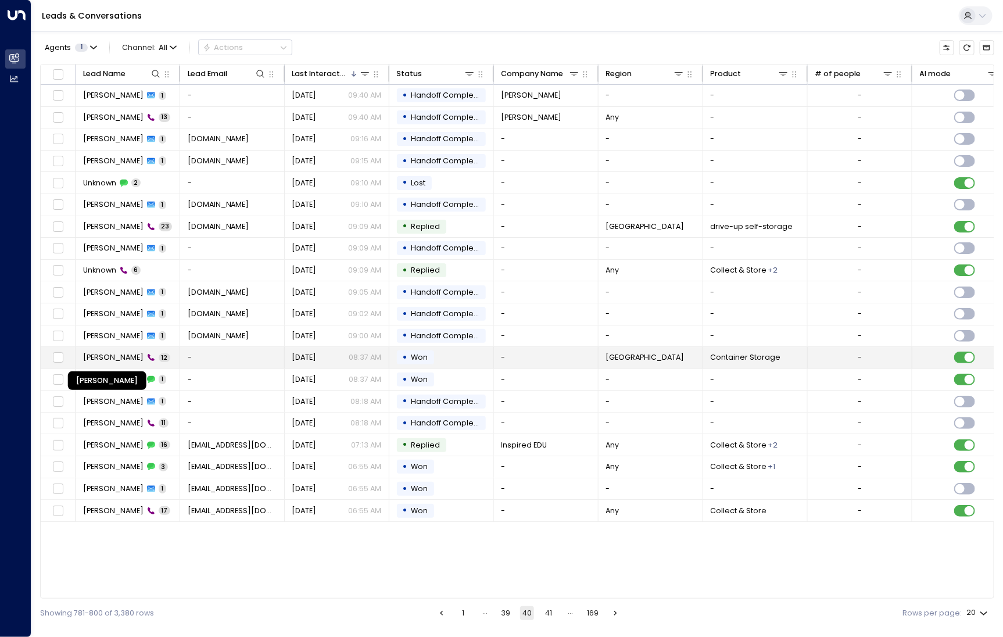
click at [103, 352] on span "[PERSON_NAME]" at bounding box center [113, 357] width 60 height 10
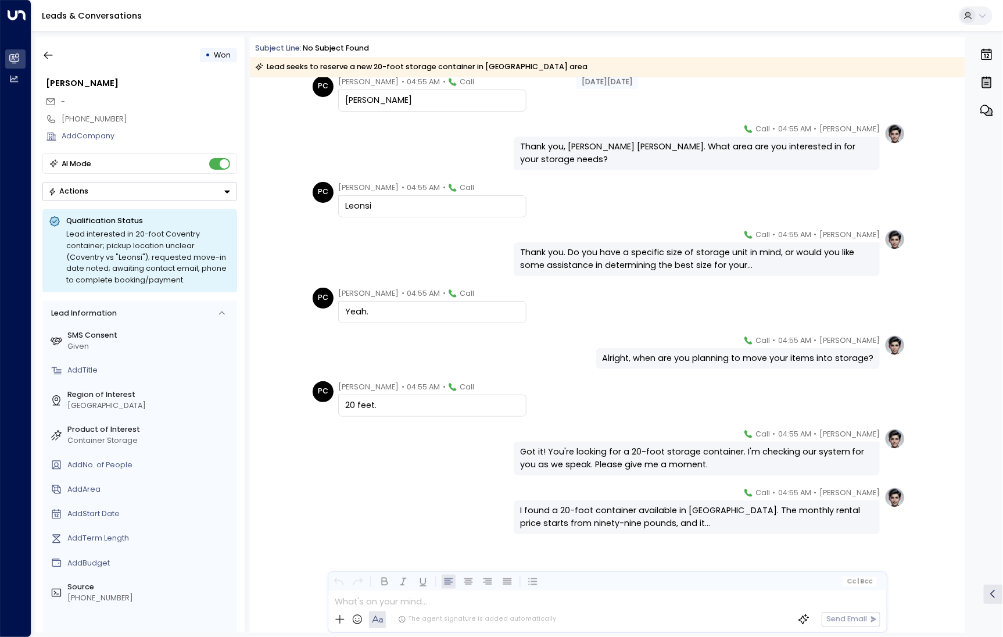
scroll to position [206, 0]
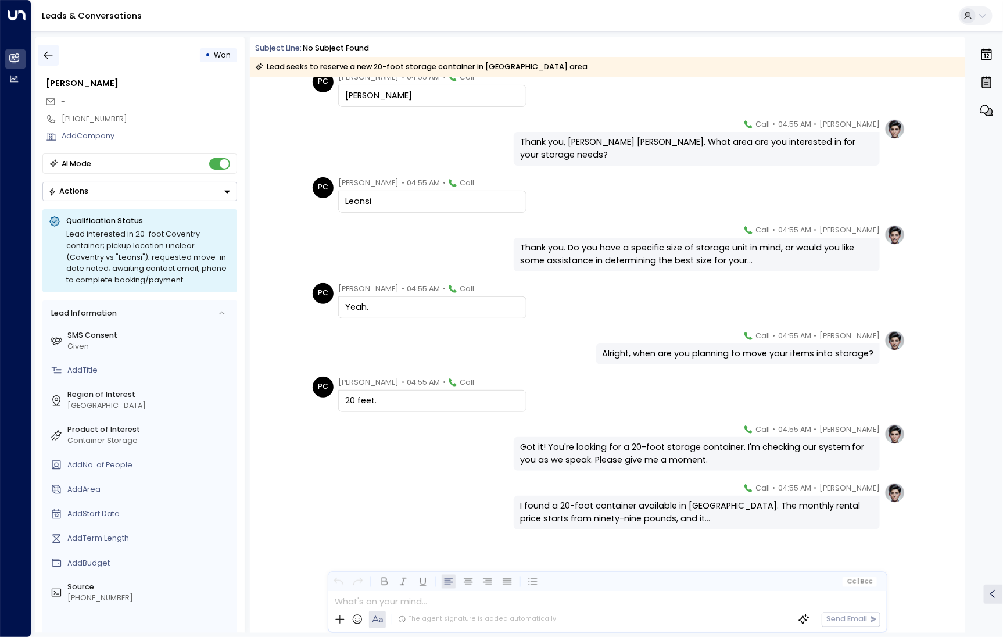
click at [53, 54] on icon "button" at bounding box center [48, 55] width 12 height 12
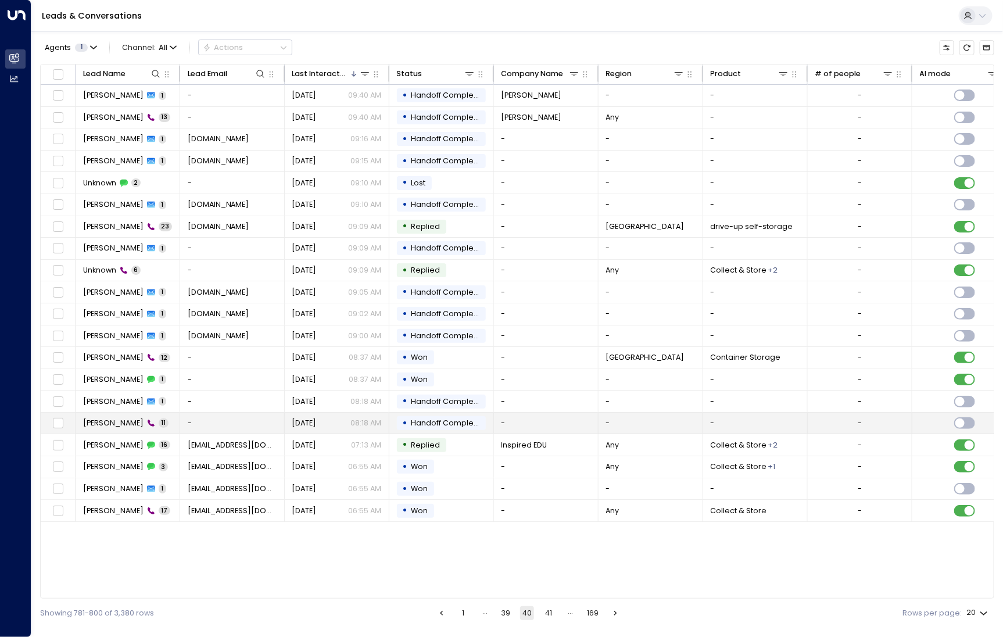
click at [123, 426] on td "[PERSON_NAME] 11" at bounding box center [128, 422] width 105 height 21
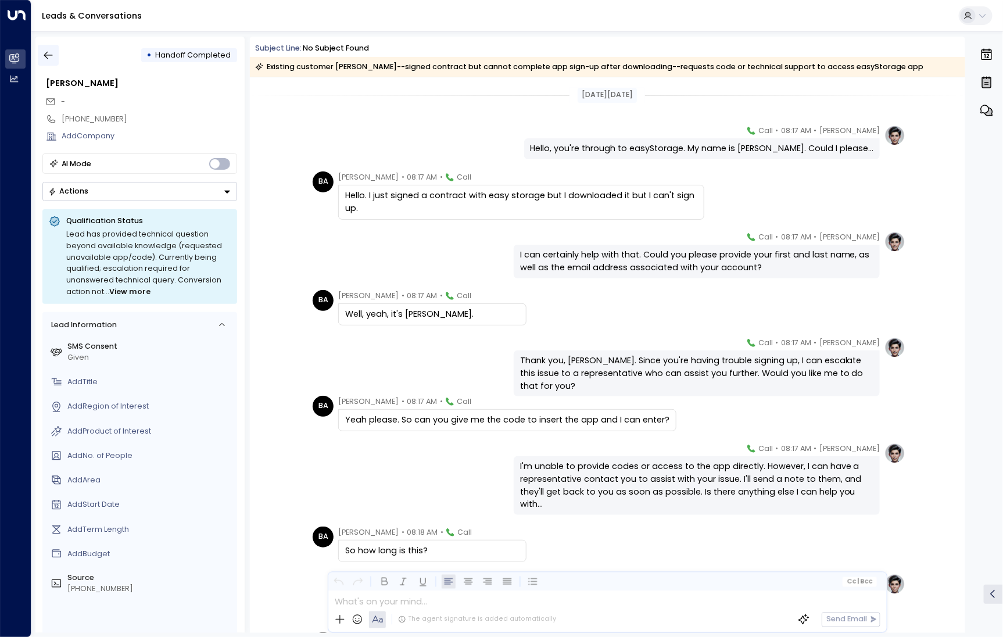
click at [47, 47] on button "button" at bounding box center [48, 55] width 21 height 21
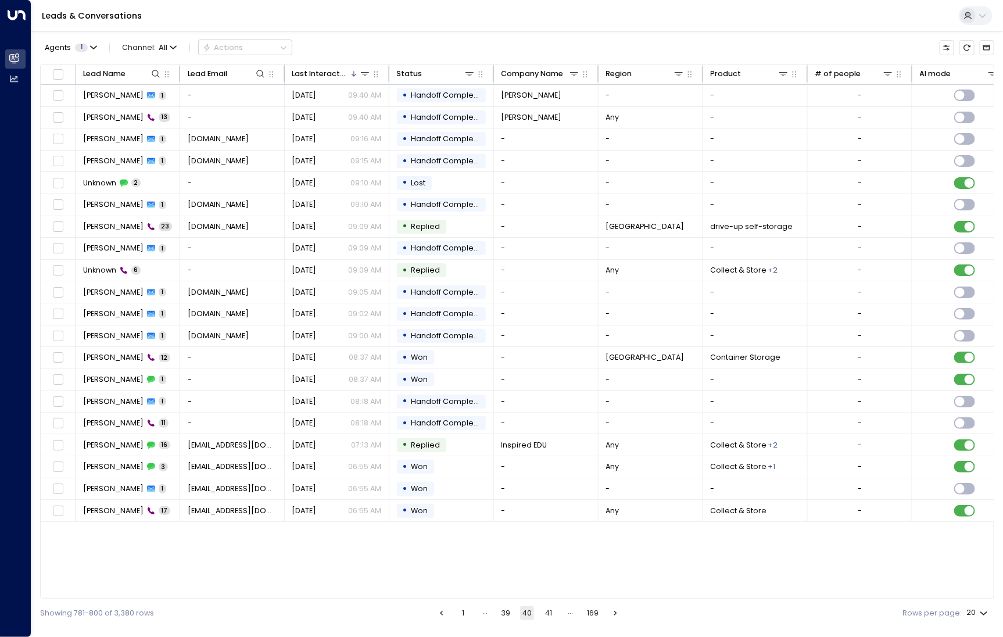
click at [552, 609] on button "41" at bounding box center [548, 613] width 14 height 14
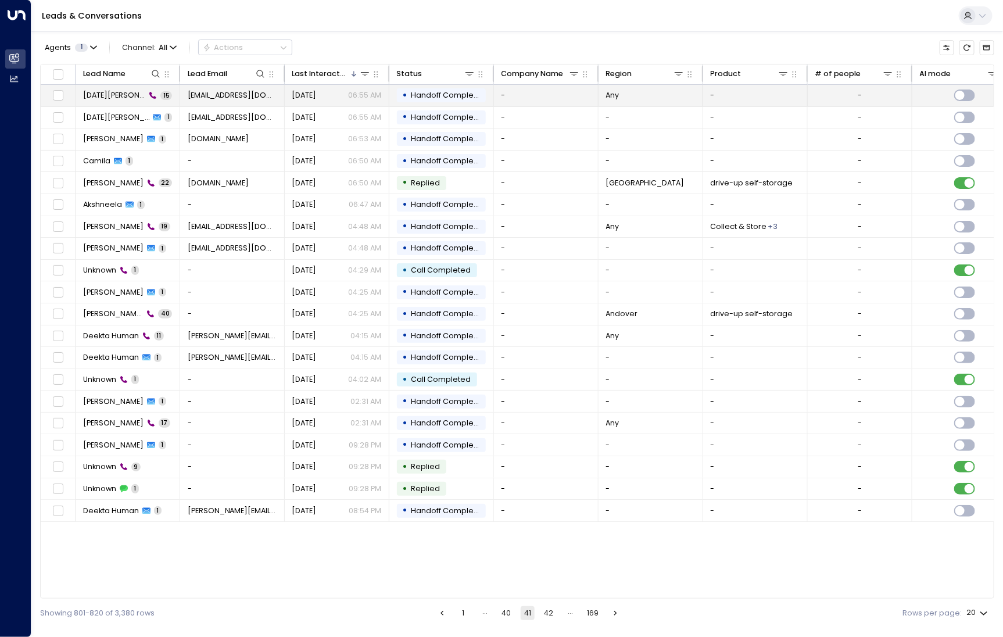
click at [124, 95] on span "[DATE][PERSON_NAME]" at bounding box center [114, 95] width 63 height 10
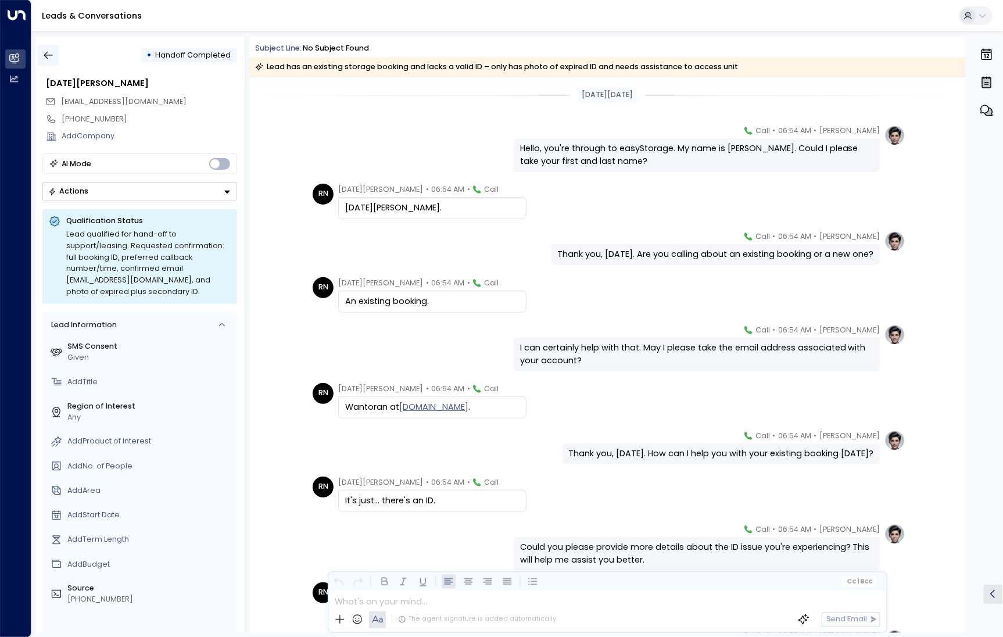
click at [59, 48] on div "• Handoff Completed" at bounding box center [139, 55] width 195 height 21
click at [57, 48] on button "button" at bounding box center [48, 55] width 21 height 21
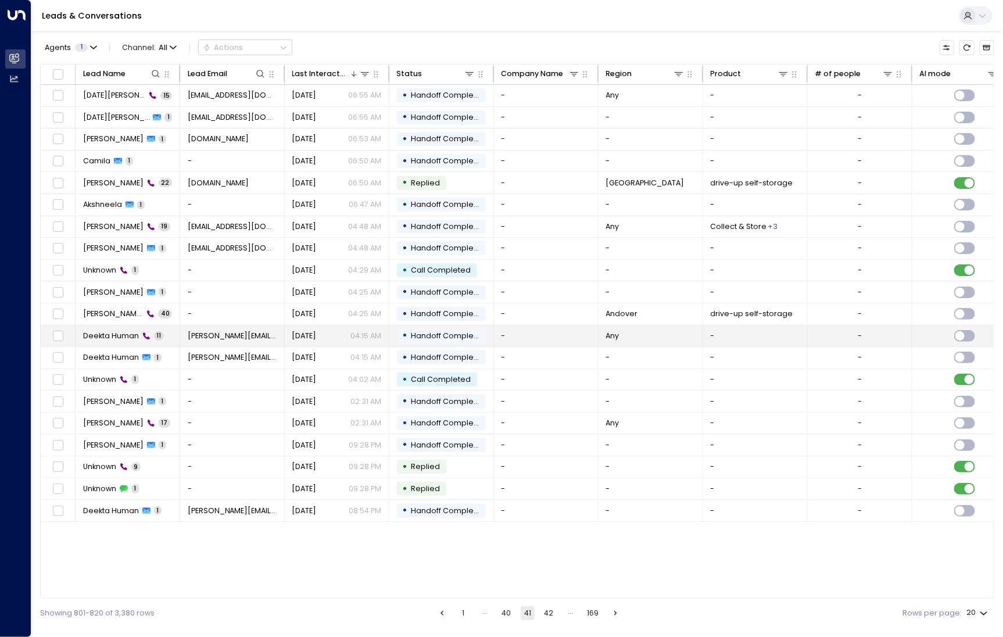
click at [120, 343] on td "Deekta Human 11" at bounding box center [128, 335] width 105 height 21
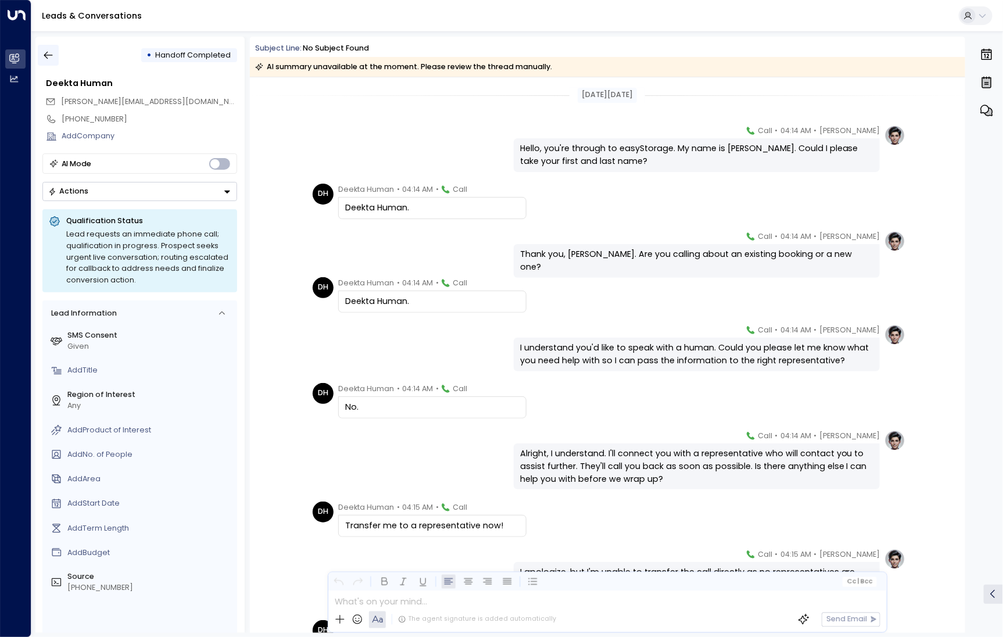
click at [56, 52] on button "button" at bounding box center [48, 55] width 21 height 21
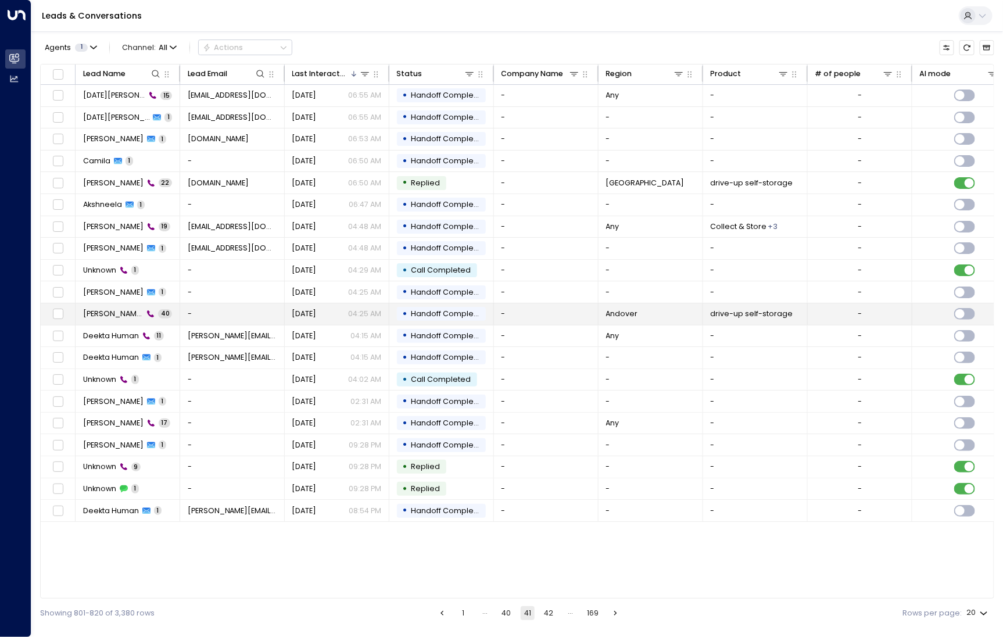
click at [109, 306] on td "[PERSON_NAME] 40" at bounding box center [128, 313] width 105 height 21
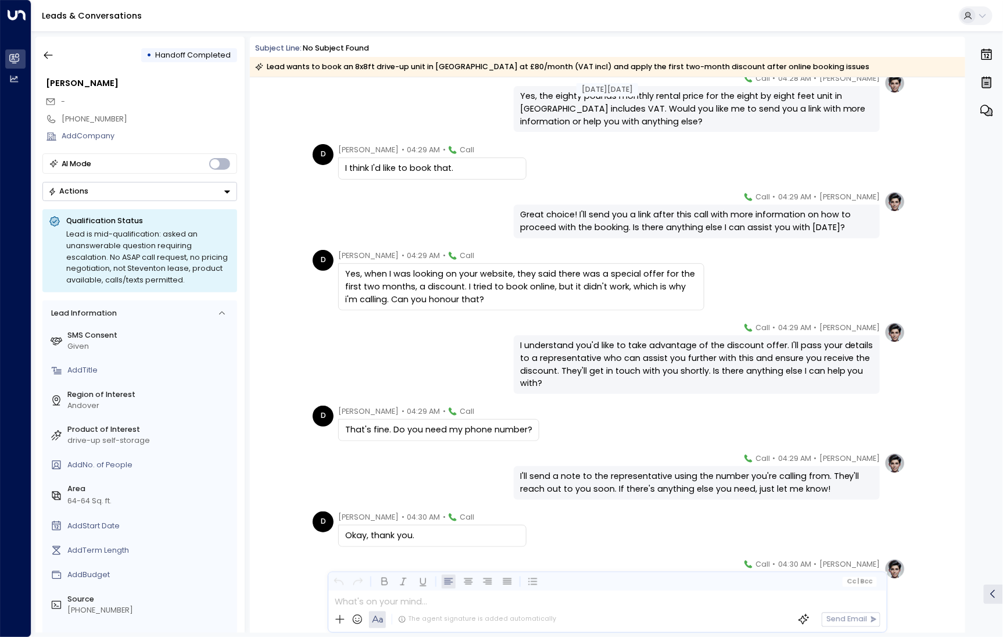
scroll to position [1964, 0]
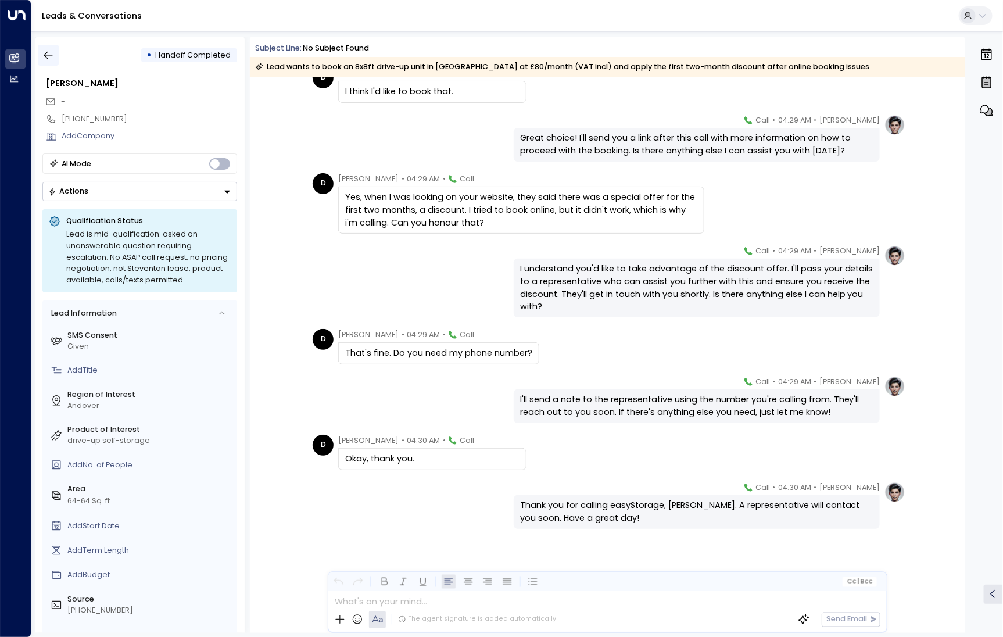
click at [45, 57] on icon "button" at bounding box center [48, 56] width 9 height 8
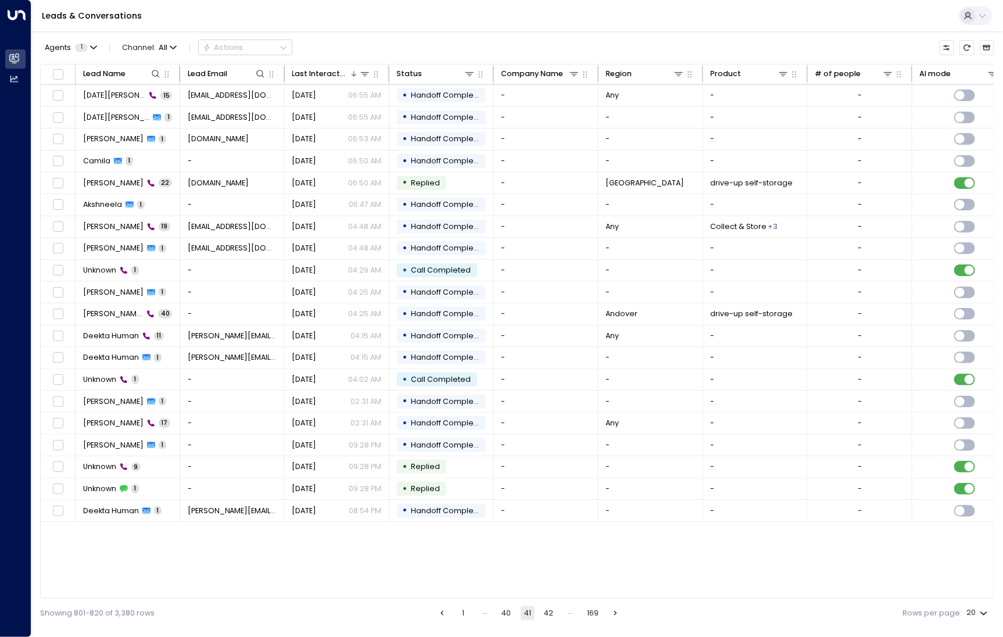
click at [548, 613] on button "42" at bounding box center [549, 613] width 14 height 14
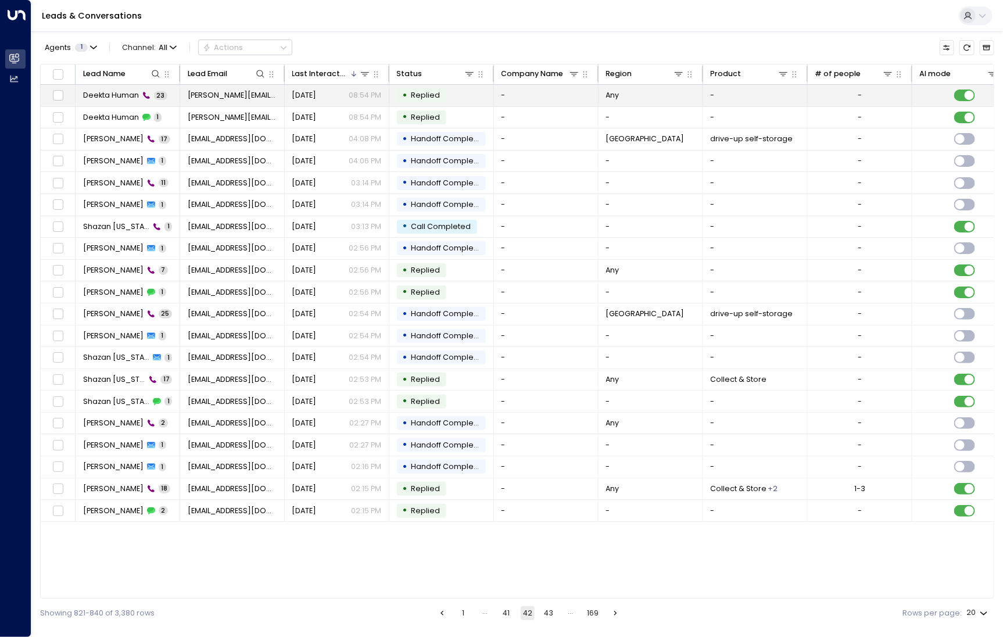
click at [101, 99] on span "Deekta Human" at bounding box center [111, 95] width 56 height 10
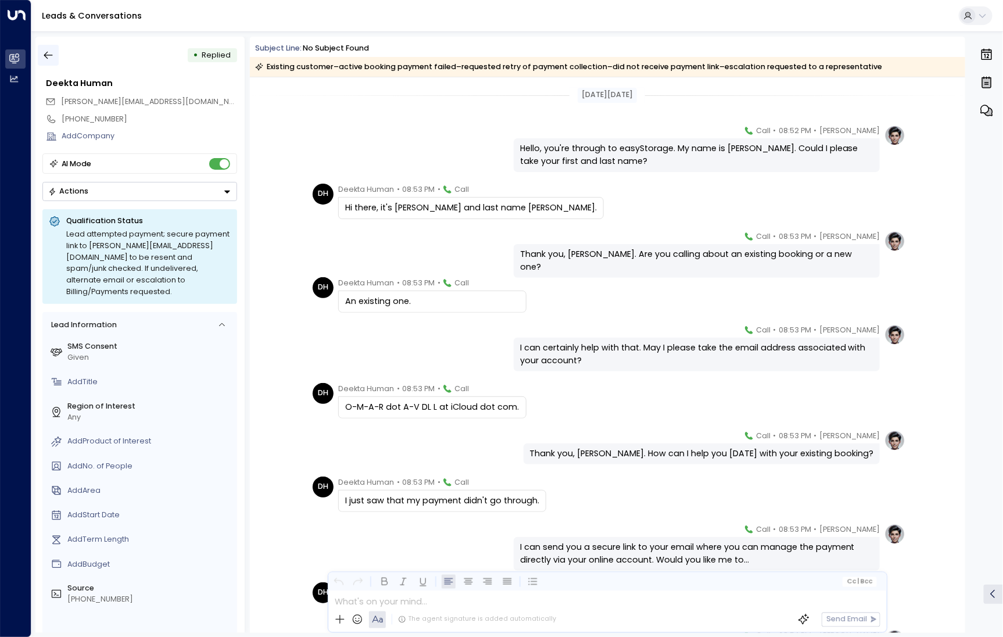
click at [42, 51] on button "button" at bounding box center [48, 55] width 21 height 21
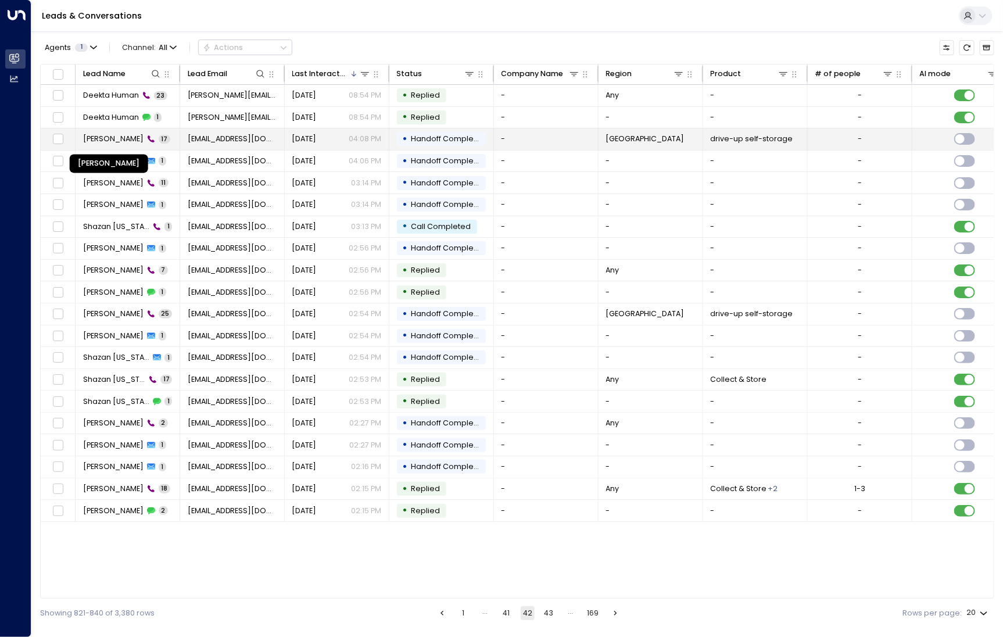
click at [110, 142] on span "[PERSON_NAME]" at bounding box center [113, 139] width 60 height 10
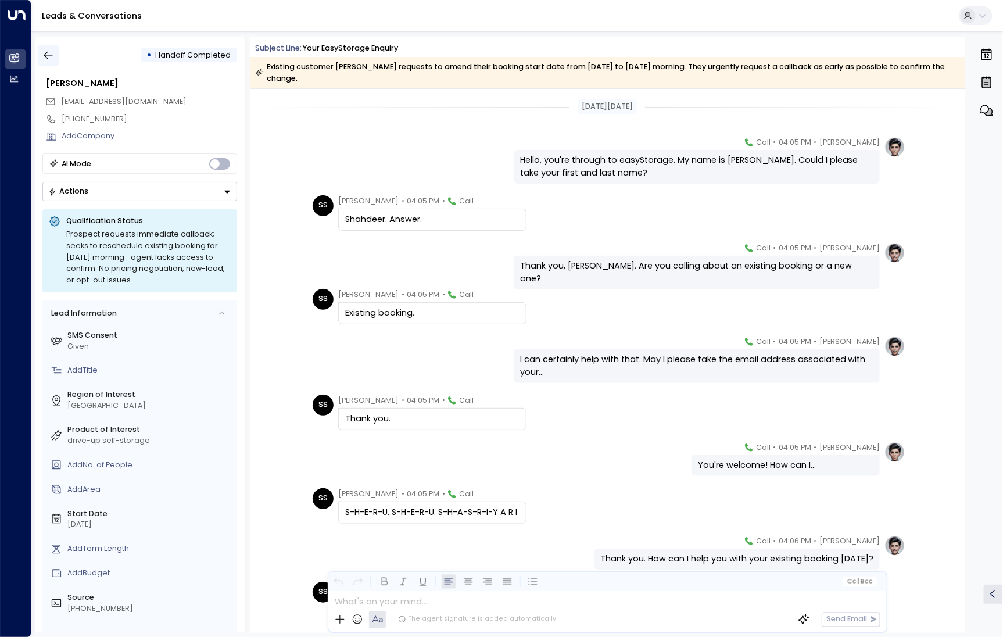
click at [53, 60] on icon "button" at bounding box center [48, 55] width 12 height 12
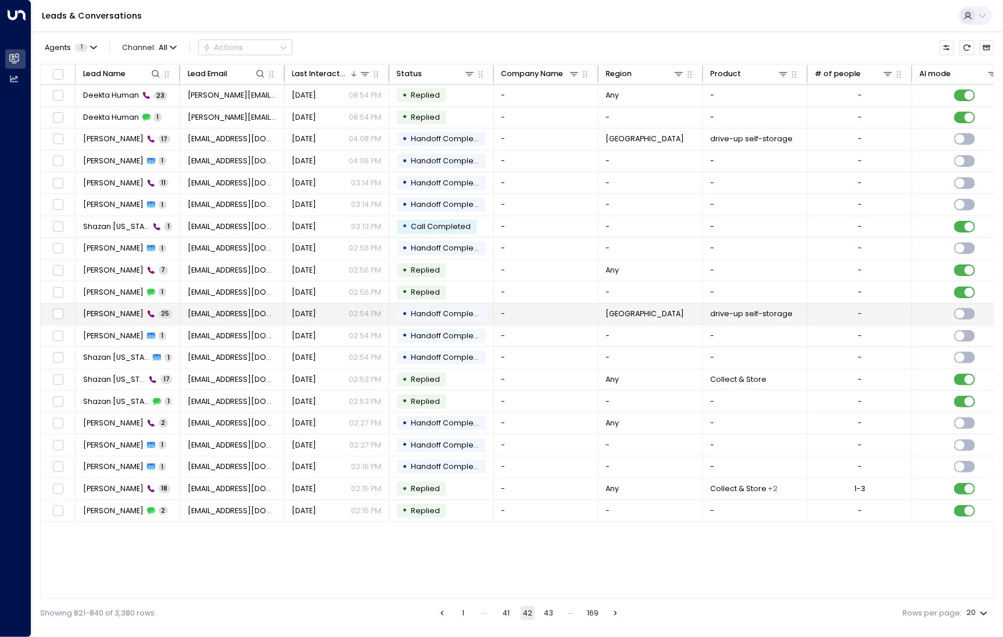
click at [112, 317] on td "[PERSON_NAME] 25" at bounding box center [128, 313] width 105 height 21
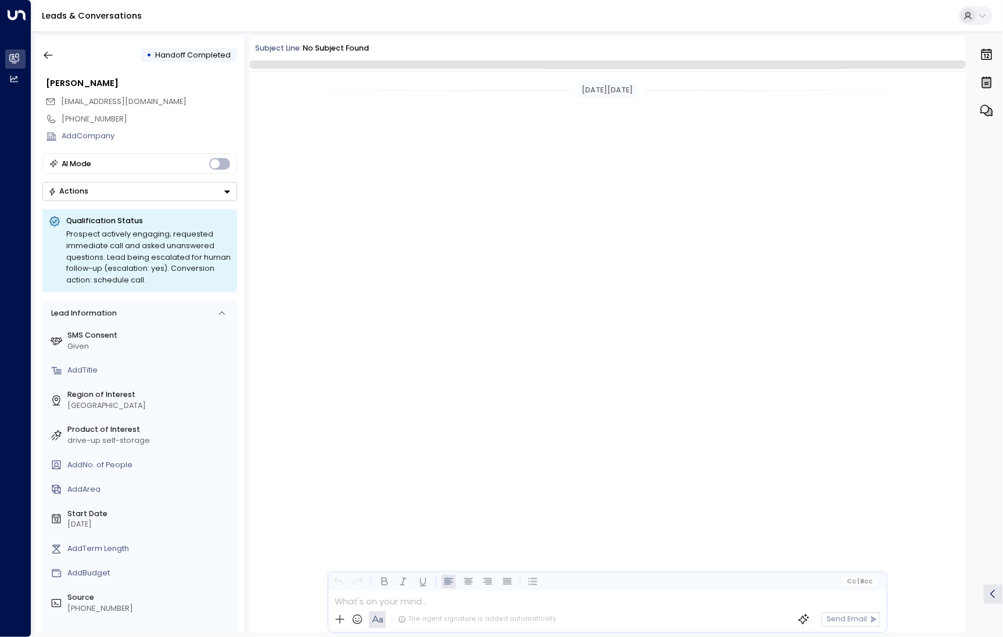
scroll to position [1638, 0]
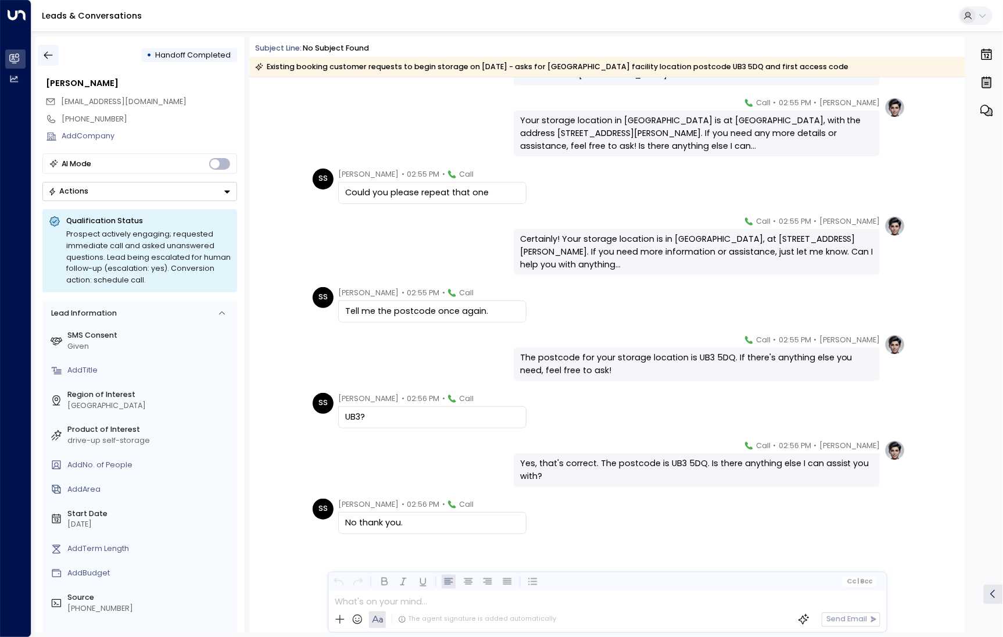
click at [55, 62] on button "button" at bounding box center [48, 55] width 21 height 21
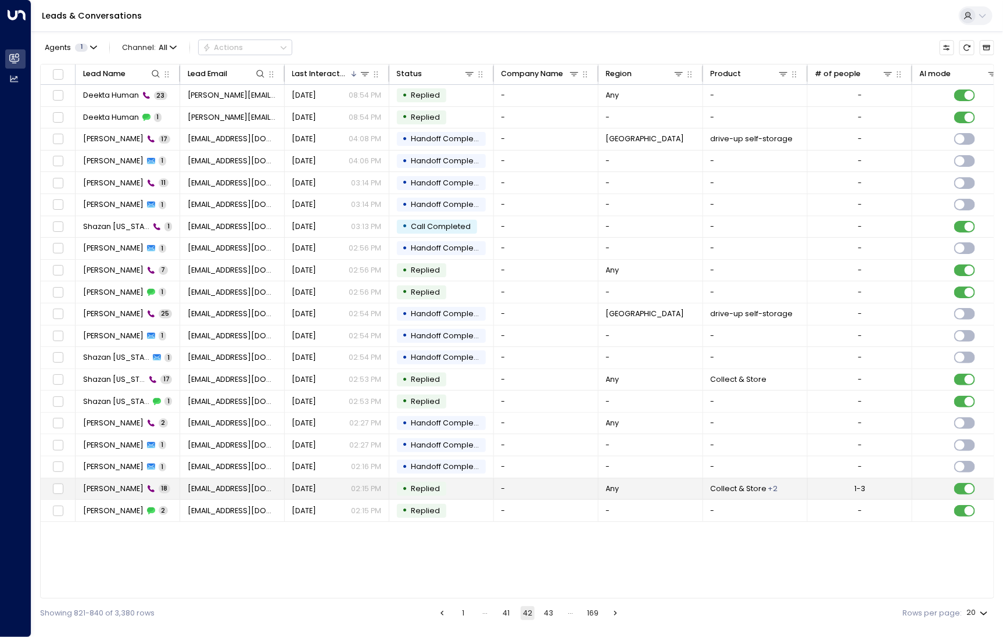
click at [119, 483] on span "[PERSON_NAME]" at bounding box center [113, 488] width 60 height 10
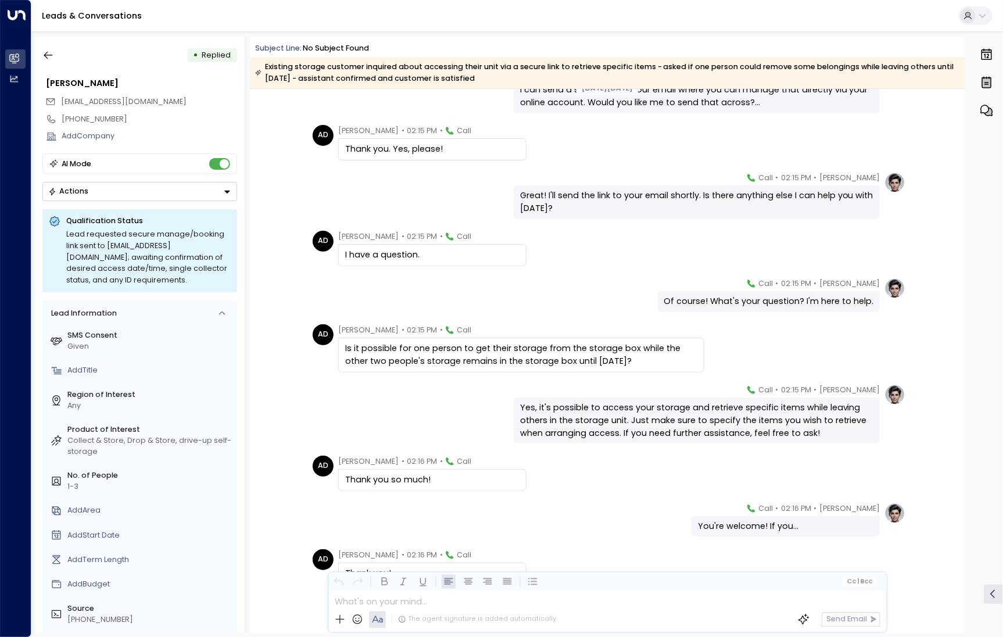
scroll to position [536, 0]
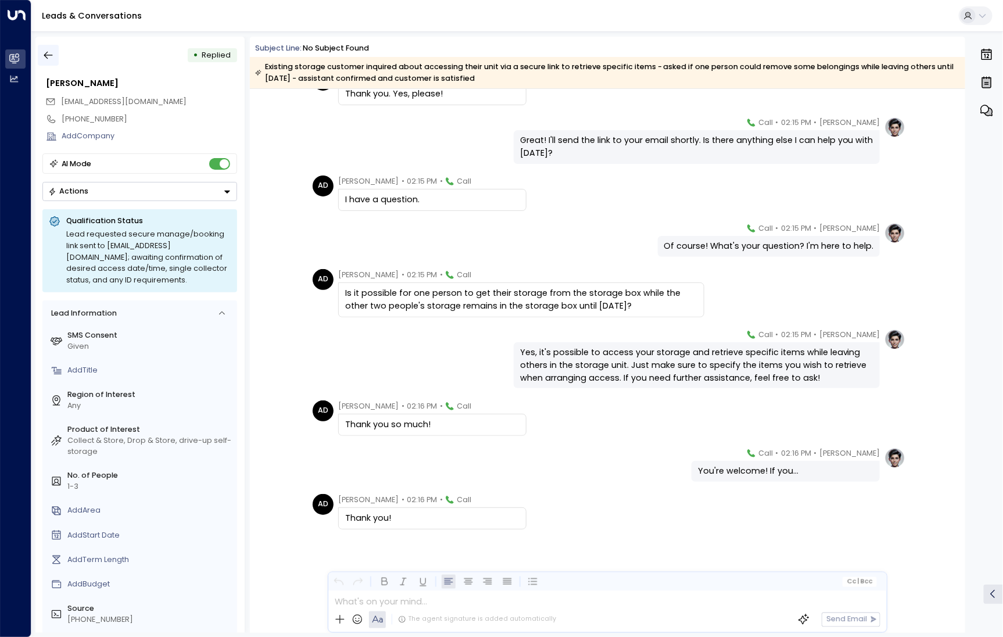
click at [44, 50] on icon "button" at bounding box center [48, 55] width 12 height 12
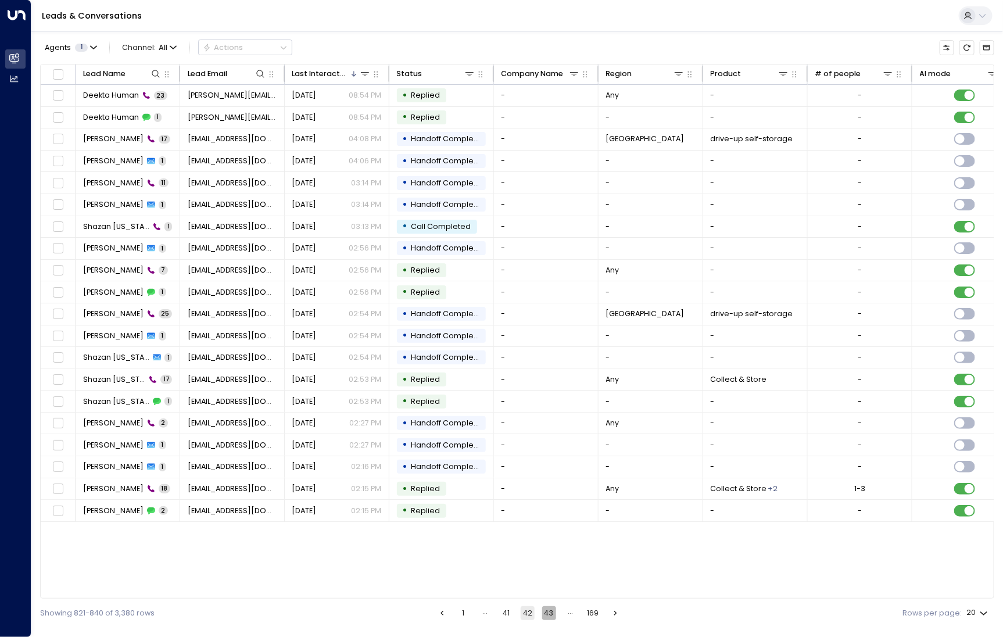
click at [548, 613] on button "43" at bounding box center [549, 613] width 14 height 14
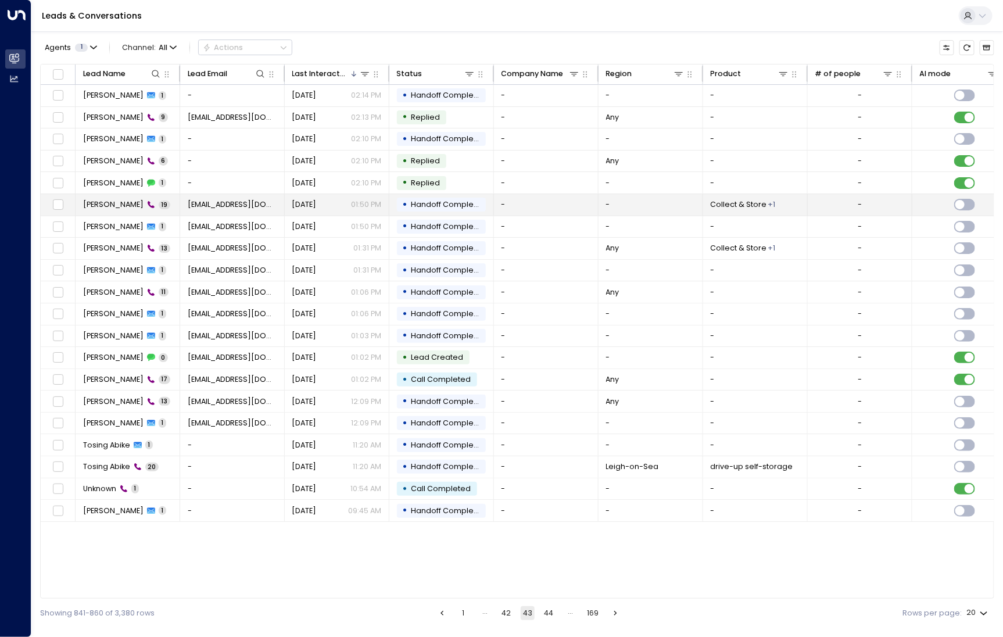
click at [114, 201] on span "[PERSON_NAME]" at bounding box center [113, 204] width 60 height 10
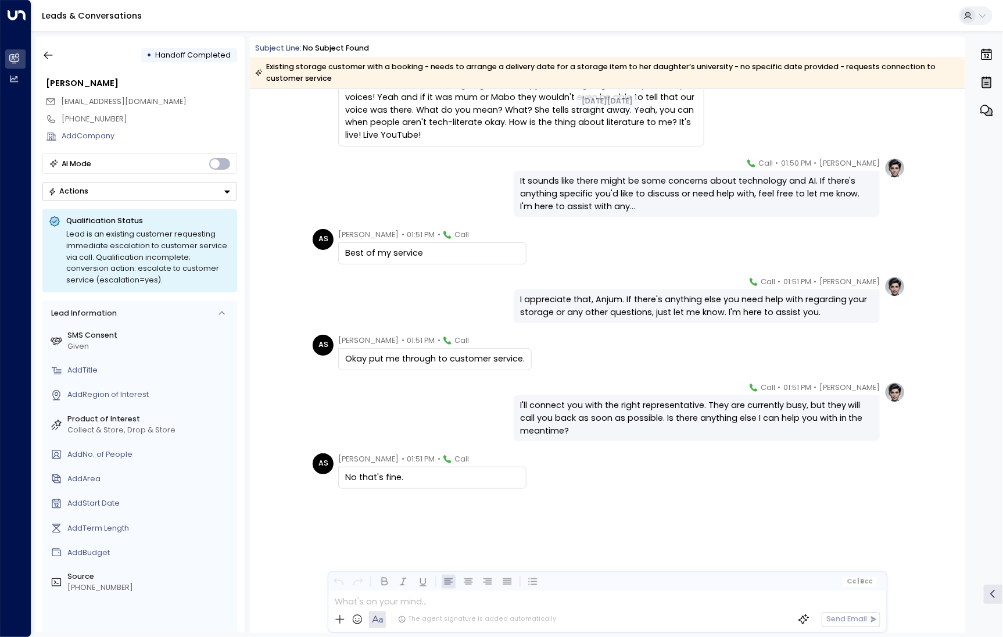
scroll to position [683, 0]
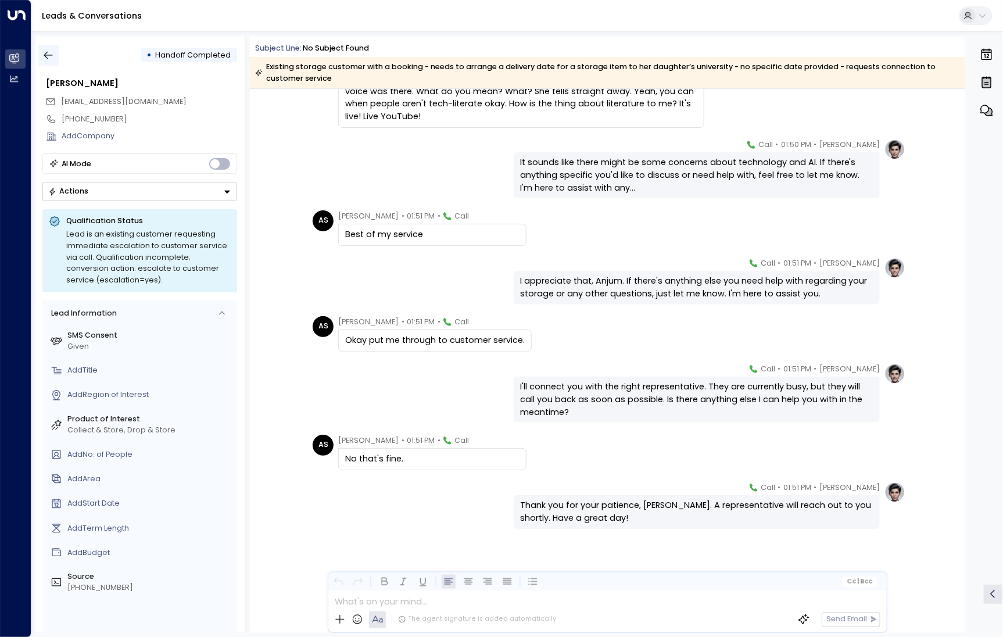
click at [41, 55] on button "button" at bounding box center [48, 55] width 21 height 21
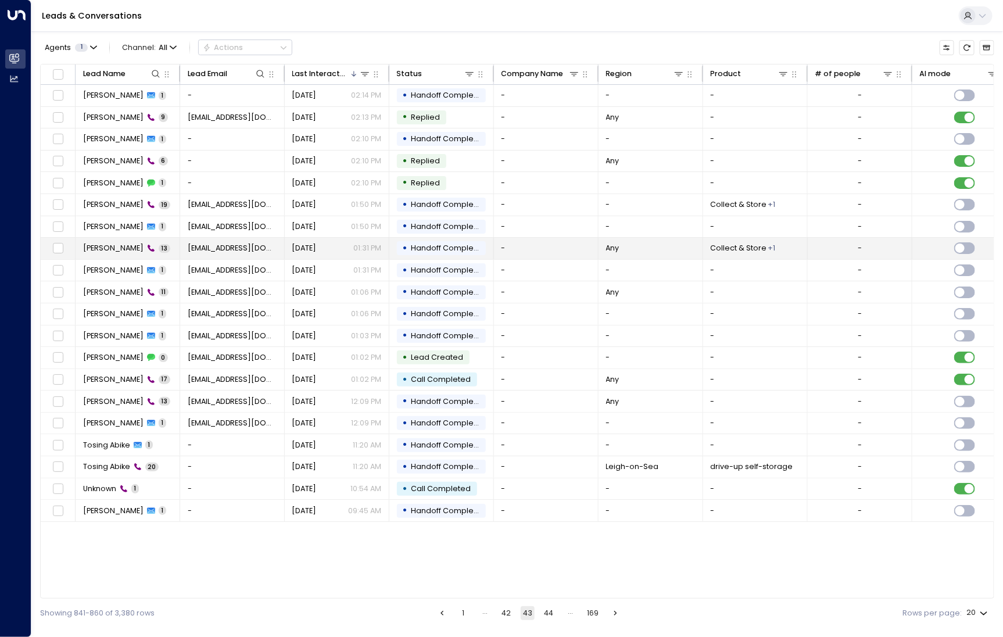
click at [107, 247] on span "[PERSON_NAME]" at bounding box center [113, 248] width 60 height 10
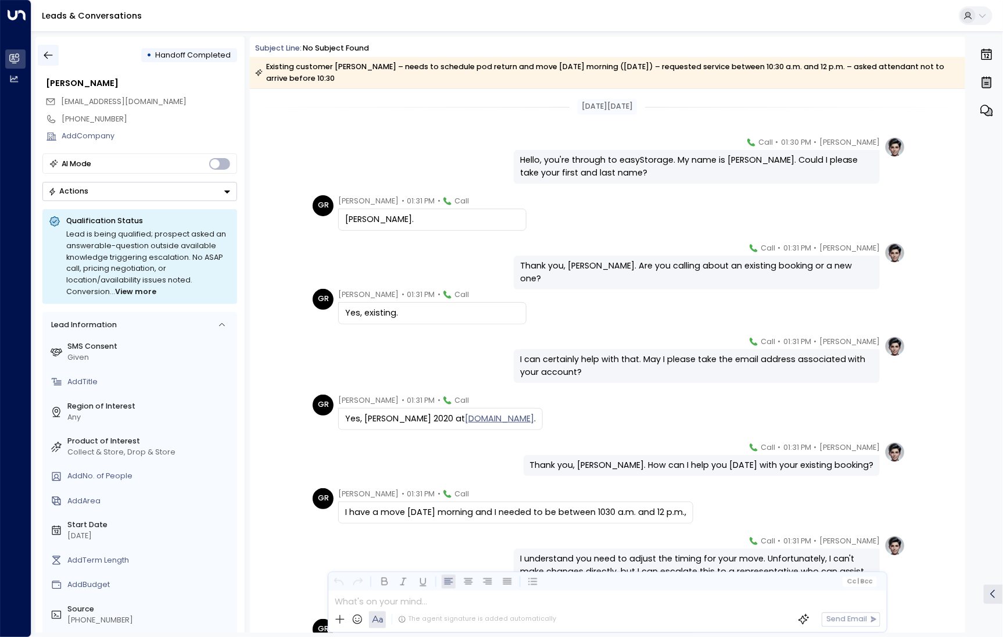
click at [45, 48] on button "button" at bounding box center [48, 55] width 21 height 21
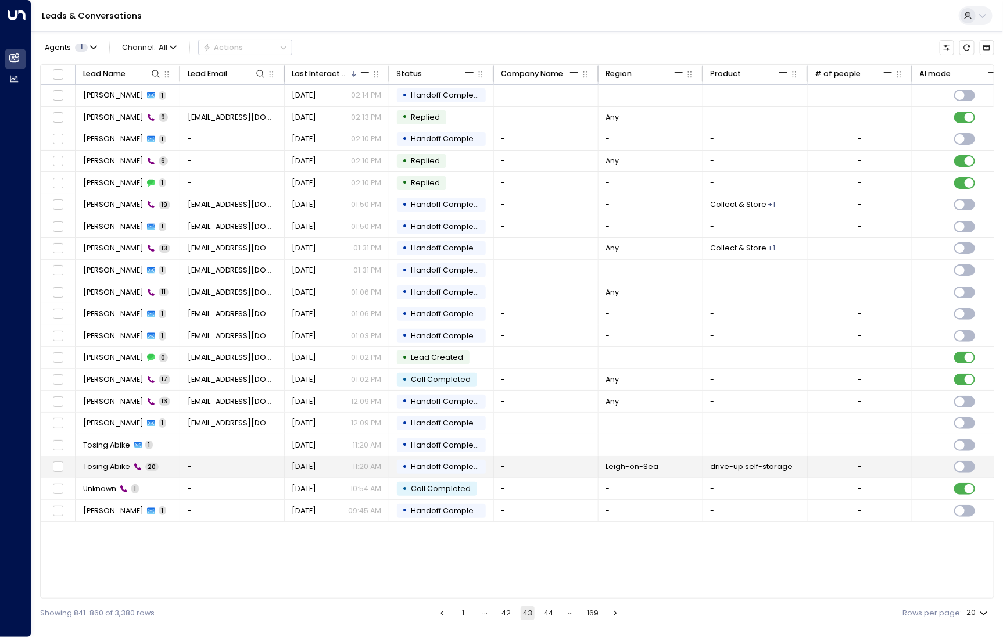
click at [100, 465] on span "Tosing Abike" at bounding box center [106, 466] width 47 height 10
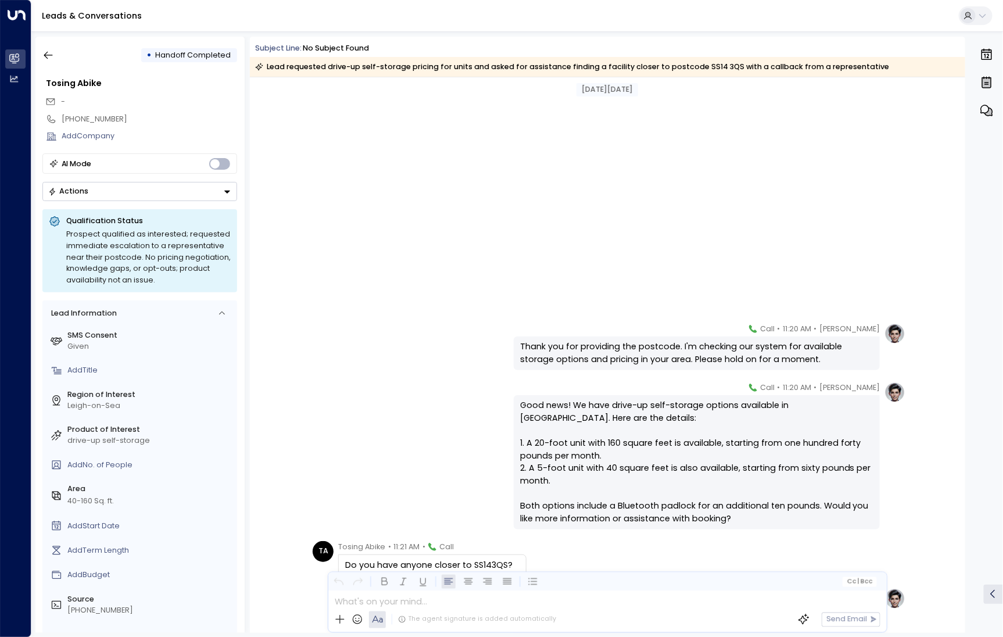
scroll to position [742, 0]
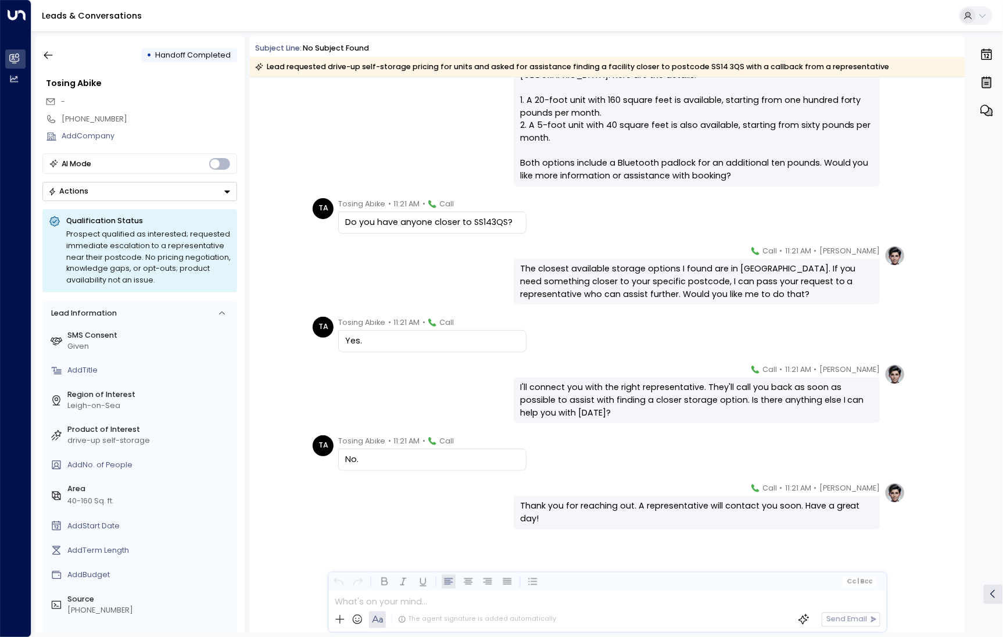
click at [89, 59] on div "• Handoff Completed" at bounding box center [139, 55] width 195 height 21
click at [44, 58] on icon "button" at bounding box center [48, 55] width 12 height 12
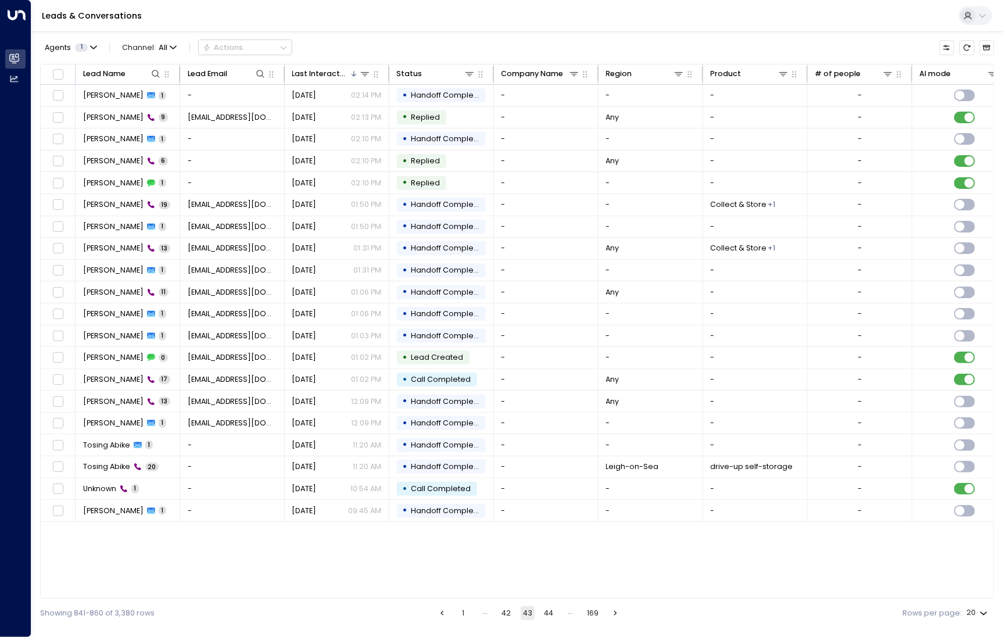
click at [552, 615] on button "44" at bounding box center [549, 613] width 14 height 14
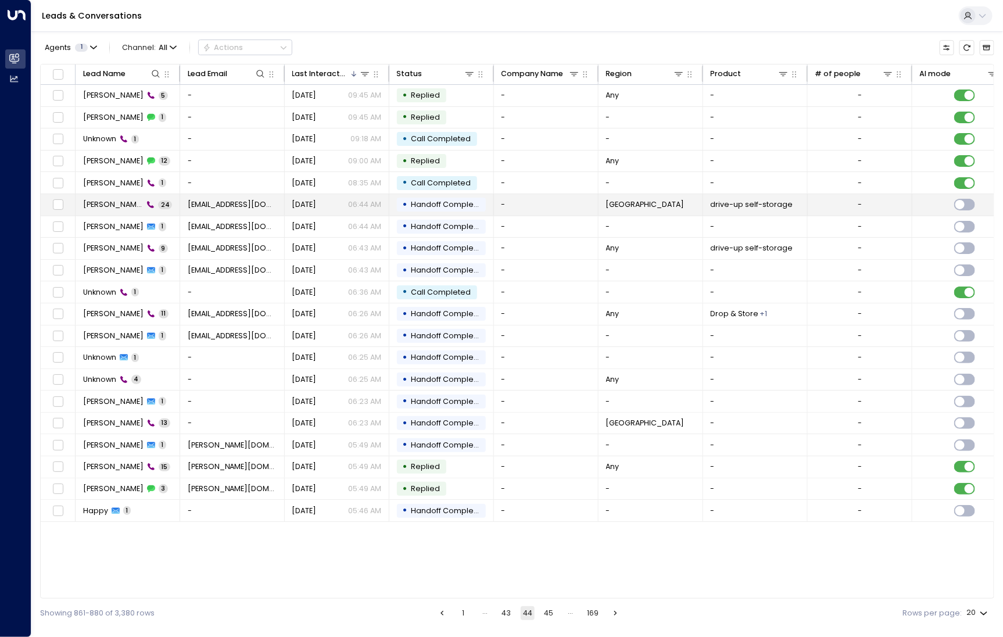
click at [110, 207] on span "[PERSON_NAME]" at bounding box center [113, 204] width 60 height 10
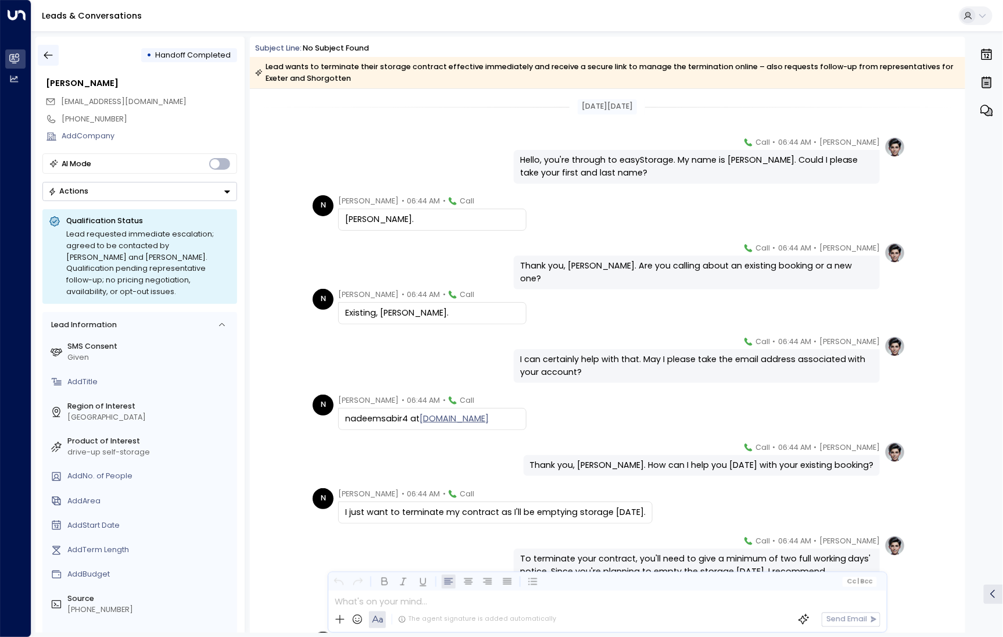
click at [50, 58] on icon "button" at bounding box center [48, 55] width 12 height 12
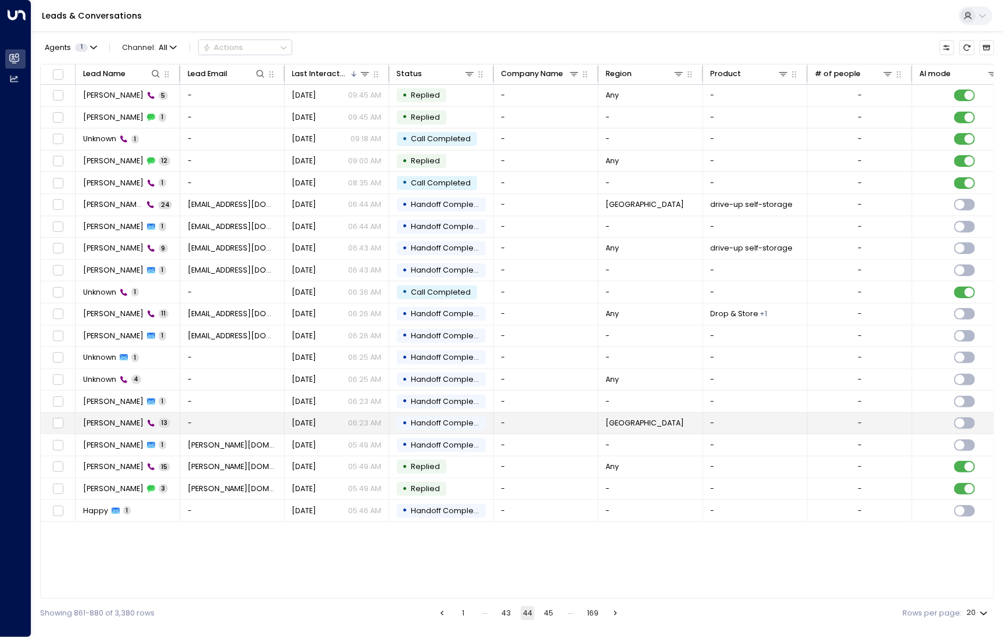
click at [114, 425] on span "[PERSON_NAME]" at bounding box center [113, 423] width 60 height 10
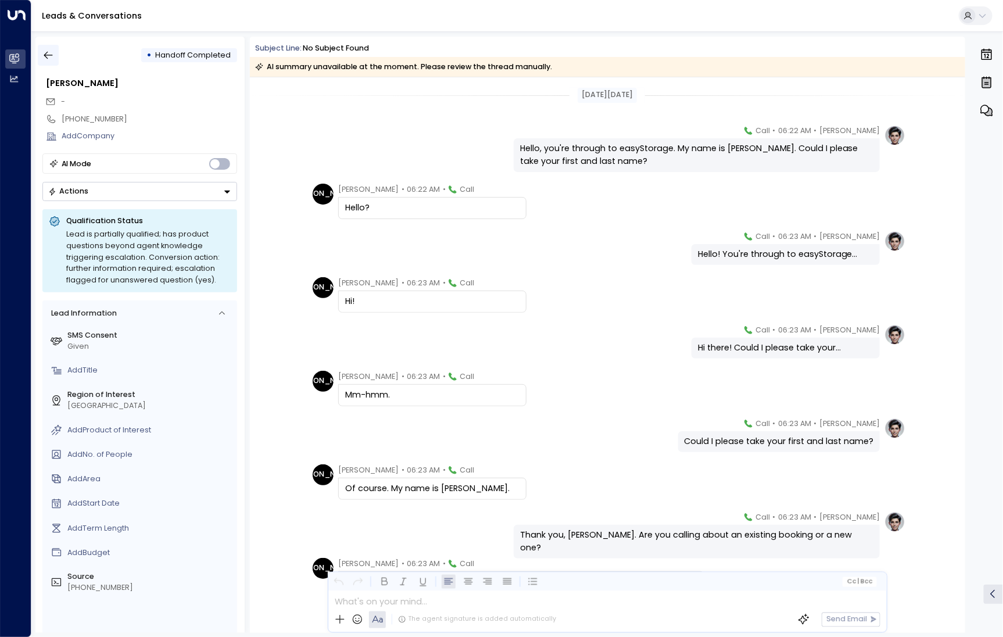
click at [51, 54] on icon "button" at bounding box center [48, 55] width 12 height 12
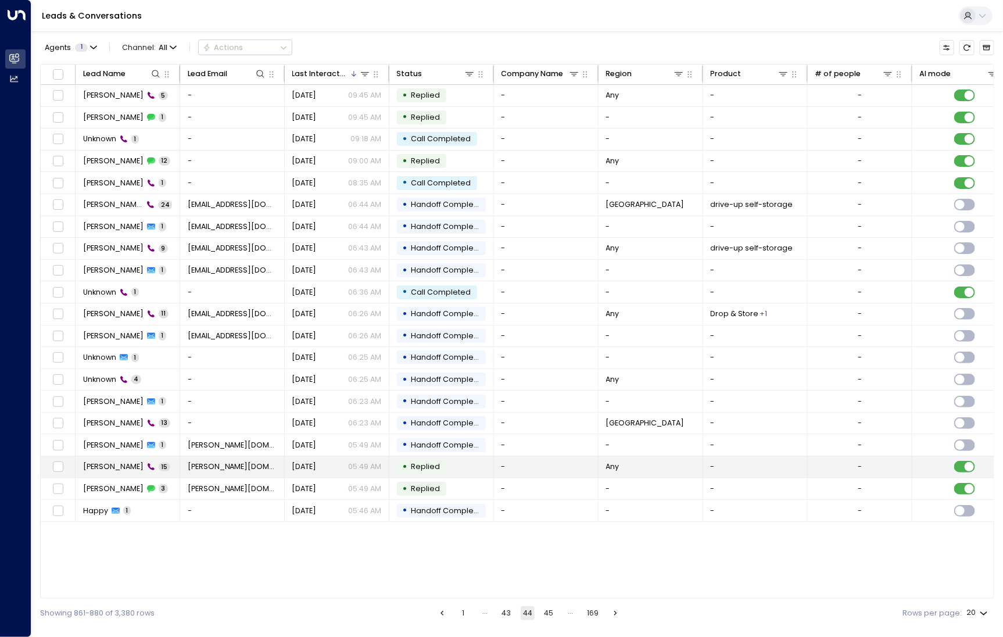
click at [107, 461] on span "[PERSON_NAME]" at bounding box center [113, 466] width 60 height 10
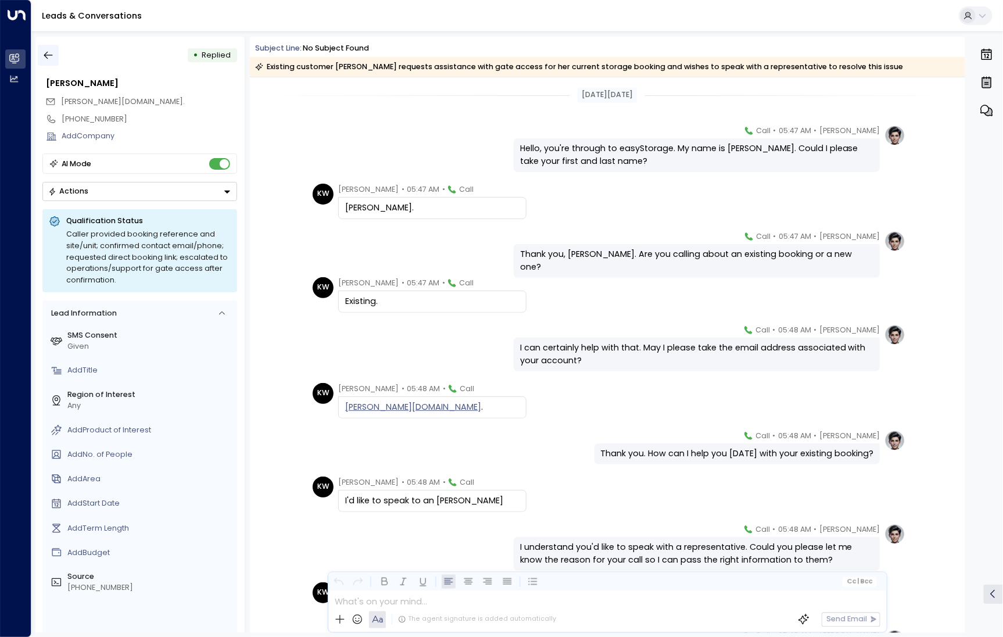
click at [49, 59] on icon "button" at bounding box center [48, 55] width 12 height 12
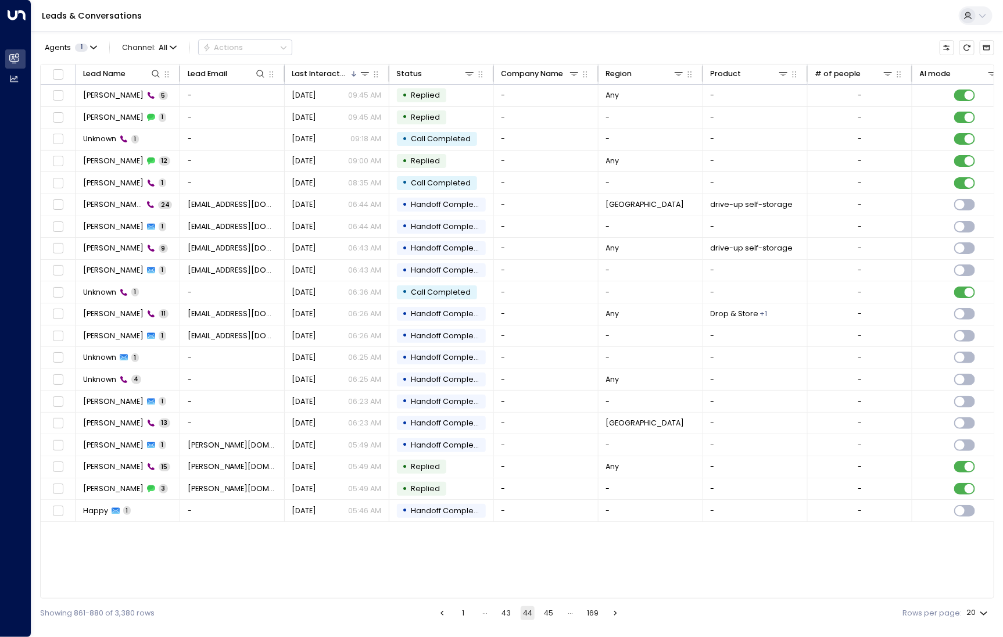
click at [551, 606] on button "45" at bounding box center [549, 613] width 14 height 14
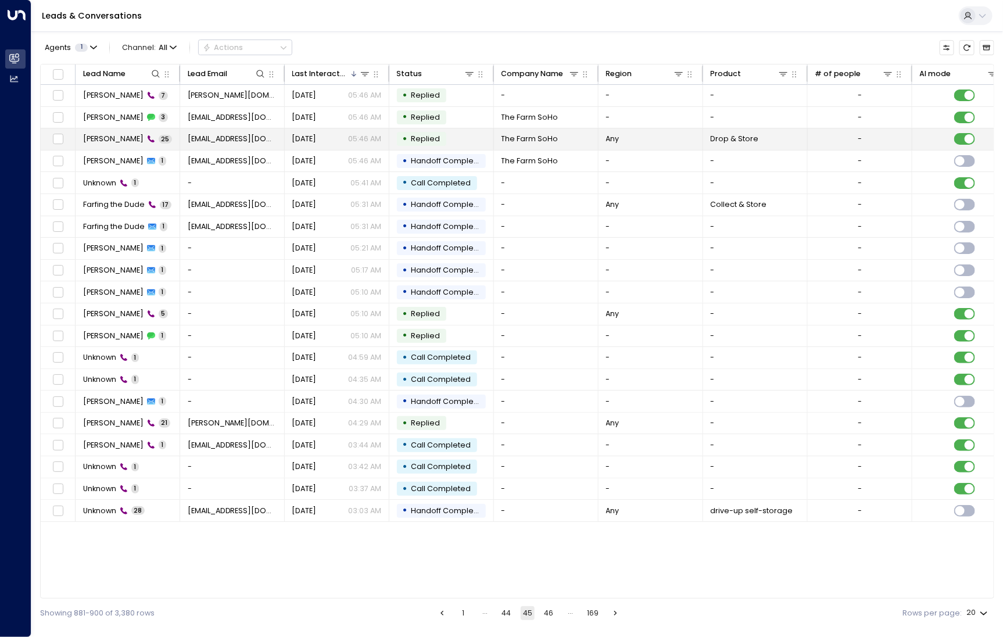
click at [104, 139] on span "[PERSON_NAME]" at bounding box center [113, 139] width 60 height 10
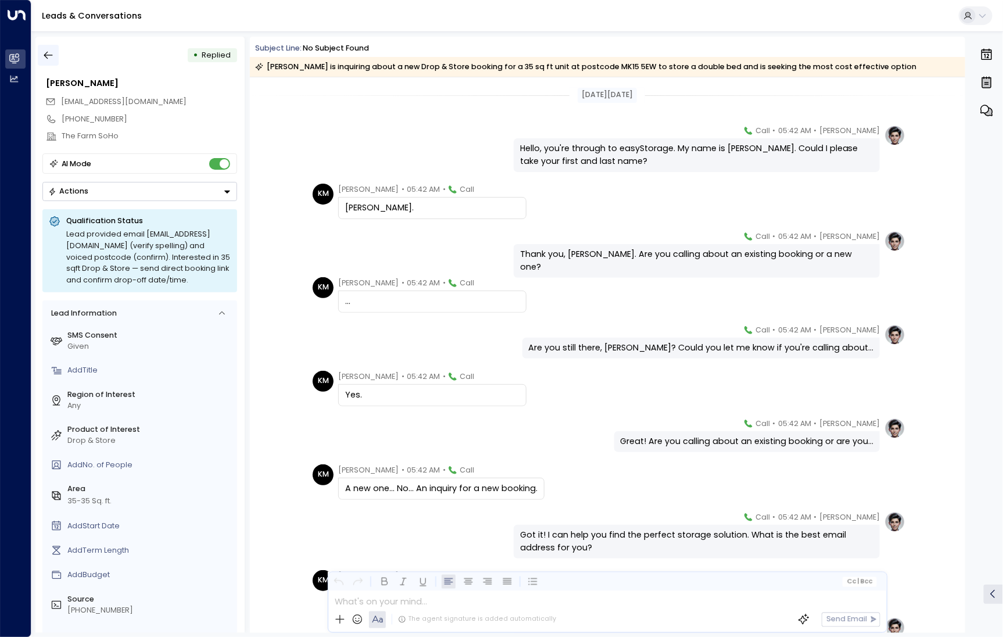
click at [44, 60] on icon "button" at bounding box center [48, 55] width 12 height 12
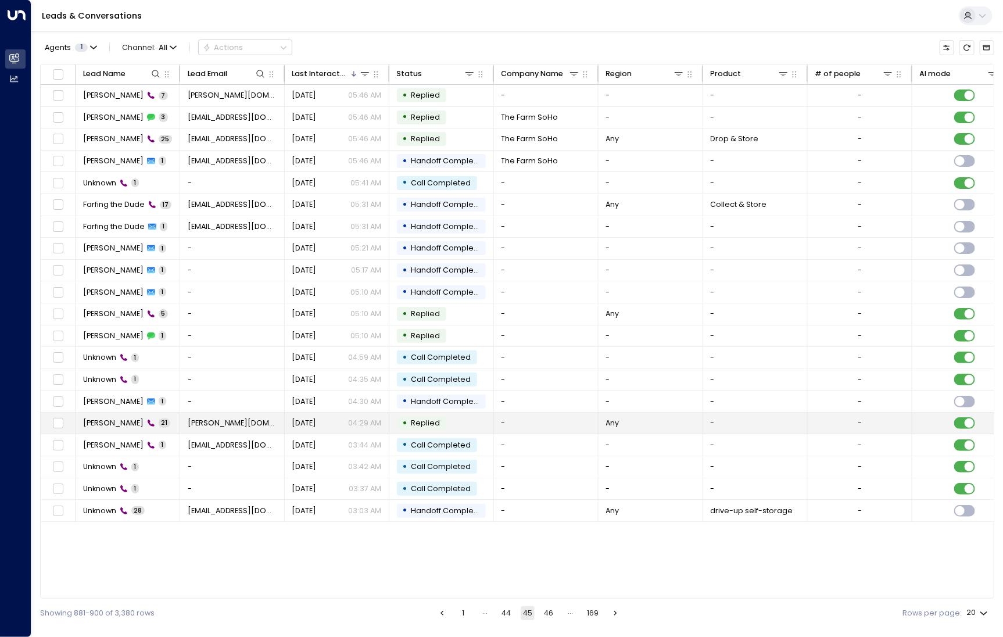
click at [119, 423] on span "[PERSON_NAME]" at bounding box center [113, 423] width 60 height 10
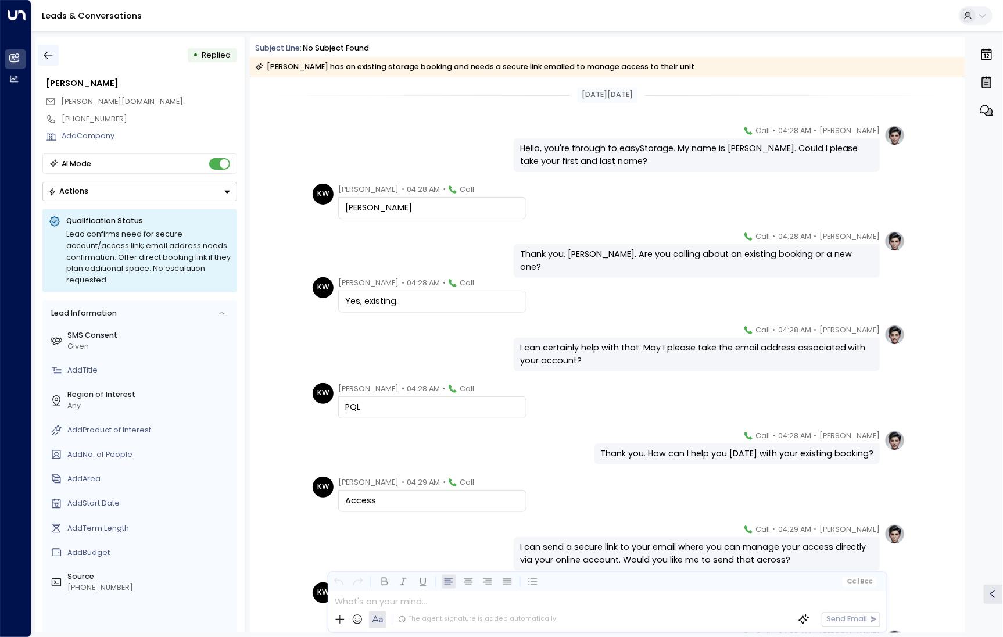
click at [55, 54] on button "button" at bounding box center [48, 55] width 21 height 21
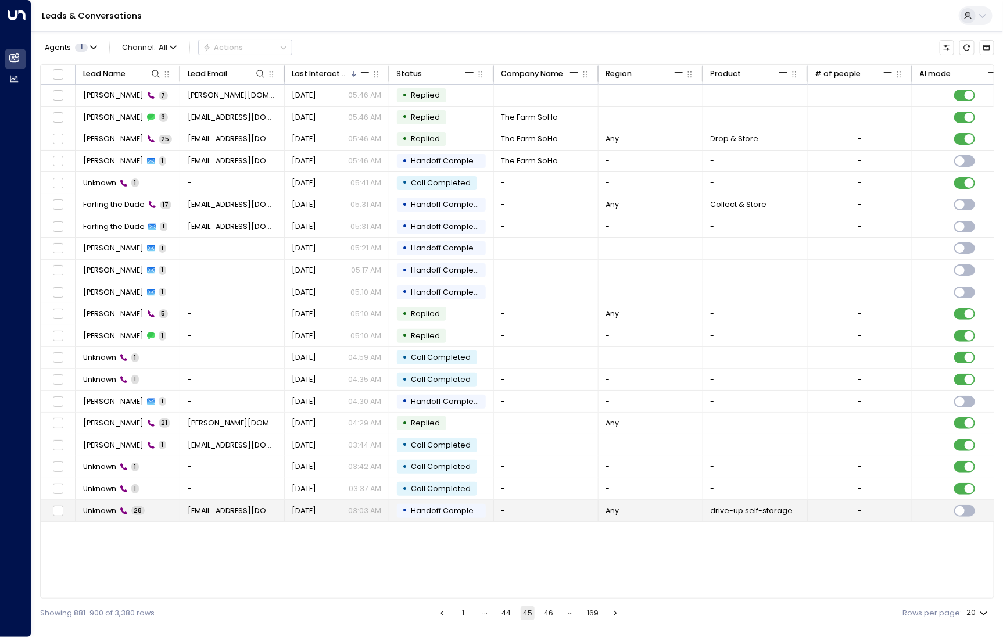
click at [112, 505] on span "Unknown" at bounding box center [99, 510] width 33 height 10
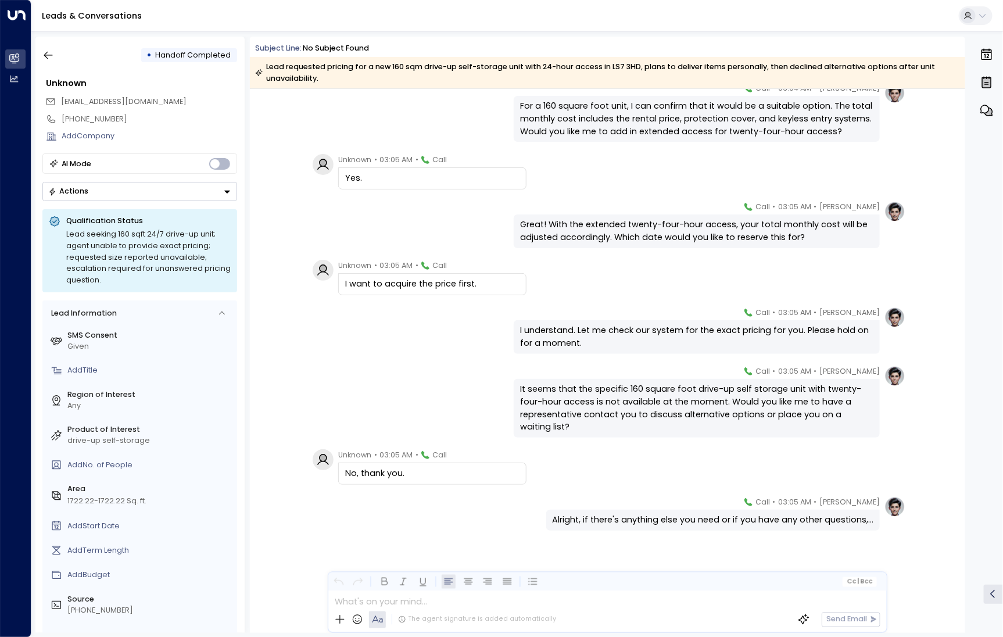
scroll to position [1102, 0]
click at [526, 385] on div "It seems that the specific 160 square foot drive-up self storage unit with twen…" at bounding box center [696, 406] width 353 height 50
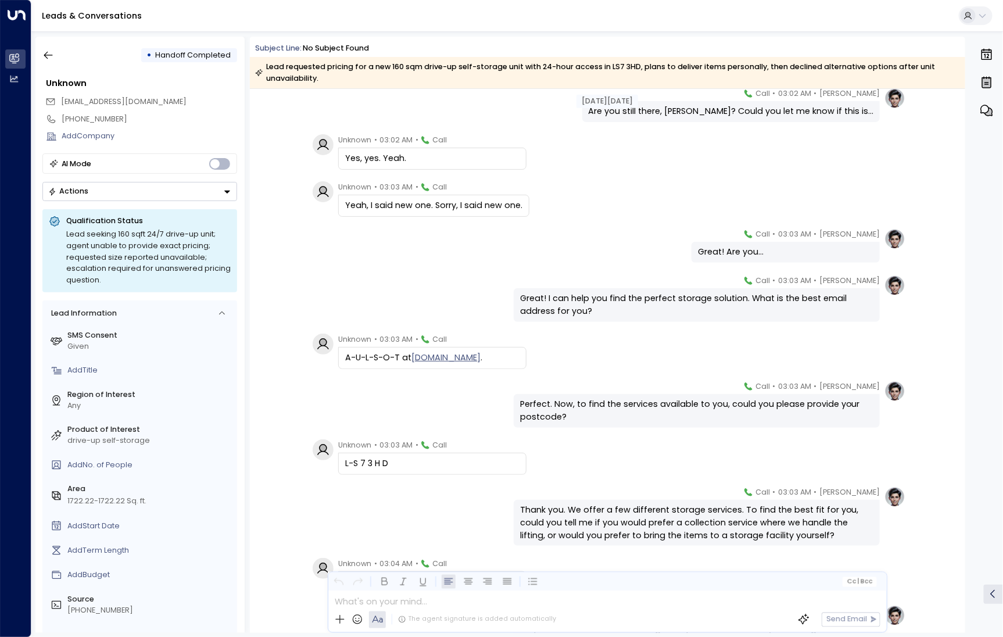
scroll to position [336, 0]
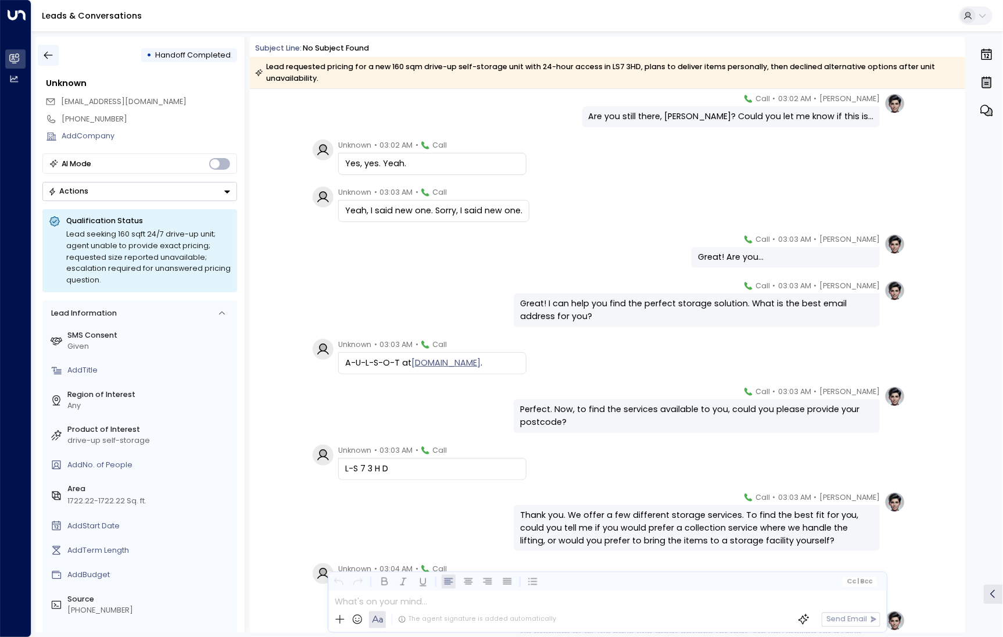
click at [48, 51] on icon "button" at bounding box center [48, 55] width 12 height 12
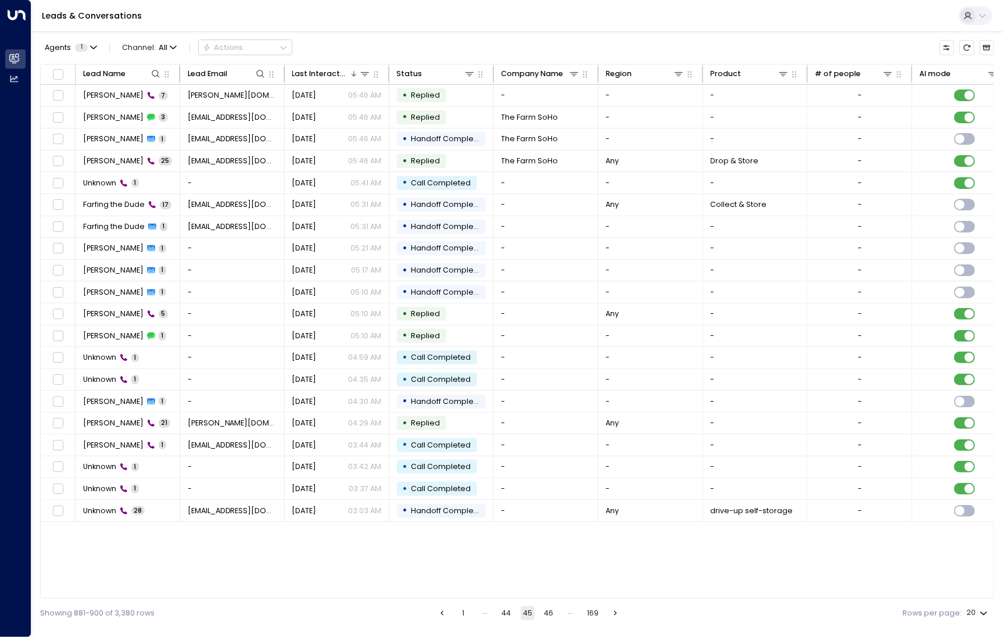
click at [547, 616] on button "46" at bounding box center [549, 613] width 14 height 14
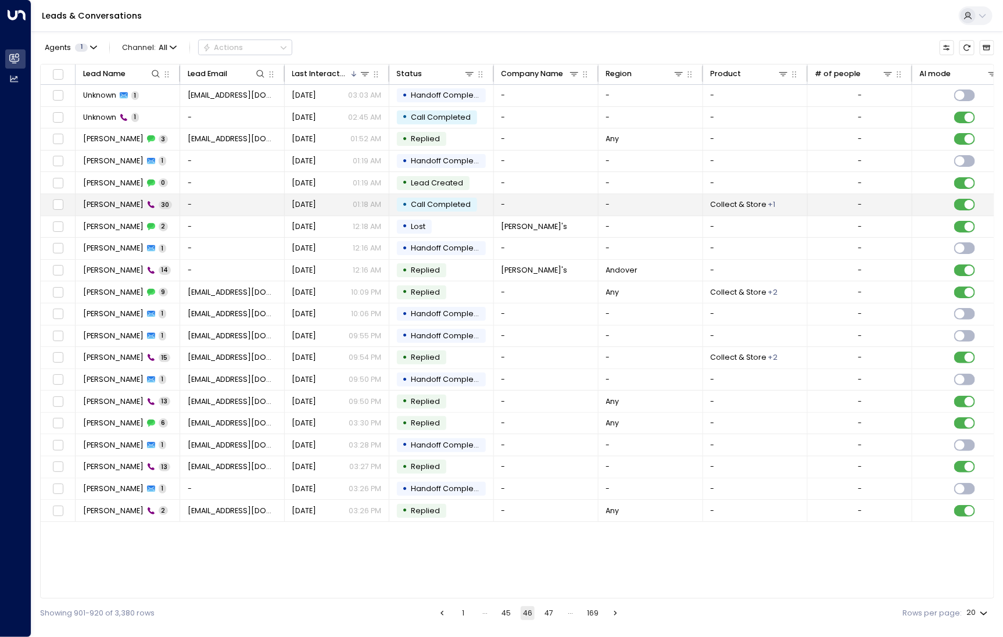
click at [100, 202] on span "[PERSON_NAME]" at bounding box center [113, 204] width 60 height 10
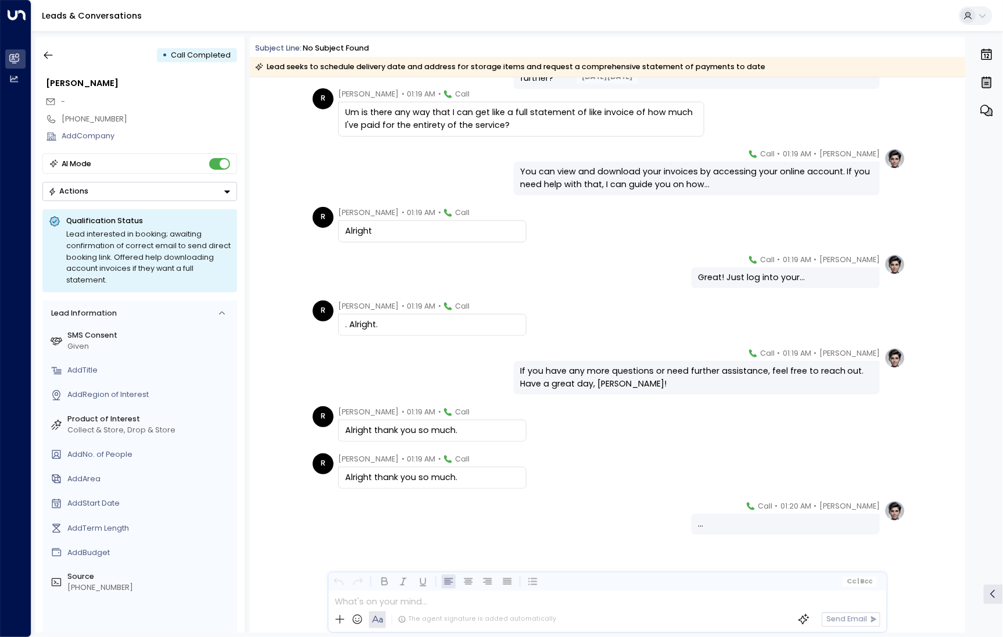
scroll to position [1073, 0]
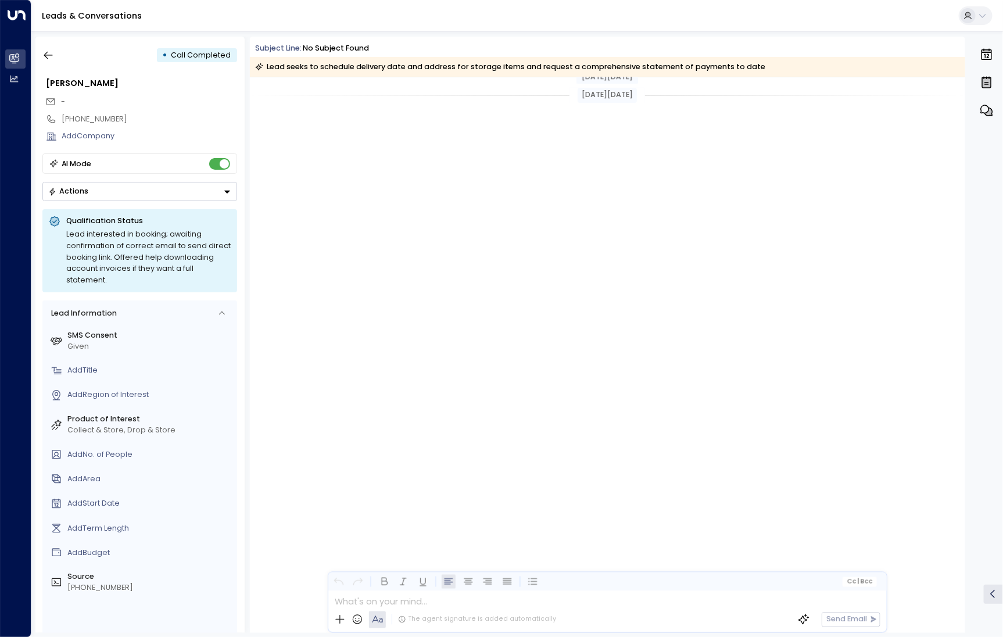
scroll to position [1073, 0]
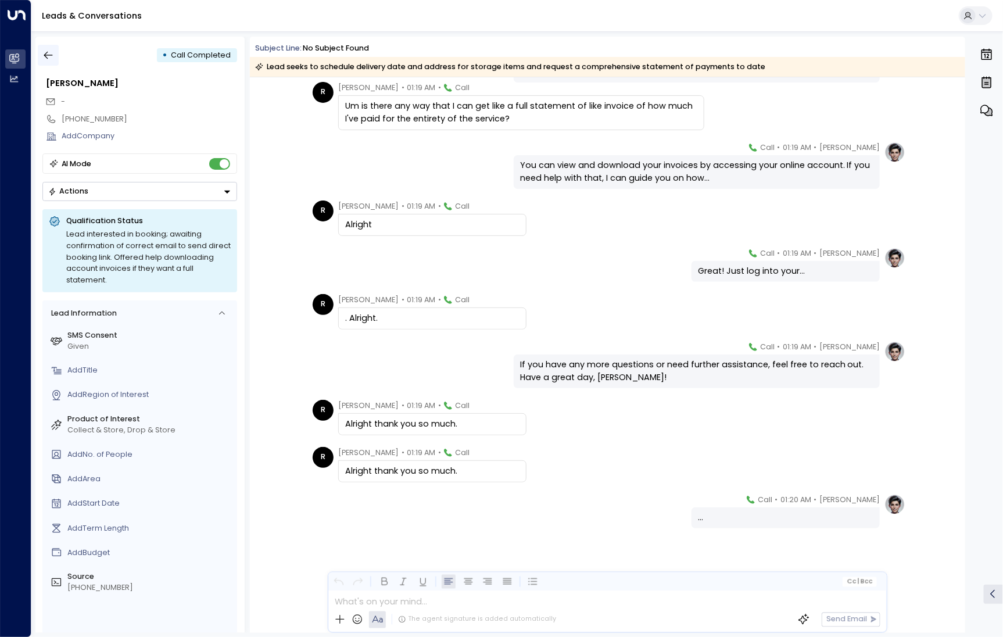
click at [52, 60] on icon "button" at bounding box center [48, 55] width 12 height 12
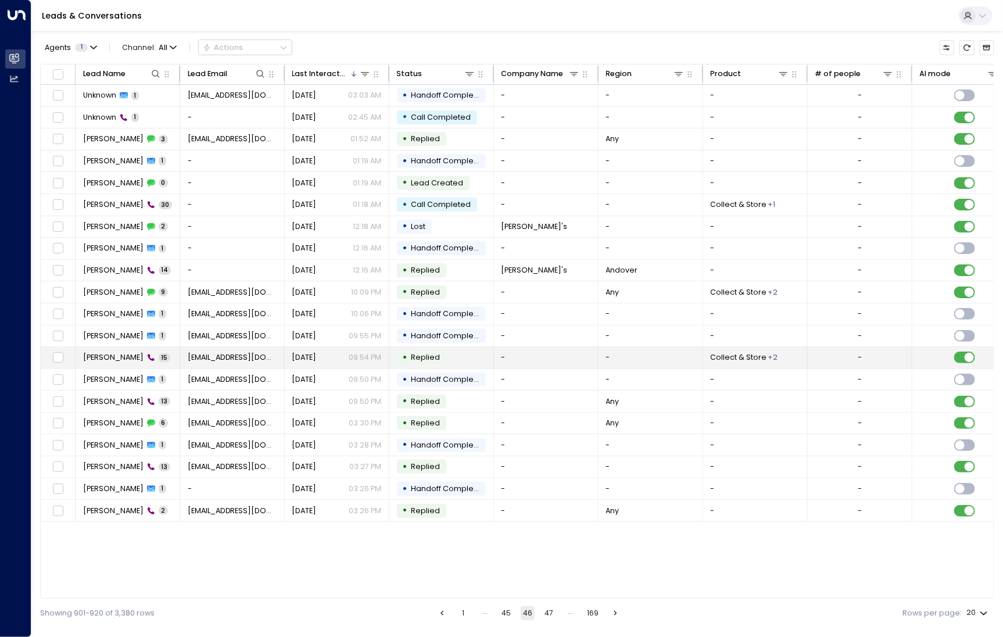
click at [107, 356] on span "[PERSON_NAME]" at bounding box center [113, 357] width 60 height 10
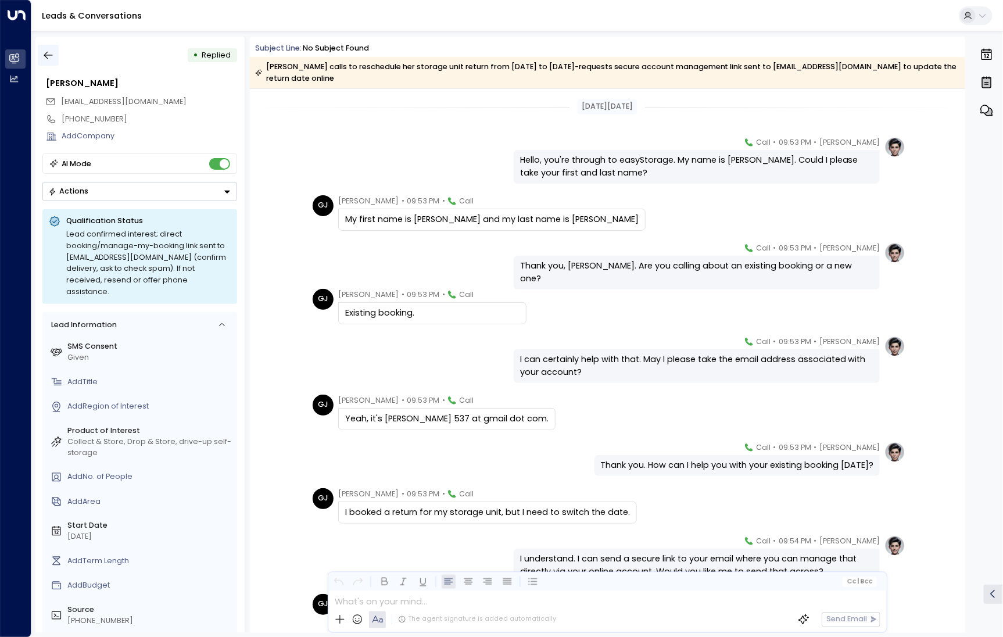
click at [45, 56] on icon "button" at bounding box center [48, 56] width 9 height 8
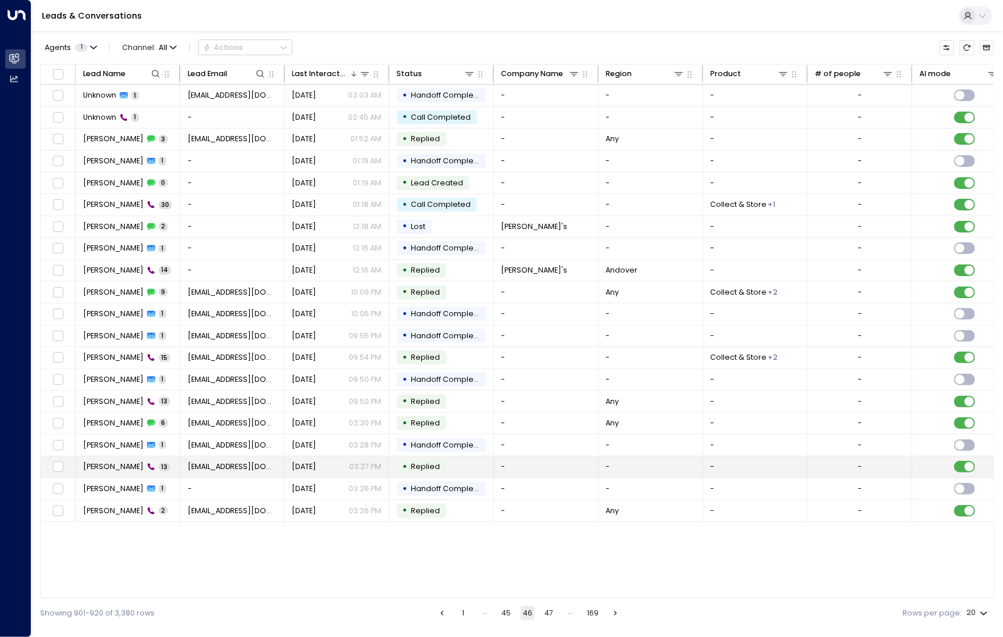
click at [113, 472] on td "Eric Kletcher 13" at bounding box center [128, 466] width 105 height 21
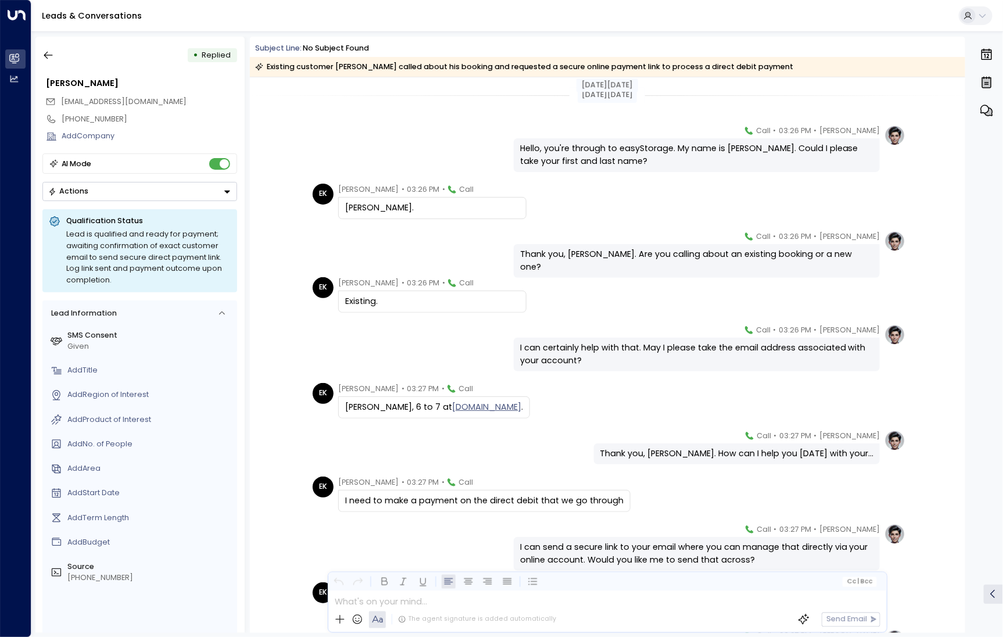
scroll to position [2, 0]
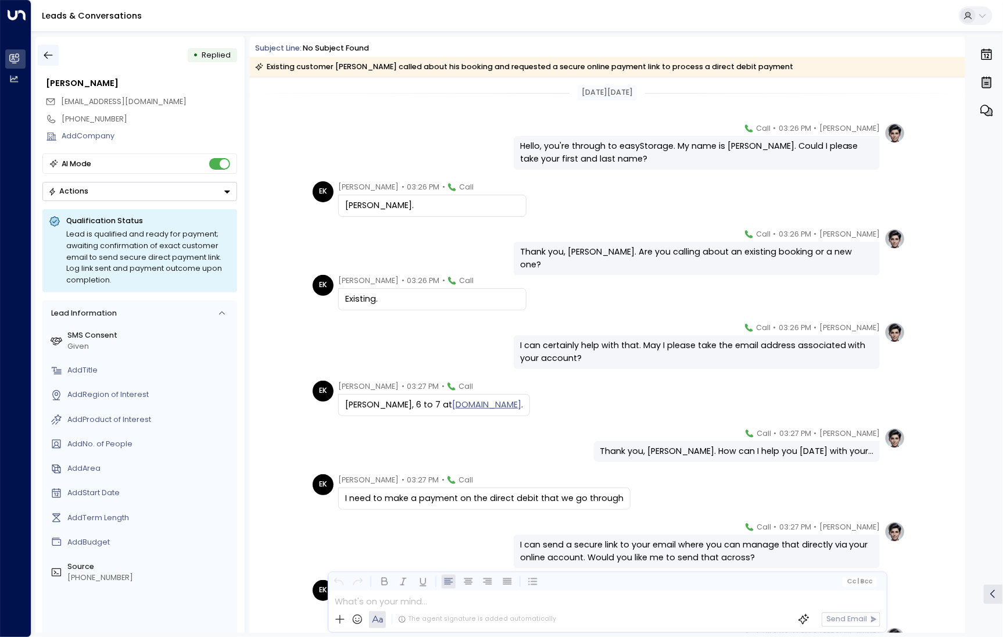
click at [53, 53] on icon "button" at bounding box center [48, 55] width 12 height 12
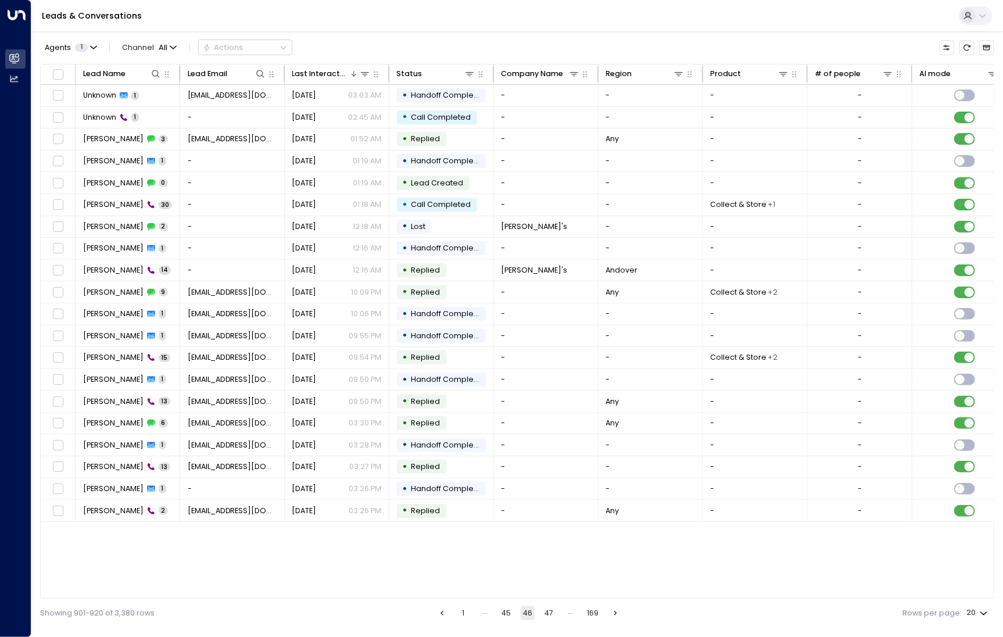
click at [551, 612] on button "47" at bounding box center [549, 613] width 14 height 14
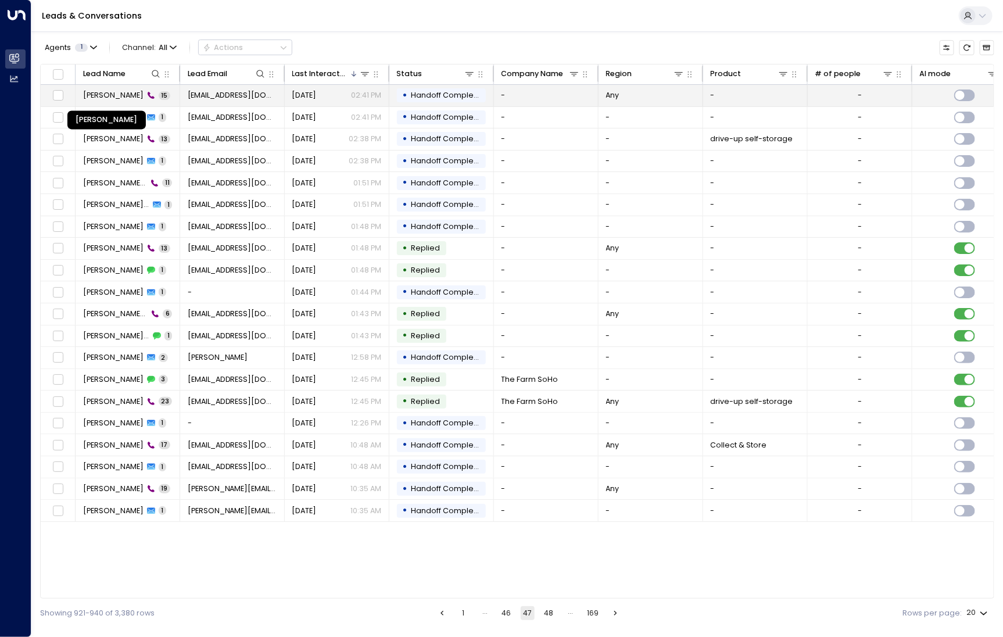
click at [107, 99] on span "Jacqueline Owenson" at bounding box center [113, 95] width 60 height 10
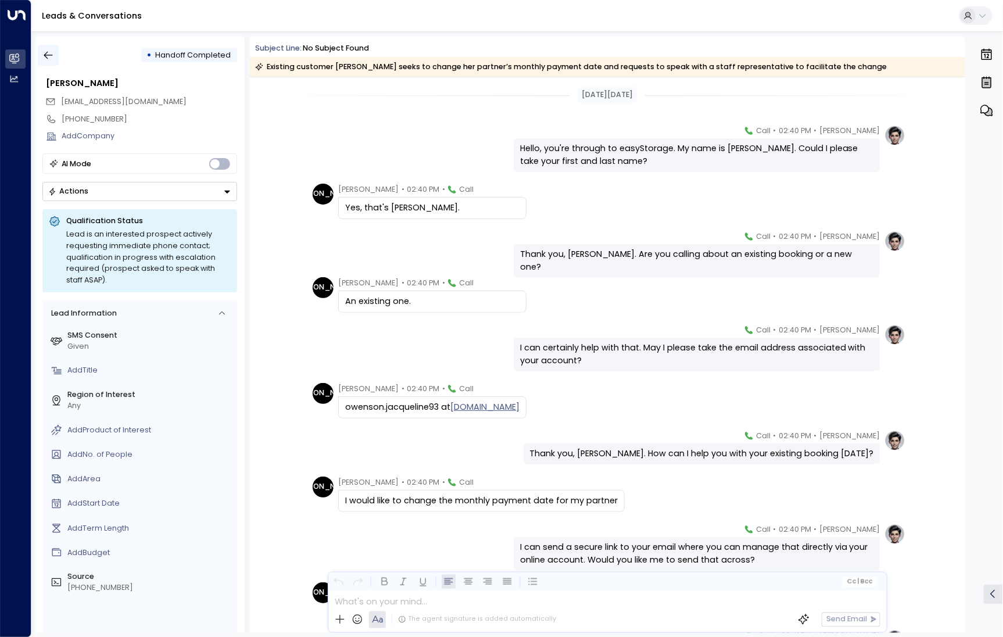
click at [51, 50] on icon "button" at bounding box center [48, 55] width 12 height 12
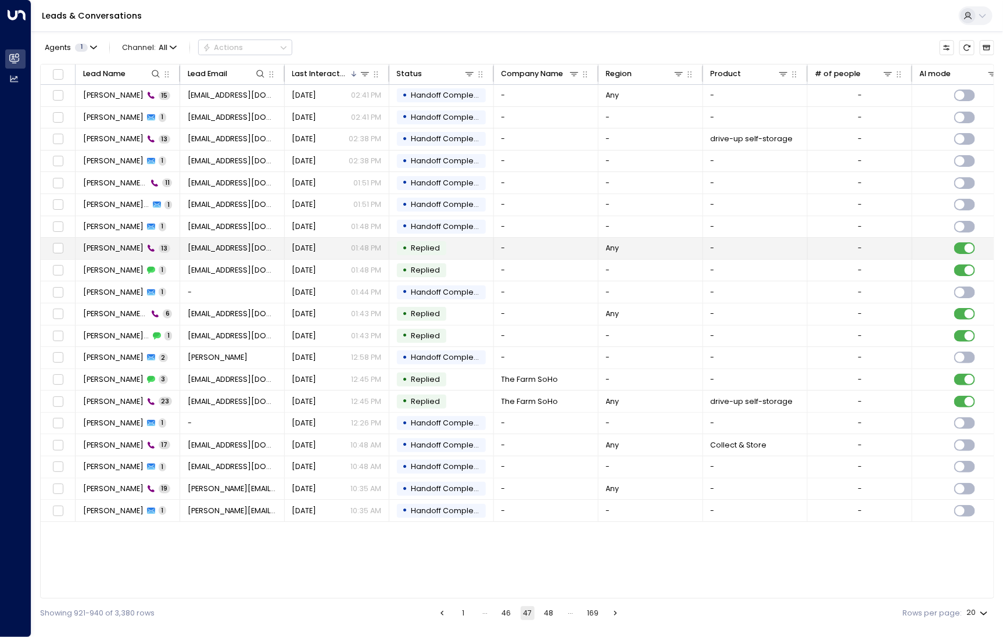
click at [135, 250] on span "James Clahaugh" at bounding box center [113, 248] width 60 height 10
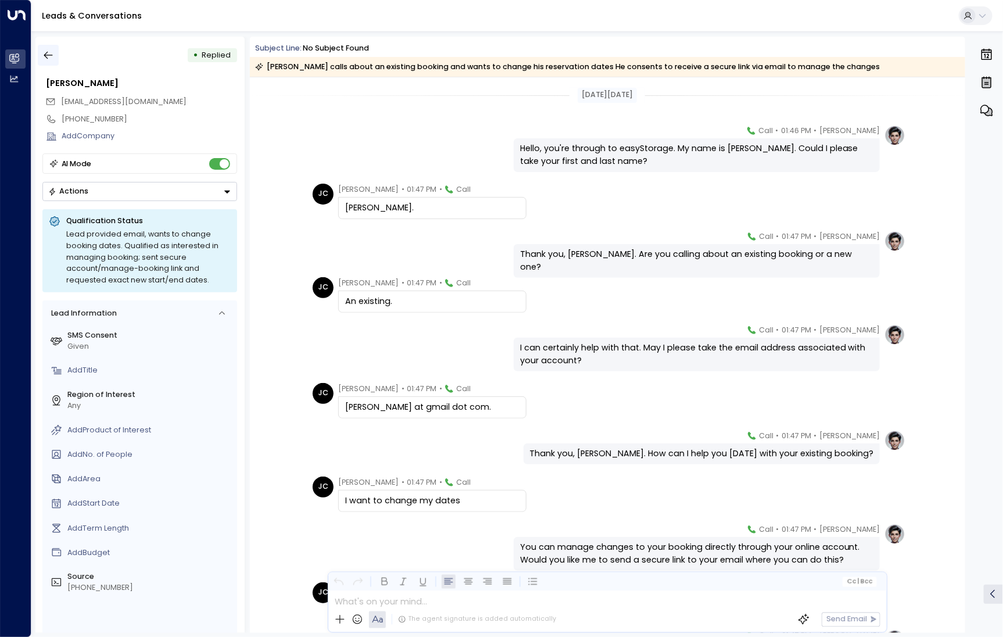
click at [51, 57] on icon "button" at bounding box center [48, 55] width 12 height 12
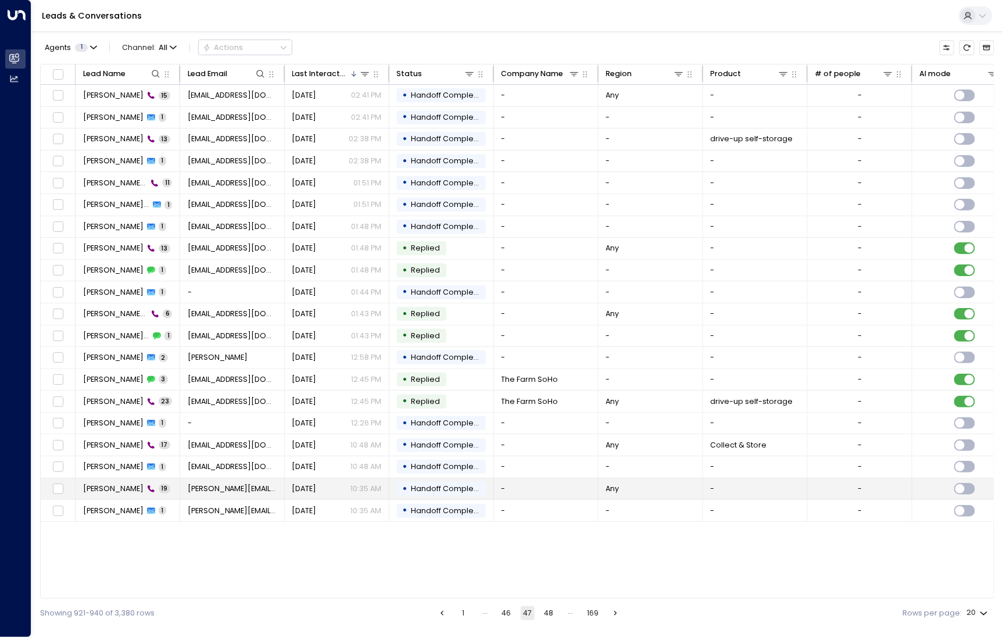
click at [123, 488] on span "Gillum Gillam" at bounding box center [113, 488] width 60 height 10
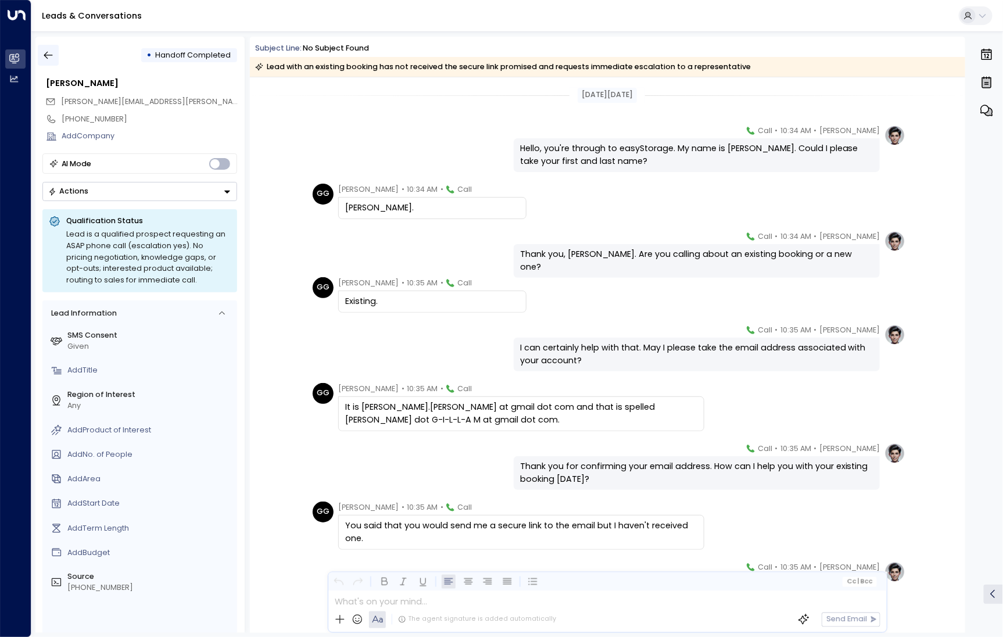
click at [48, 62] on button "button" at bounding box center [48, 55] width 21 height 21
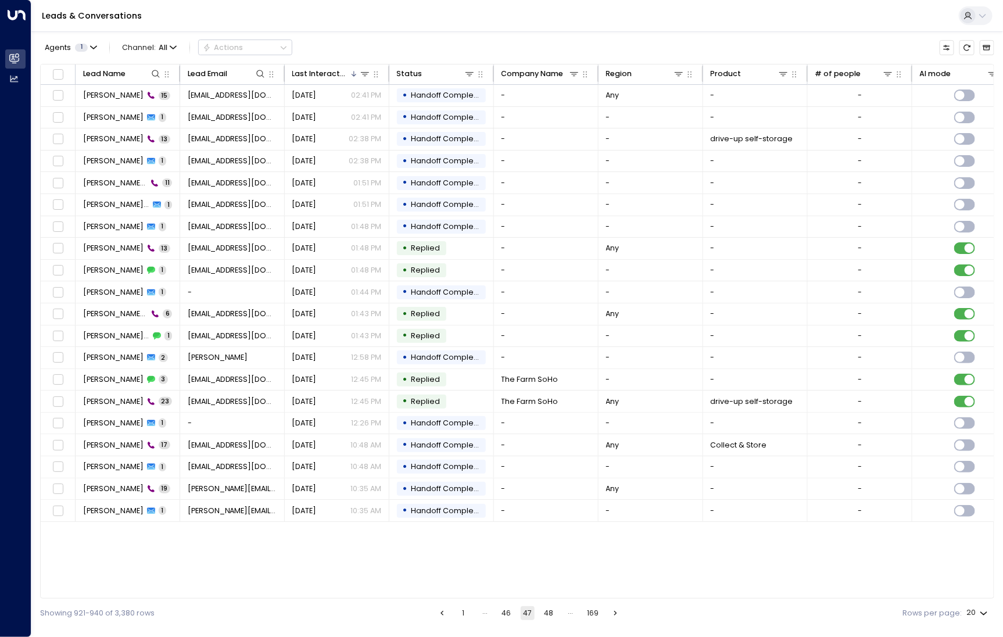
click at [549, 610] on button "48" at bounding box center [549, 613] width 14 height 14
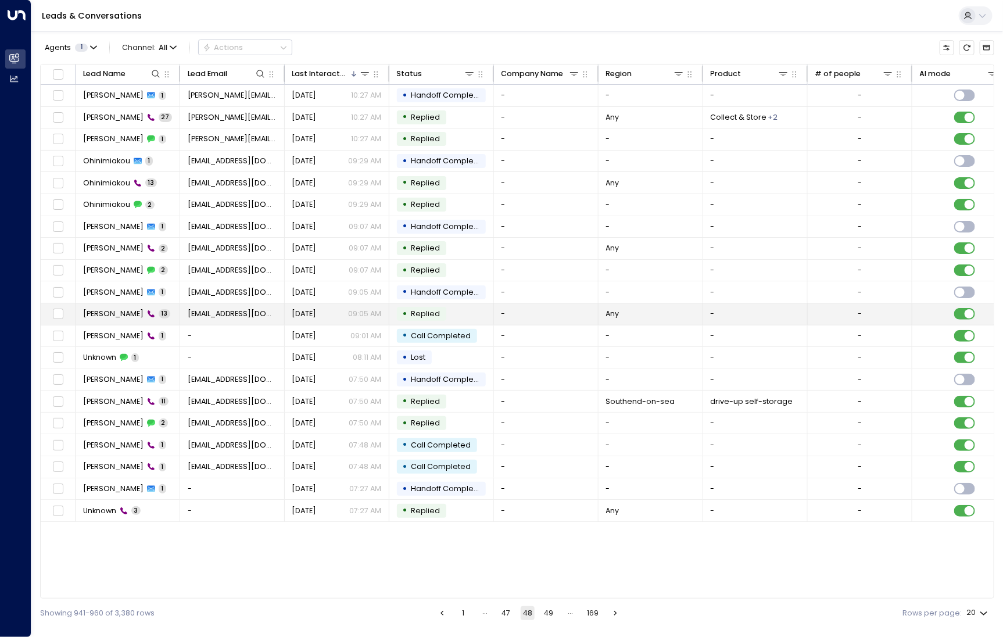
click at [108, 316] on span "Nathan Thomas" at bounding box center [113, 313] width 60 height 10
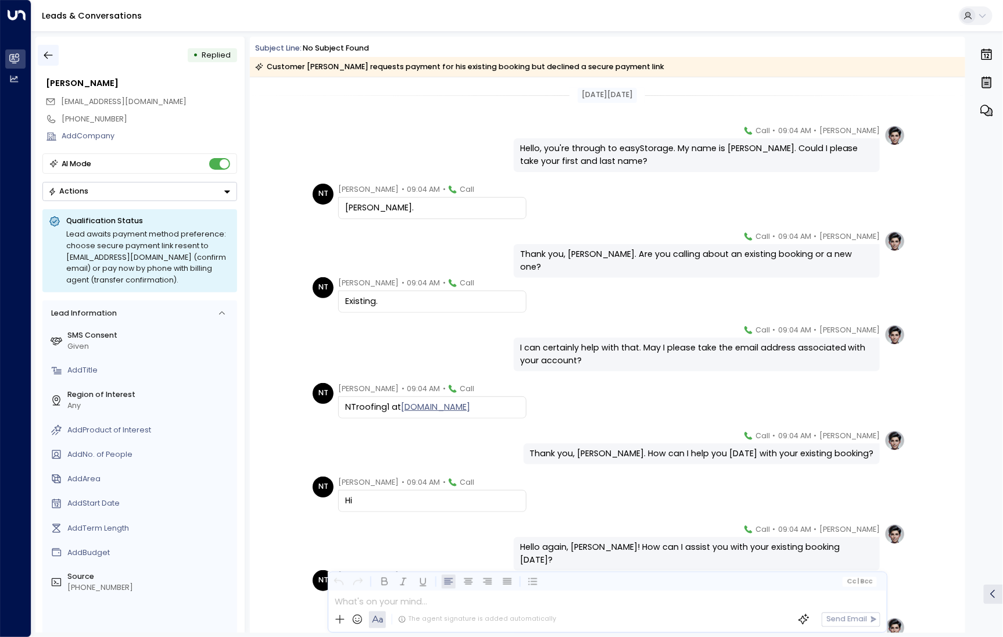
click at [48, 55] on icon "button" at bounding box center [48, 56] width 9 height 8
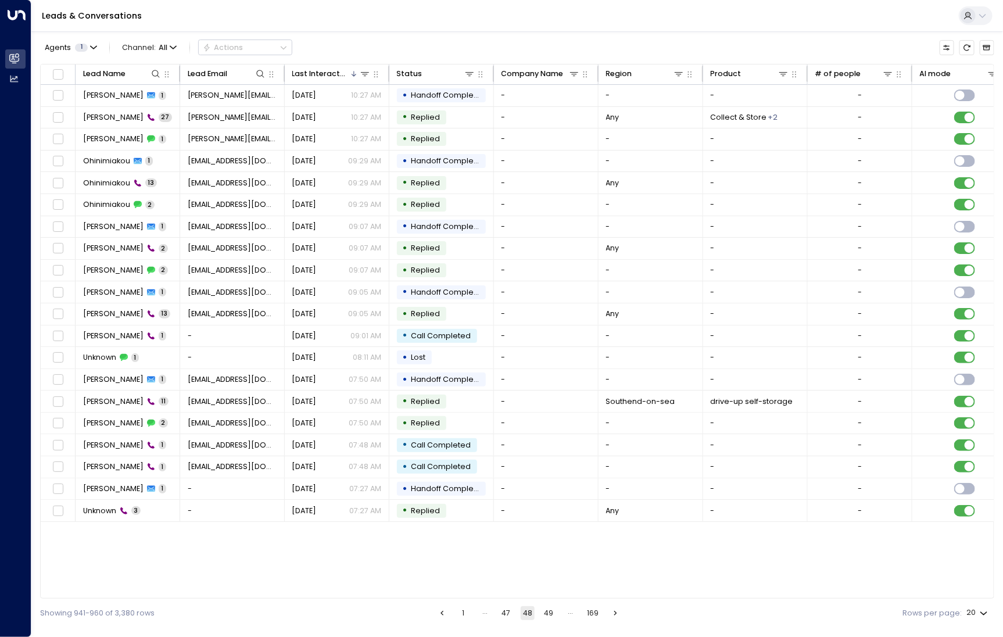
click at [543, 617] on button "49" at bounding box center [549, 613] width 14 height 14
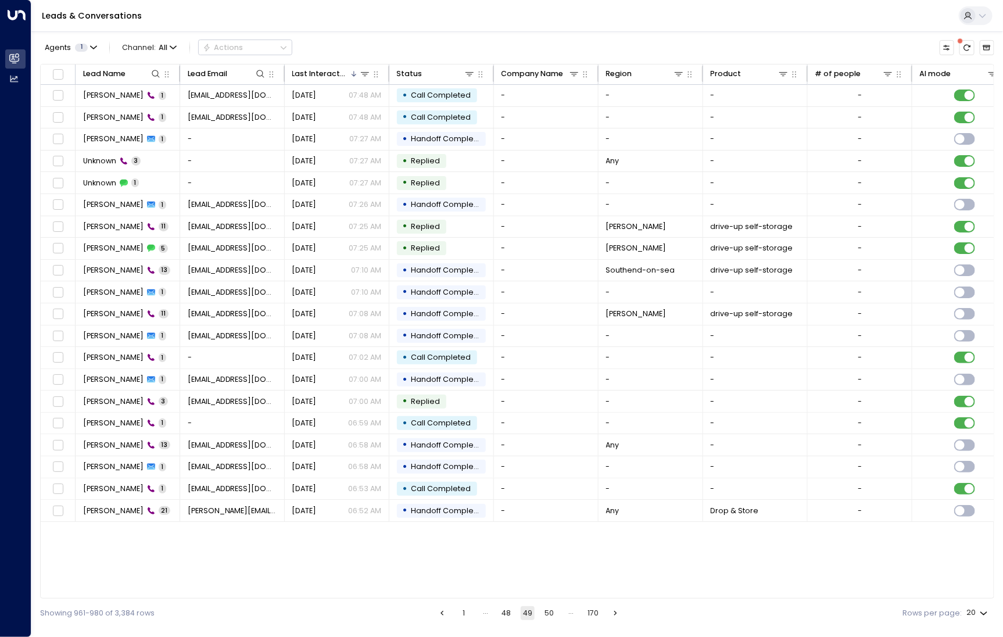
click at [552, 611] on button "50" at bounding box center [549, 613] width 14 height 14
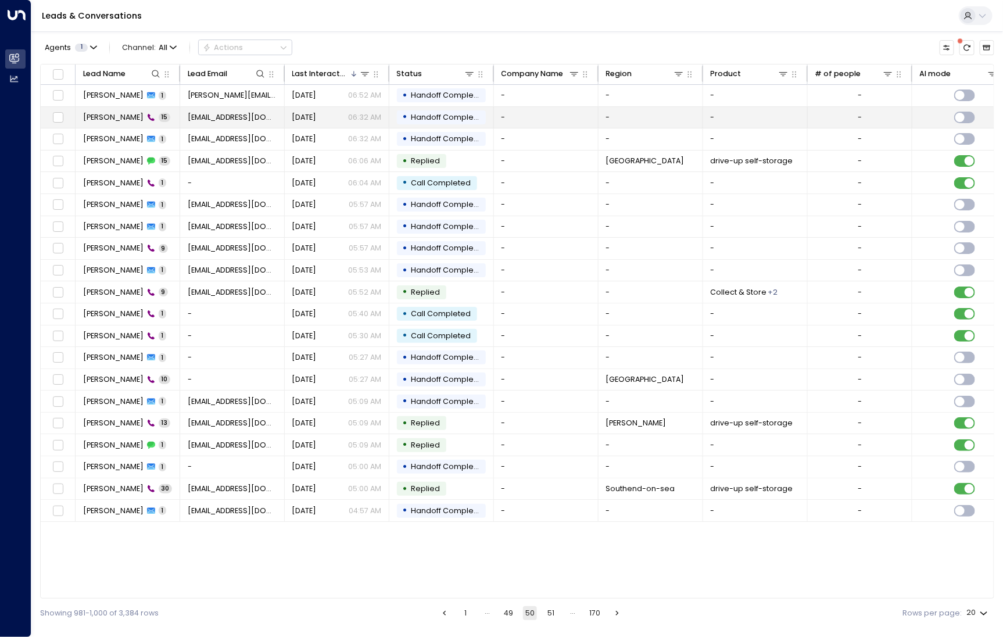
click at [115, 114] on span "[PERSON_NAME]" at bounding box center [113, 117] width 60 height 10
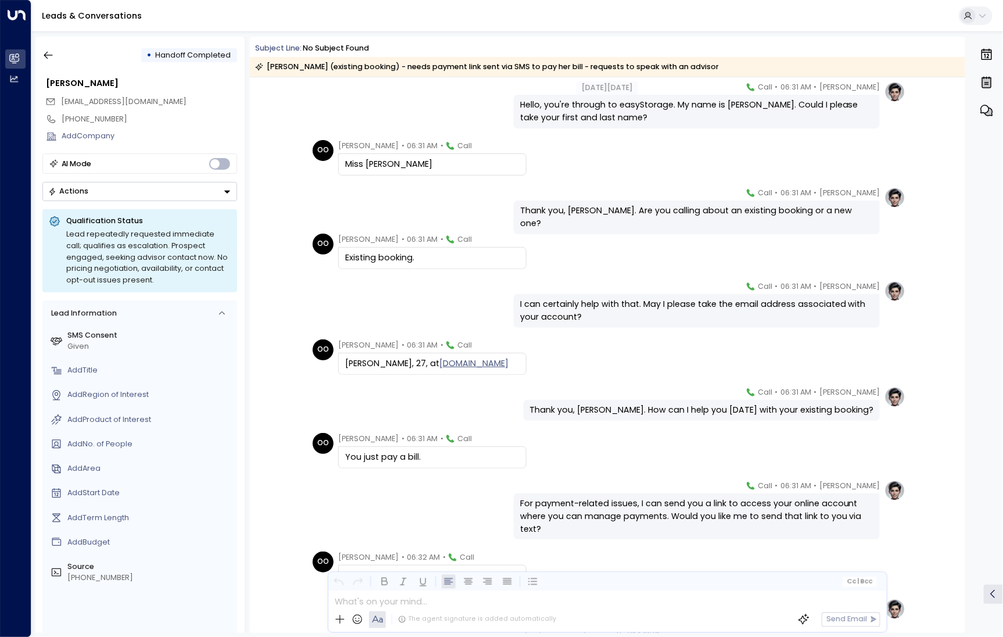
scroll to position [51, 0]
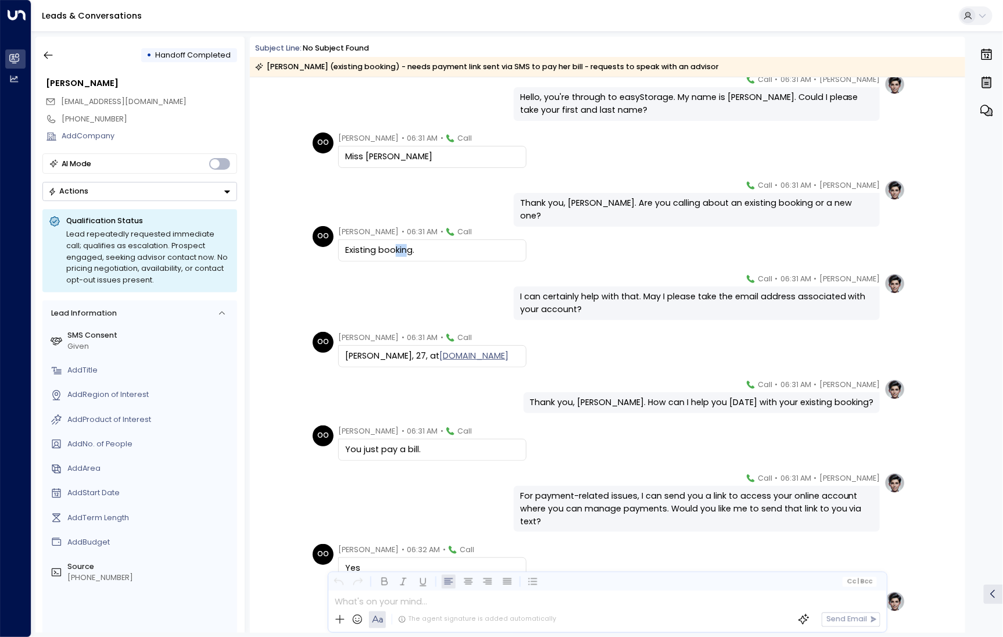
drag, startPoint x: 394, startPoint y: 254, endPoint x: 403, endPoint y: 254, distance: 8.7
click at [403, 254] on div "Existing booking." at bounding box center [432, 250] width 174 height 13
click at [48, 55] on icon "button" at bounding box center [48, 55] width 12 height 12
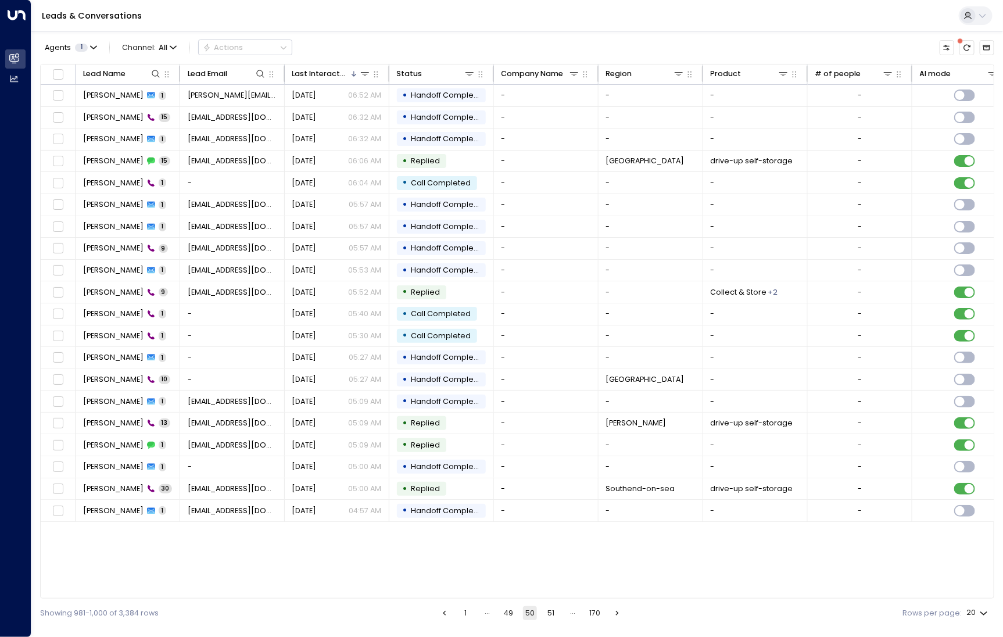
click at [547, 609] on button "51" at bounding box center [551, 613] width 14 height 14
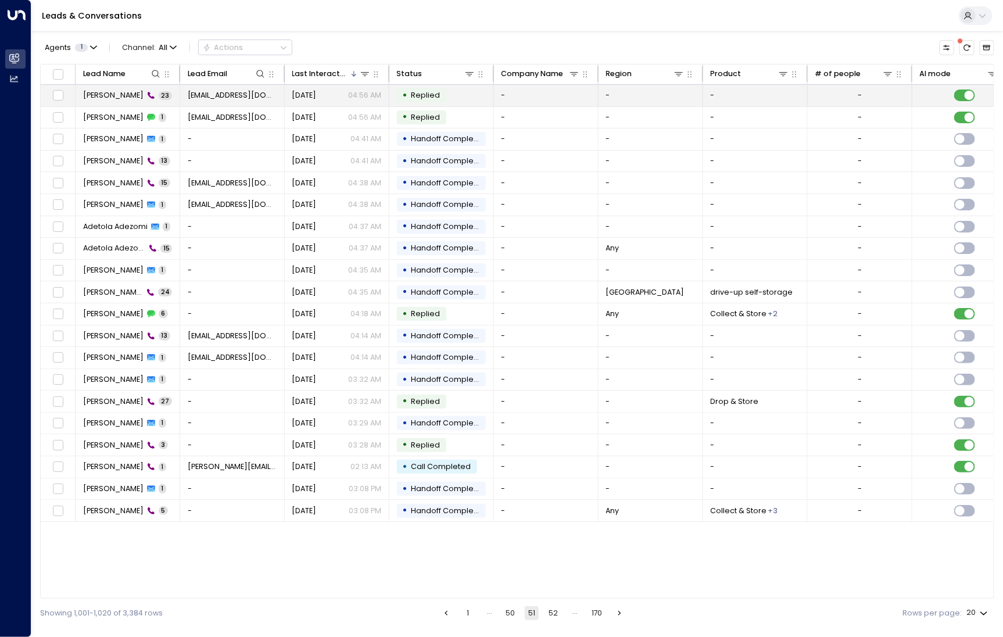
click at [135, 94] on td "Sundy 23" at bounding box center [128, 95] width 105 height 21
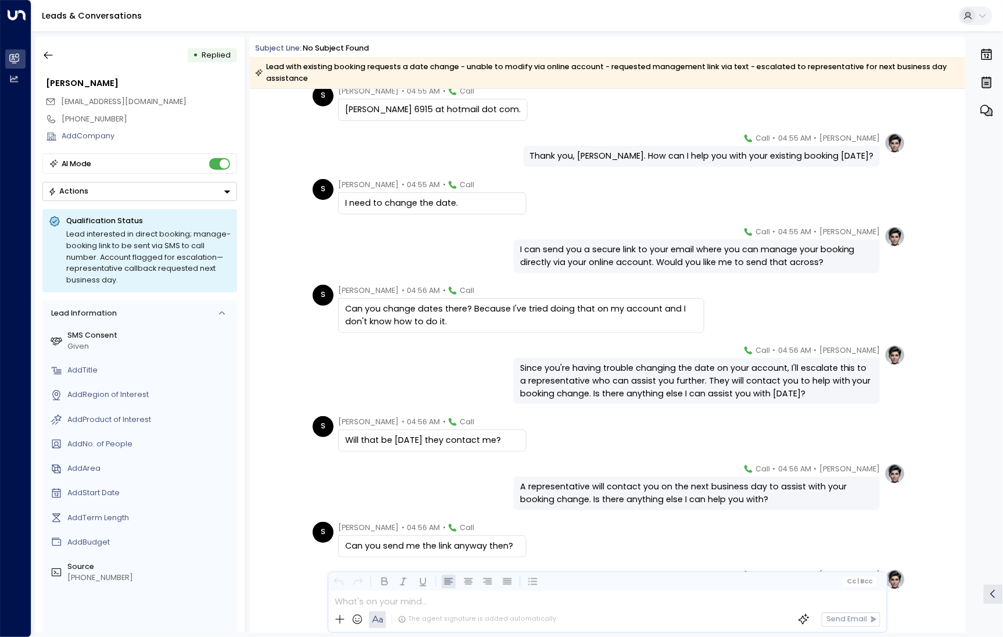
scroll to position [455, 0]
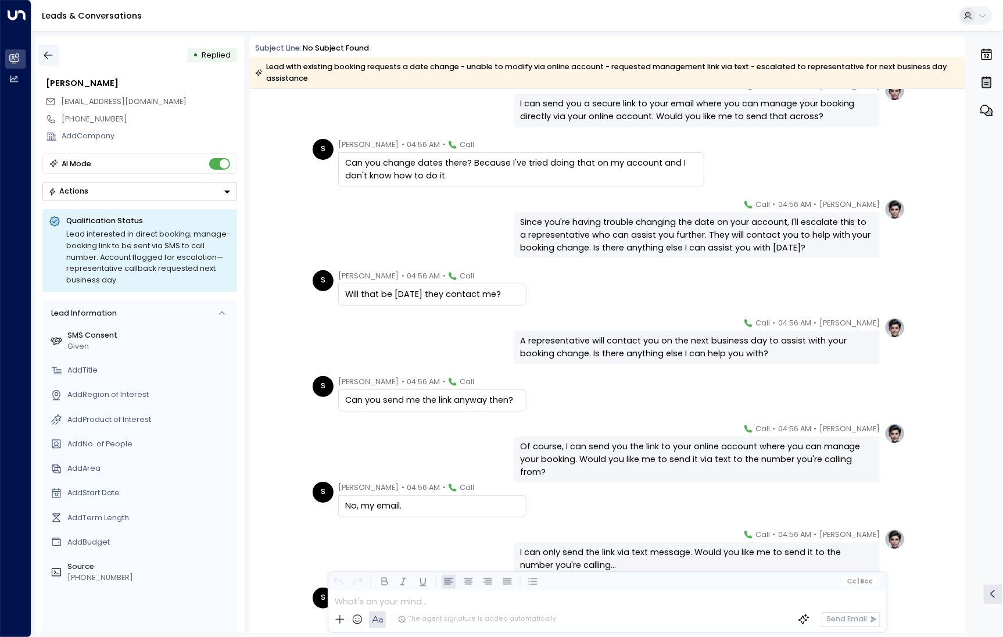
click at [52, 57] on icon "button" at bounding box center [48, 55] width 12 height 12
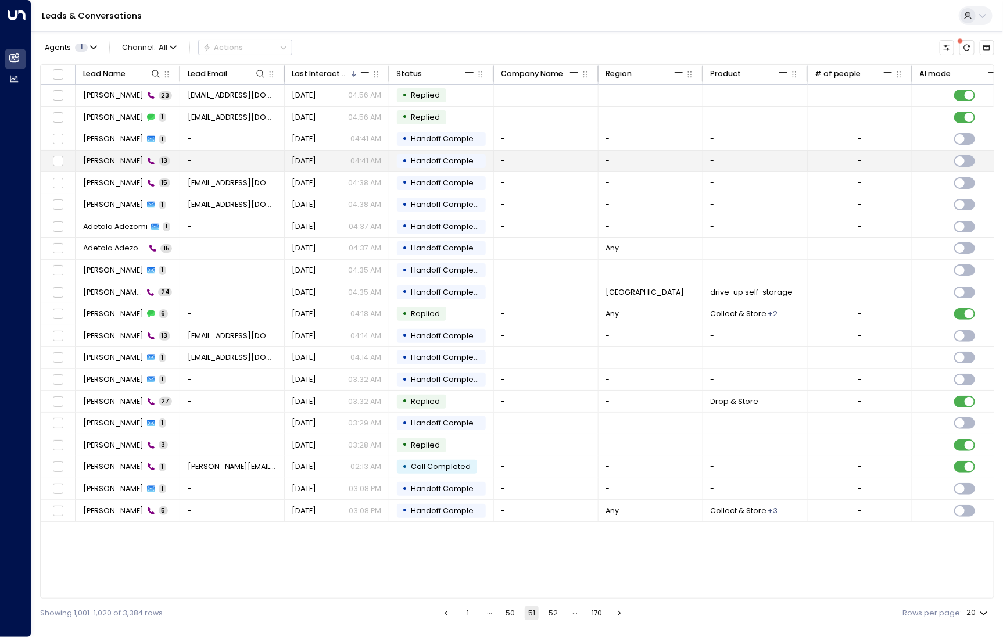
click at [120, 166] on td "Nicholas Modlin 13" at bounding box center [128, 160] width 105 height 21
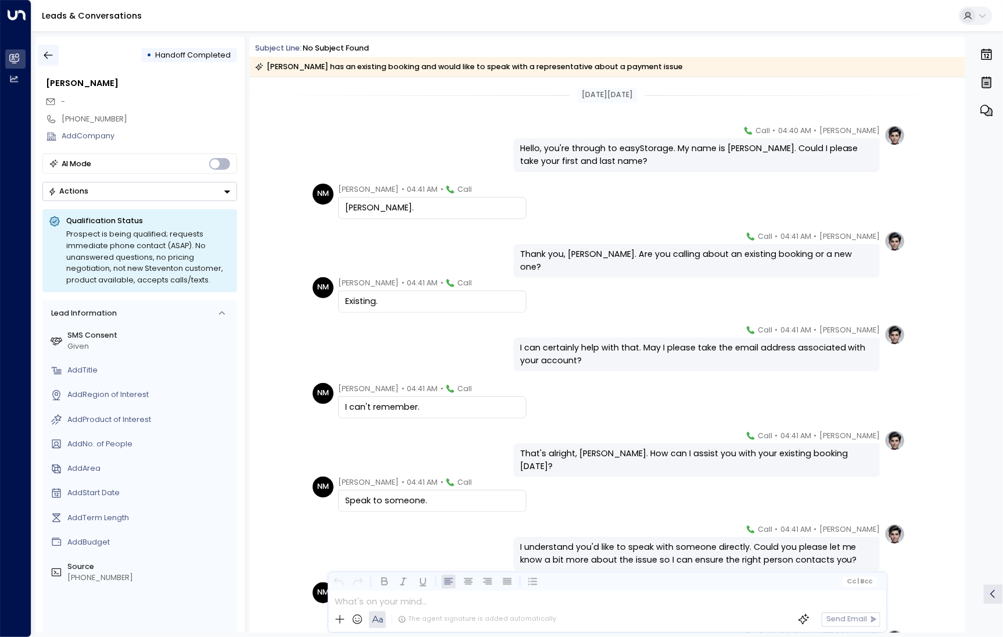
click at [51, 56] on icon "button" at bounding box center [48, 55] width 12 height 12
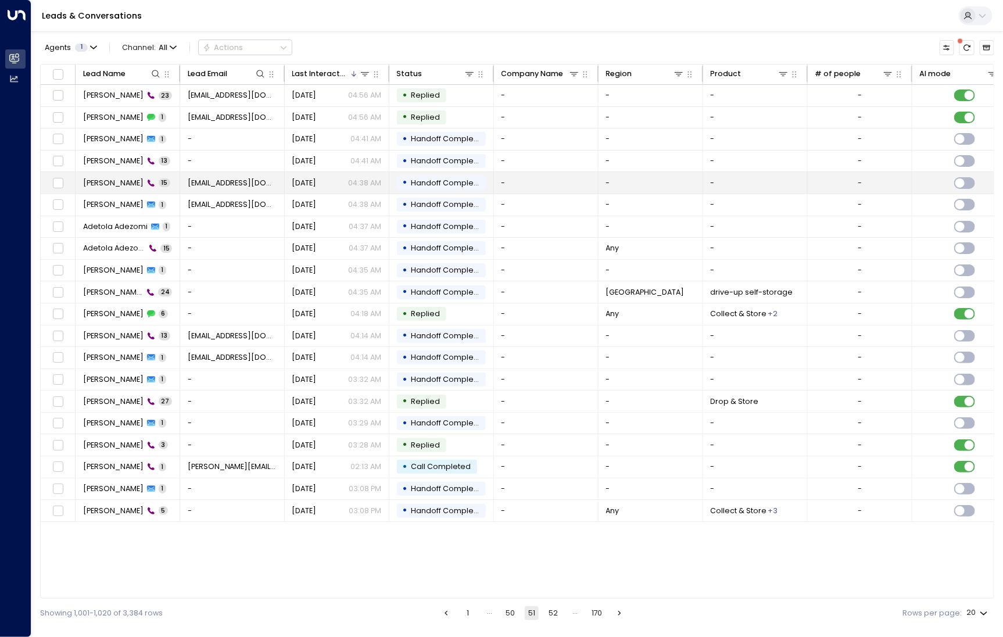
click at [98, 183] on span "Sundi Walia" at bounding box center [113, 183] width 60 height 10
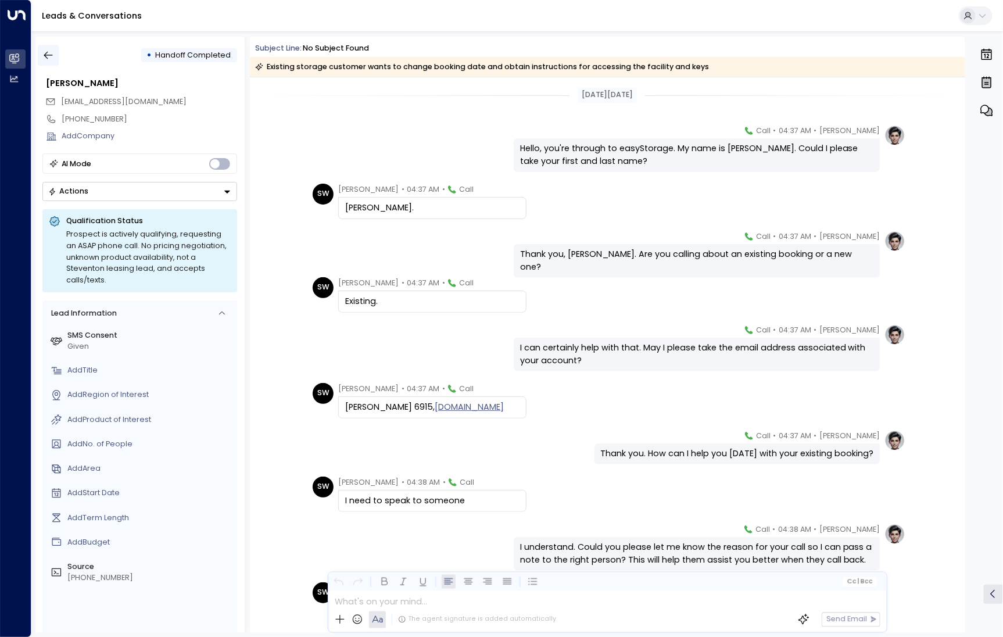
click at [51, 51] on icon "button" at bounding box center [48, 55] width 12 height 12
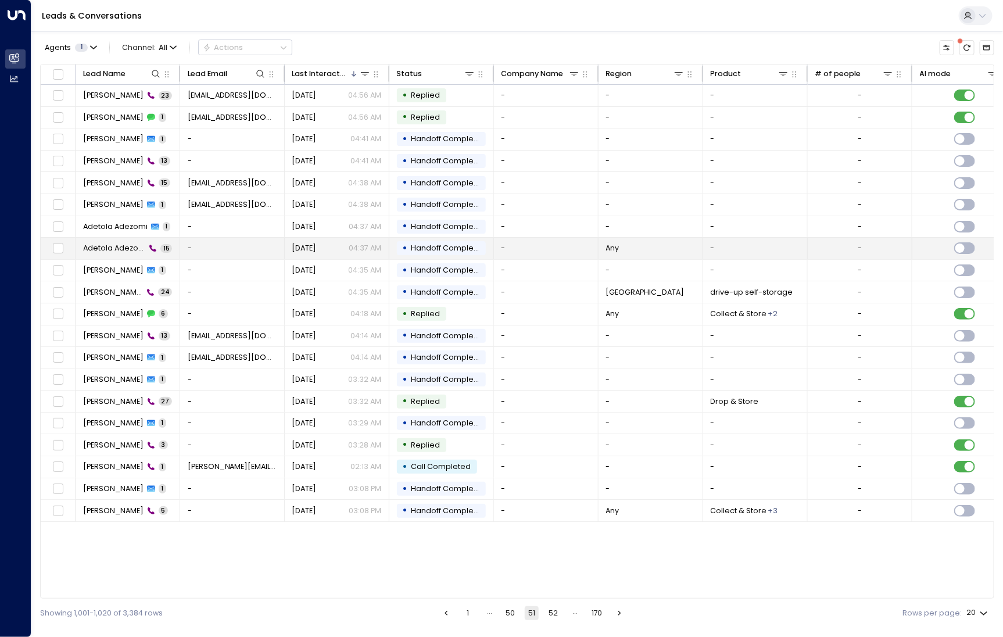
click at [121, 238] on td "Adetola Adezomi 15" at bounding box center [128, 248] width 105 height 21
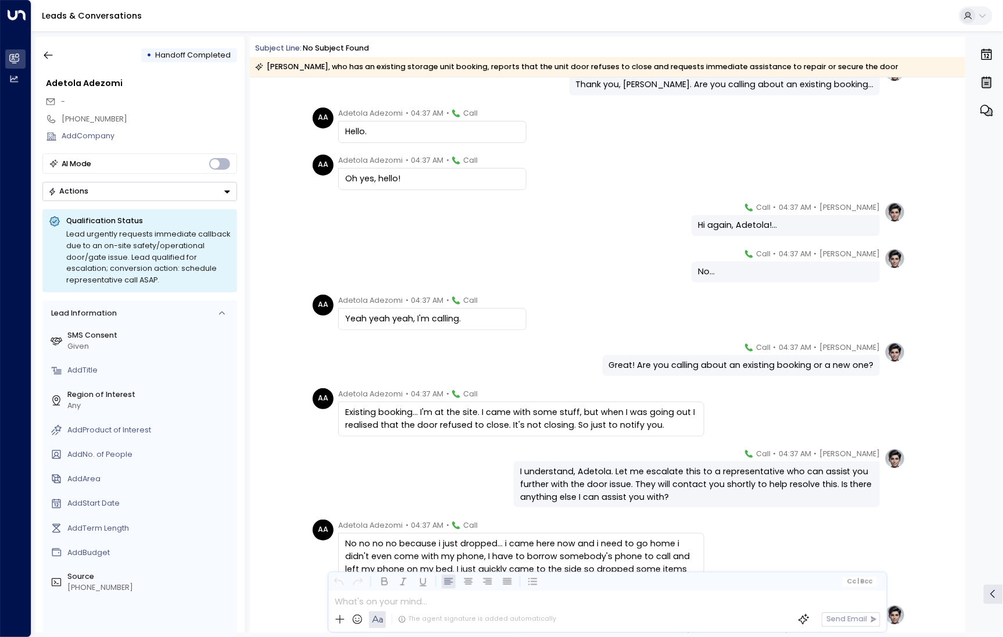
scroll to position [279, 0]
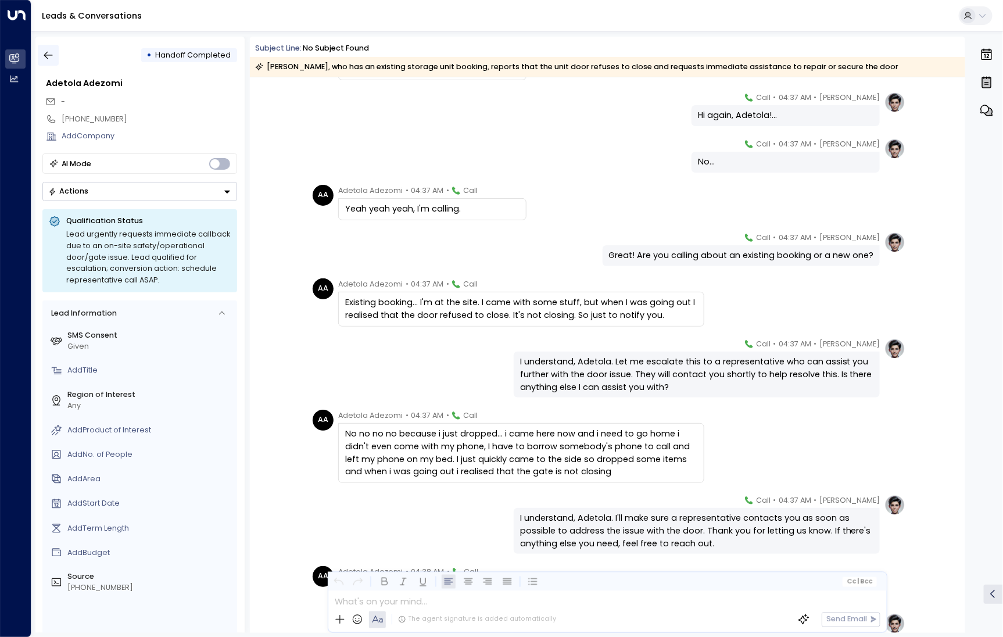
click at [42, 53] on button "button" at bounding box center [48, 55] width 21 height 21
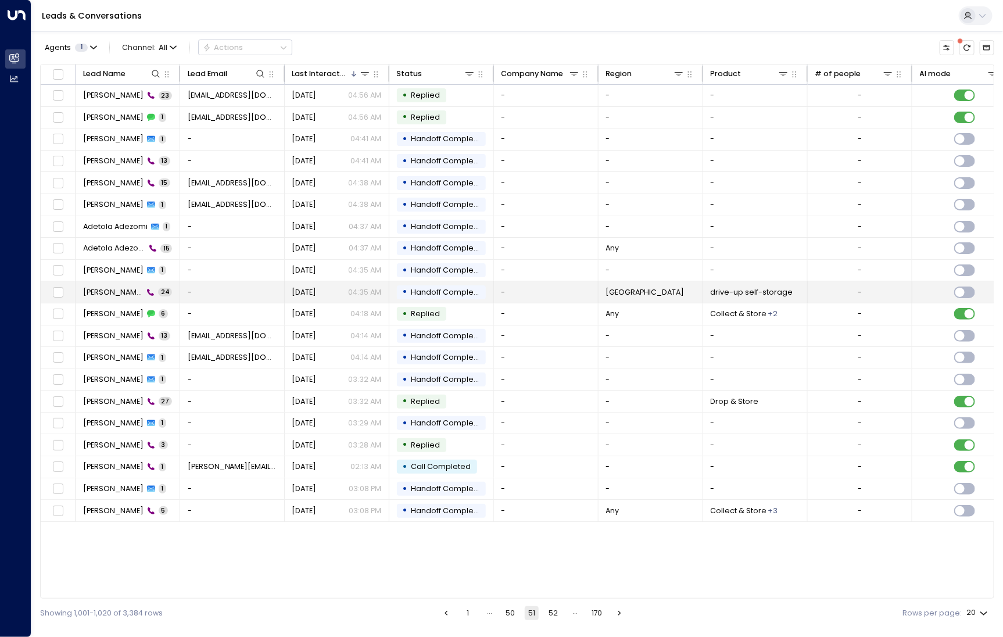
click at [146, 288] on icon at bounding box center [150, 292] width 8 height 8
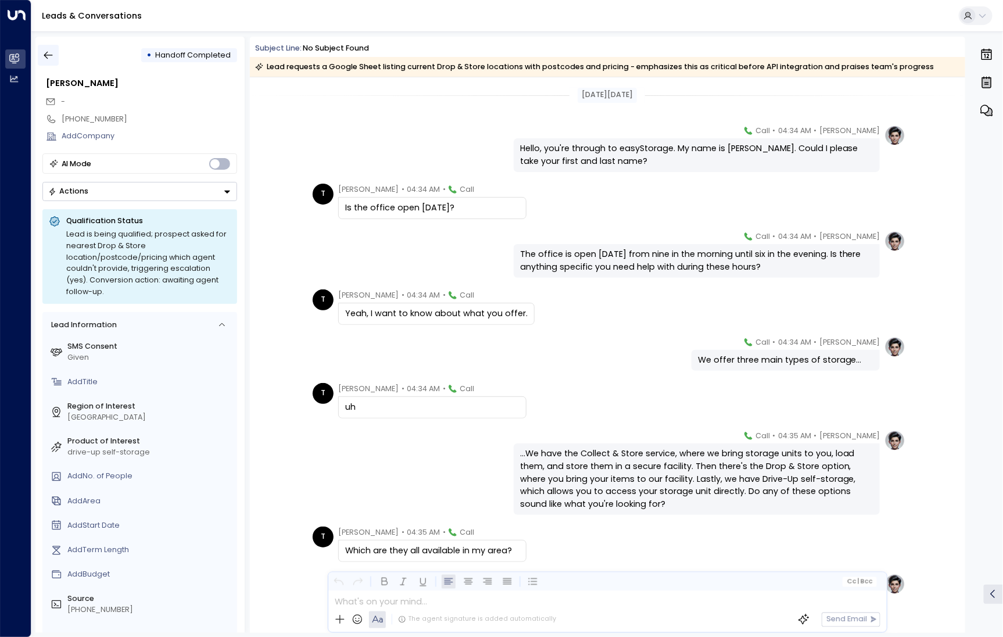
click at [50, 53] on icon "button" at bounding box center [48, 55] width 12 height 12
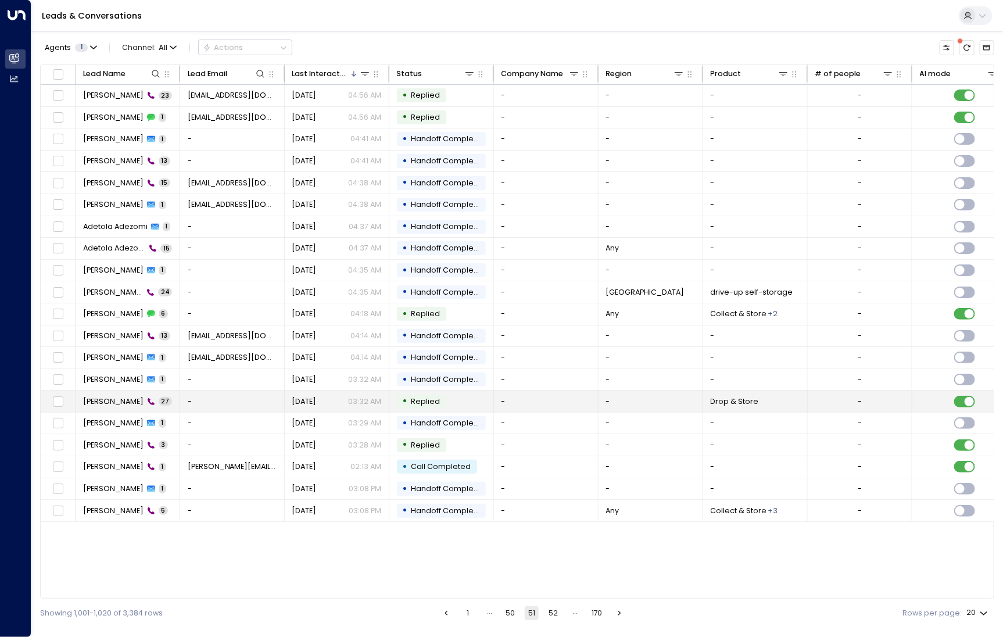
click at [100, 399] on span "Heidi" at bounding box center [113, 401] width 60 height 10
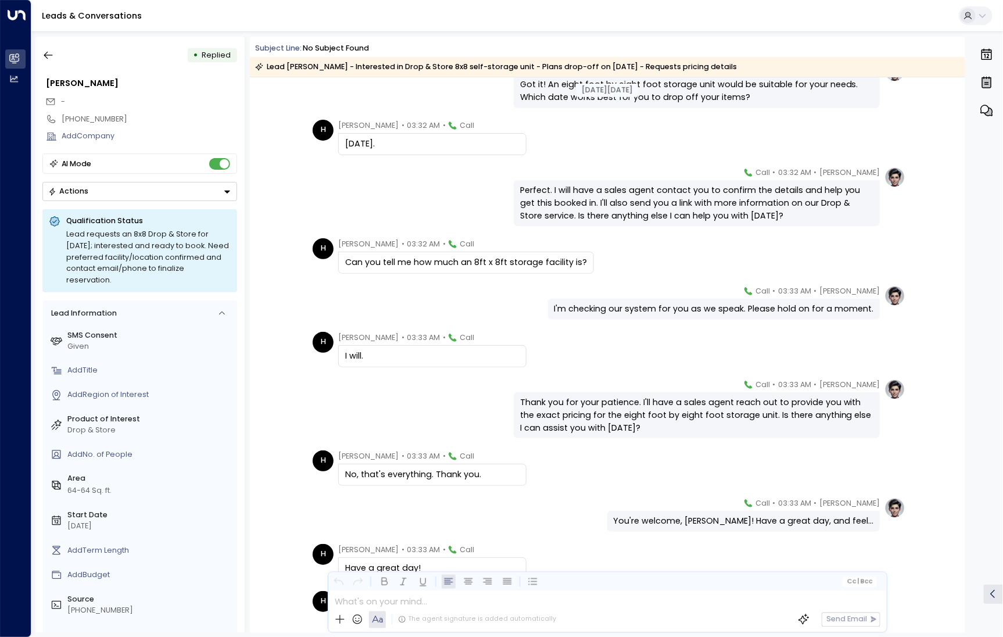
scroll to position [1007, 0]
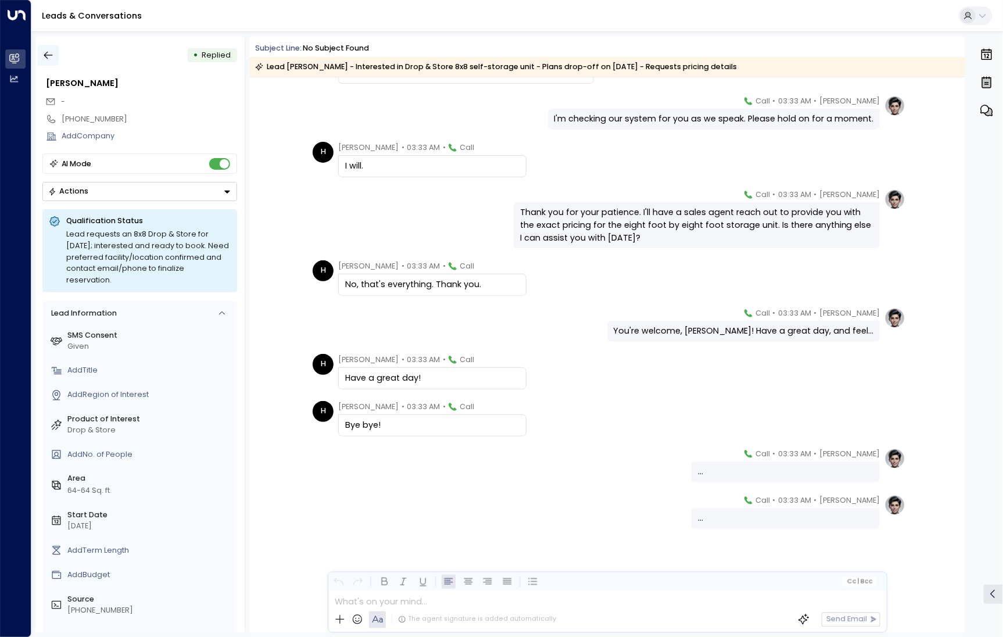
click at [55, 58] on button "button" at bounding box center [48, 55] width 21 height 21
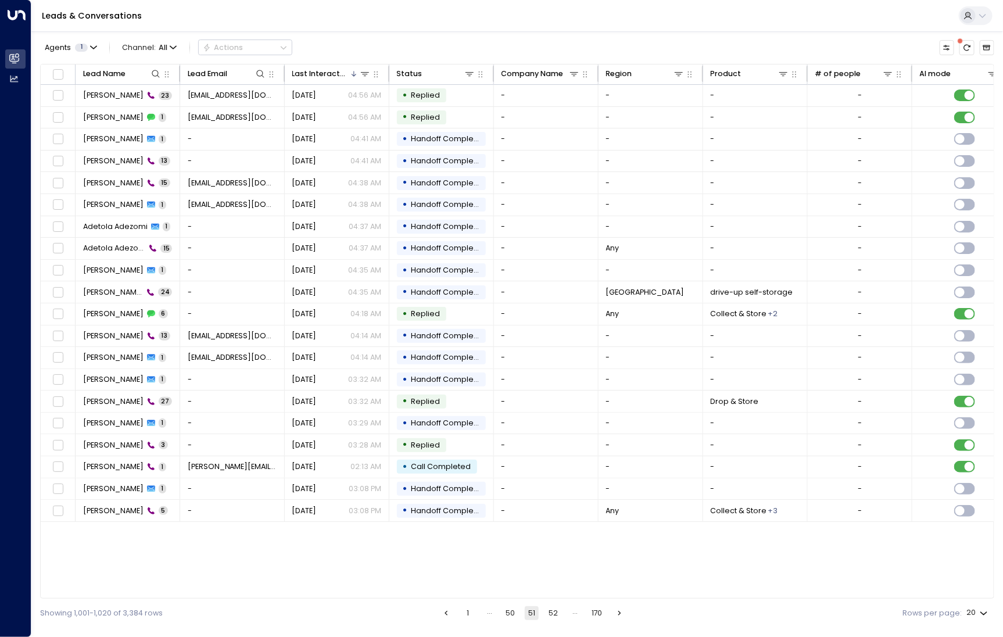
click at [554, 611] on button "52" at bounding box center [553, 613] width 14 height 14
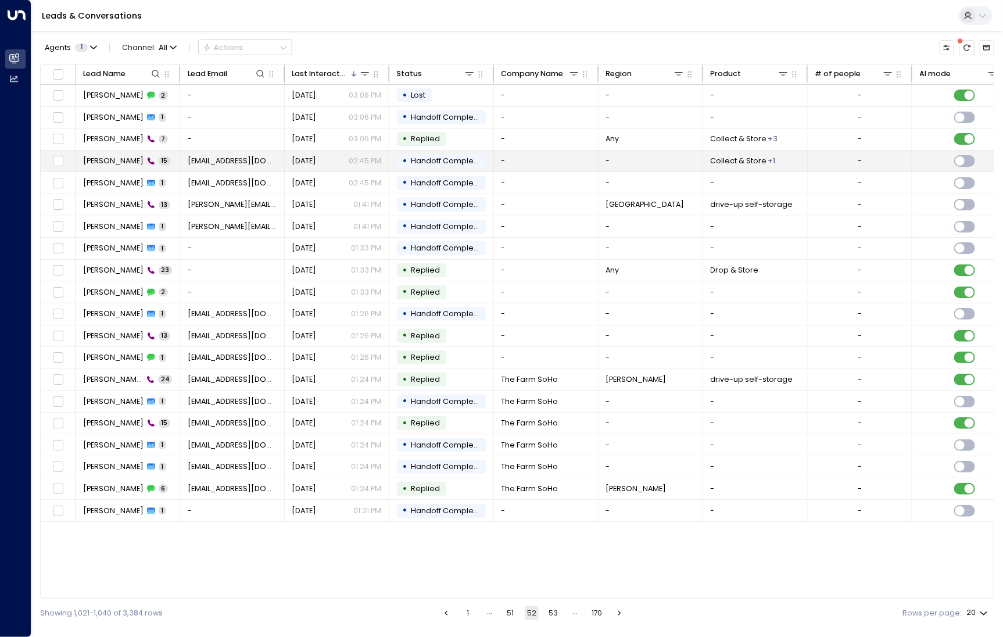
click at [106, 152] on td "Scarlett Reed 15" at bounding box center [128, 160] width 105 height 21
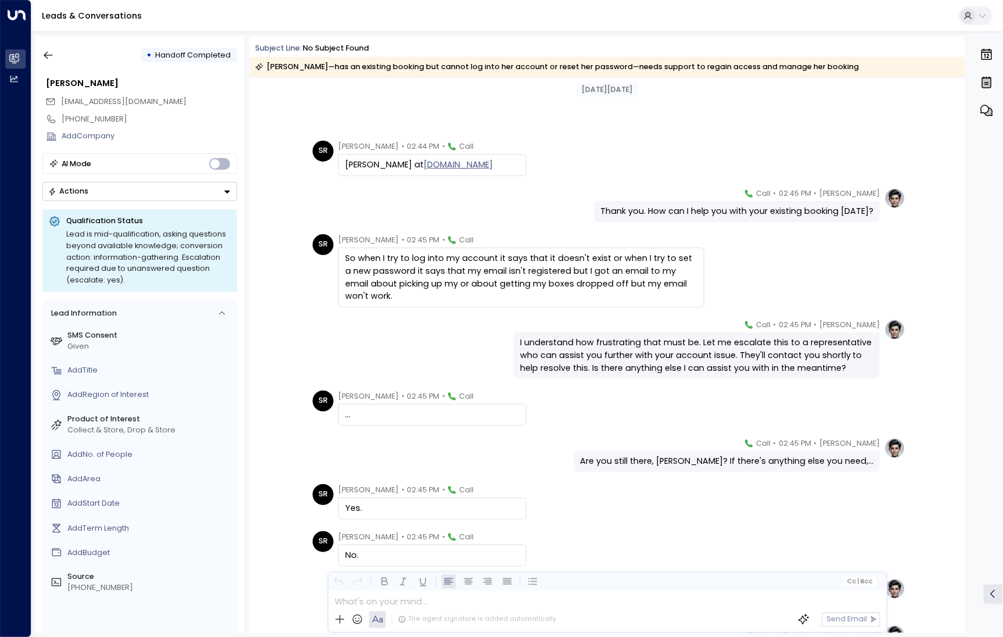
scroll to position [385, 0]
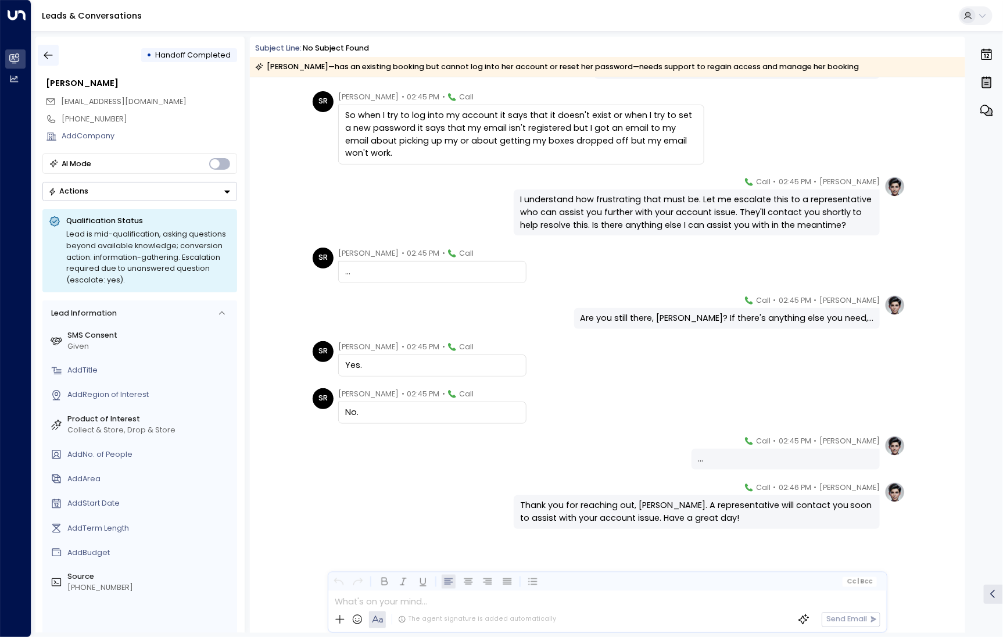
click at [45, 56] on icon "button" at bounding box center [48, 56] width 9 height 8
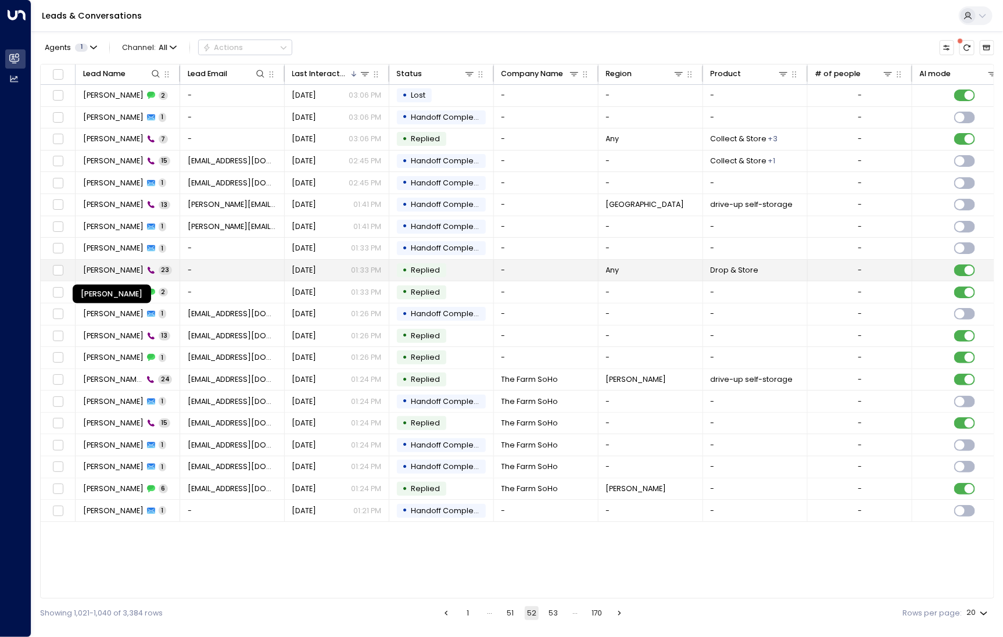
click at [116, 265] on span "Rhiannon Roberts" at bounding box center [113, 270] width 60 height 10
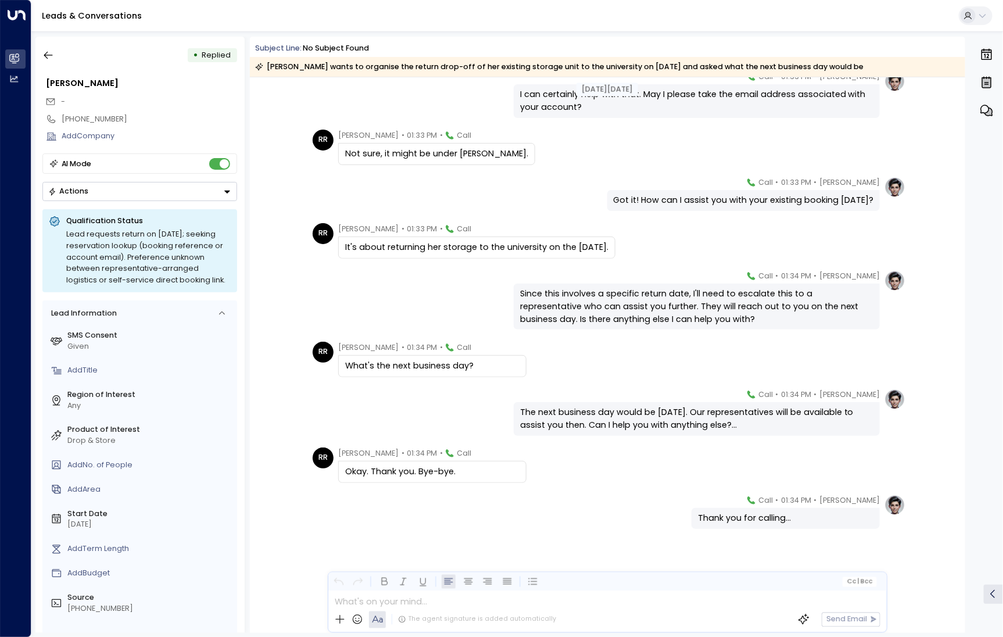
scroll to position [757, 0]
click at [53, 55] on icon "button" at bounding box center [48, 55] width 12 height 12
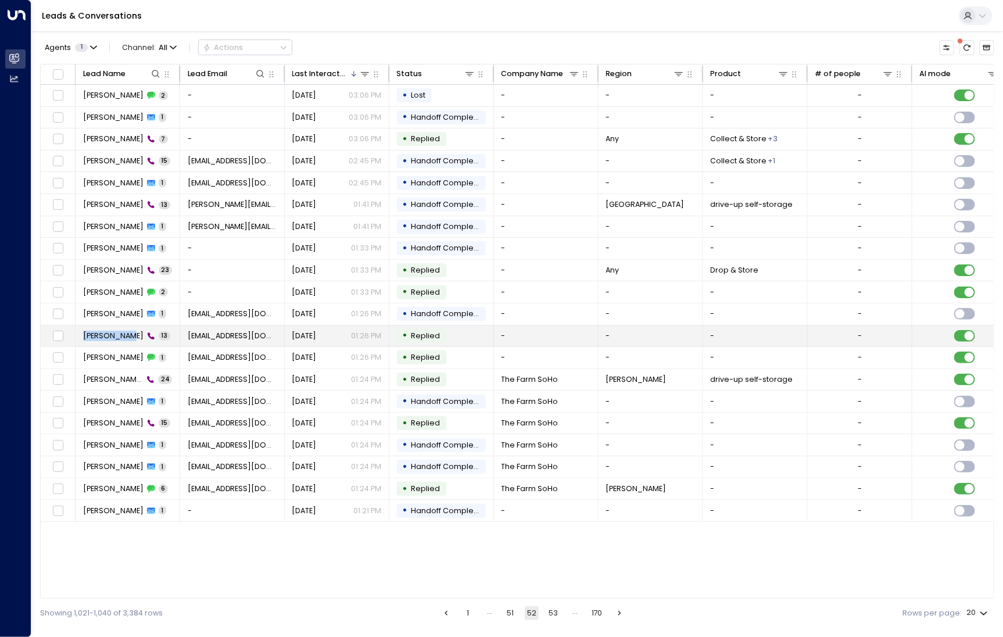
click at [127, 330] on span "Angela O'Norfero" at bounding box center [113, 335] width 60 height 10
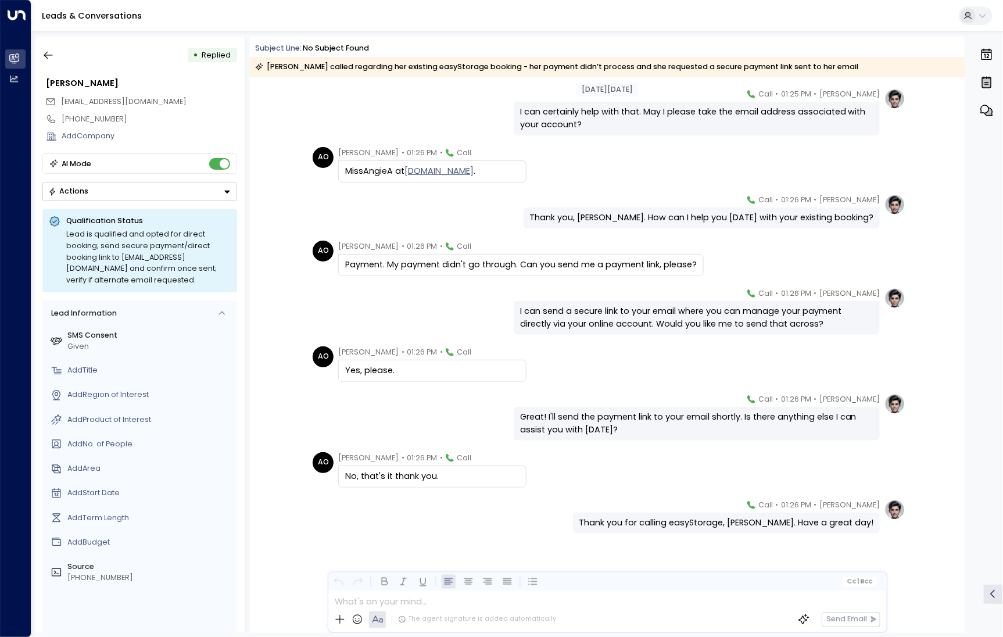
scroll to position [240, 0]
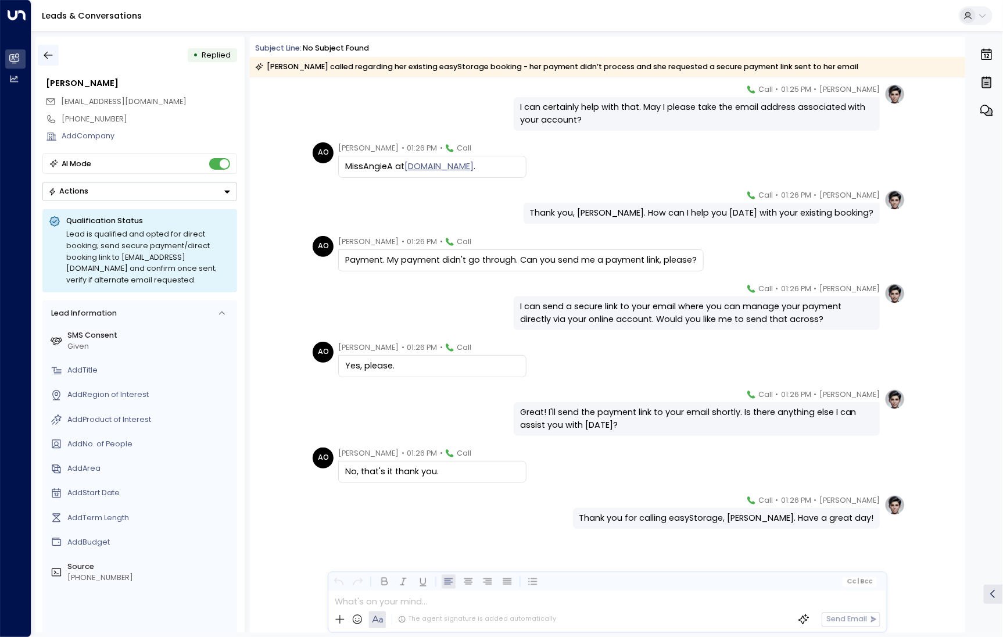
click at [49, 59] on icon "button" at bounding box center [48, 55] width 12 height 12
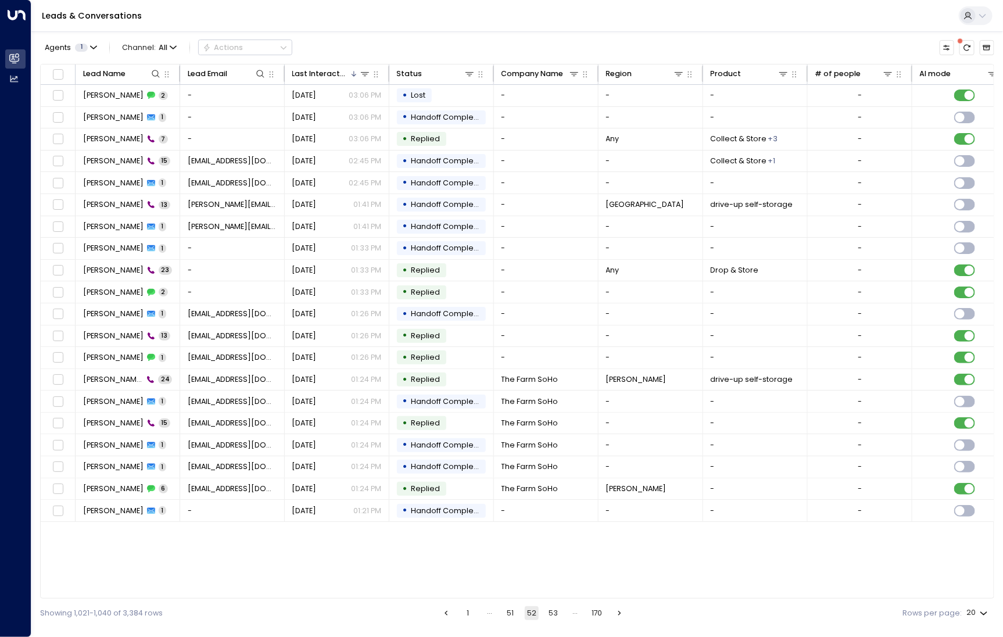
click at [551, 612] on button "53" at bounding box center [553, 613] width 14 height 14
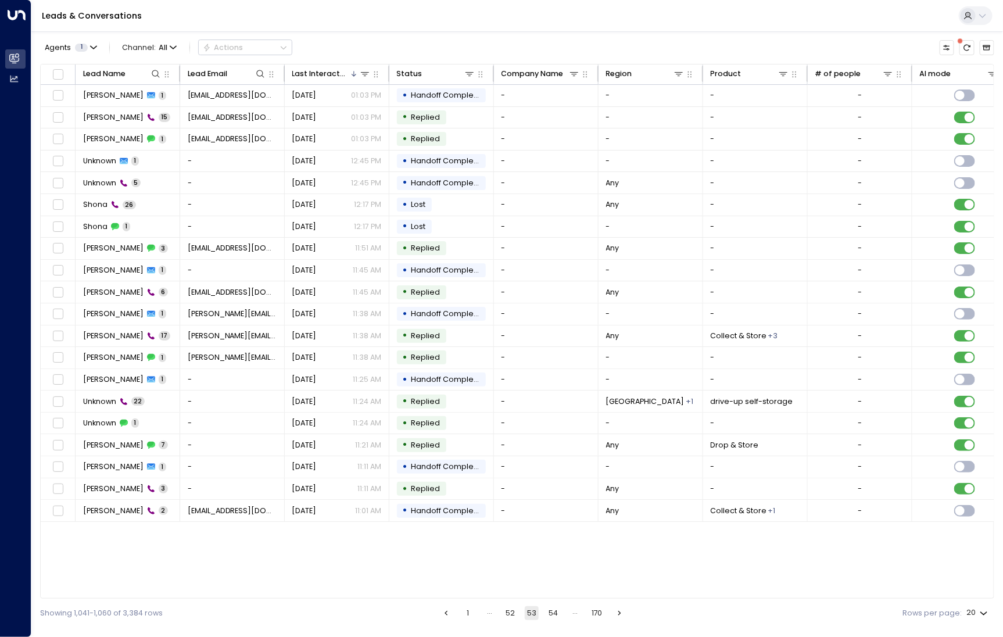
click at [547, 615] on button "54" at bounding box center [553, 613] width 14 height 14
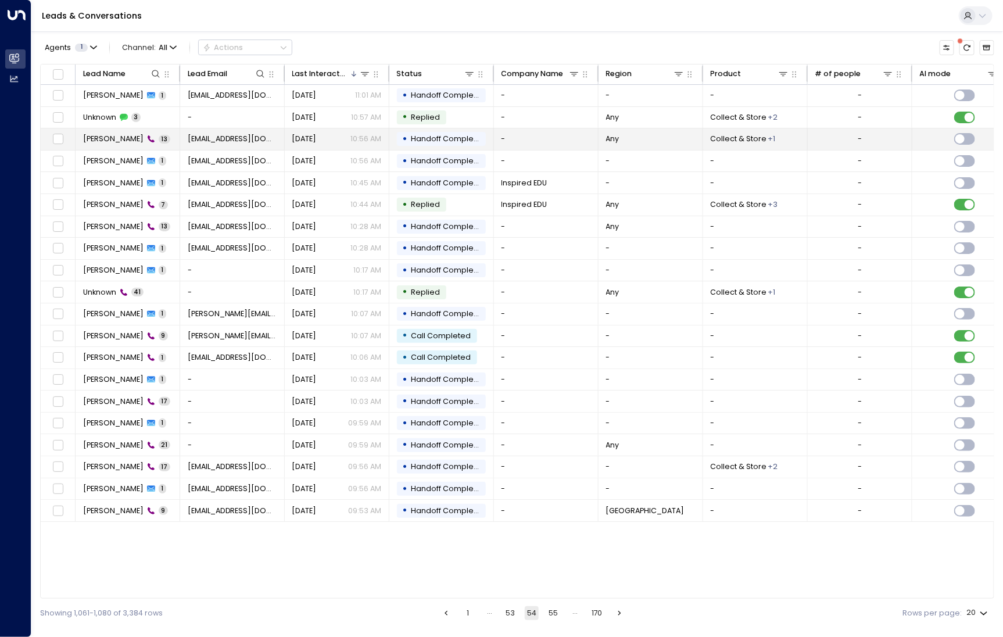
click at [96, 146] on td "Prashna Rai 13" at bounding box center [128, 138] width 105 height 21
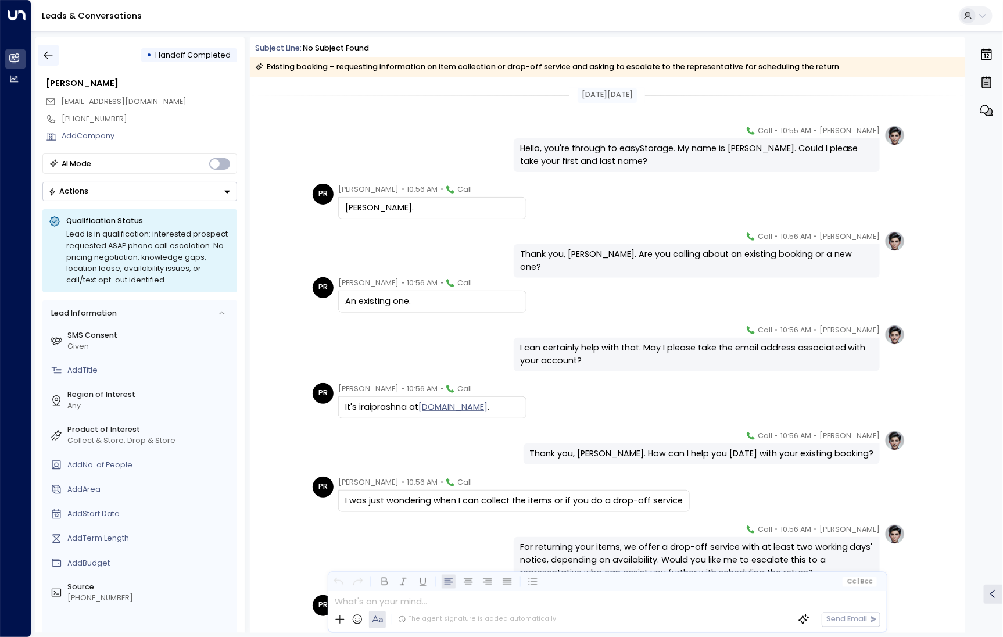
click at [51, 55] on icon "button" at bounding box center [48, 55] width 12 height 12
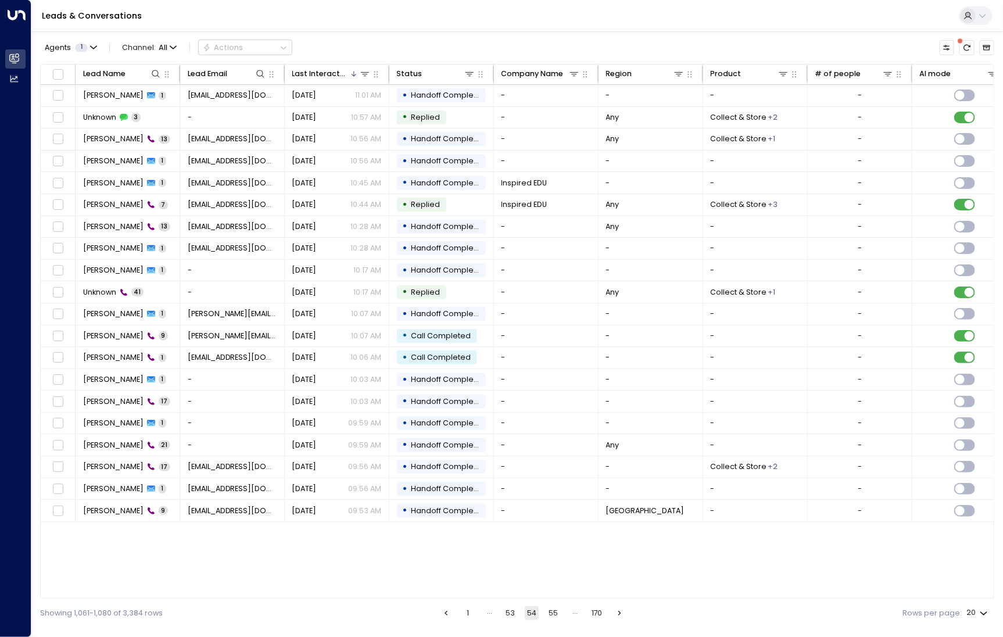
click at [551, 613] on button "55" at bounding box center [553, 613] width 14 height 14
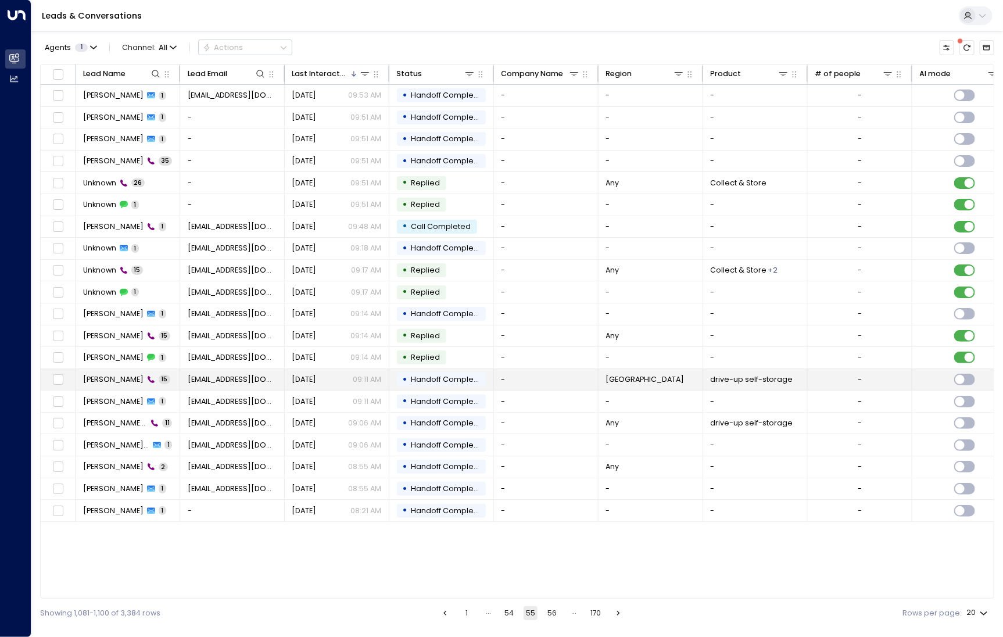
click at [99, 376] on span "Aso Fatah" at bounding box center [113, 379] width 60 height 10
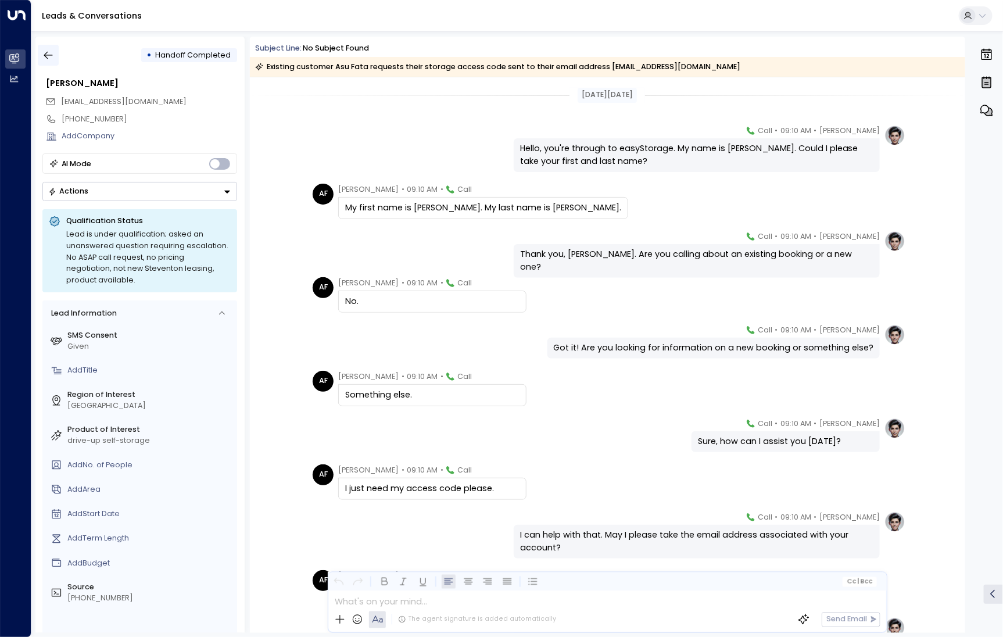
click at [46, 61] on button "button" at bounding box center [48, 55] width 21 height 21
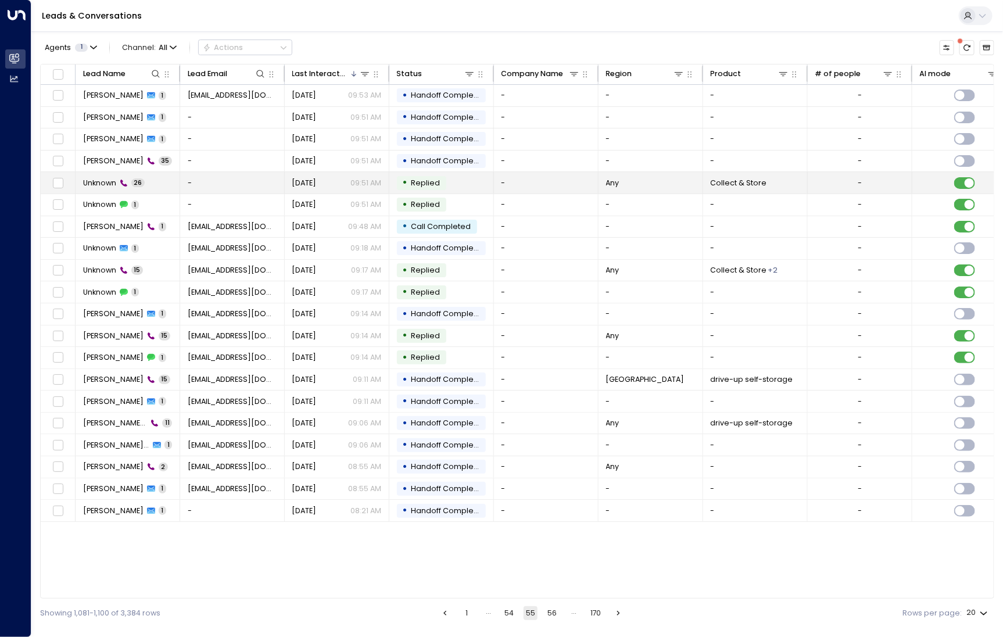
click at [103, 181] on span "Unknown" at bounding box center [99, 183] width 33 height 10
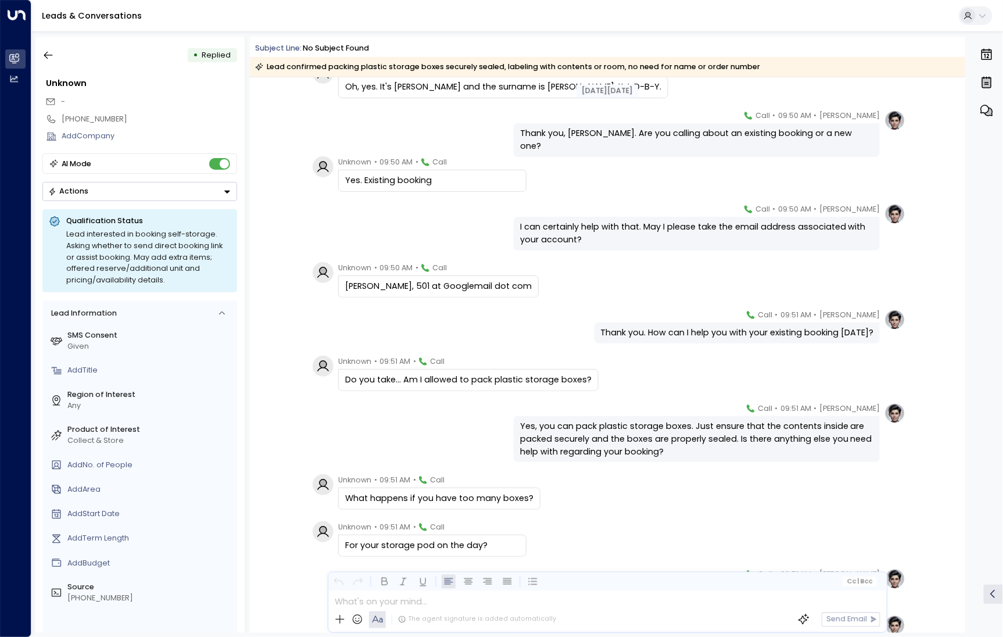
scroll to position [131, 0]
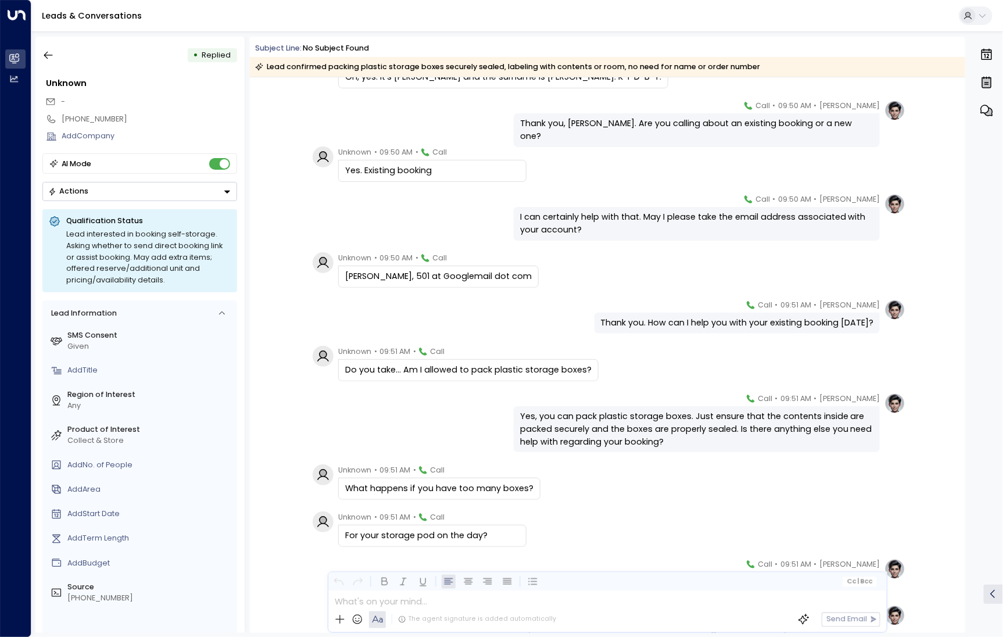
click at [36, 56] on div "• Replied Unknown - +447583689168 Add Company AI Mode Actions Qualification Sta…" at bounding box center [139, 335] width 209 height 596
click at [50, 55] on icon "button" at bounding box center [48, 56] width 9 height 8
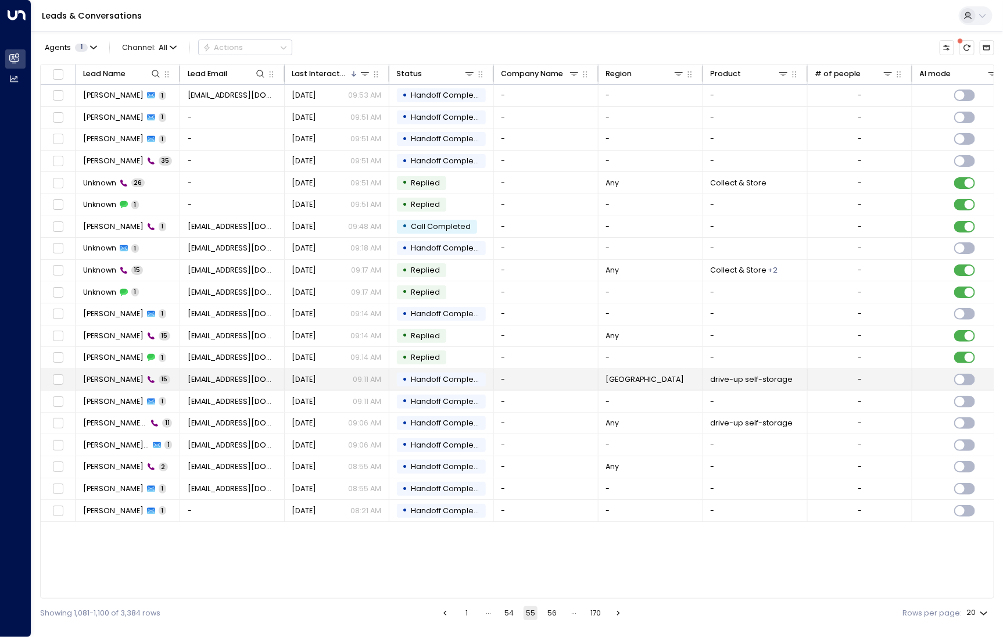
click at [100, 383] on td "Aso Fatah 15" at bounding box center [128, 379] width 105 height 21
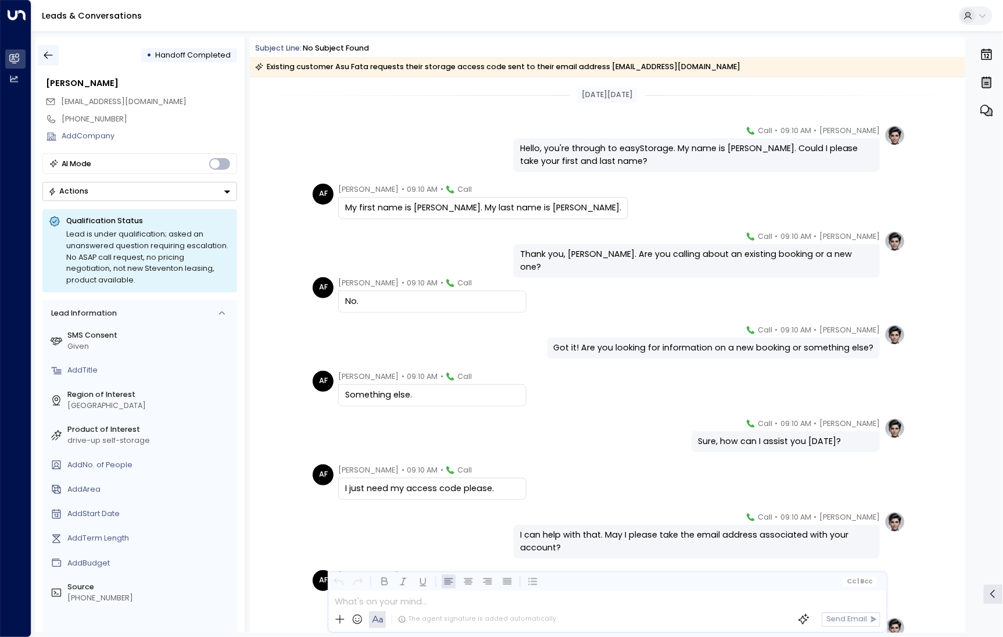
click at [48, 53] on icon "button" at bounding box center [48, 55] width 12 height 12
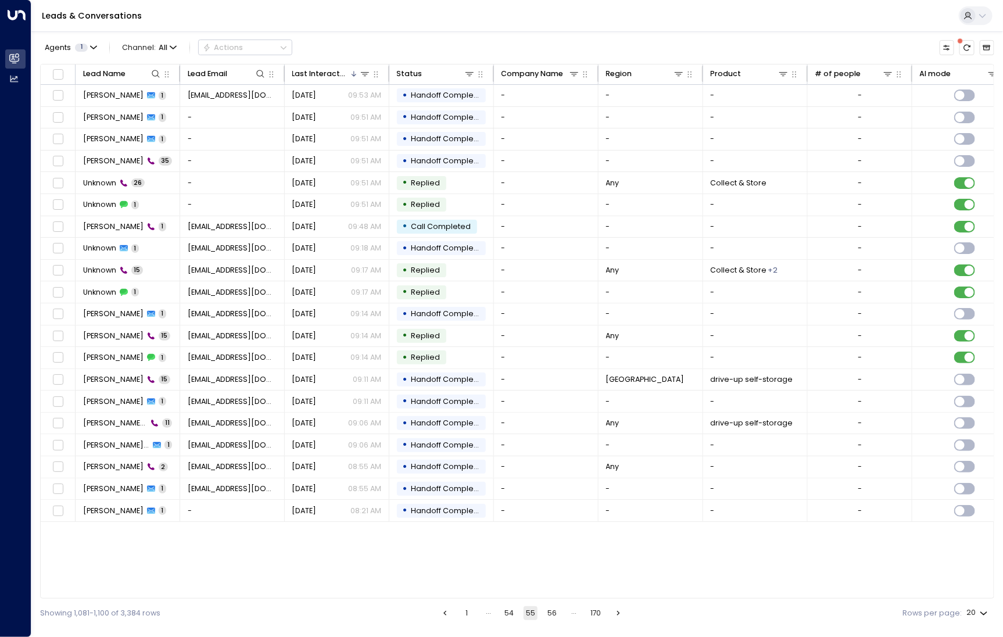
click at [553, 609] on button "56" at bounding box center [552, 613] width 14 height 14
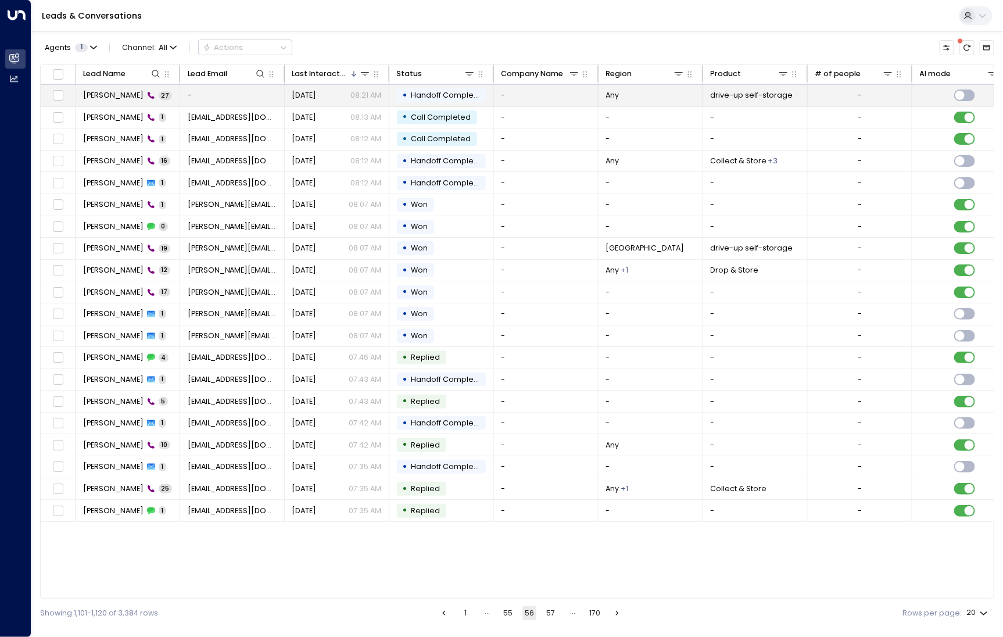
click at [102, 90] on span "Joshua" at bounding box center [113, 95] width 60 height 10
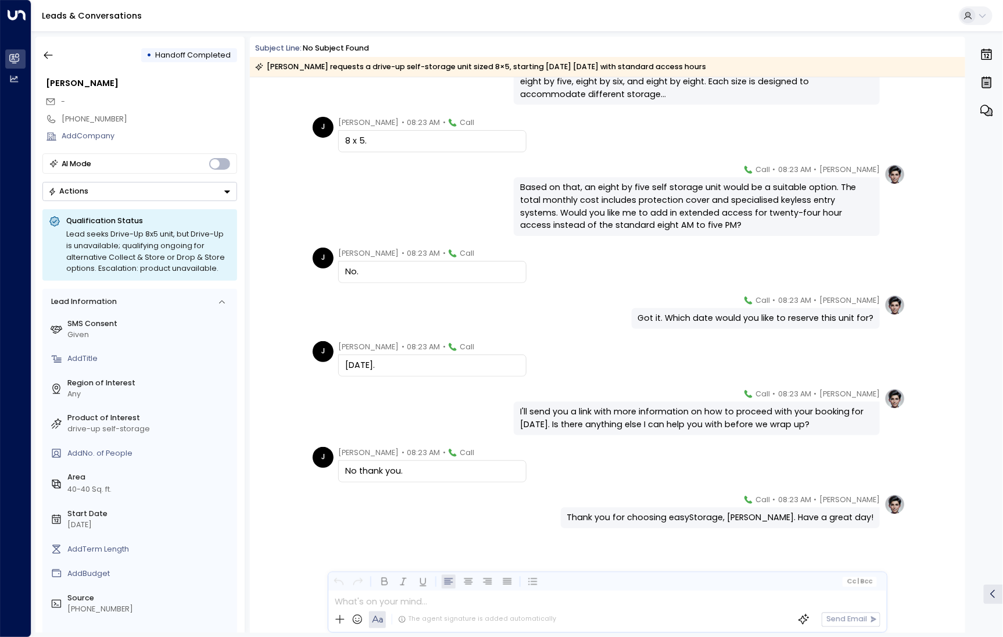
scroll to position [1082, 0]
click at [48, 53] on icon "button" at bounding box center [48, 55] width 12 height 12
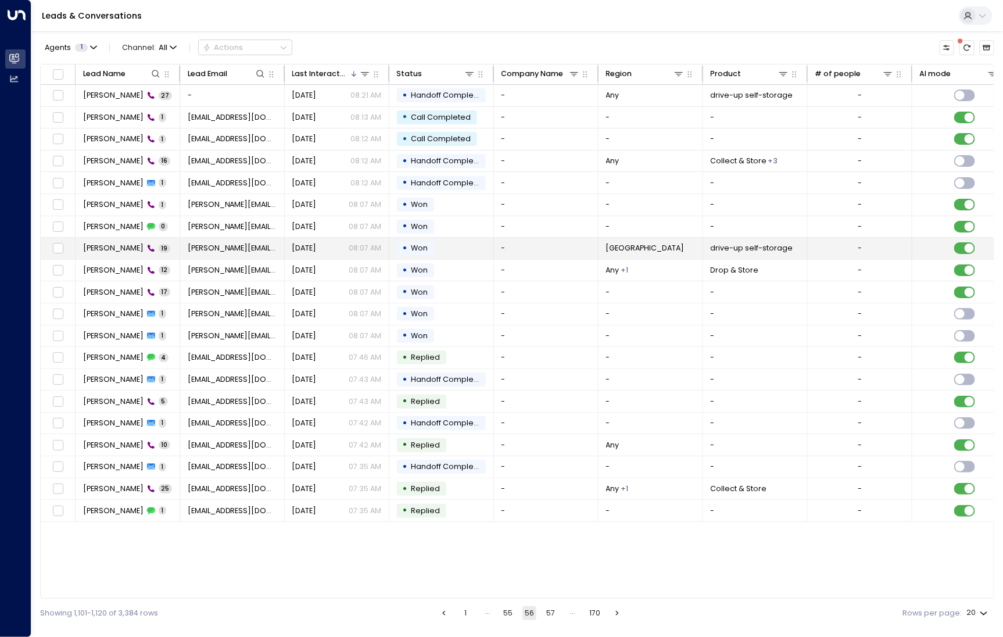
click at [114, 253] on td "Andrea Saving 19" at bounding box center [128, 248] width 105 height 21
